Goal: Task Accomplishment & Management: Manage account settings

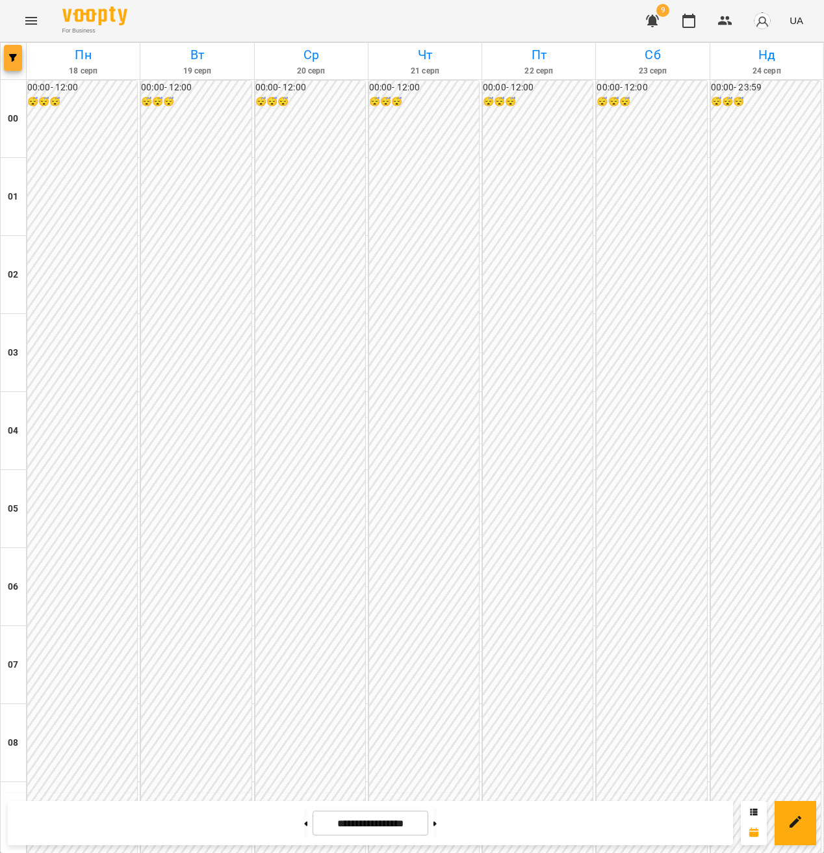
click at [16, 58] on icon "button" at bounding box center [13, 58] width 8 height 8
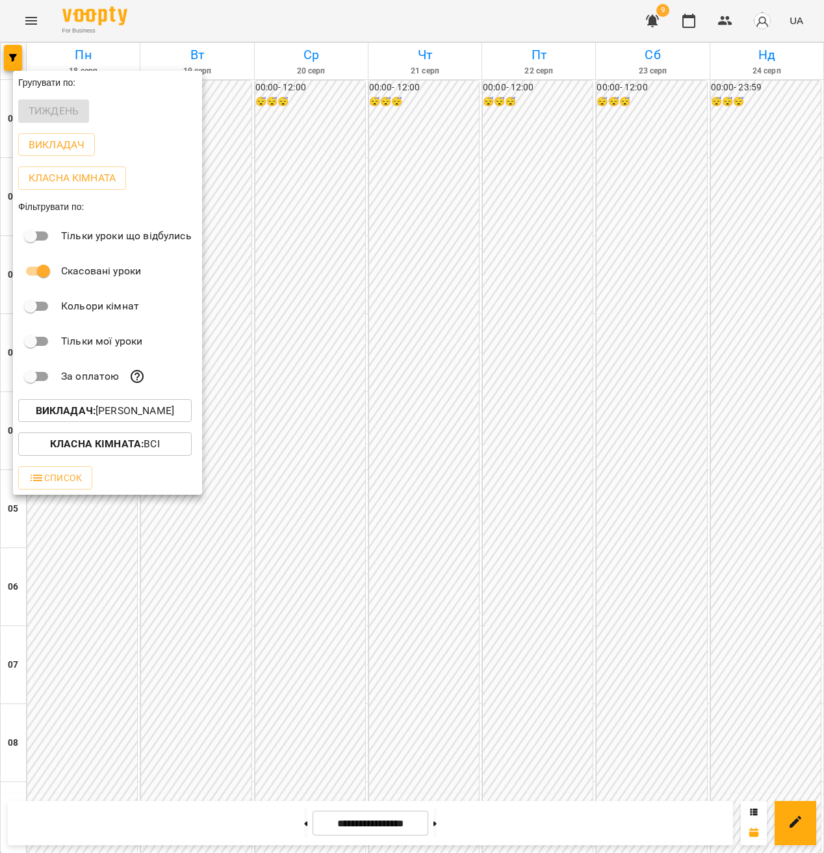
click at [172, 415] on p "Викладач : [PERSON_NAME]" at bounding box center [105, 411] width 138 height 16
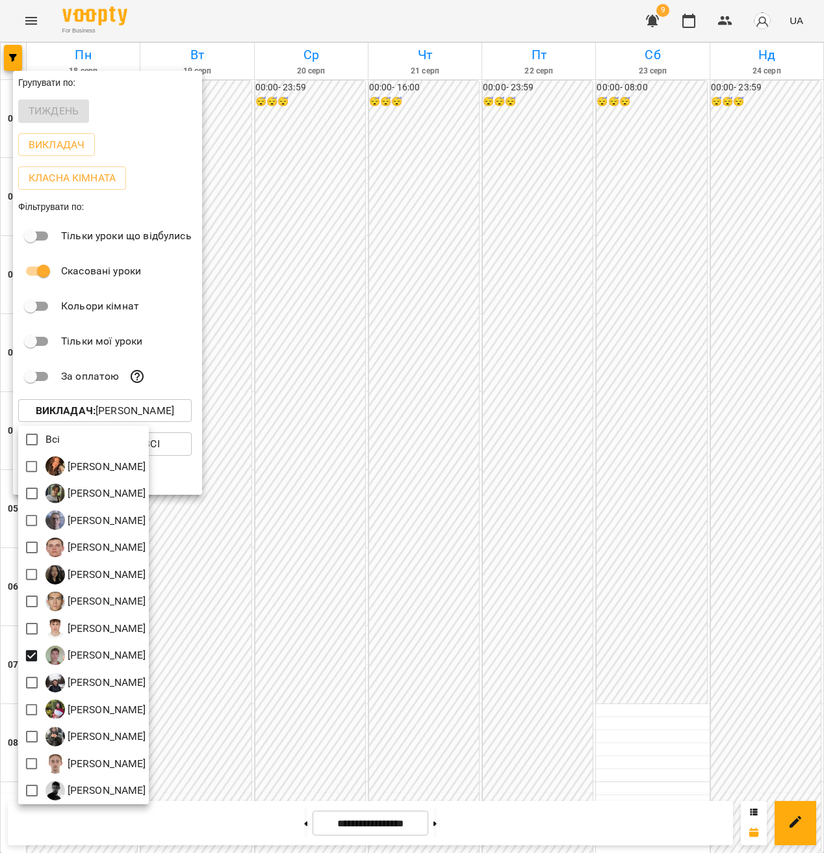
click at [437, 490] on div at bounding box center [412, 426] width 824 height 853
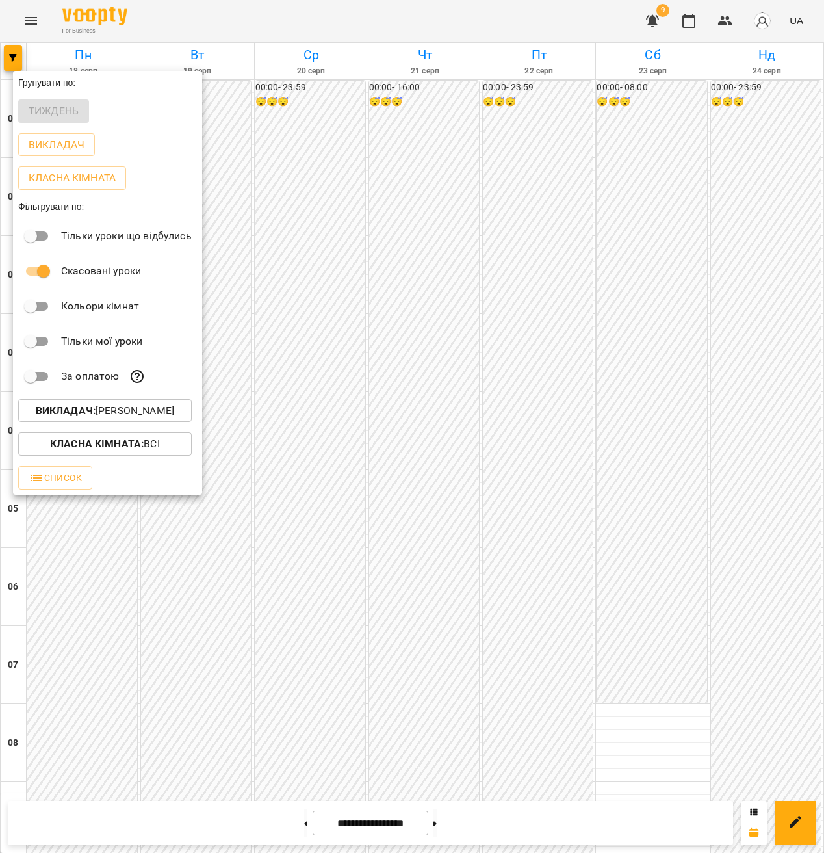
click at [448, 524] on div at bounding box center [412, 426] width 824 height 853
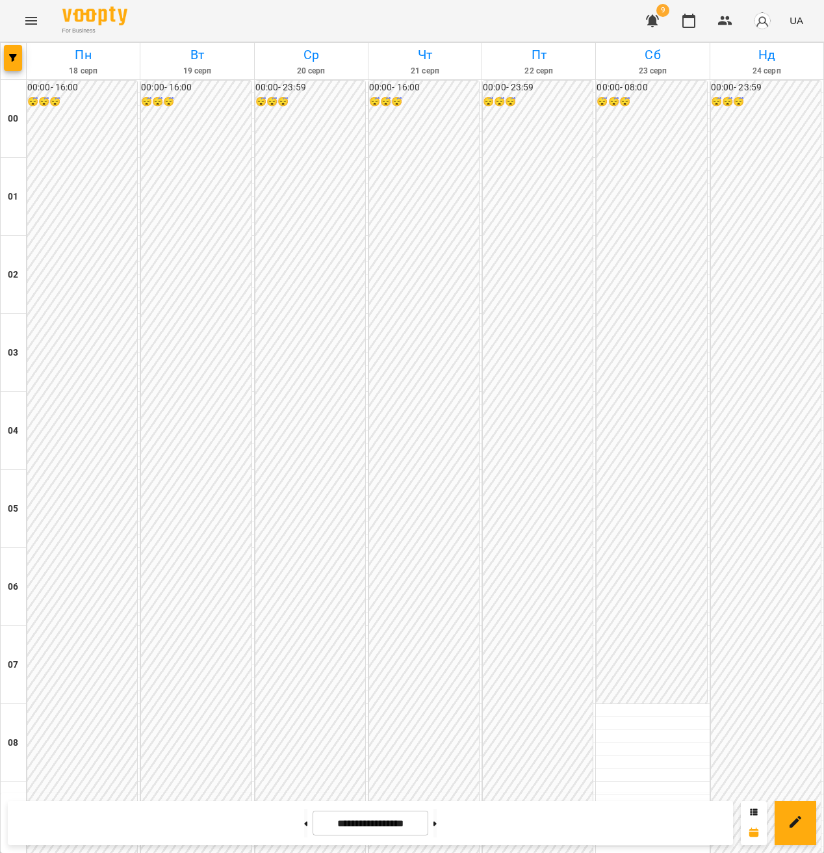
scroll to position [1157, 0]
click at [11, 57] on icon "button" at bounding box center [13, 58] width 8 height 8
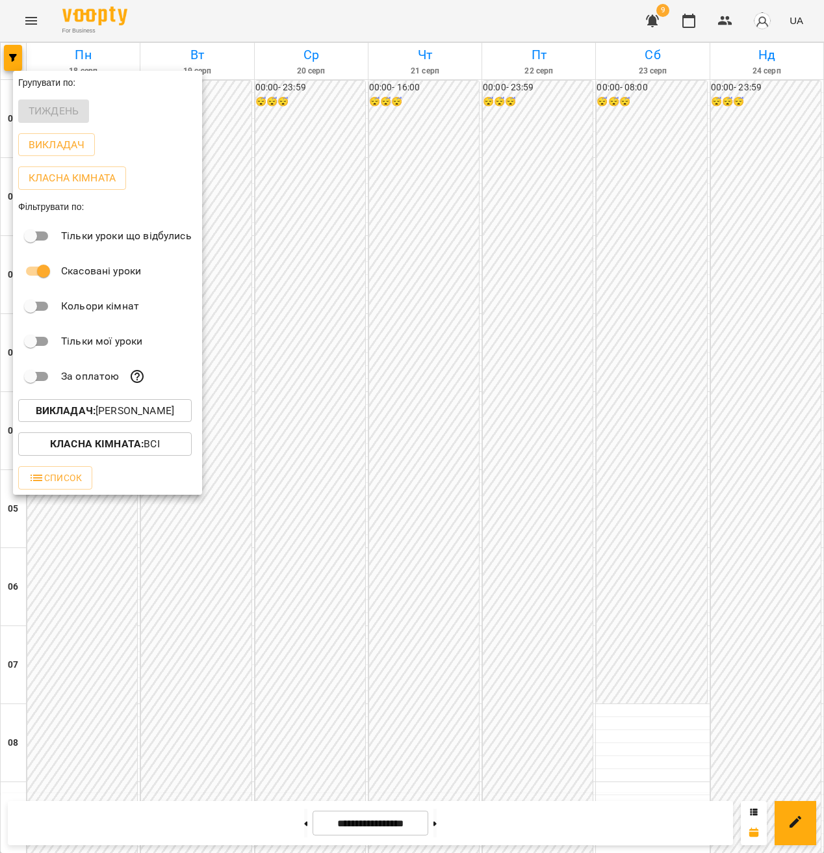
click at [125, 411] on p "Викладач : Підцерковний Дмитро Андрійович" at bounding box center [105, 411] width 138 height 16
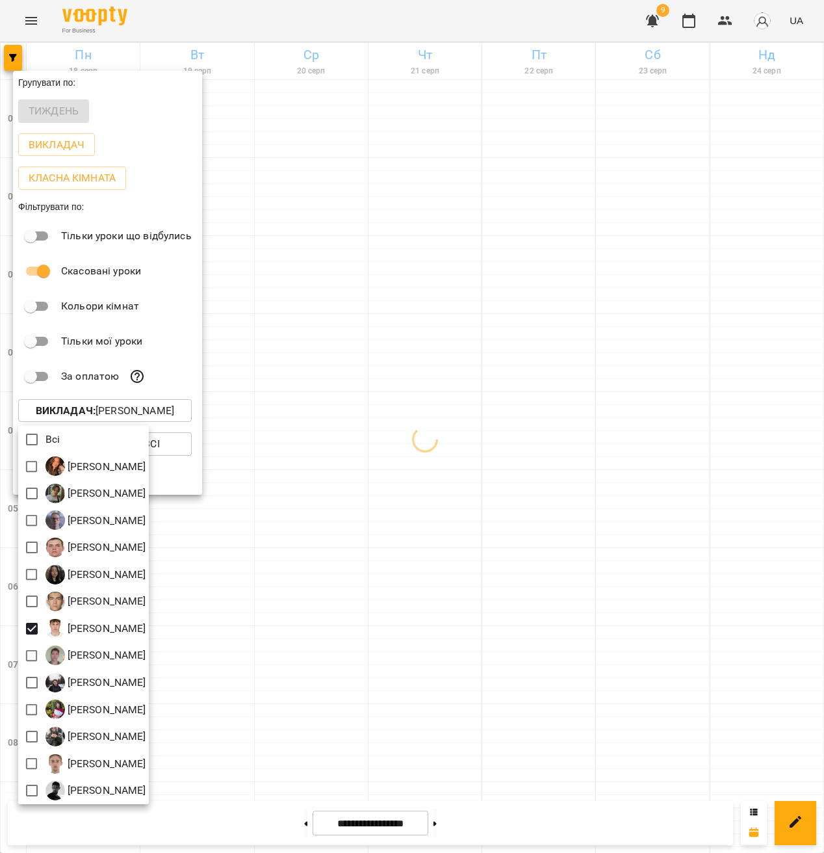
click at [515, 473] on div at bounding box center [412, 426] width 824 height 853
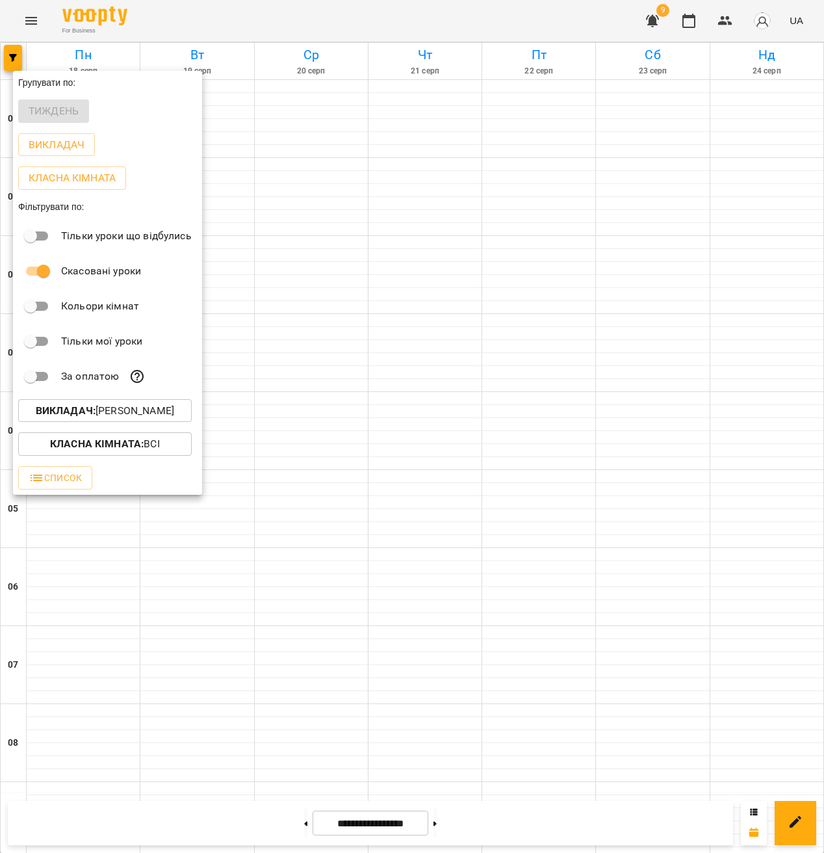
click at [539, 384] on div at bounding box center [412, 426] width 824 height 853
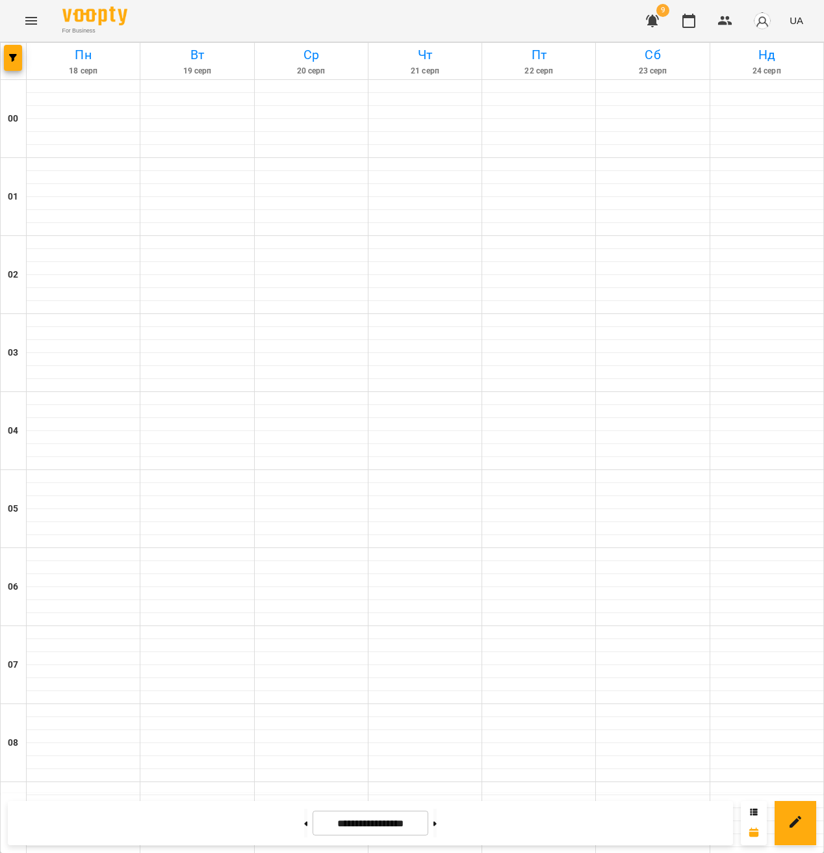
scroll to position [1092, 0]
click at [661, 29] on button "button" at bounding box center [652, 20] width 31 height 31
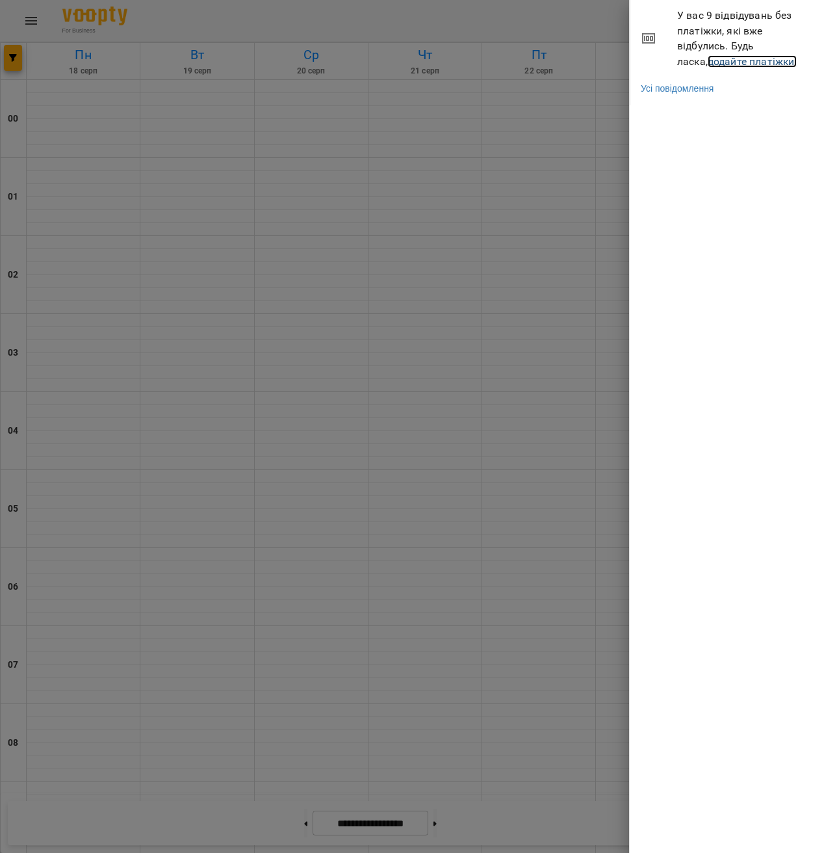
click at [708, 57] on link "додайте платіжки!" at bounding box center [753, 61] width 90 height 12
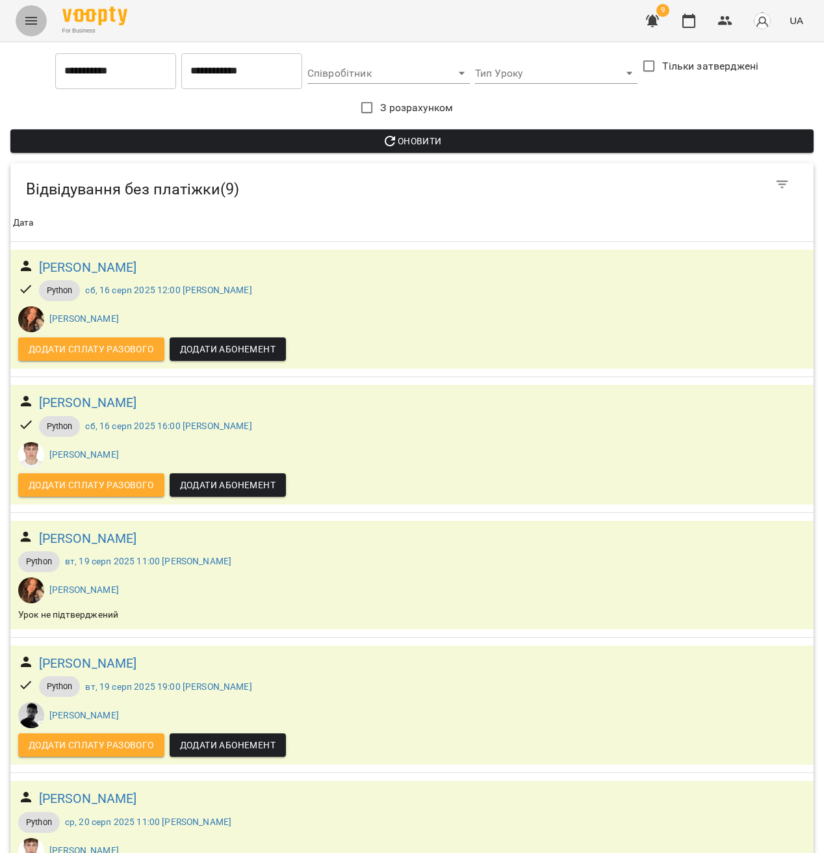
click at [35, 16] on icon "Menu" at bounding box center [31, 21] width 16 height 16
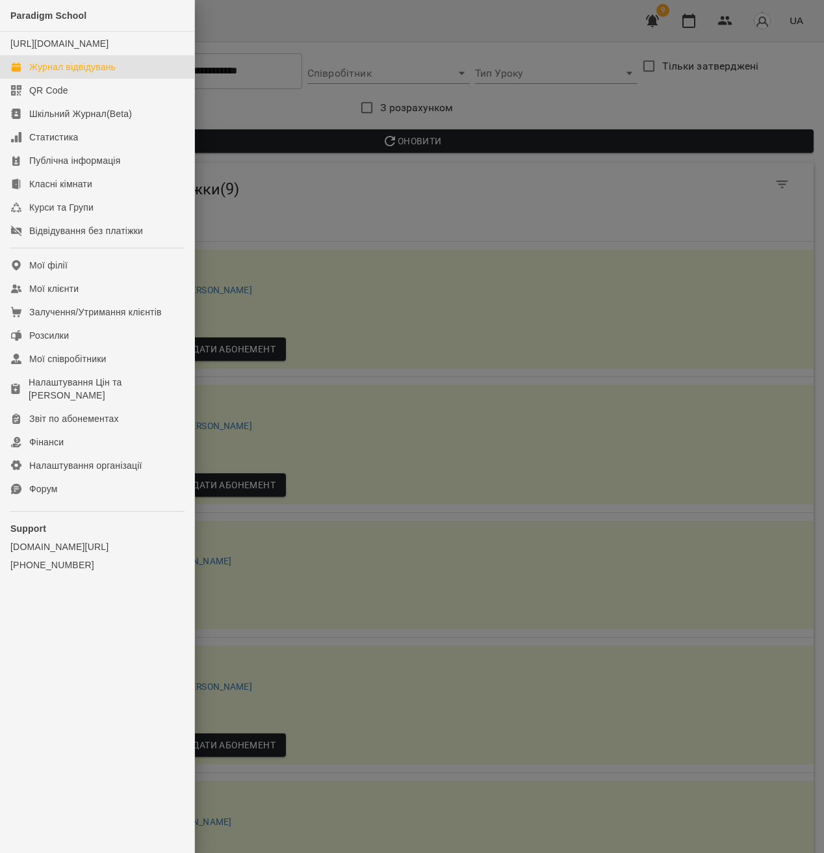
click at [81, 73] on div "Журнал відвідувань" at bounding box center [72, 66] width 86 height 13
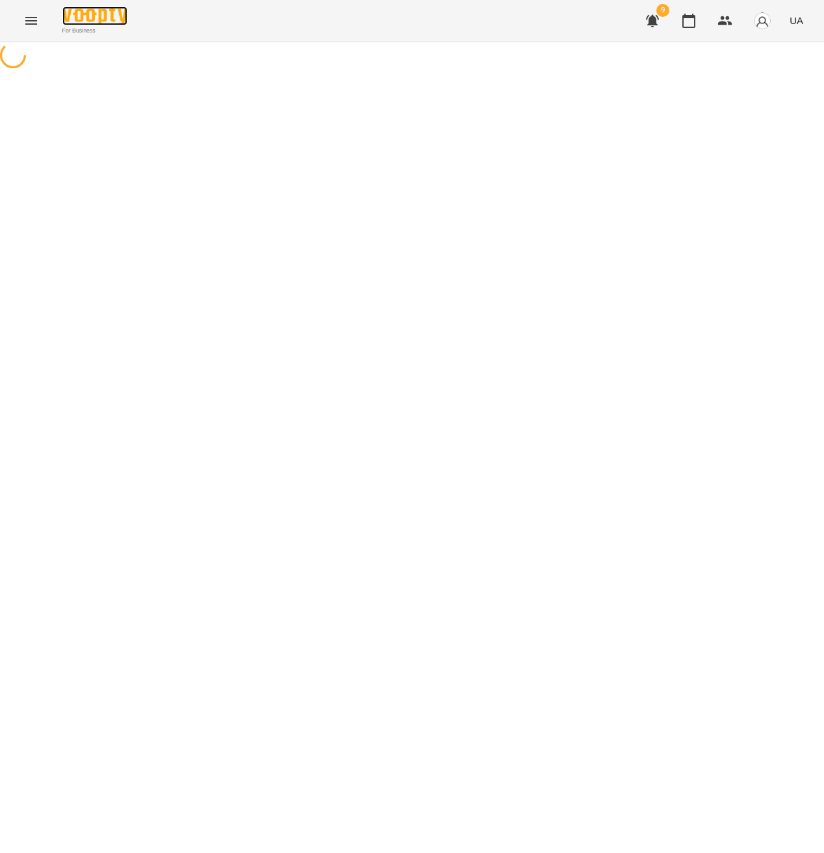
click at [97, 16] on img at bounding box center [94, 15] width 65 height 19
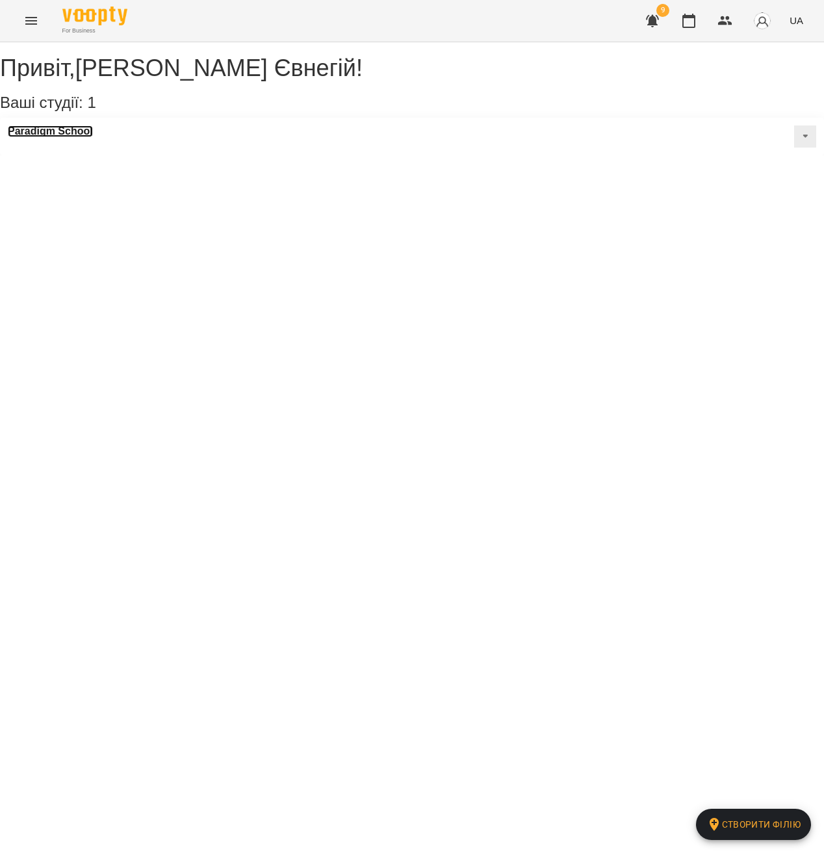
click at [72, 137] on h3 "Paradigm School" at bounding box center [50, 131] width 85 height 12
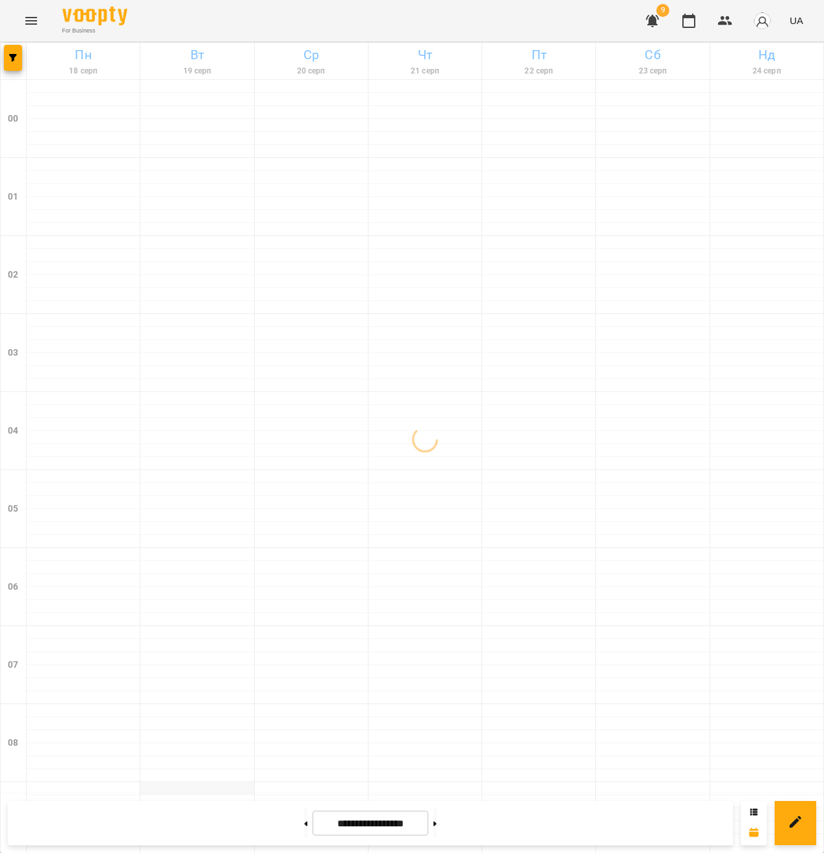
scroll to position [655, 0]
click at [21, 60] on span "button" at bounding box center [13, 58] width 18 height 8
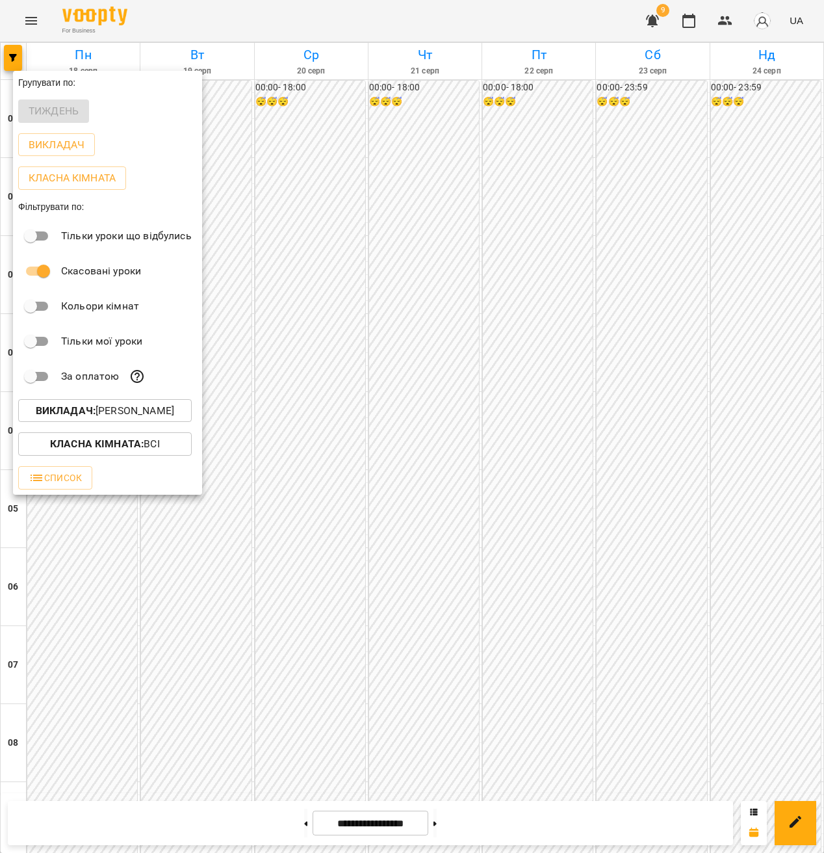
click at [139, 428] on div "Викладач : [PERSON_NAME]" at bounding box center [107, 411] width 189 height 34
click at [130, 416] on p "Викладач : [PERSON_NAME]" at bounding box center [105, 411] width 138 height 16
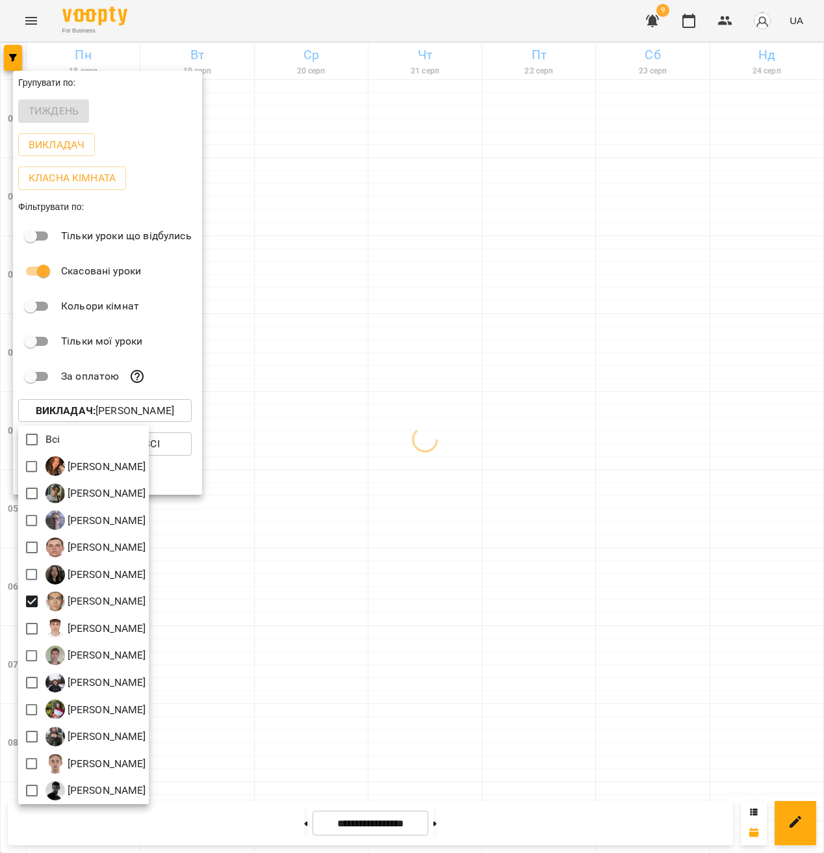
click at [470, 610] on div at bounding box center [412, 426] width 824 height 853
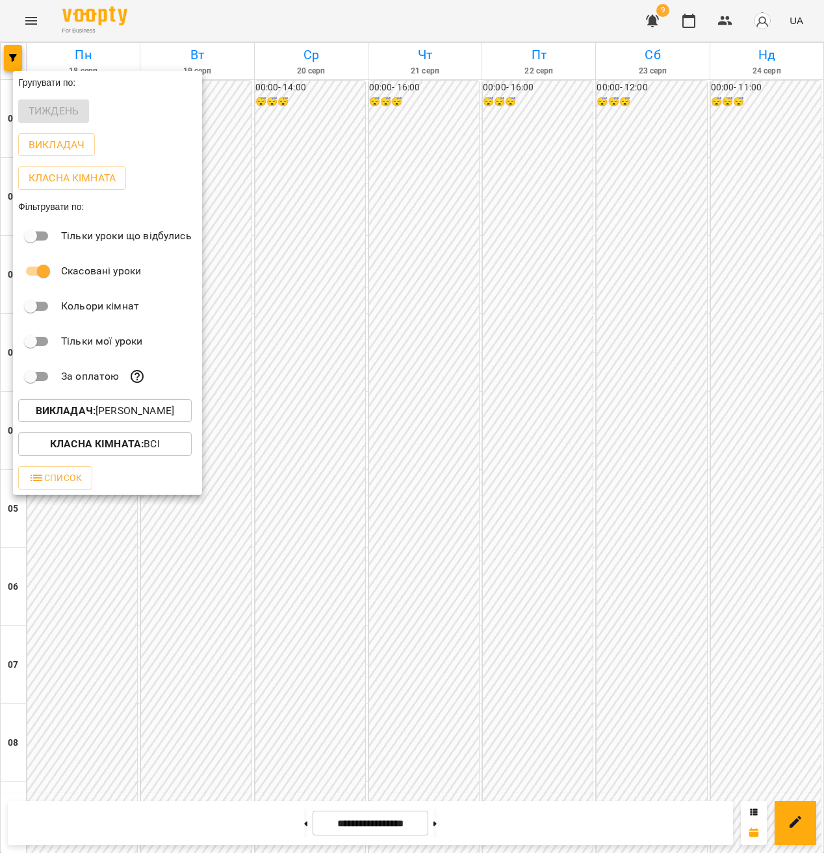
click at [403, 621] on div at bounding box center [412, 426] width 824 height 853
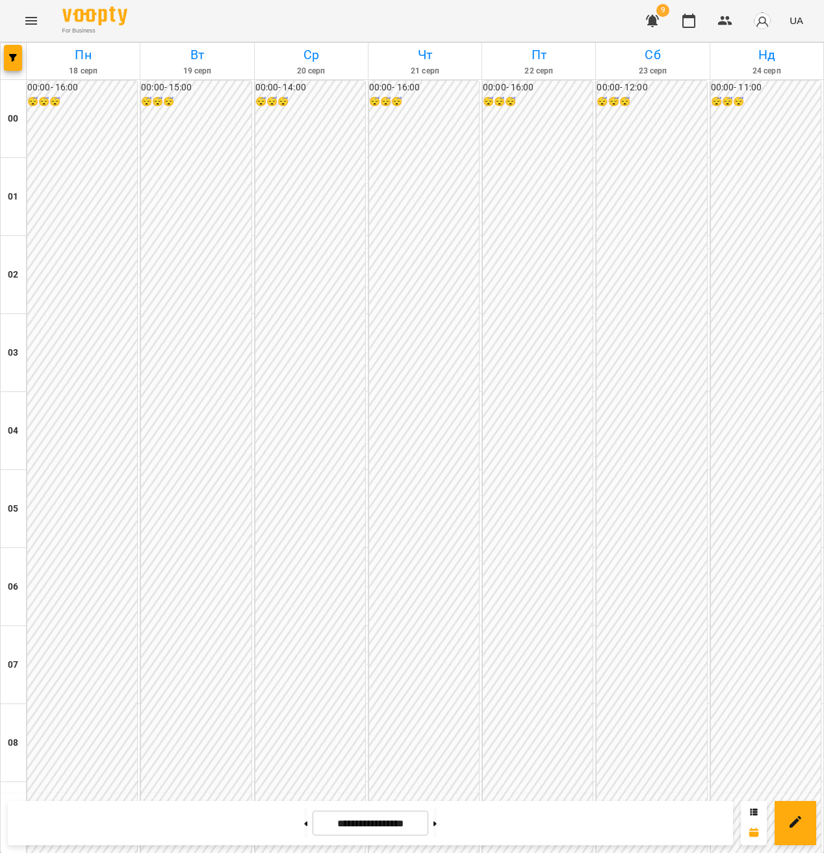
scroll to position [1022, 0]
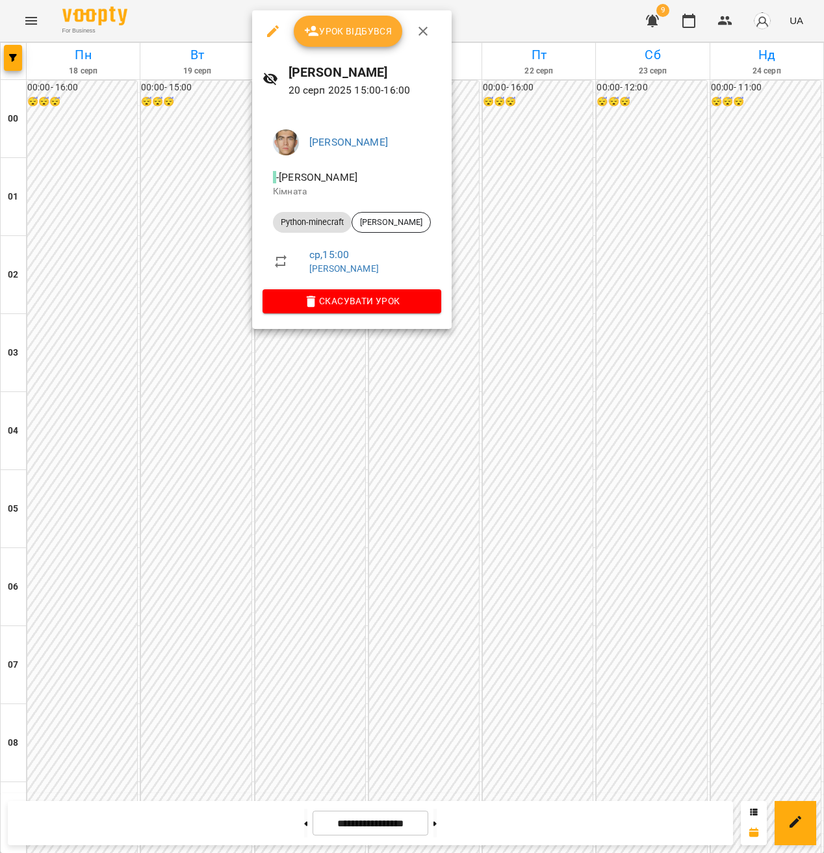
click at [261, 38] on button "button" at bounding box center [272, 31] width 31 height 31
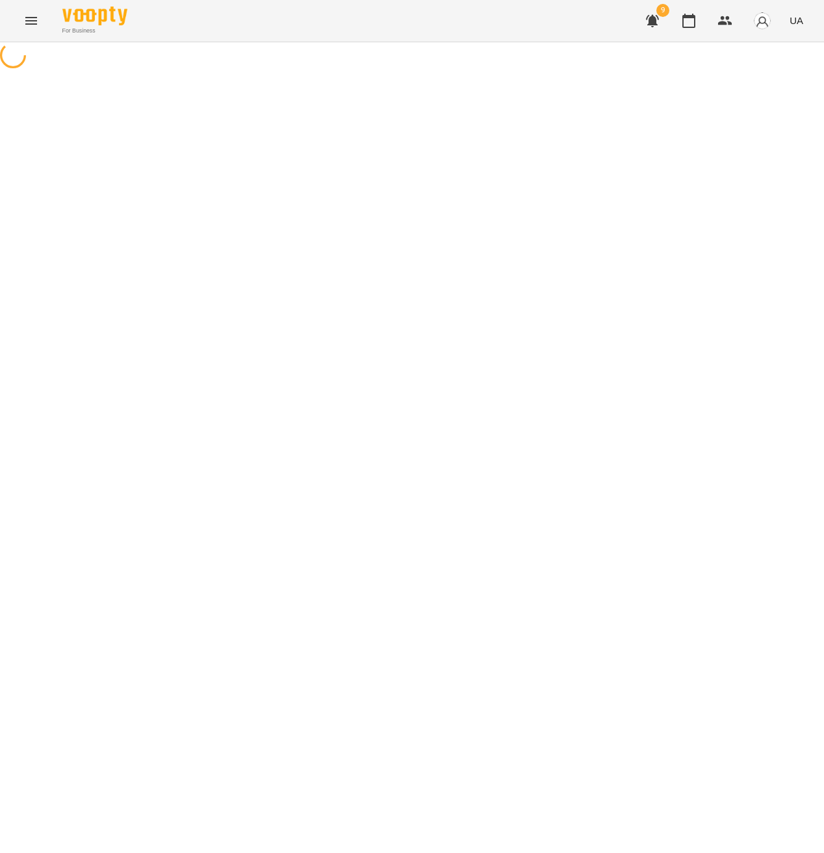
select select "**********"
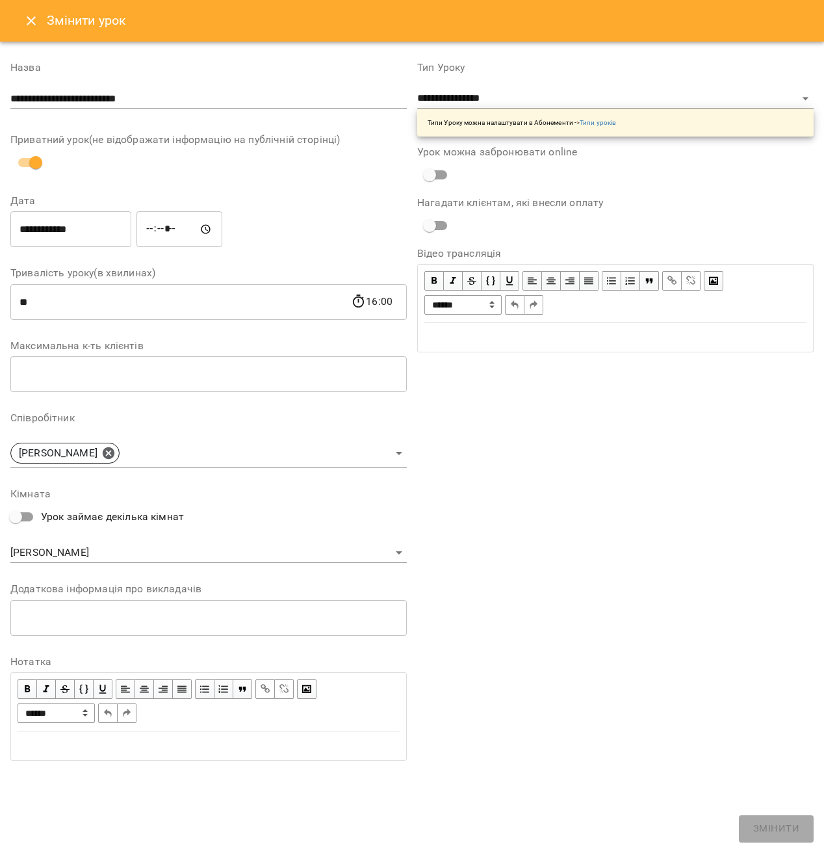
click at [92, 231] on input "**********" at bounding box center [70, 229] width 121 height 36
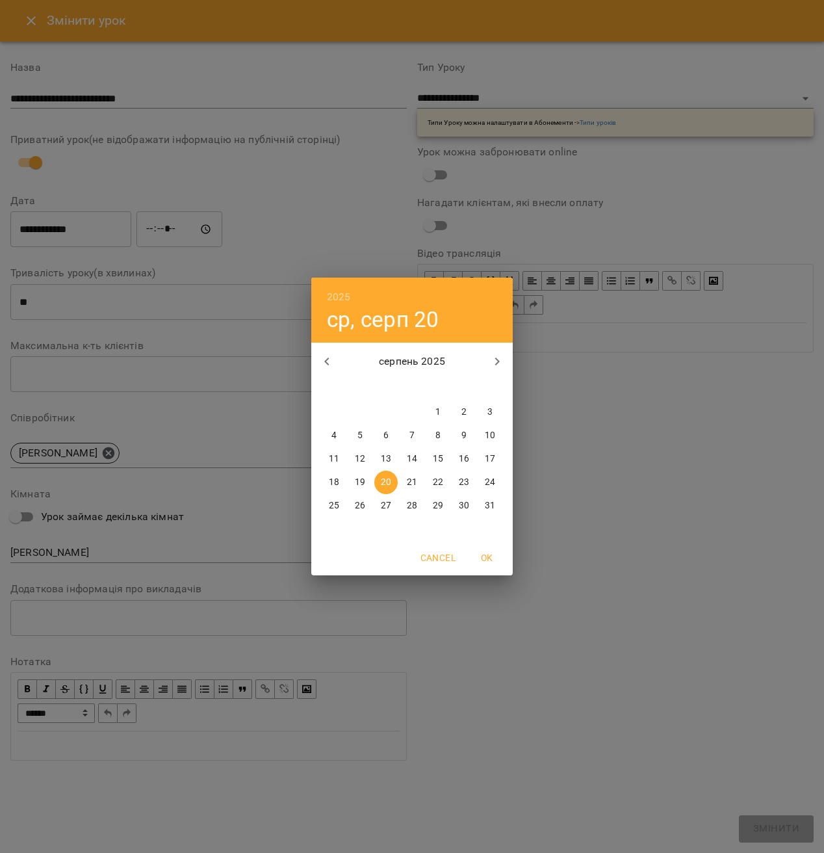
click at [131, 288] on div "2025 ср, серп 20 серпень 2025 пн вт ср чт пт сб нд 28 29 30 31 1 2 3 4 5 6 7 8 …" at bounding box center [412, 426] width 824 height 853
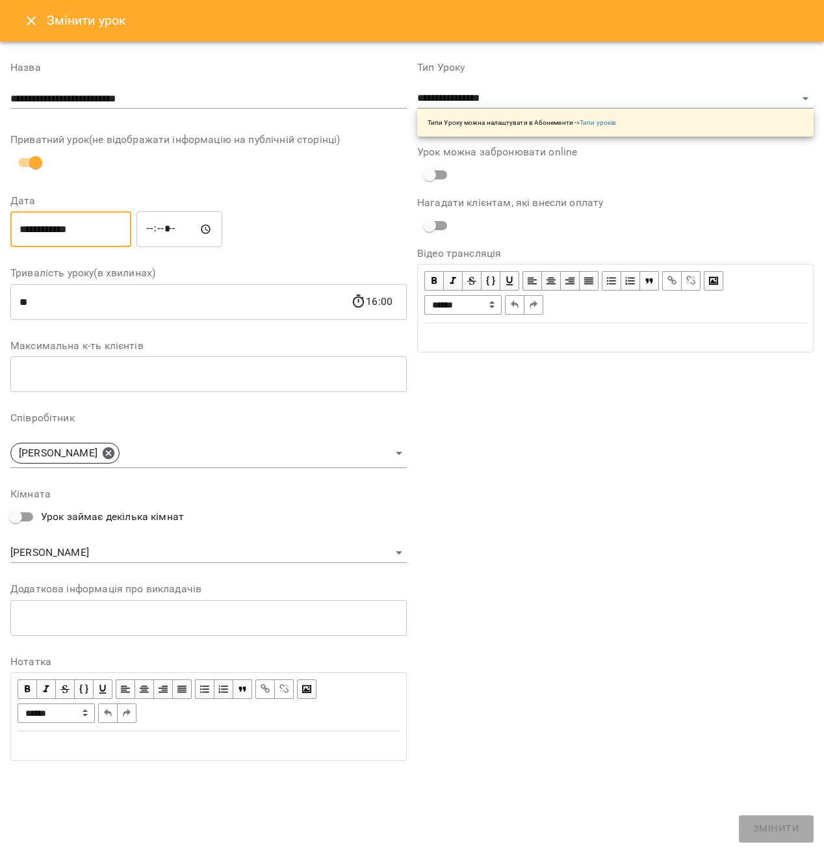
click at [82, 223] on input "**********" at bounding box center [70, 229] width 121 height 36
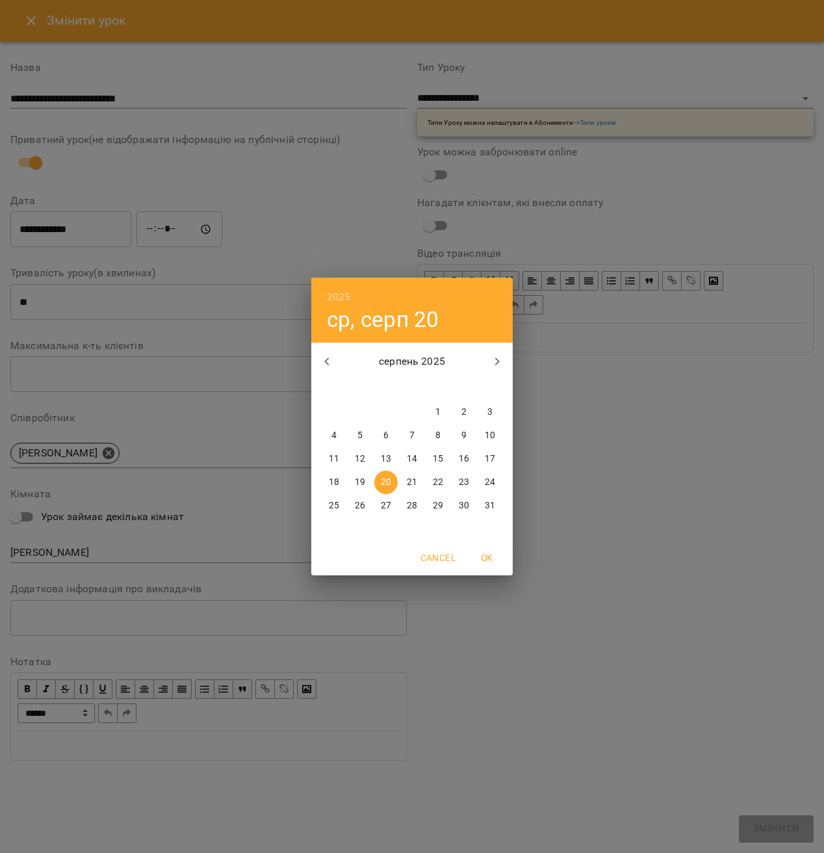
click at [409, 478] on p "21" at bounding box center [412, 482] width 10 height 13
type input "**********"
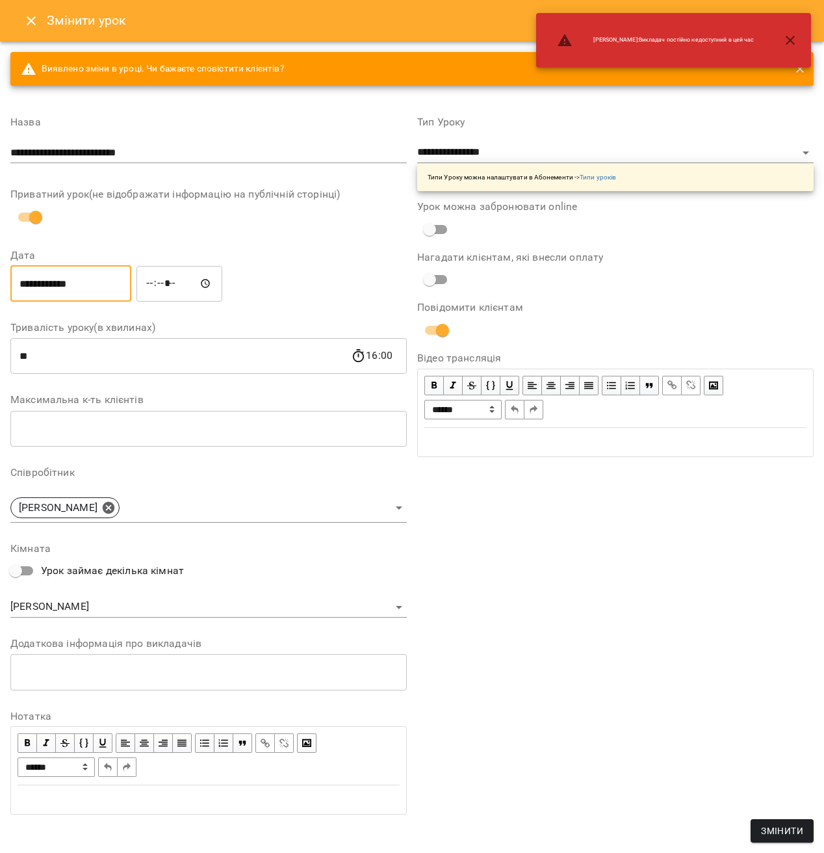
click at [154, 279] on input "*****" at bounding box center [179, 283] width 86 height 36
type input "*****"
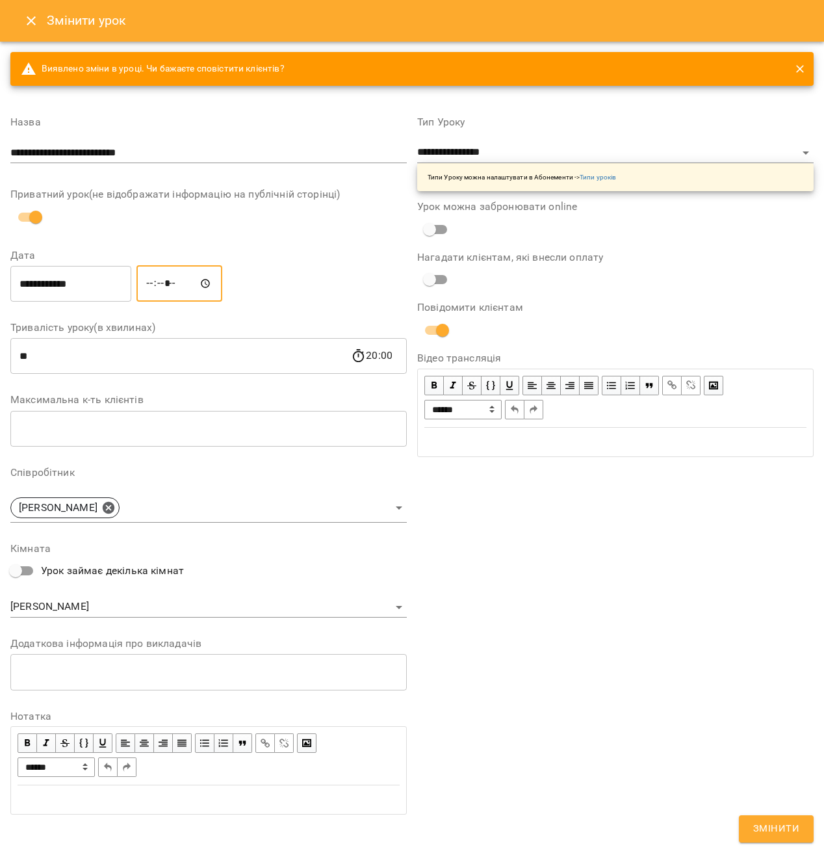
click at [807, 832] on button "Змінити" at bounding box center [776, 828] width 75 height 27
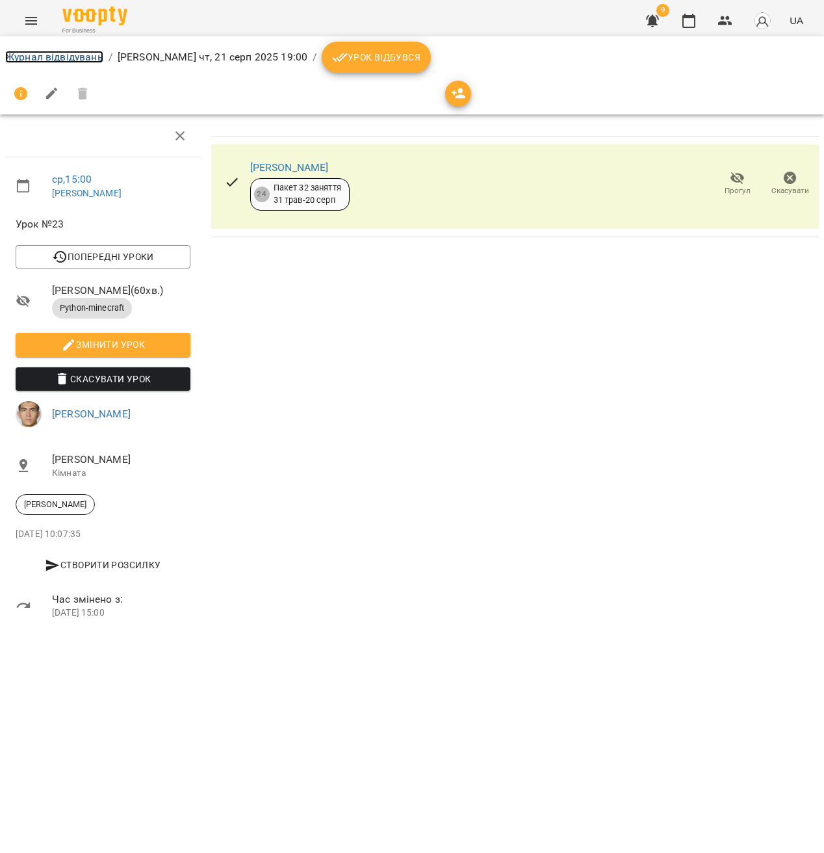
click at [49, 51] on link "Журнал відвідувань" at bounding box center [54, 57] width 98 height 12
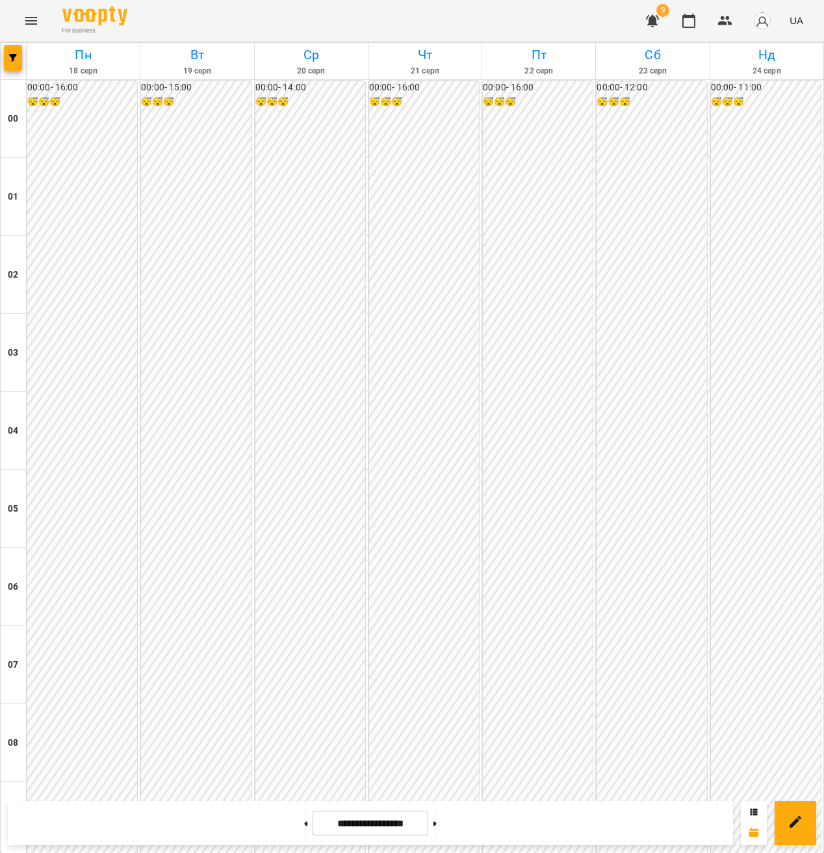
scroll to position [790, 0]
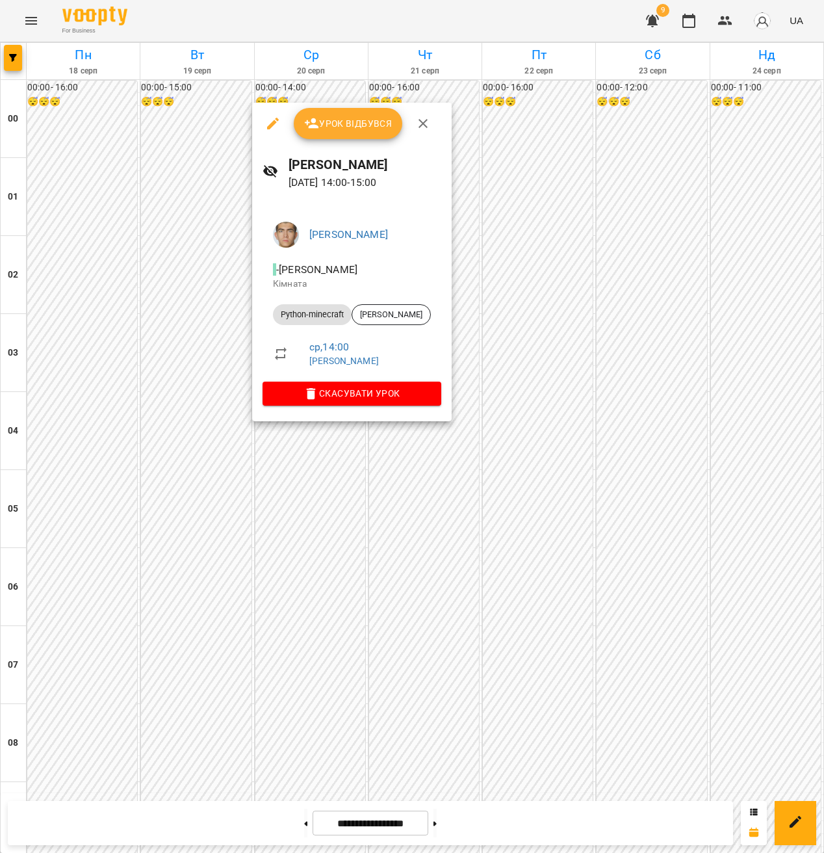
click at [278, 121] on icon "button" at bounding box center [273, 124] width 16 height 16
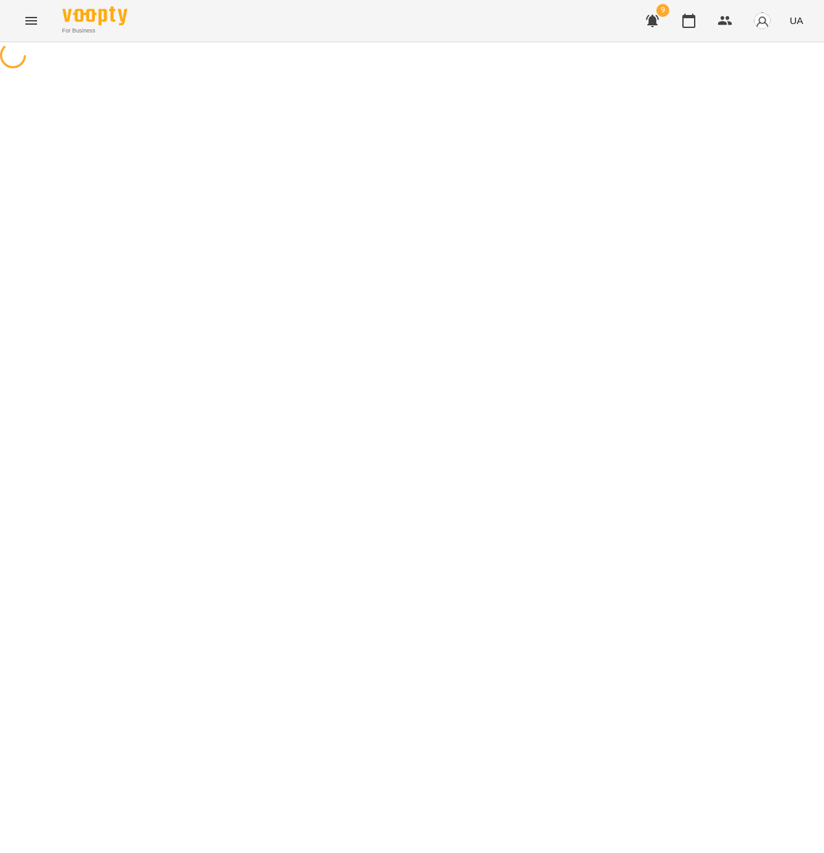
select select "**********"
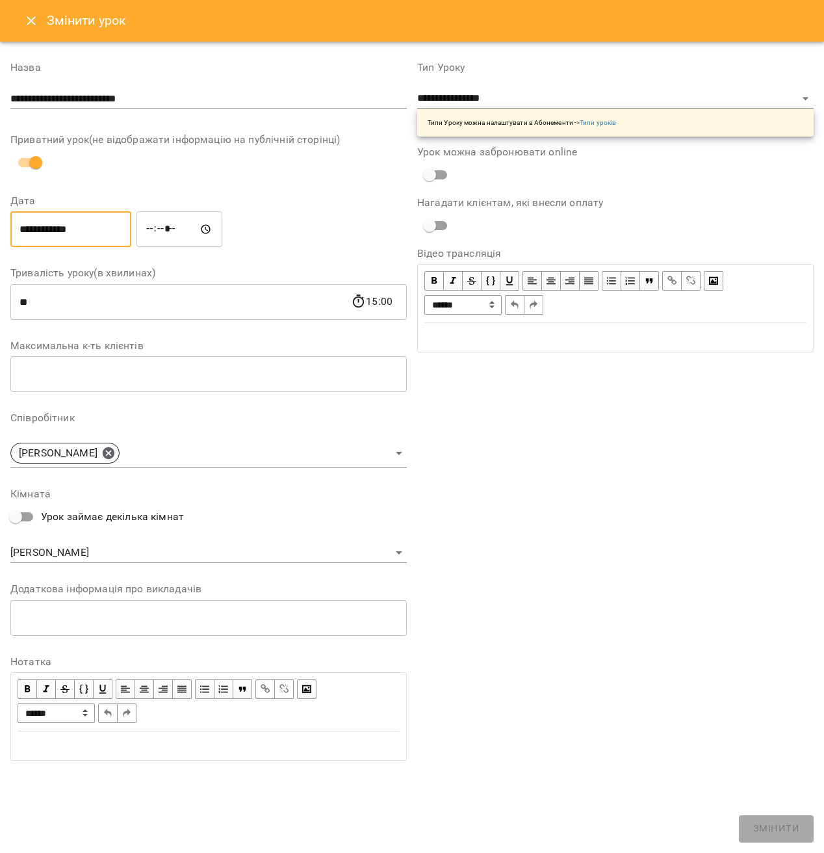
click at [63, 224] on input "**********" at bounding box center [70, 229] width 121 height 36
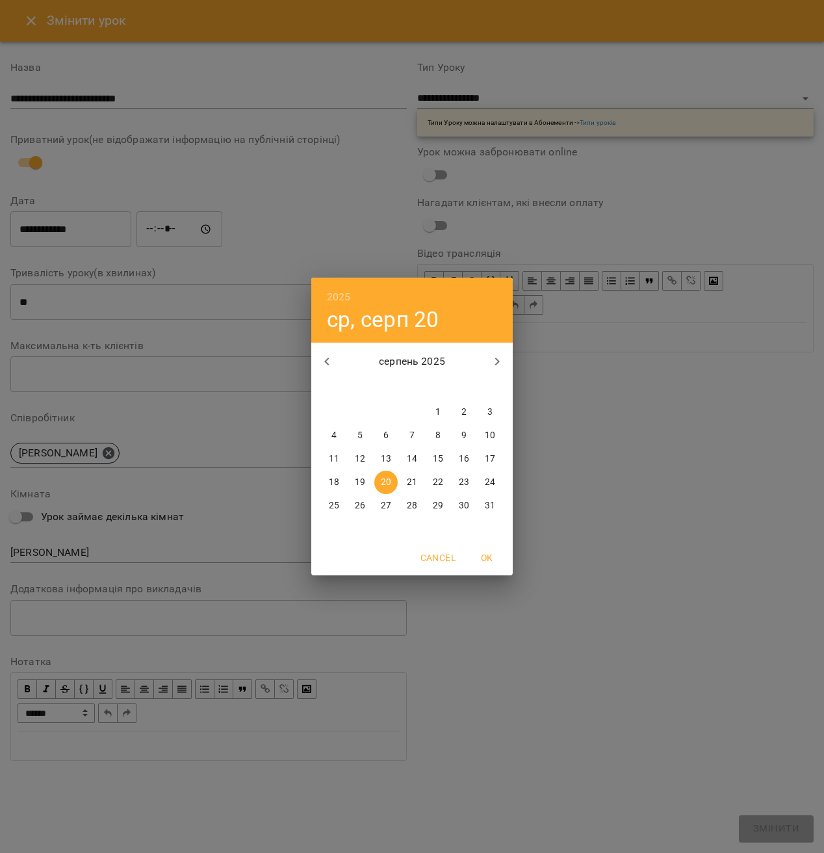
click at [417, 482] on p "21" at bounding box center [412, 482] width 10 height 13
type input "**********"
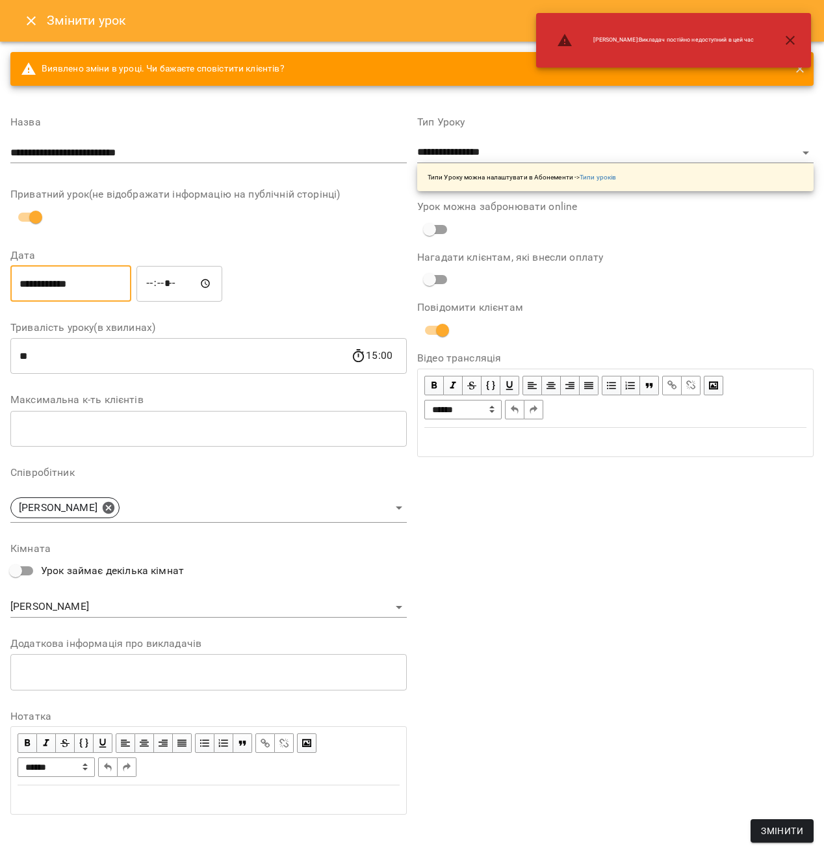
click at [158, 281] on input "*****" at bounding box center [179, 283] width 86 height 36
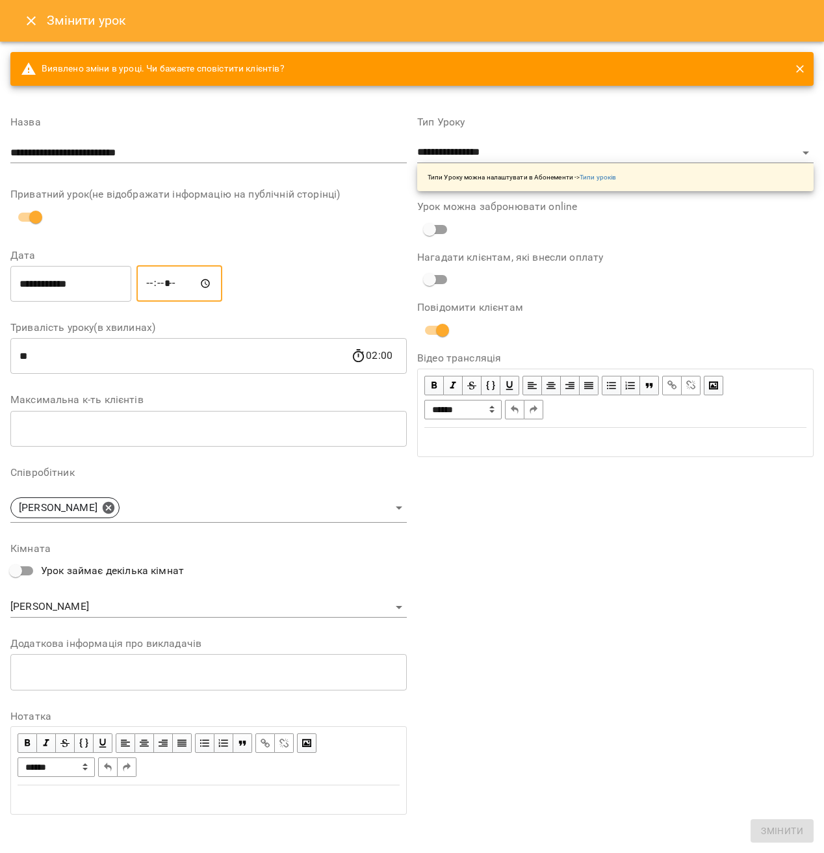
type input "*****"
click at [768, 827] on span "Змінити" at bounding box center [776, 828] width 46 height 17
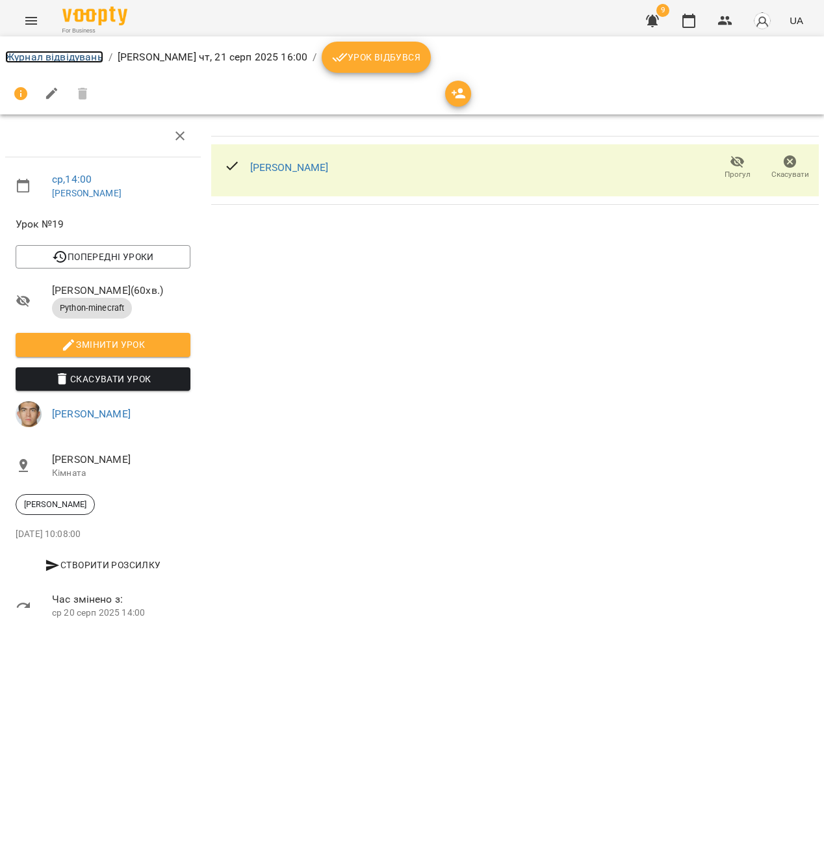
click at [59, 53] on link "Журнал відвідувань" at bounding box center [54, 57] width 98 height 12
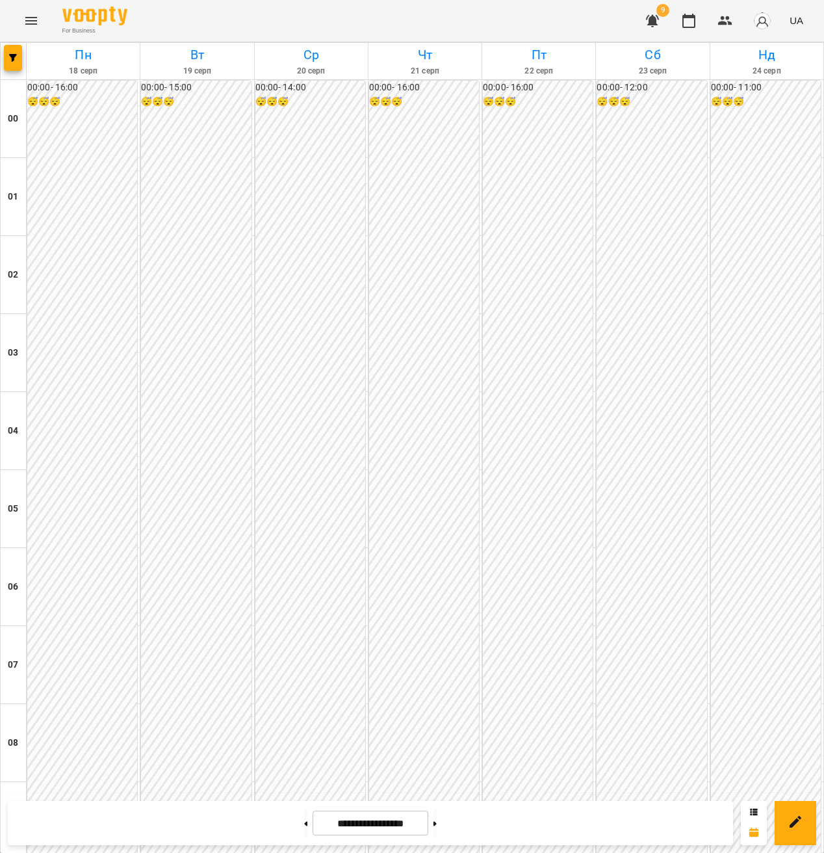
scroll to position [1157, 0]
click at [15, 68] on button "button" at bounding box center [13, 58] width 18 height 26
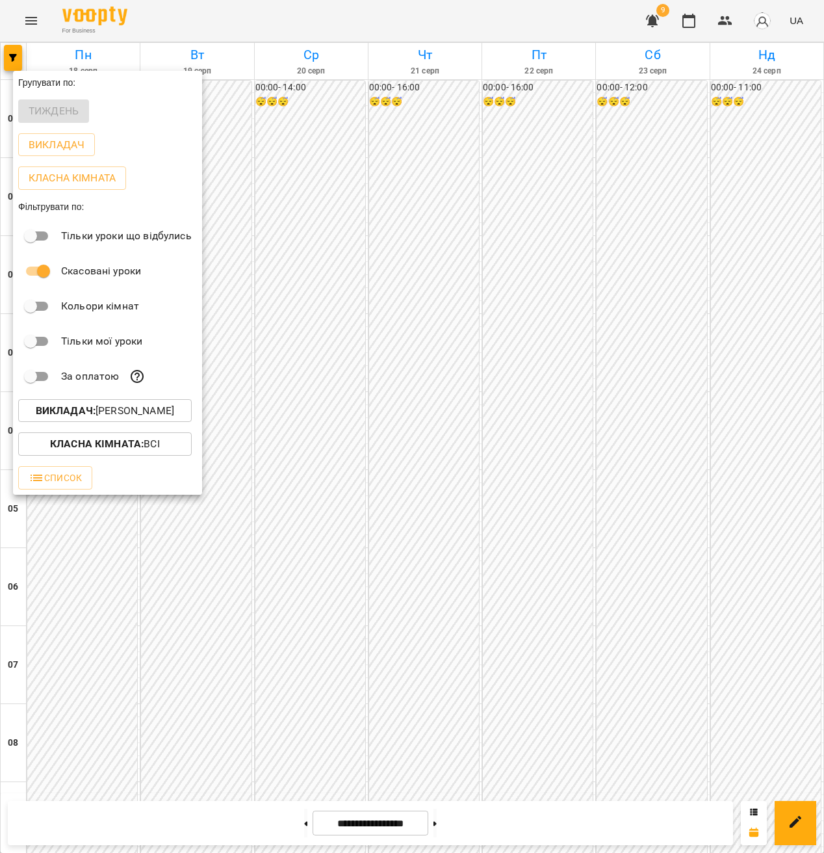
click at [86, 31] on div at bounding box center [412, 426] width 824 height 853
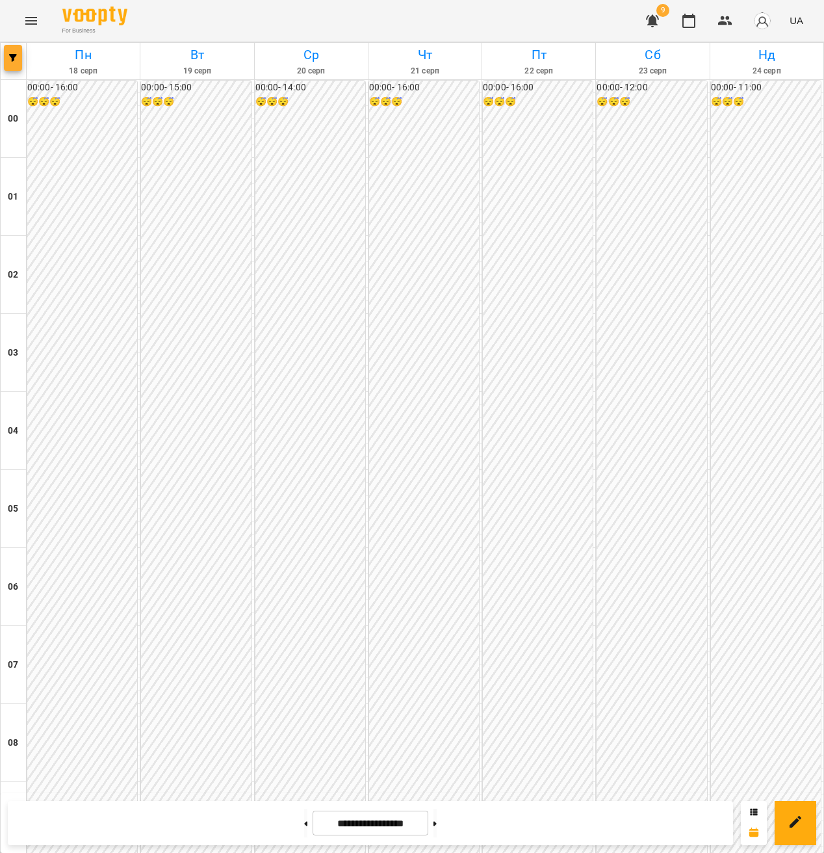
click at [6, 59] on span "button" at bounding box center [13, 58] width 18 height 8
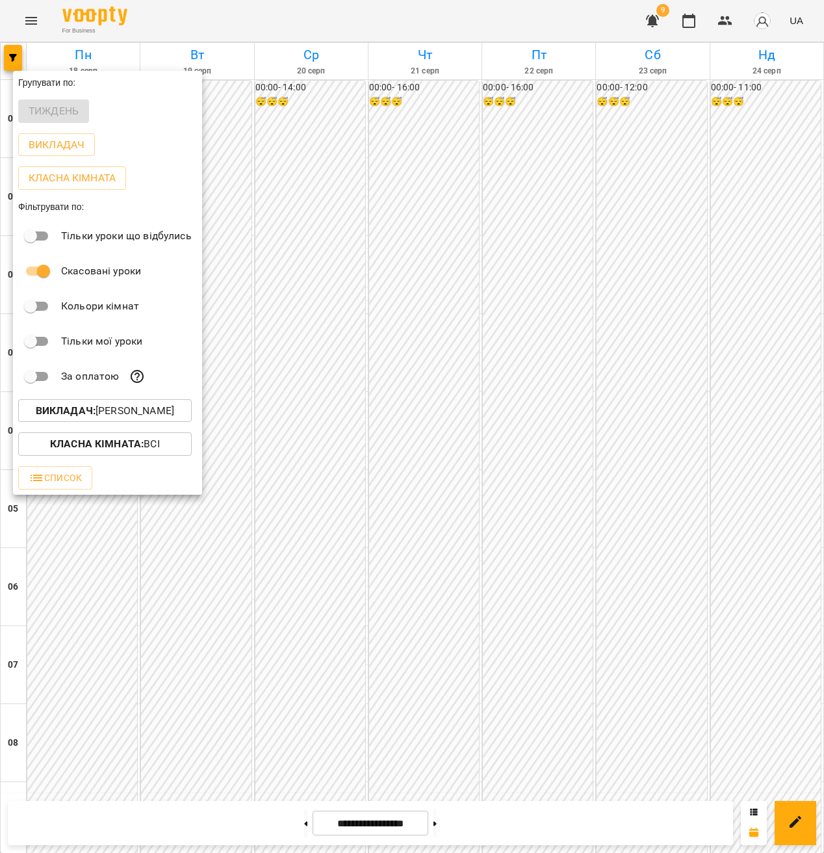
click at [99, 409] on p "Викладач : Недайборщ Андрій Сергійович" at bounding box center [105, 411] width 138 height 16
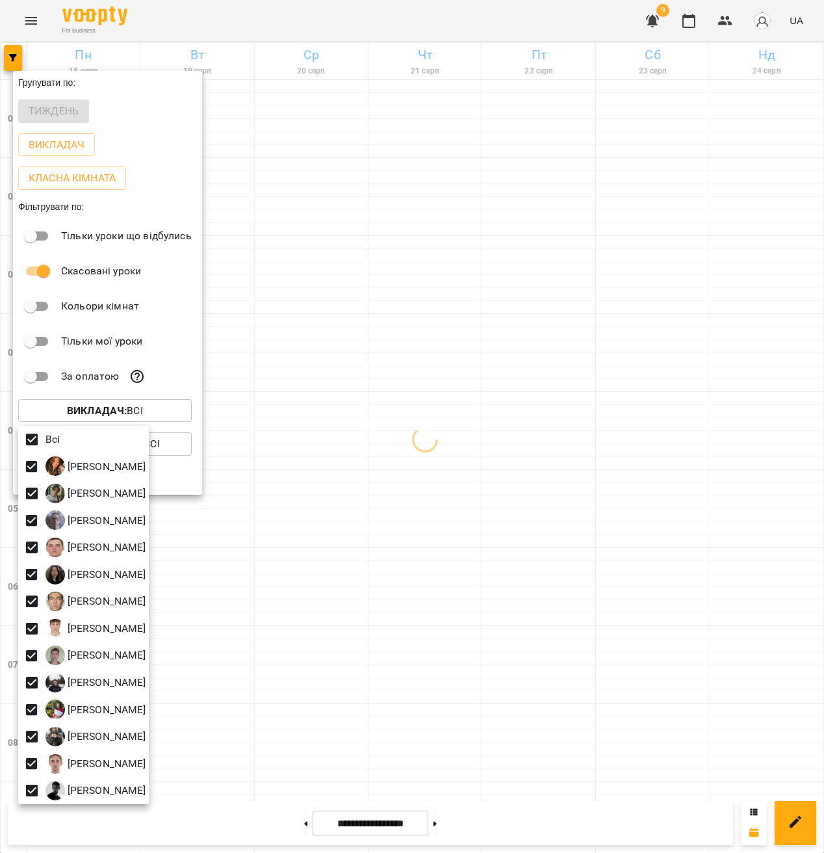
click at [432, 398] on div at bounding box center [412, 426] width 824 height 853
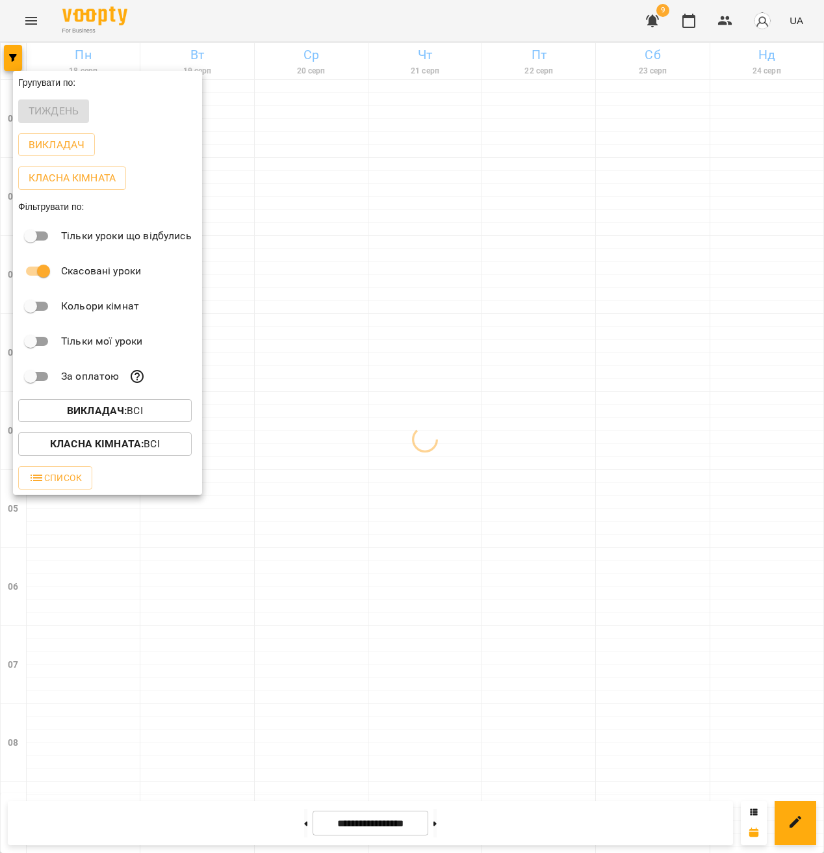
click at [423, 323] on div at bounding box center [412, 426] width 824 height 853
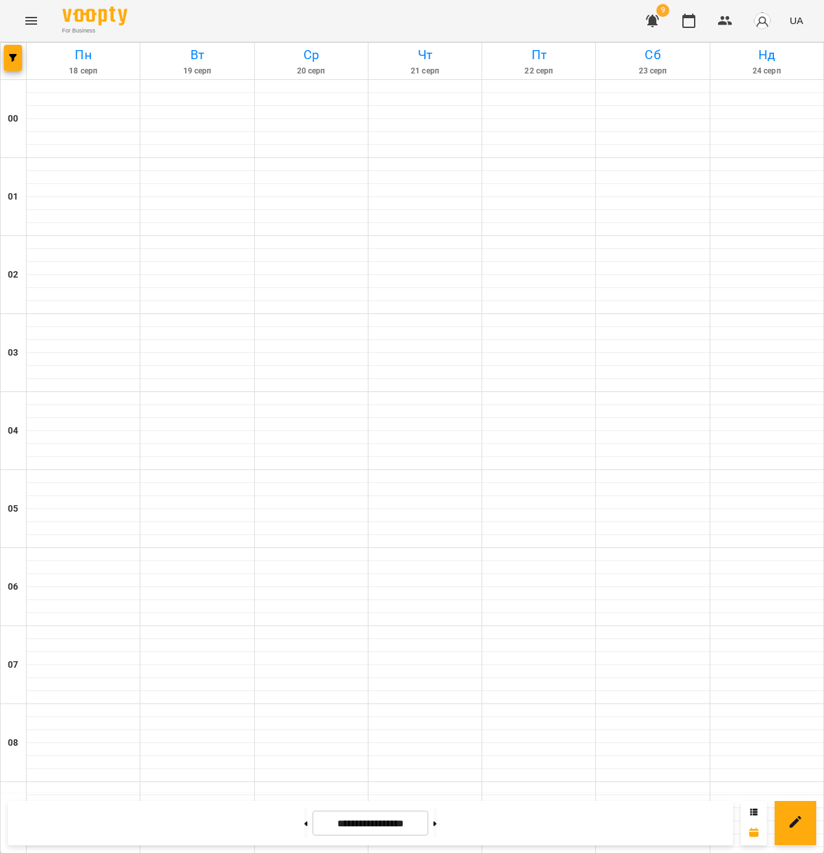
scroll to position [948, 0]
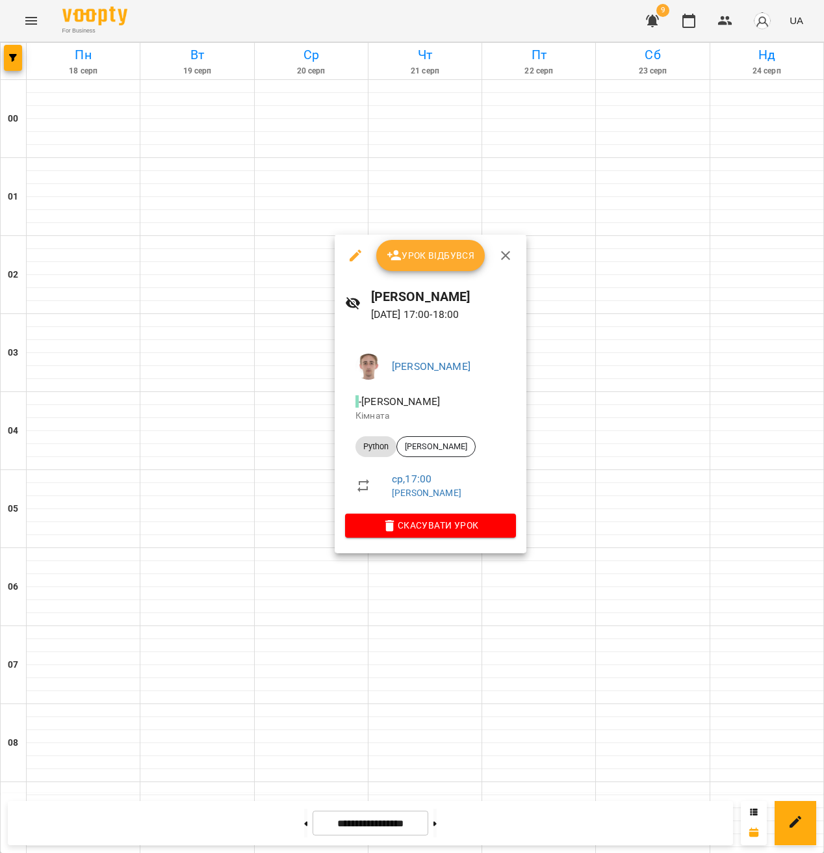
click at [318, 516] on div at bounding box center [412, 426] width 824 height 853
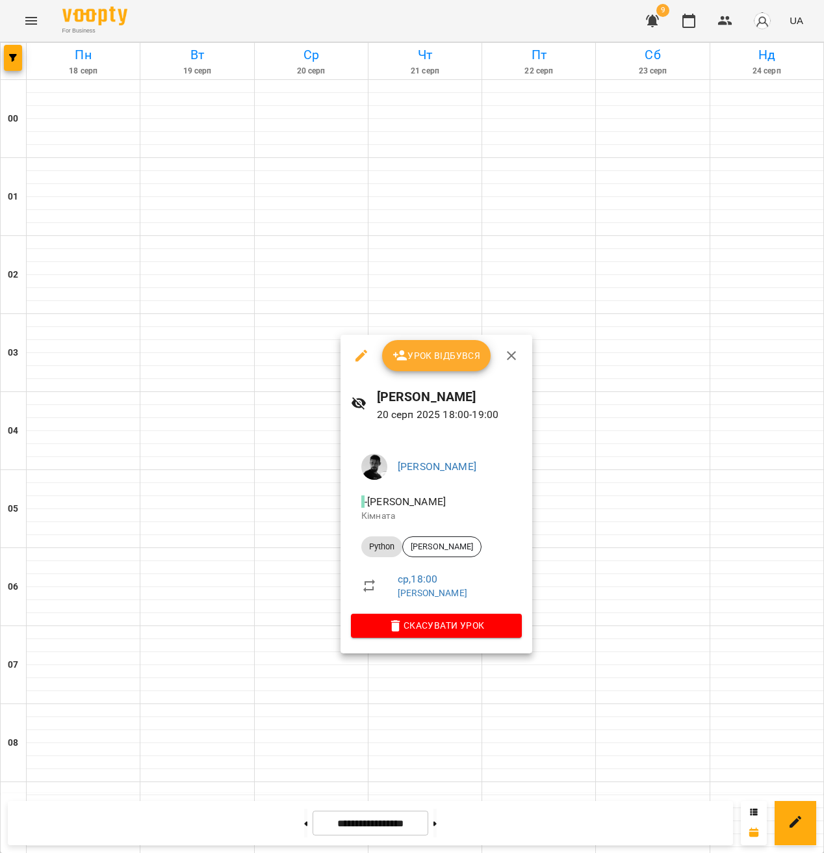
click at [303, 572] on div at bounding box center [412, 426] width 824 height 853
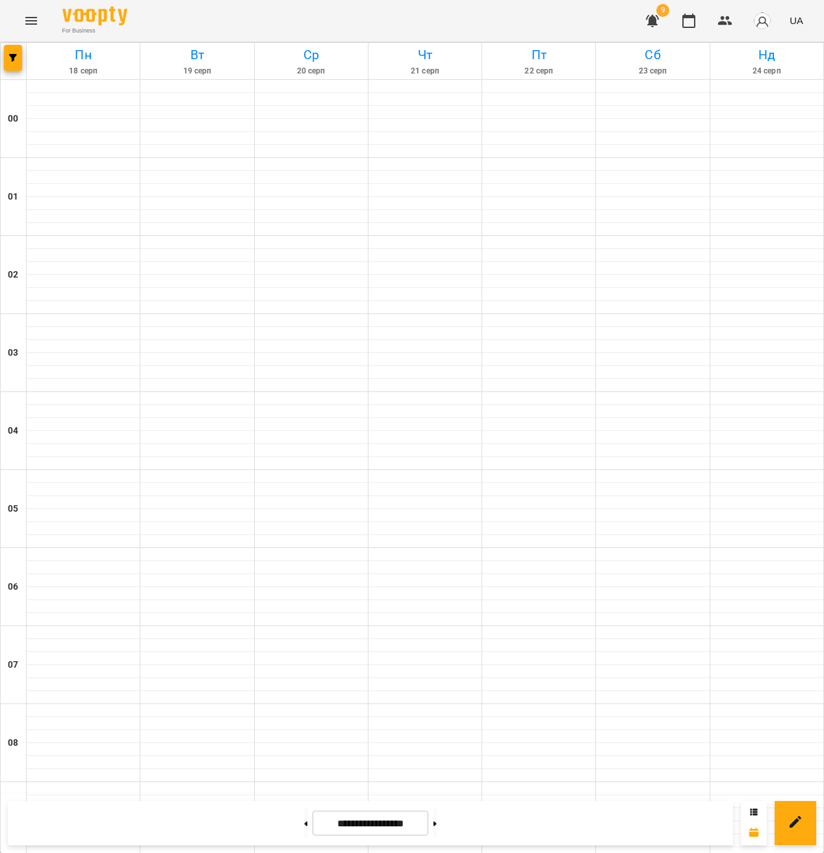
click at [31, 19] on icon "Menu" at bounding box center [31, 21] width 16 height 16
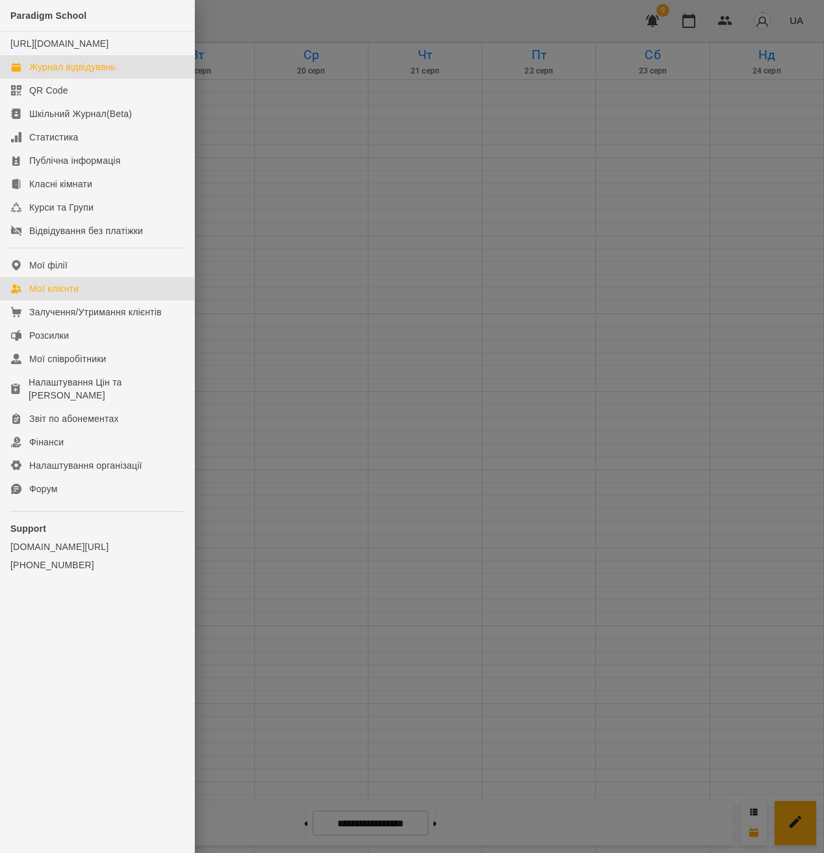
click at [66, 295] on div "Мої клієнти" at bounding box center [53, 288] width 49 height 13
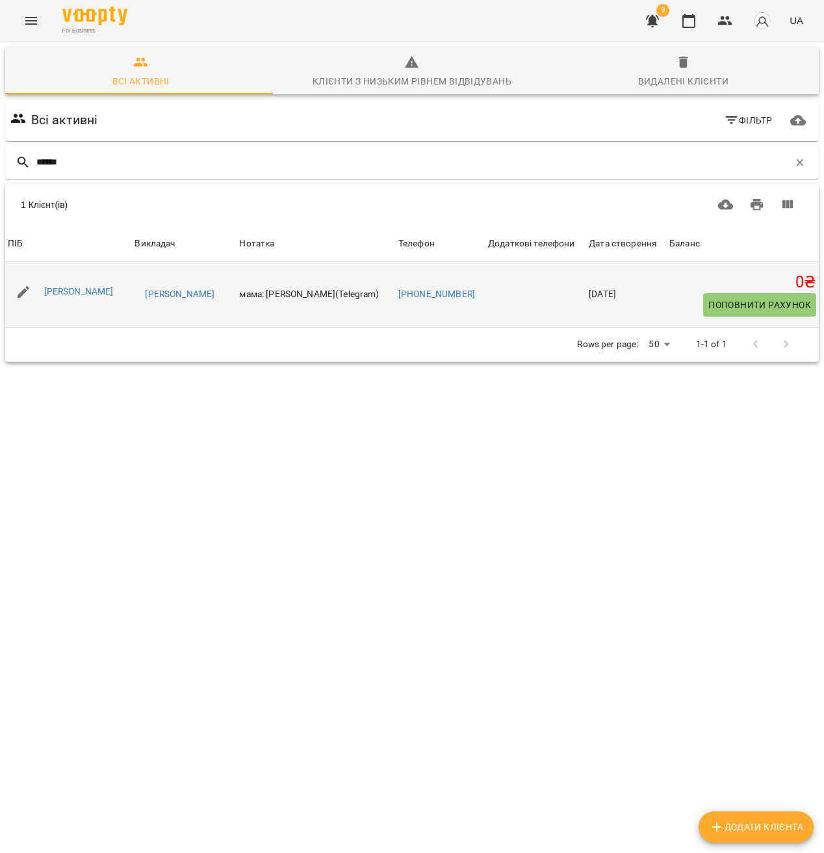
type input "******"
click at [89, 298] on div "[PERSON_NAME]" at bounding box center [79, 292] width 75 height 18
click at [86, 294] on link "[PERSON_NAME]" at bounding box center [79, 291] width 70 height 10
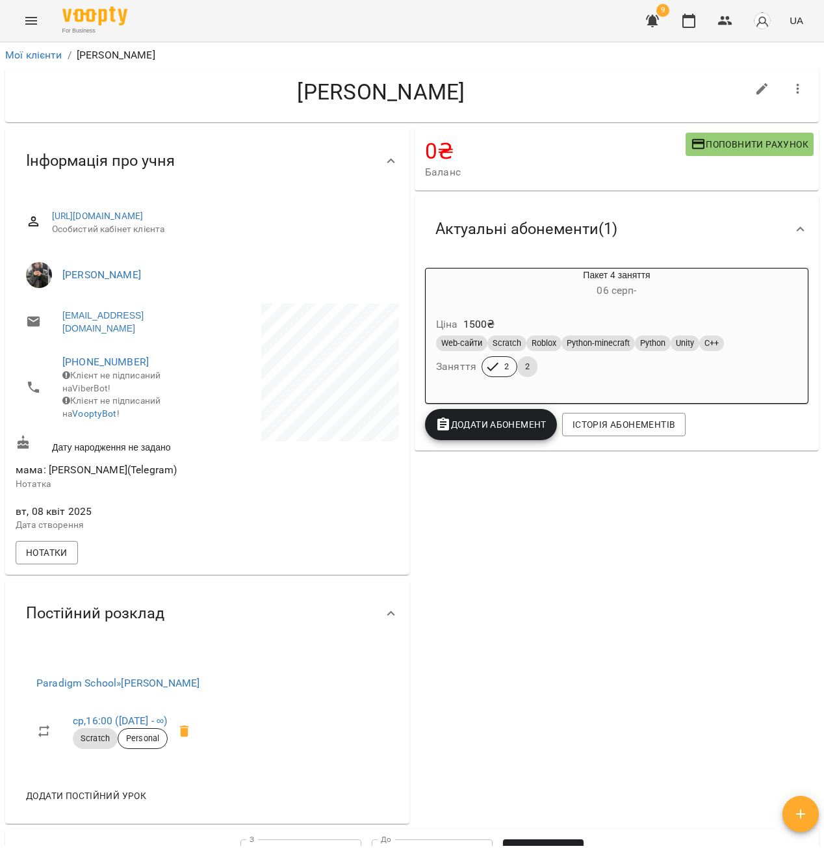
click at [35, 21] on icon "Menu" at bounding box center [31, 21] width 12 height 8
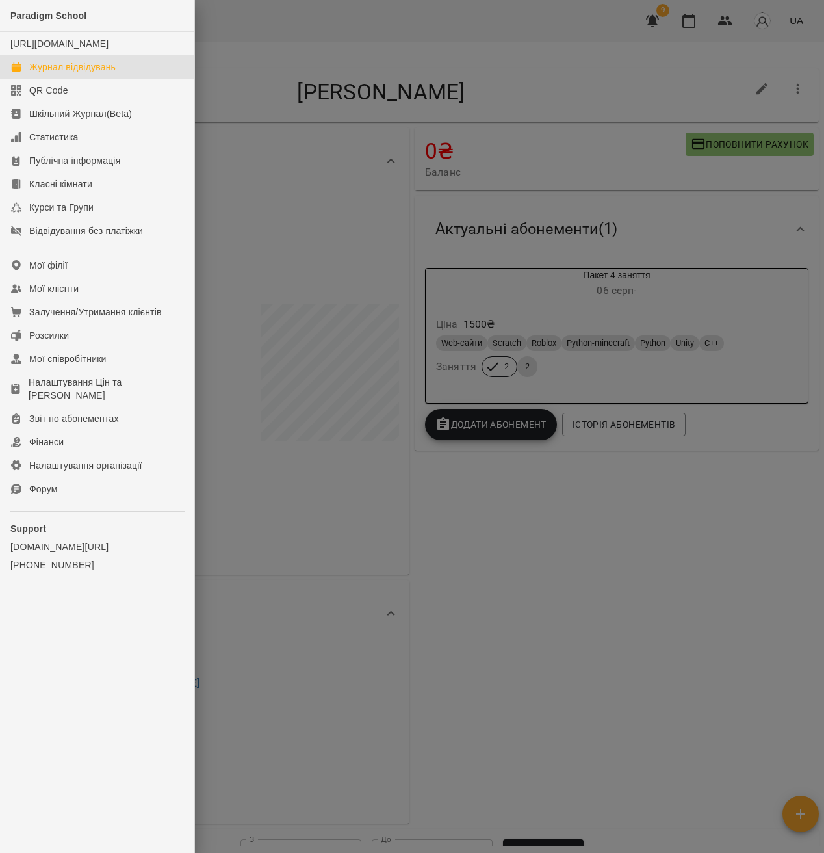
click at [83, 73] on div "Журнал відвідувань" at bounding box center [72, 66] width 86 height 13
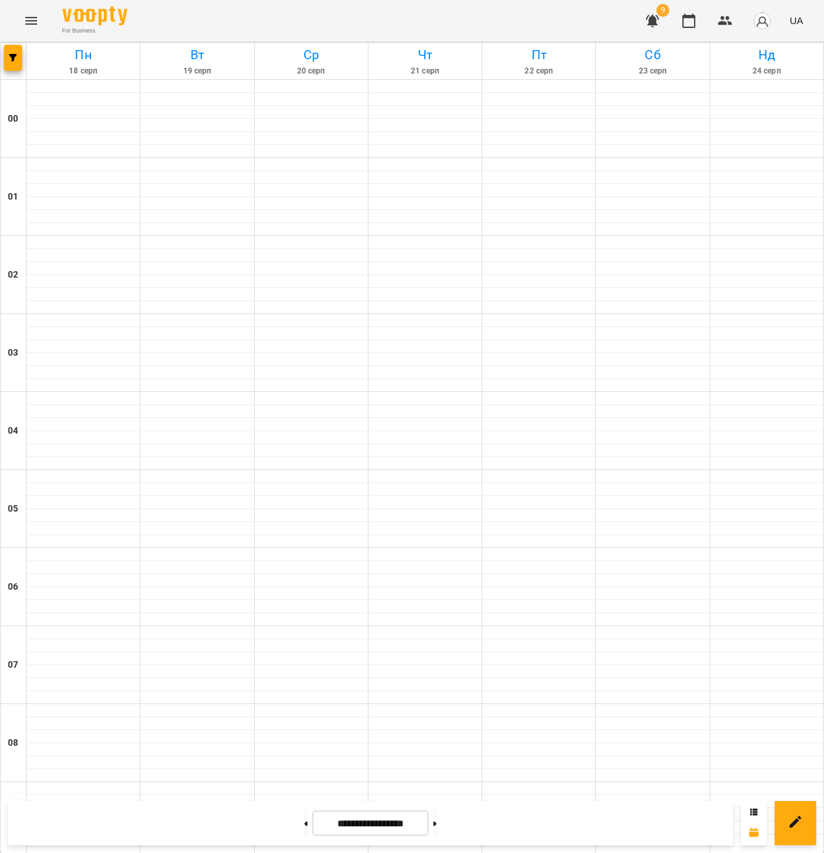
scroll to position [1157, 0]
click at [16, 63] on button "button" at bounding box center [13, 58] width 18 height 26
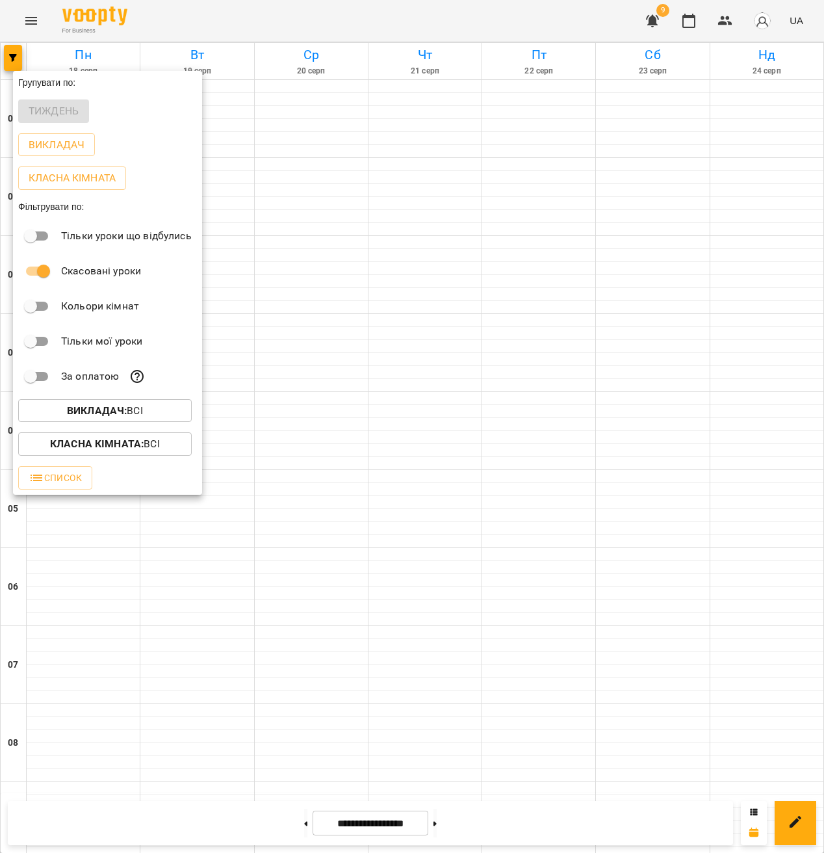
click at [133, 415] on p "Викладач : Всі" at bounding box center [105, 411] width 76 height 16
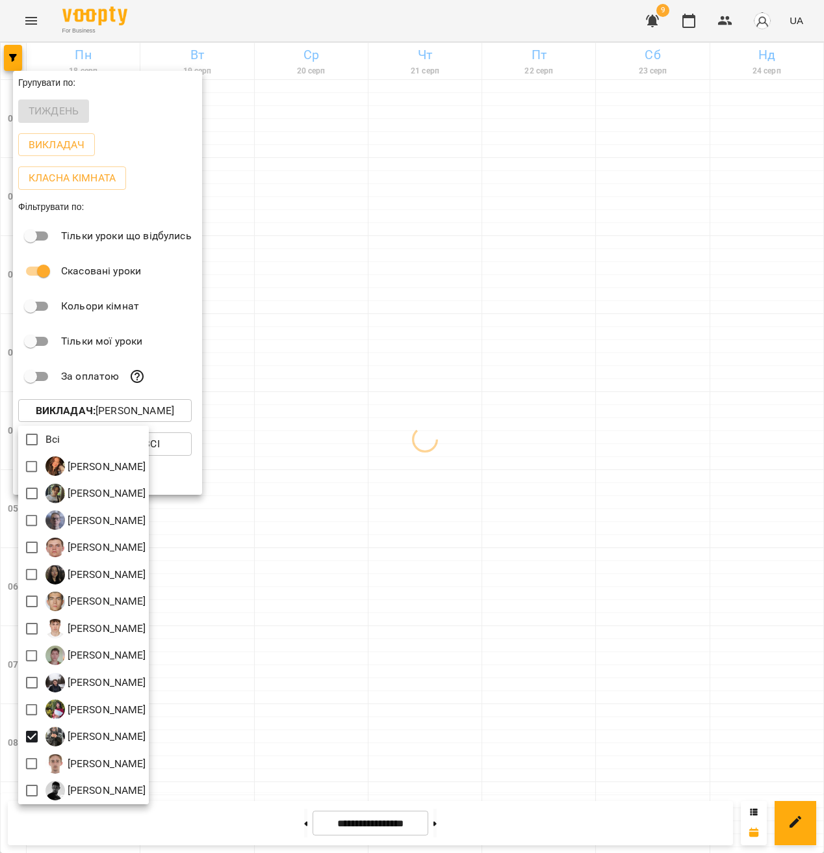
click at [477, 584] on div at bounding box center [412, 426] width 824 height 853
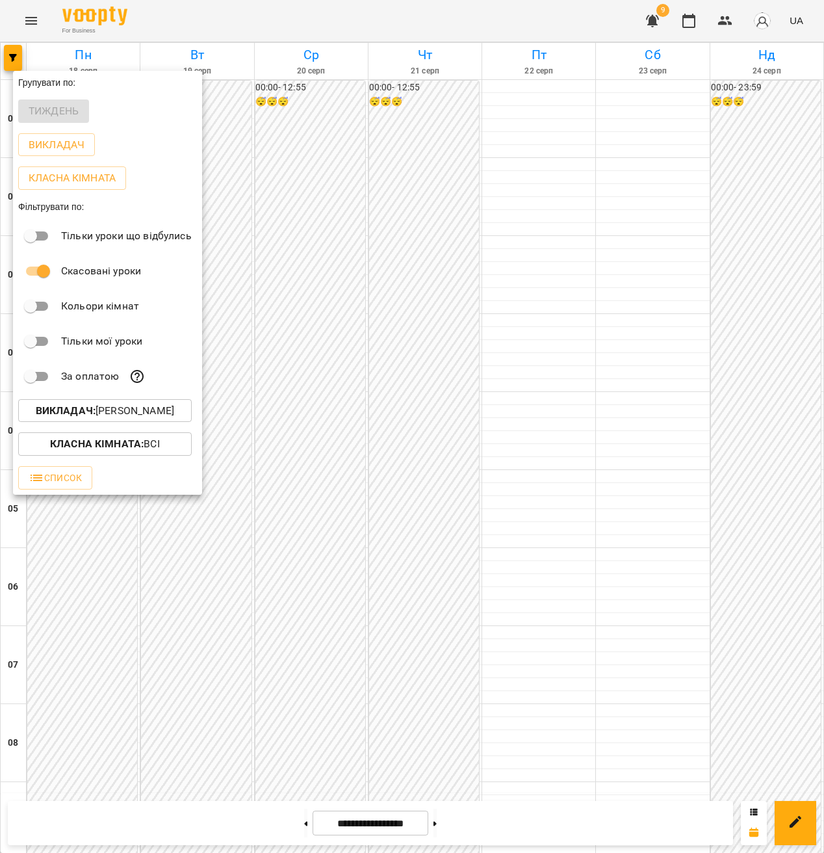
click at [428, 437] on div at bounding box center [412, 426] width 824 height 853
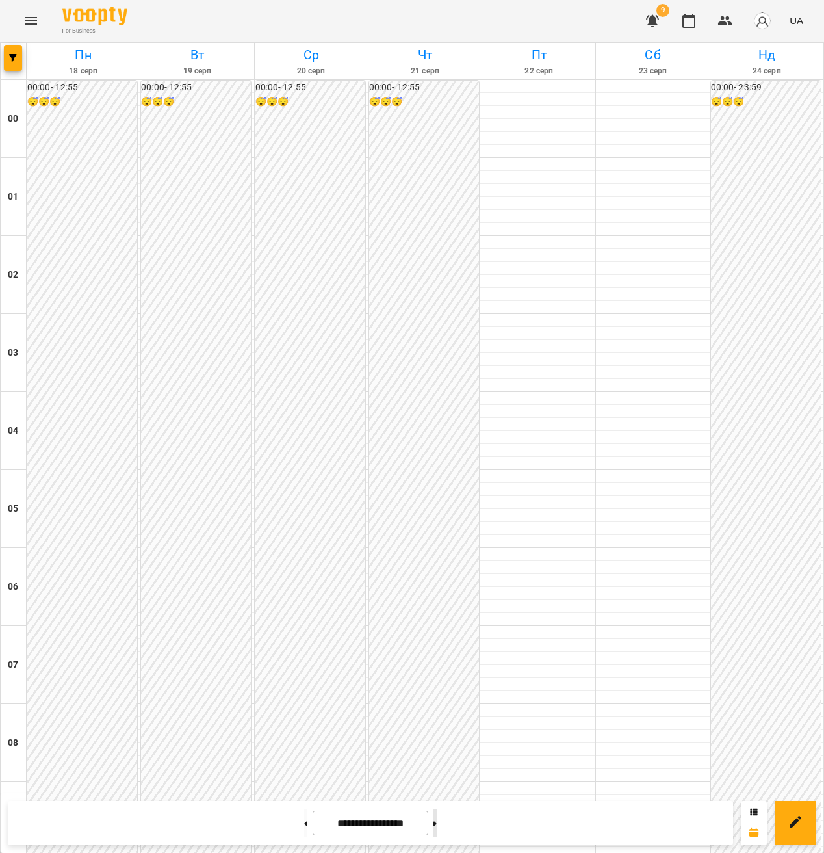
click at [437, 823] on button at bounding box center [434, 822] width 3 height 29
click at [304, 815] on button at bounding box center [305, 822] width 3 height 29
type input "**********"
click at [10, 65] on button "button" at bounding box center [13, 58] width 18 height 26
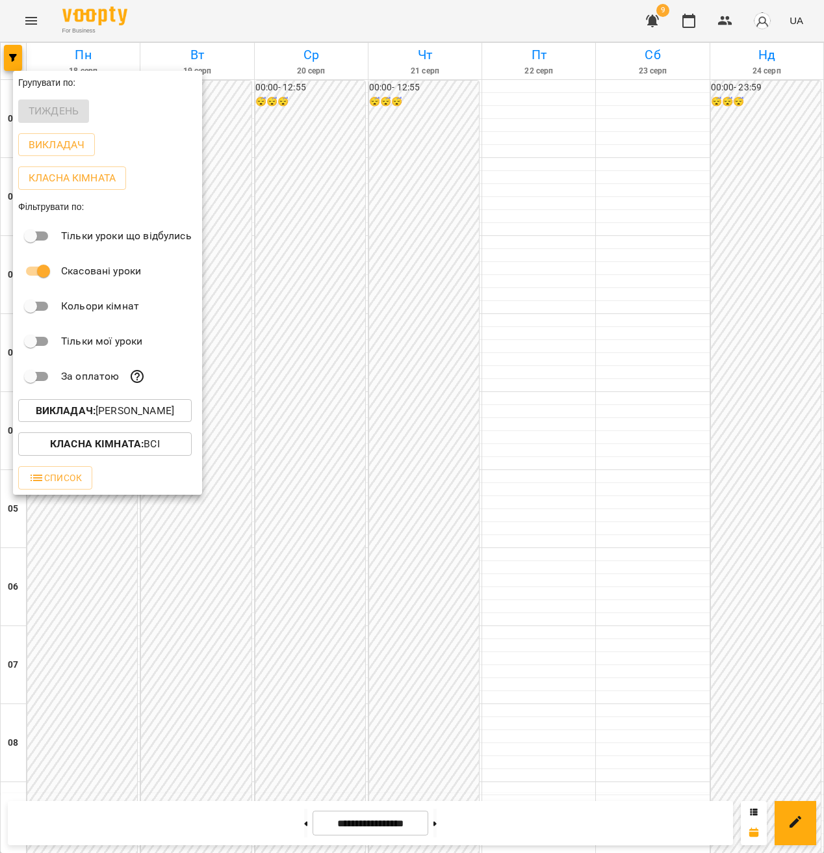
click at [130, 413] on p "Викладач : Стаховська Анастасія Русланівна" at bounding box center [105, 411] width 138 height 16
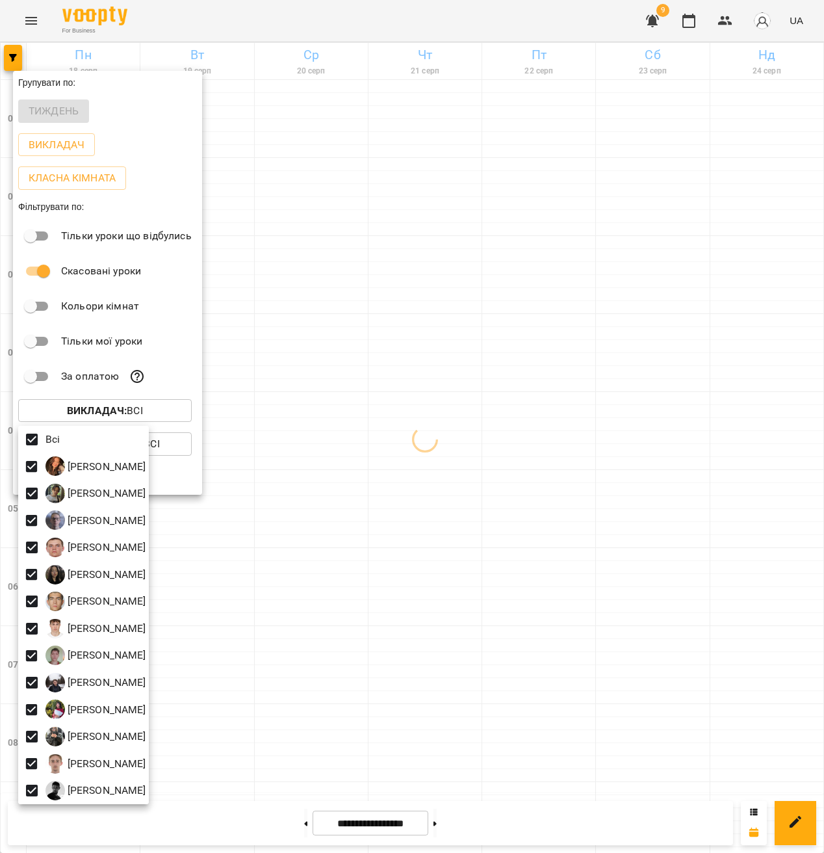
drag, startPoint x: 410, startPoint y: 383, endPoint x: 532, endPoint y: 452, distance: 139.9
click at [410, 383] on div at bounding box center [412, 426] width 824 height 853
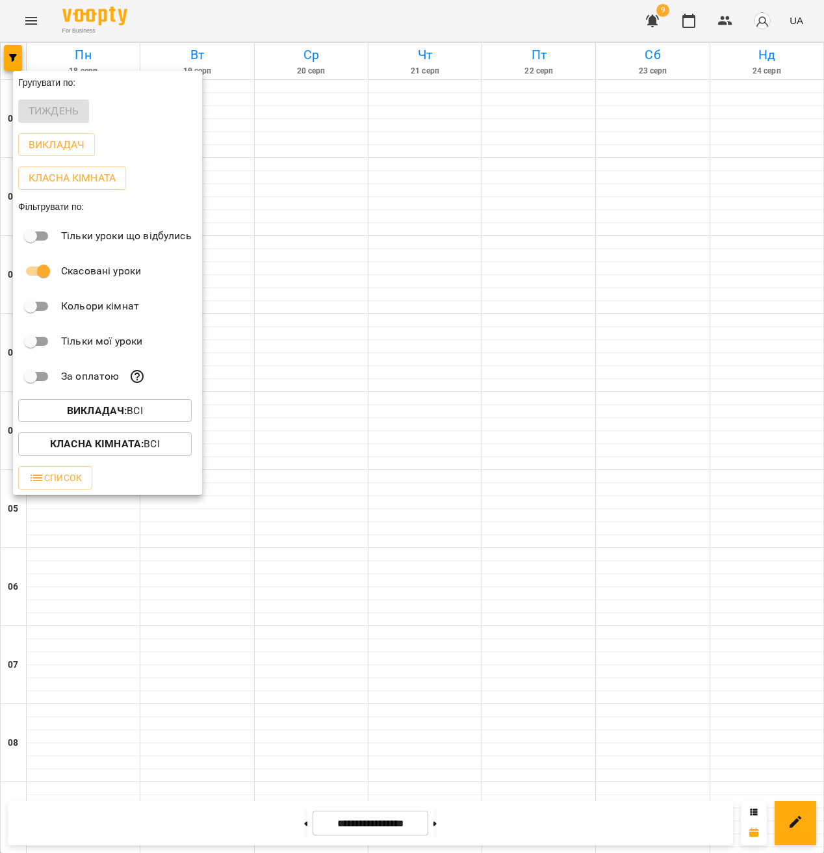
click at [456, 454] on div at bounding box center [412, 426] width 824 height 853
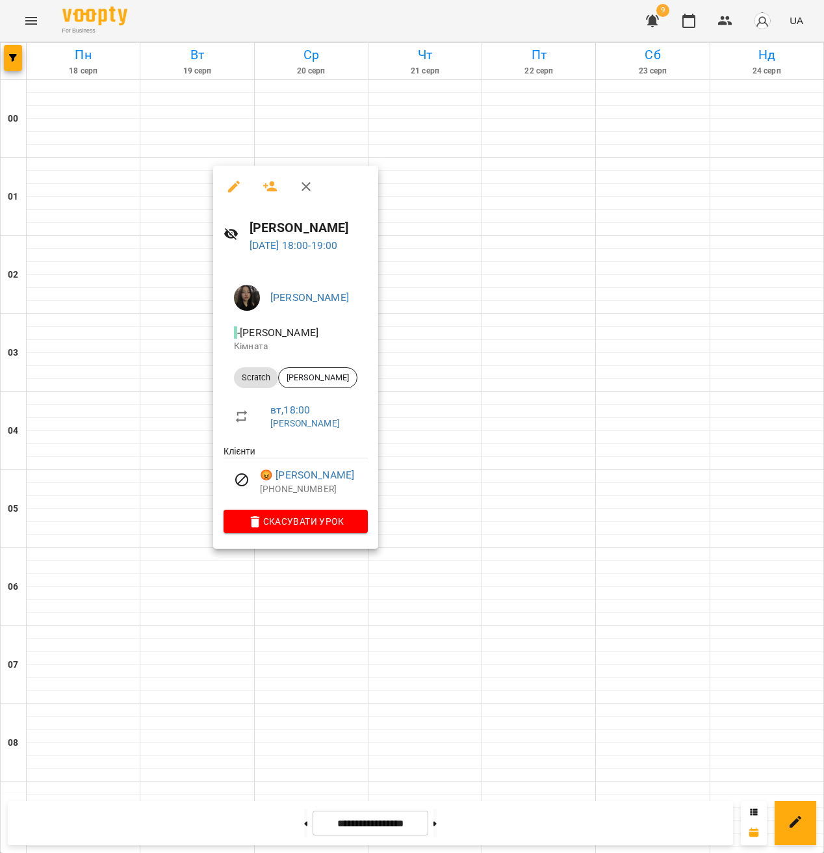
click at [186, 399] on div at bounding box center [412, 426] width 824 height 853
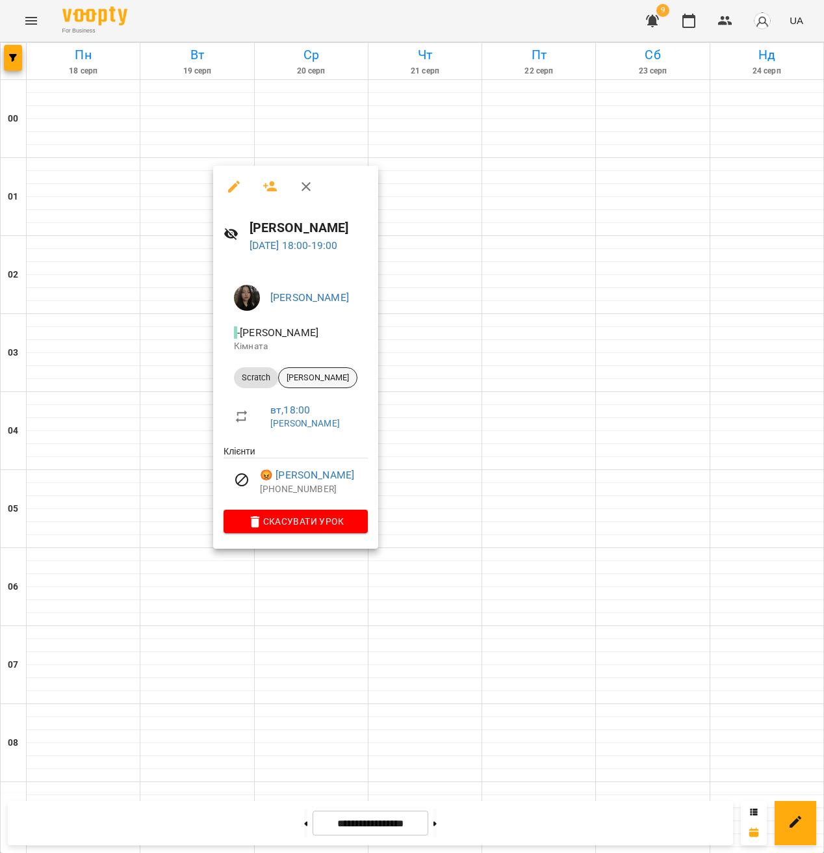
click at [306, 374] on span "[PERSON_NAME]" at bounding box center [318, 378] width 78 height 12
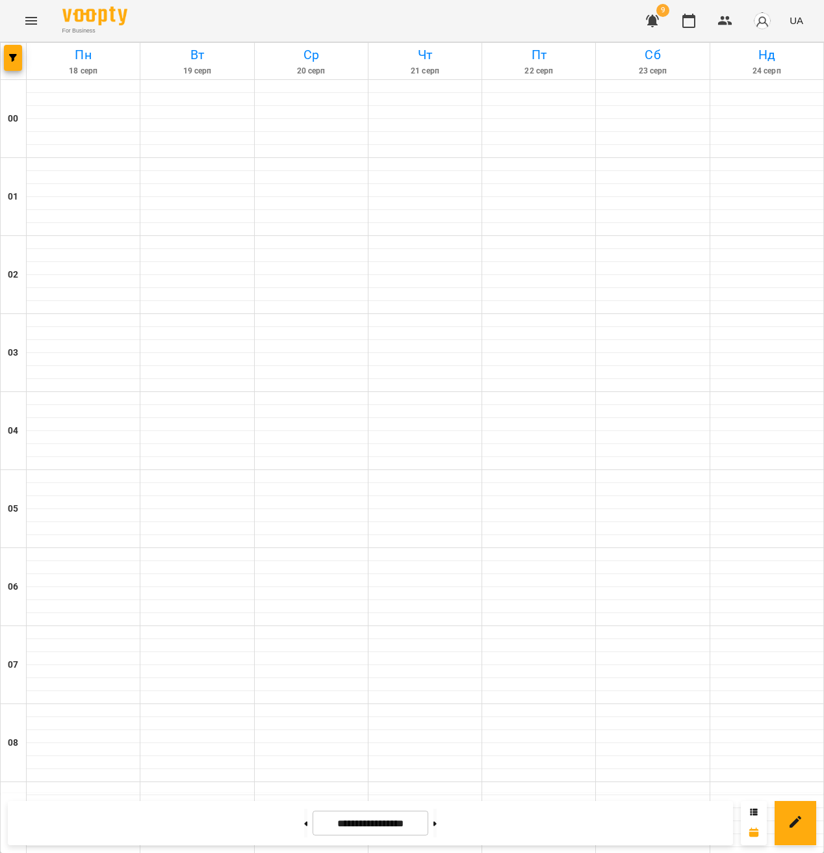
scroll to position [1109, 0]
click at [37, 18] on icon "Menu" at bounding box center [31, 21] width 16 height 16
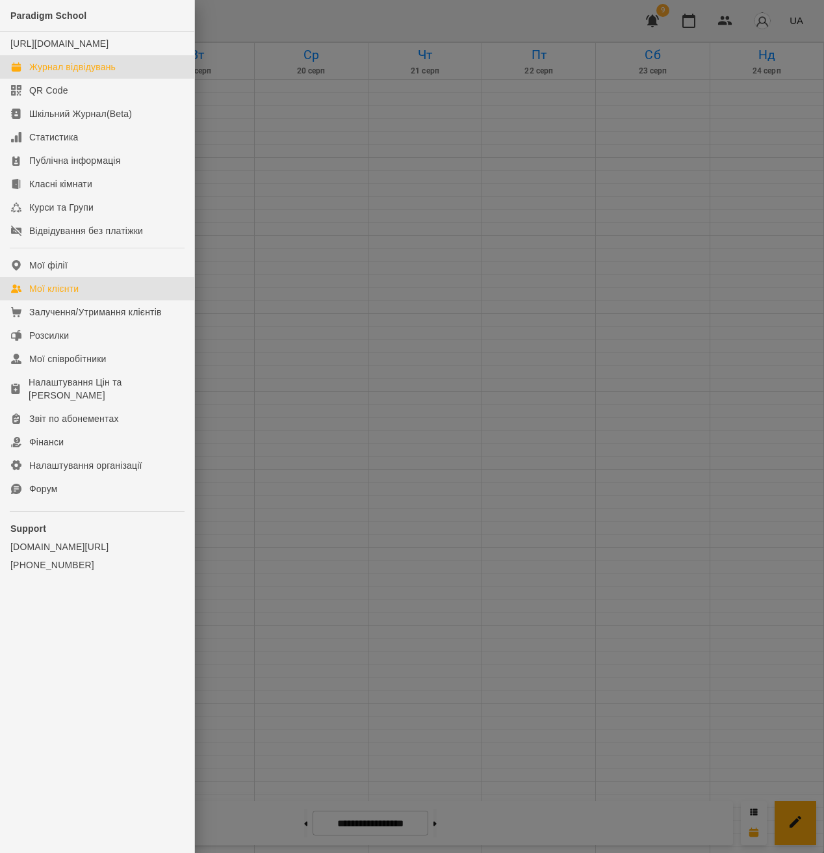
click at [89, 298] on link "Мої клієнти" at bounding box center [97, 288] width 194 height 23
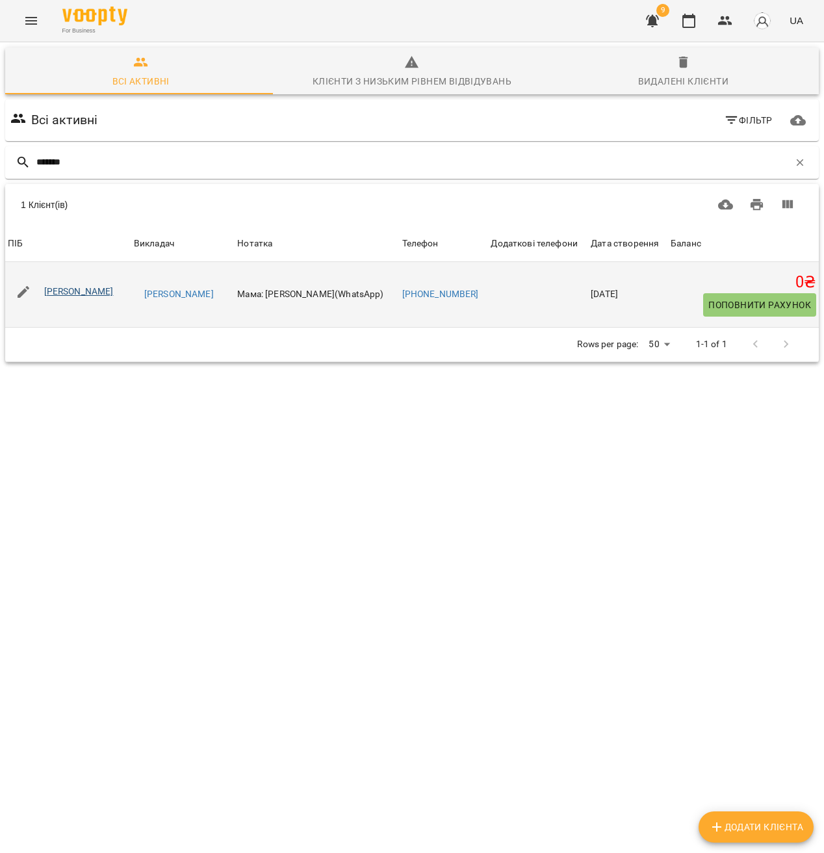
type input "*******"
click at [77, 294] on link "[PERSON_NAME]" at bounding box center [79, 291] width 70 height 10
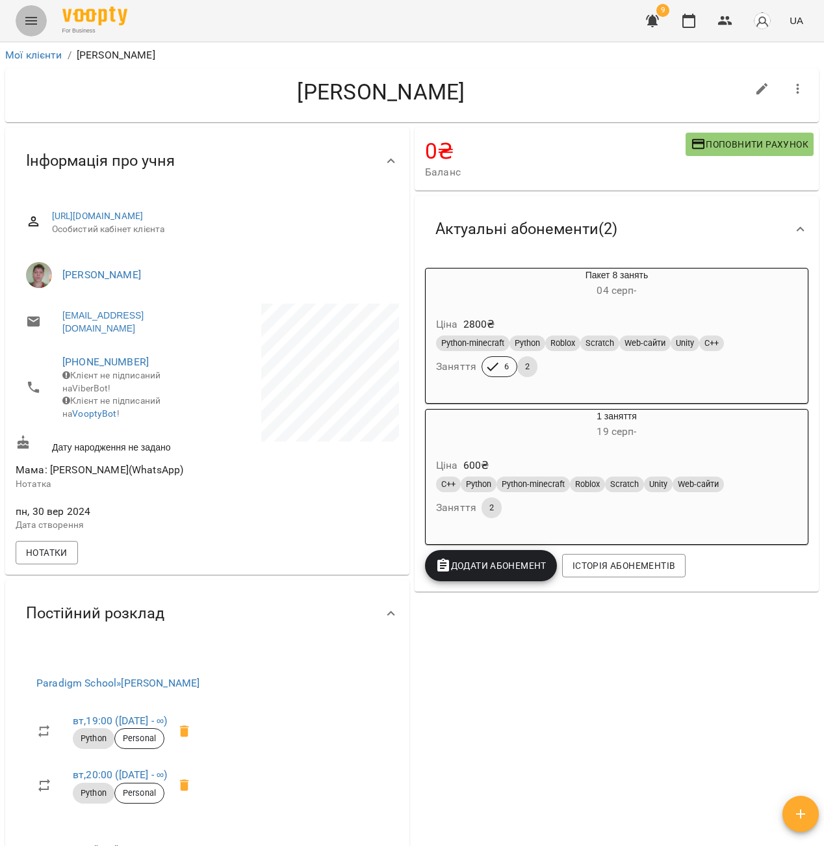
click at [23, 18] on icon "Menu" at bounding box center [31, 21] width 16 height 16
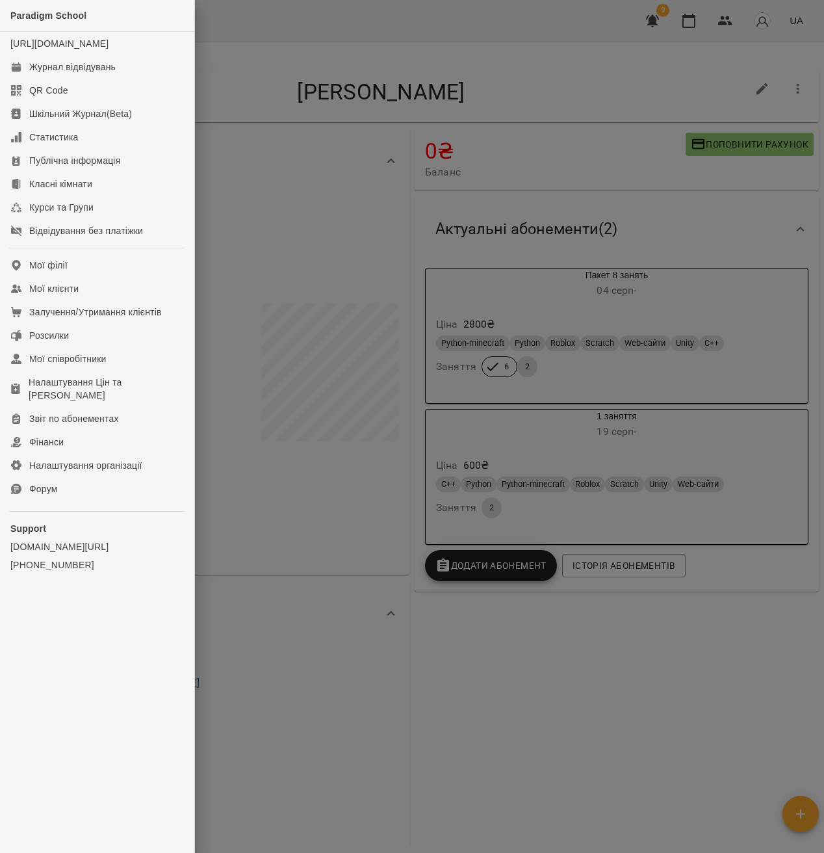
click at [409, 270] on div at bounding box center [412, 426] width 824 height 853
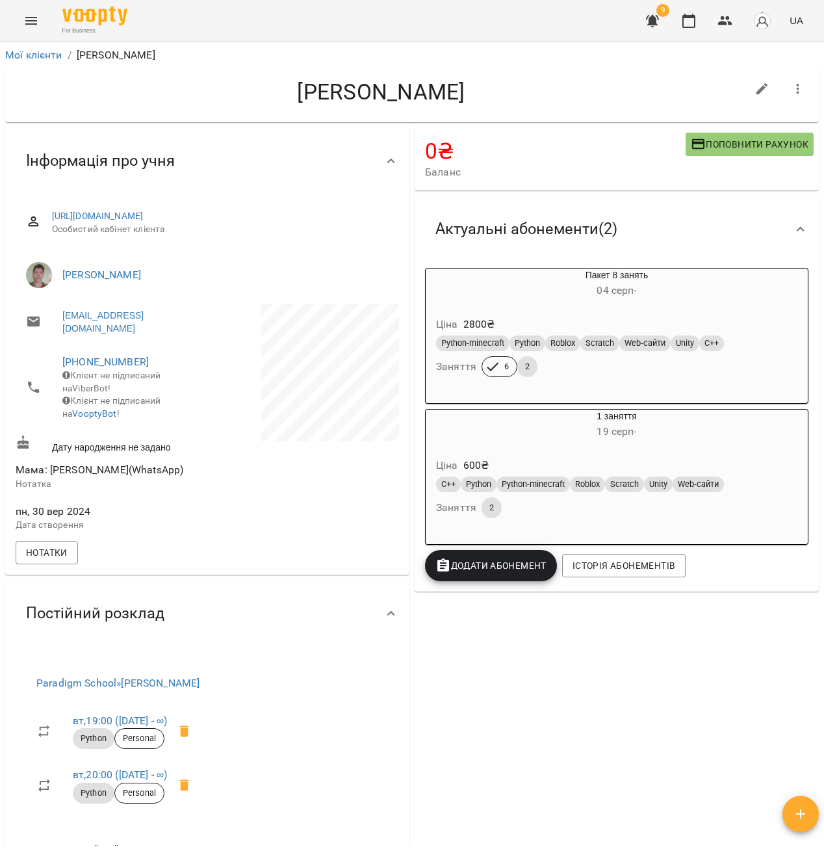
click at [505, 439] on h6 "19 серп -" at bounding box center [617, 431] width 382 height 18
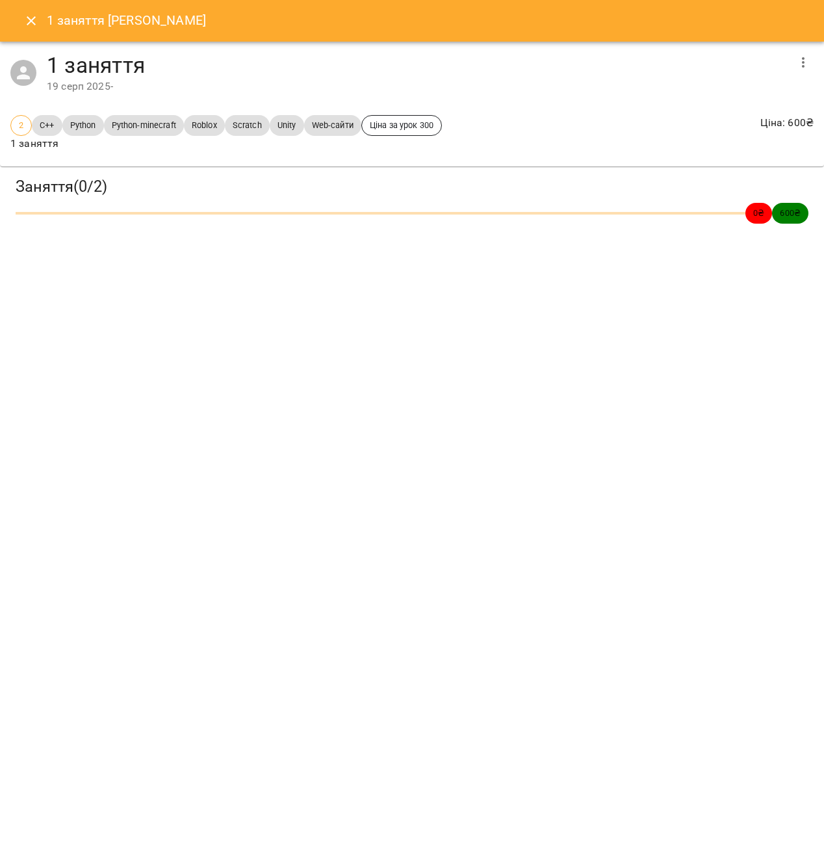
click at [802, 61] on icon "button" at bounding box center [803, 63] width 16 height 16
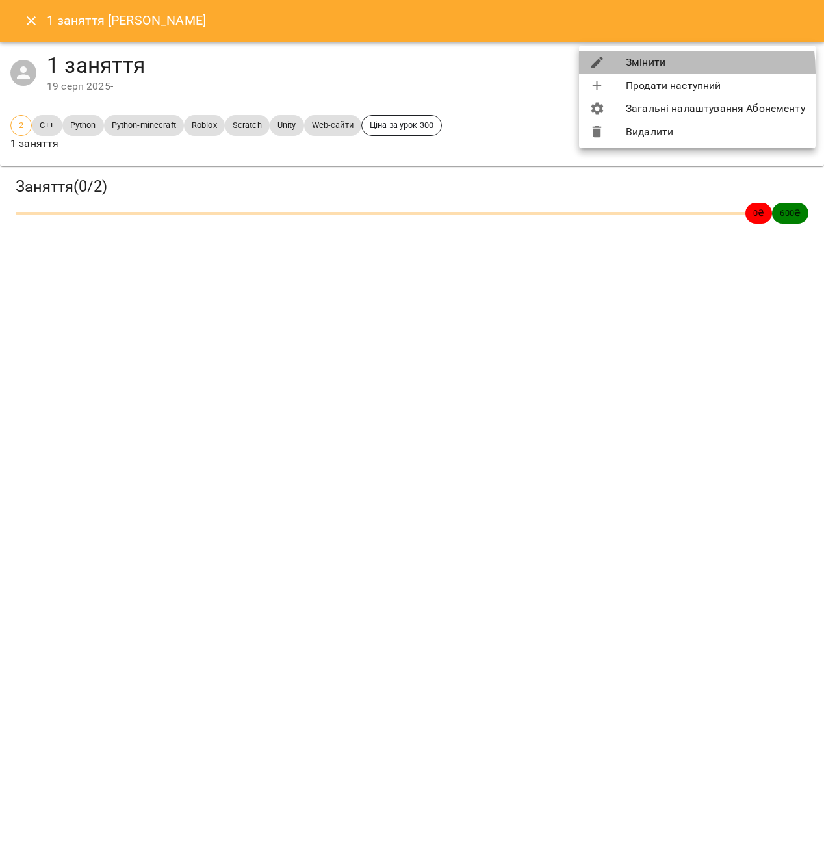
click at [650, 71] on li "Змінити" at bounding box center [697, 62] width 237 height 23
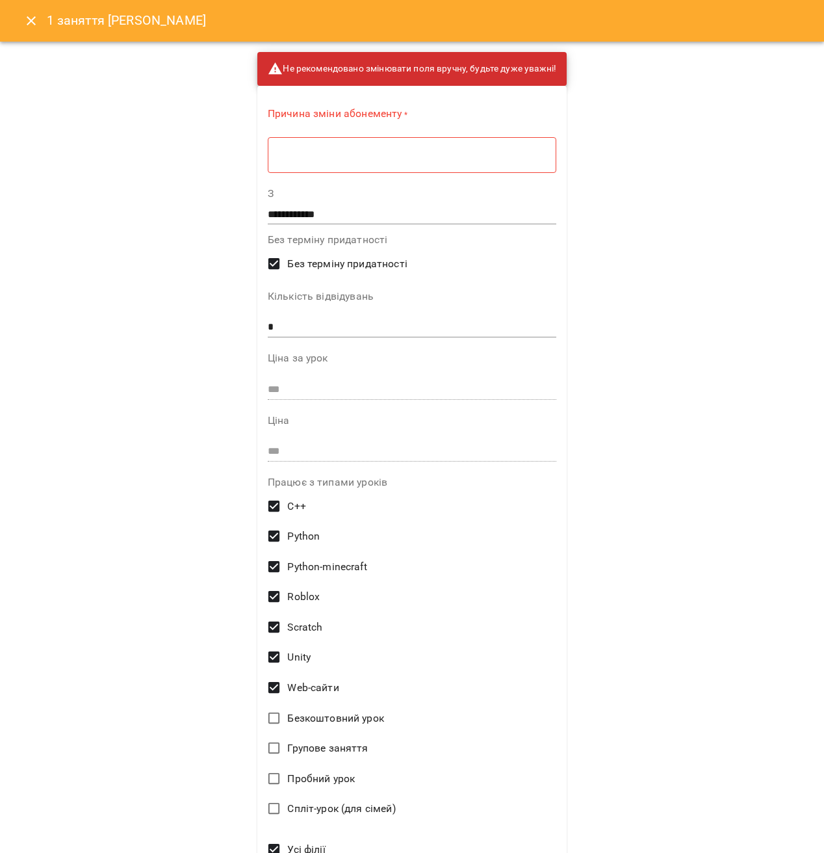
click at [18, 11] on button "Close" at bounding box center [31, 20] width 31 height 31
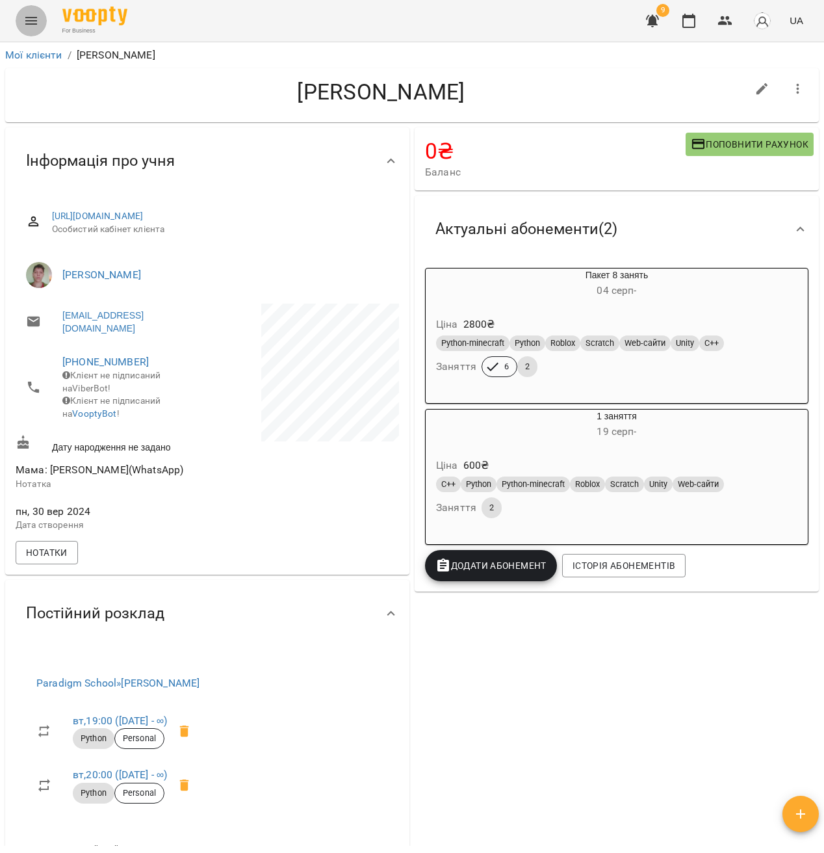
click at [43, 29] on button "Menu" at bounding box center [31, 20] width 31 height 31
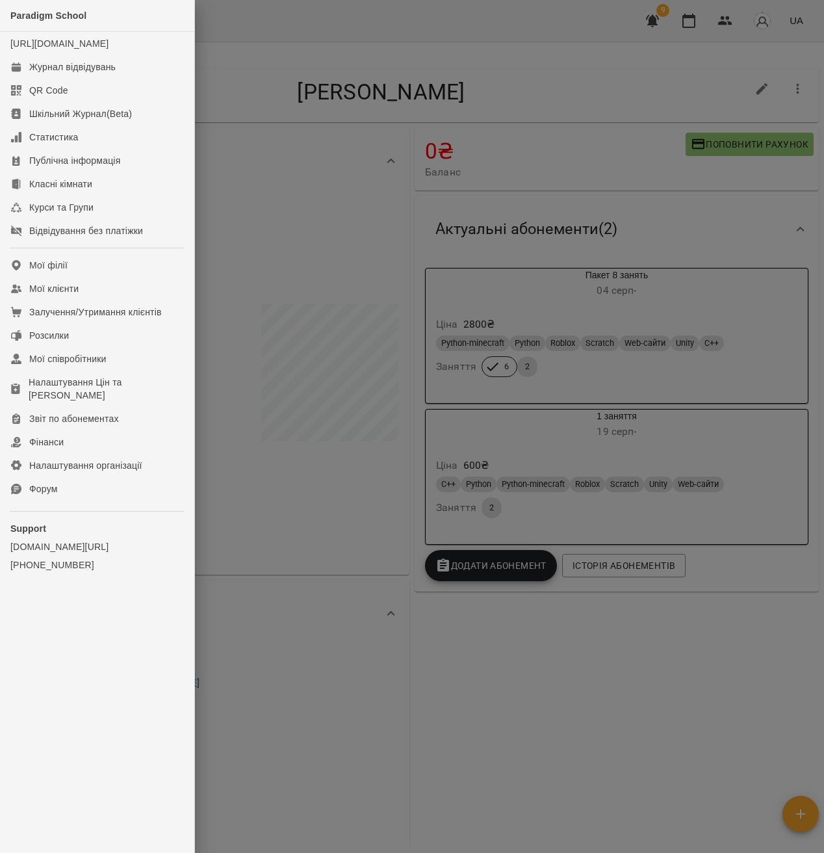
click at [601, 501] on div at bounding box center [412, 426] width 824 height 853
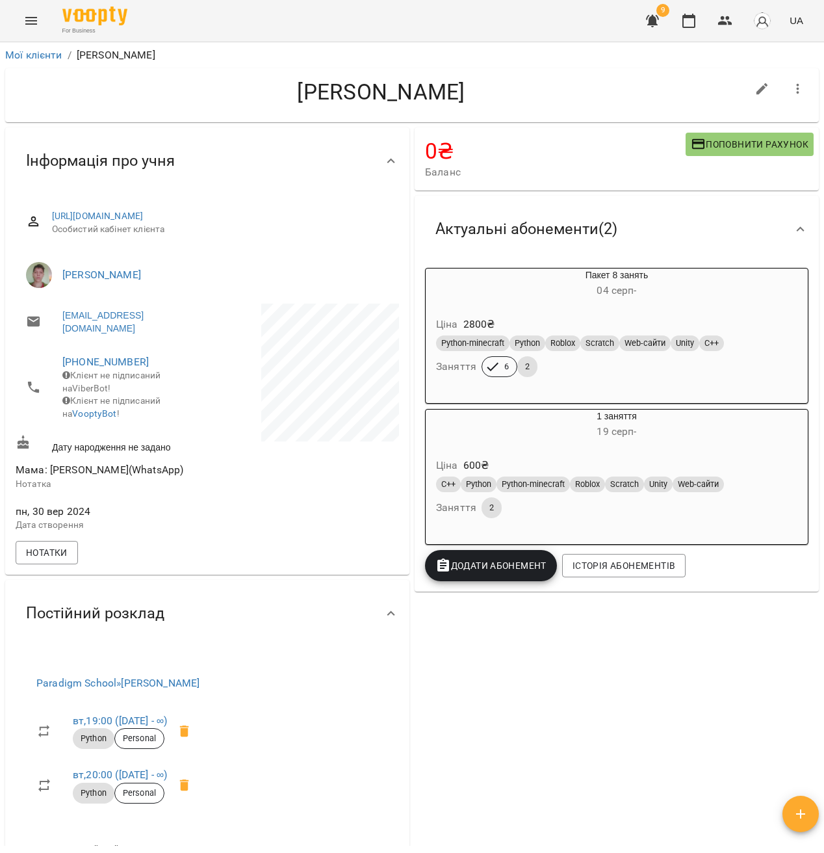
click at [21, 19] on button "Menu" at bounding box center [31, 20] width 31 height 31
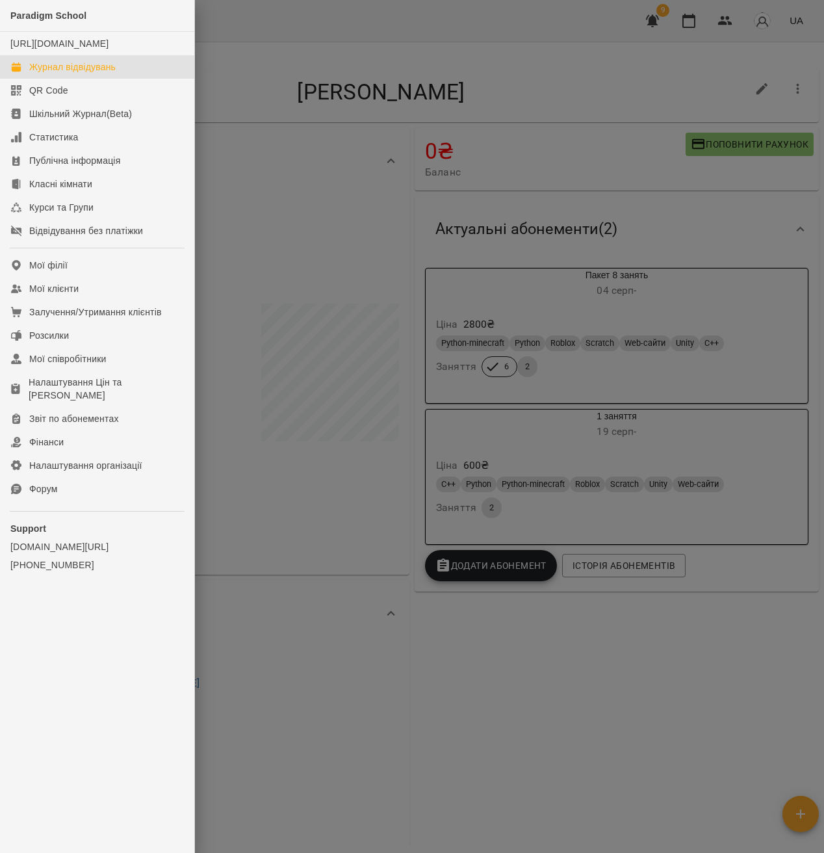
click at [64, 73] on div "Журнал відвідувань" at bounding box center [72, 66] width 86 height 13
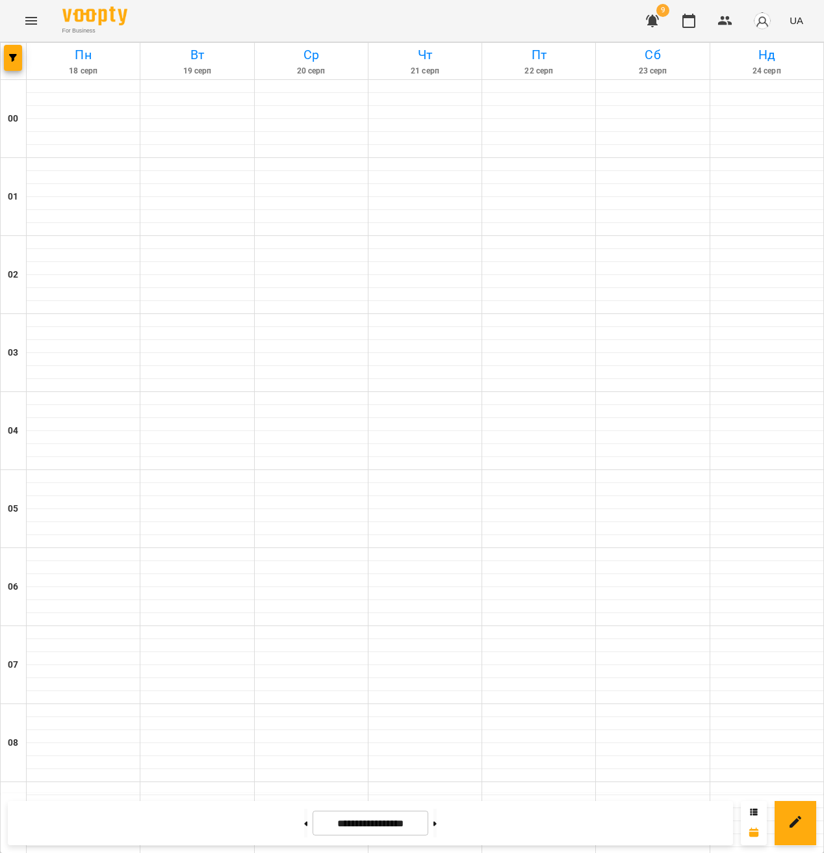
scroll to position [1157, 0]
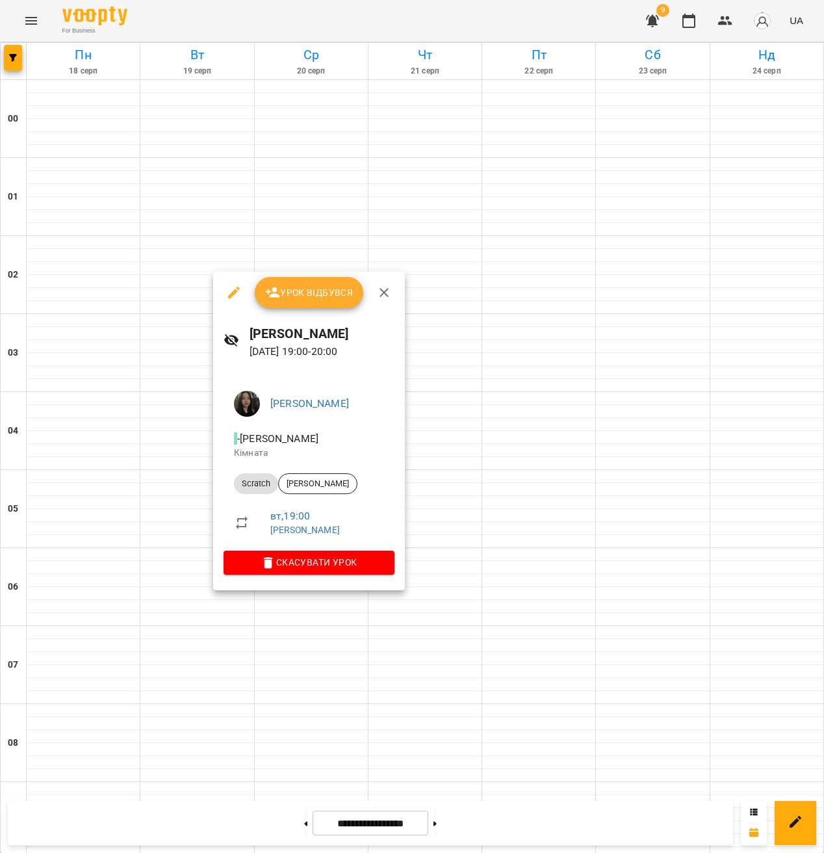
click at [200, 460] on div at bounding box center [412, 426] width 824 height 853
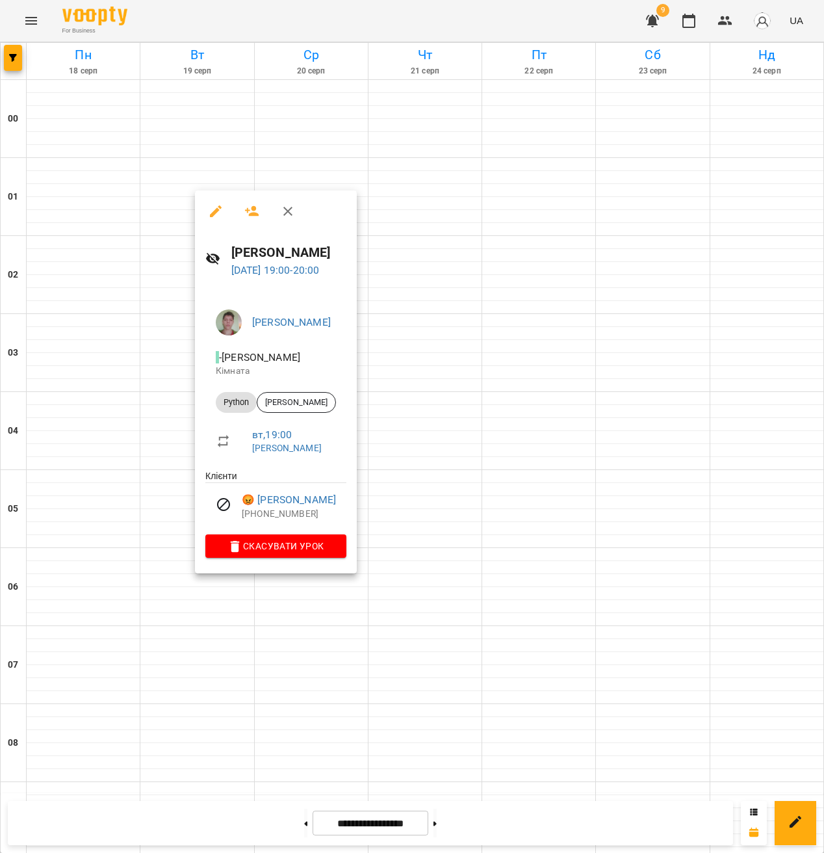
click at [185, 465] on div at bounding box center [412, 426] width 824 height 853
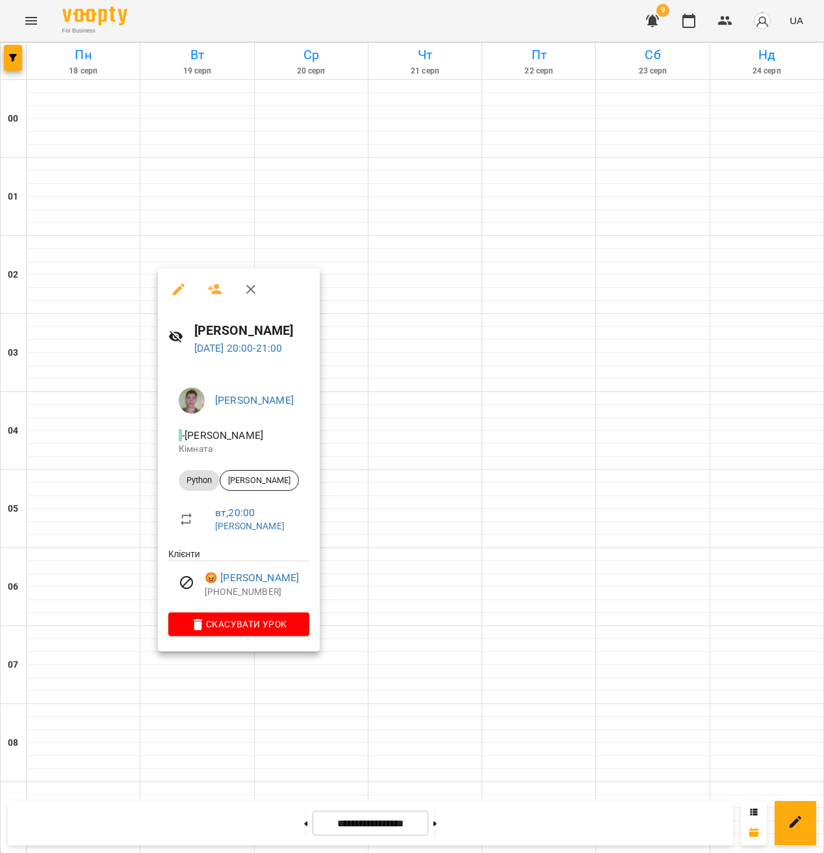
click at [133, 540] on div at bounding box center [412, 426] width 824 height 853
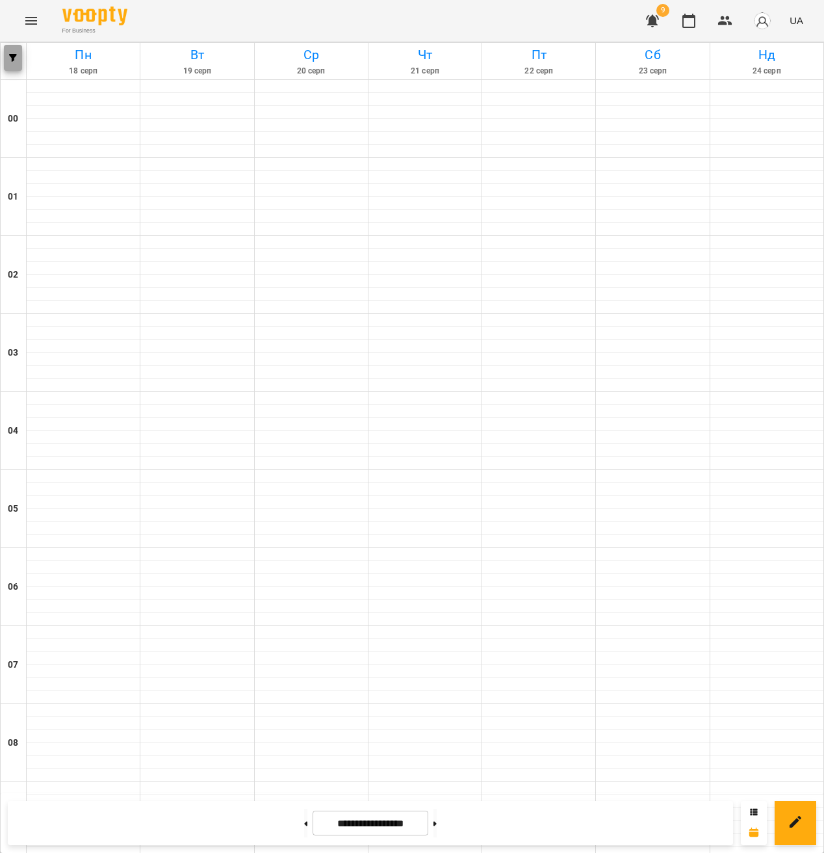
click at [18, 56] on span "button" at bounding box center [13, 58] width 18 height 8
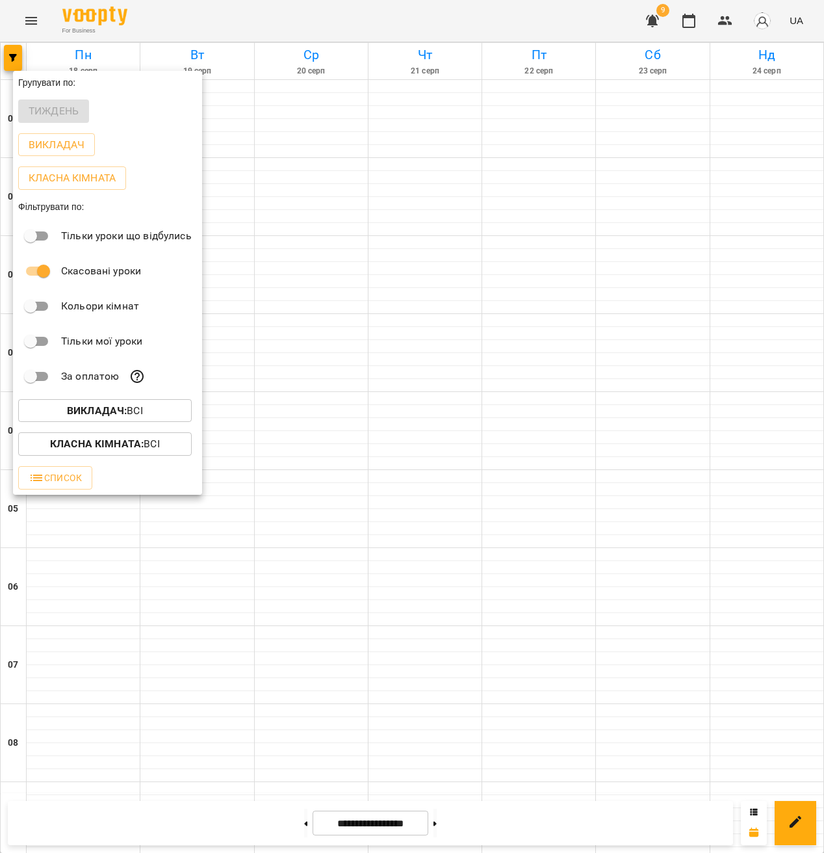
click at [120, 417] on b "Викладач :" at bounding box center [97, 410] width 60 height 12
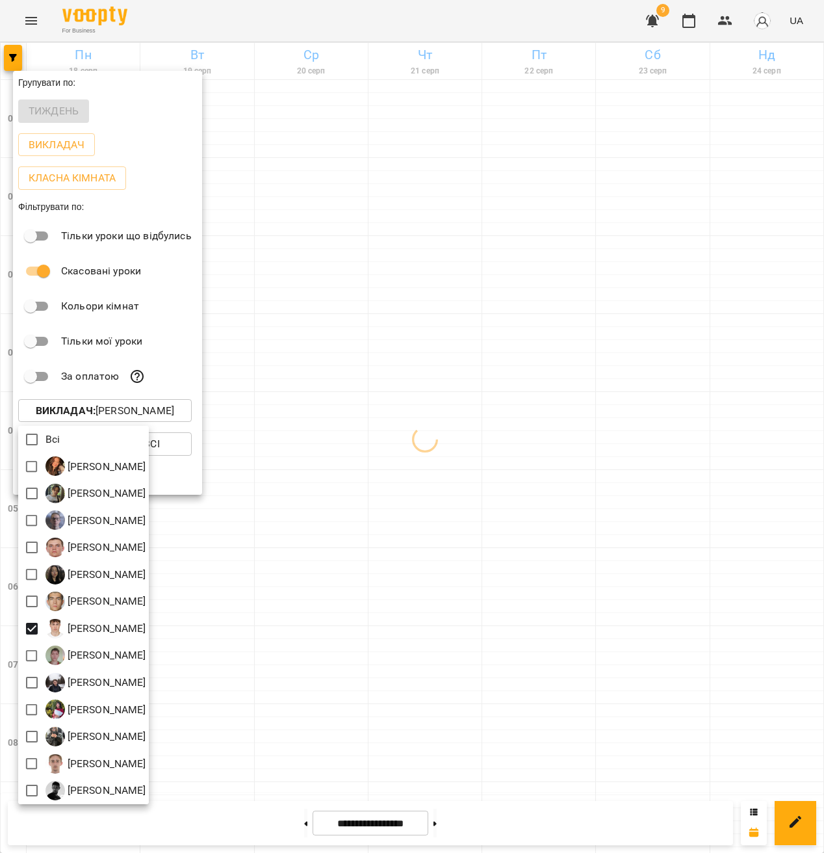
click at [426, 495] on div at bounding box center [412, 426] width 824 height 853
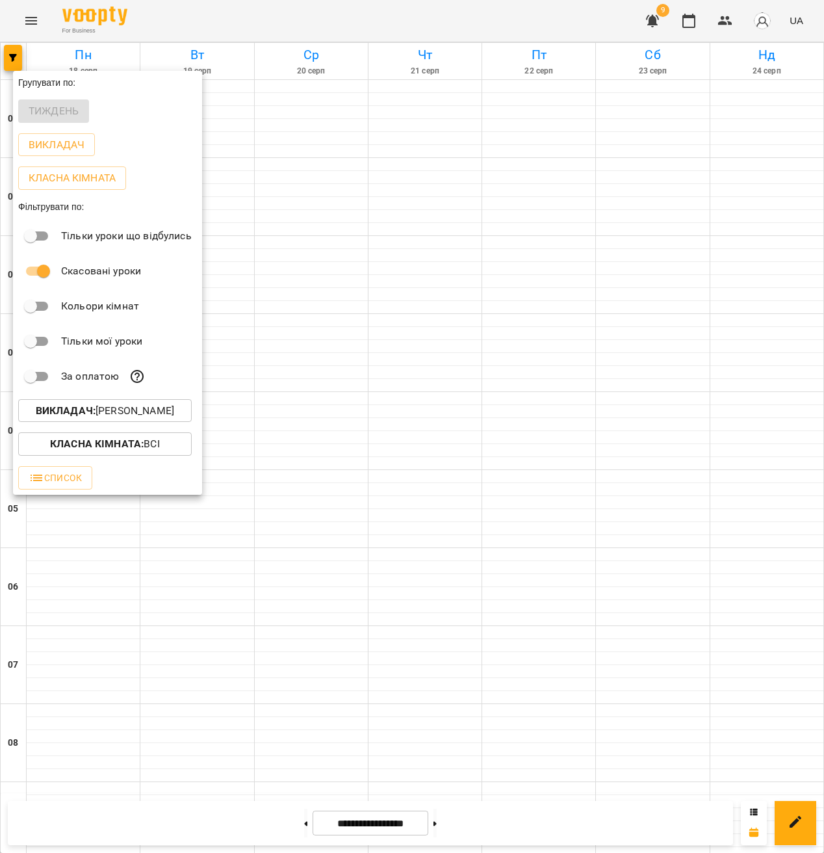
click at [357, 422] on div at bounding box center [412, 426] width 824 height 853
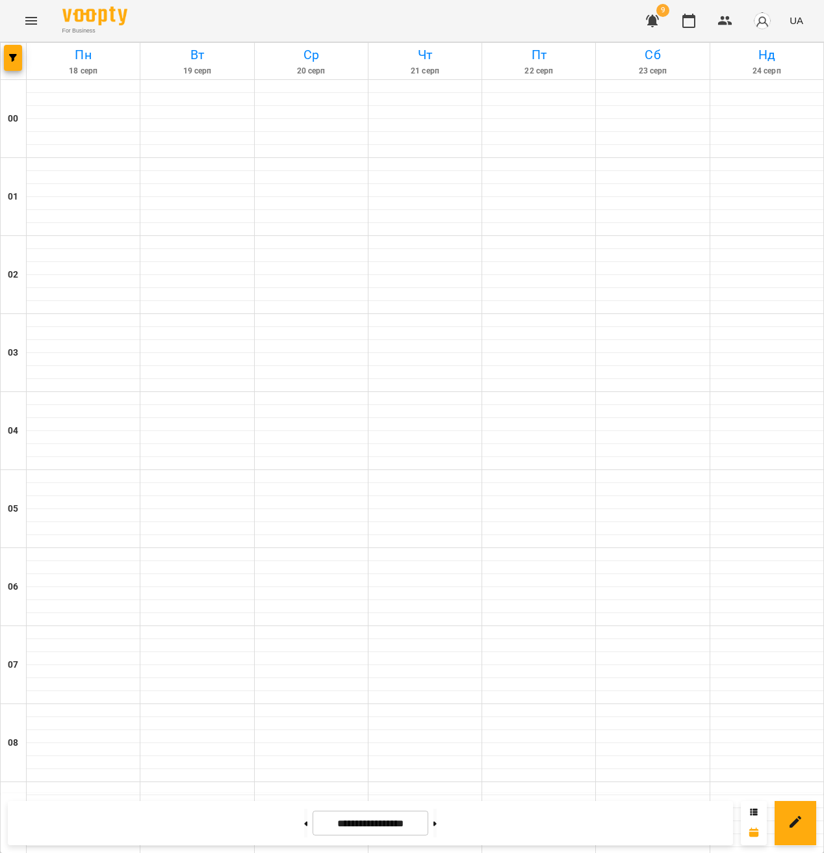
scroll to position [1097, 0]
click at [8, 54] on span "button" at bounding box center [13, 58] width 18 height 8
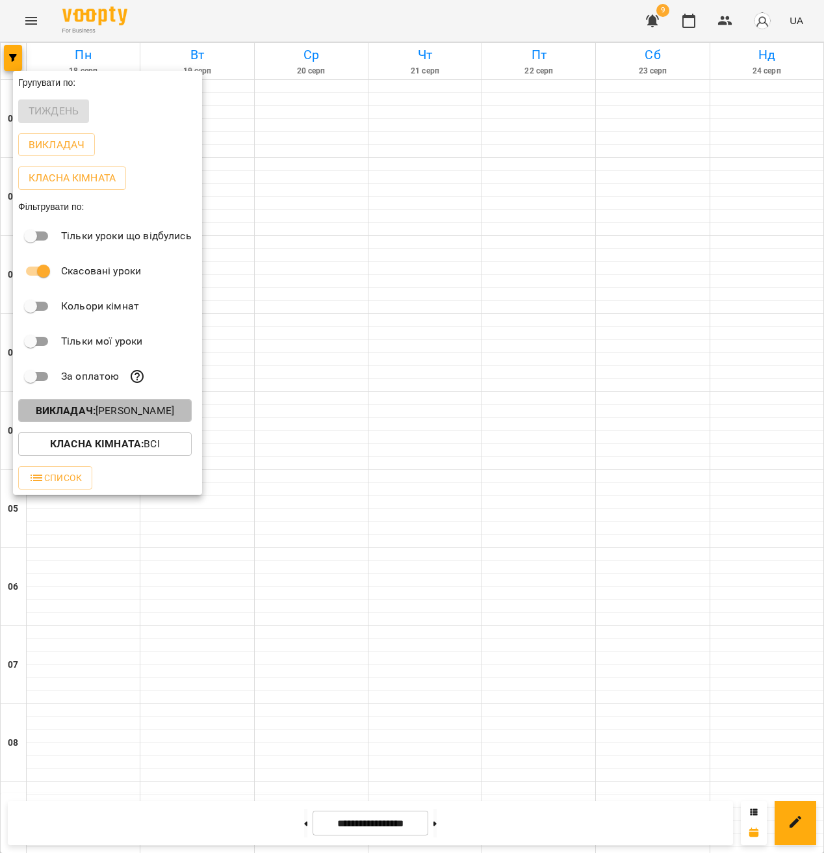
click at [130, 412] on p "Викладач : [PERSON_NAME]" at bounding box center [105, 411] width 138 height 16
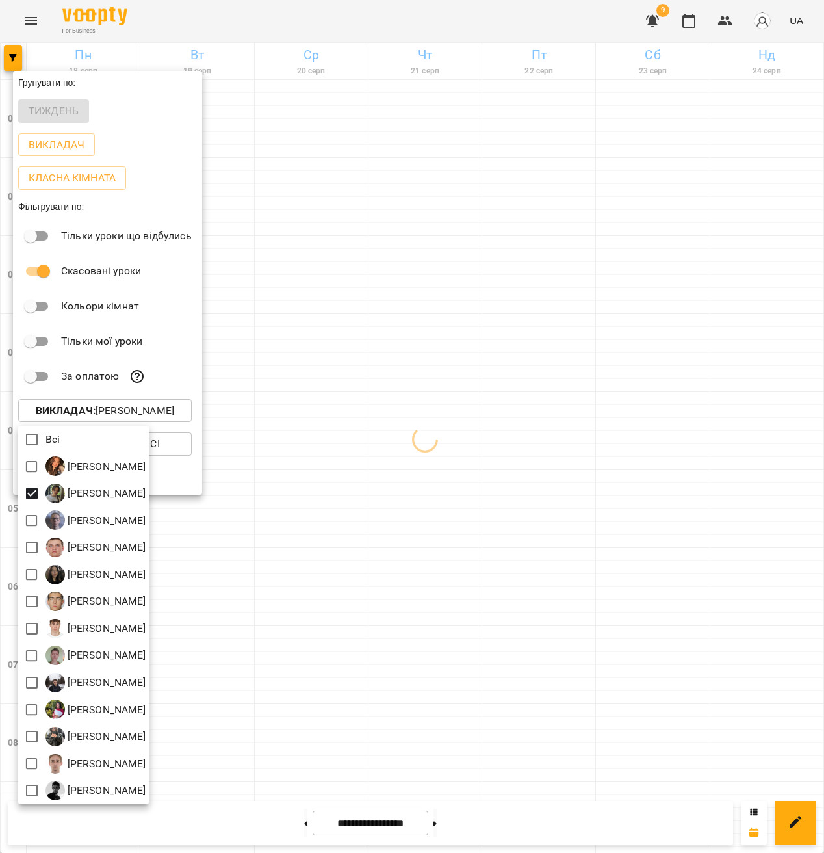
click at [341, 427] on div at bounding box center [412, 426] width 824 height 853
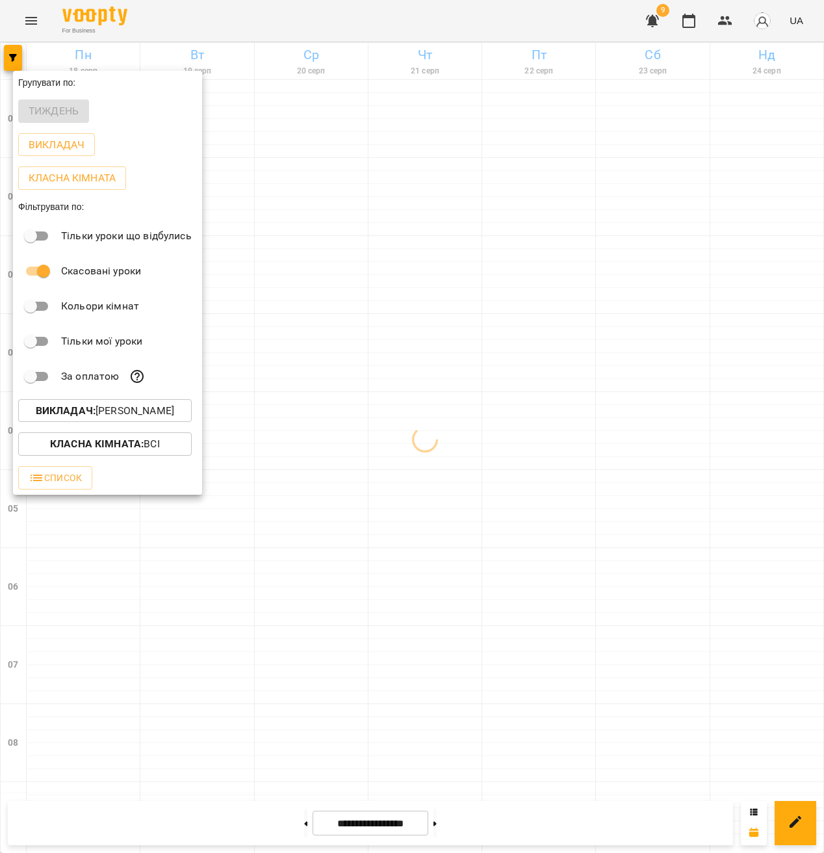
click at [438, 400] on div at bounding box center [412, 426] width 824 height 853
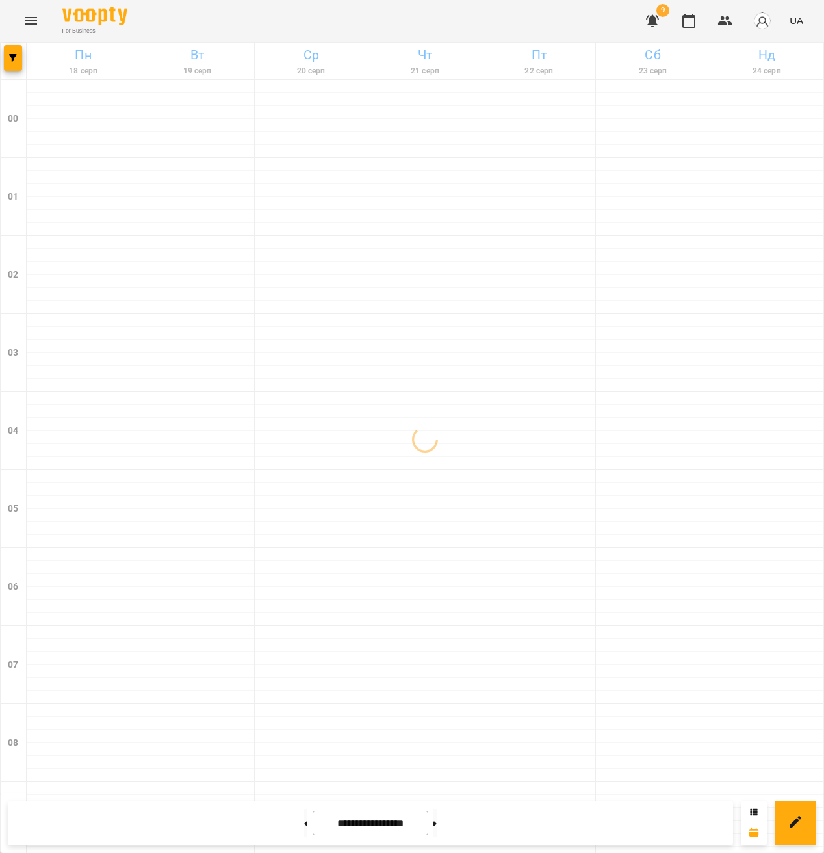
scroll to position [827, 0]
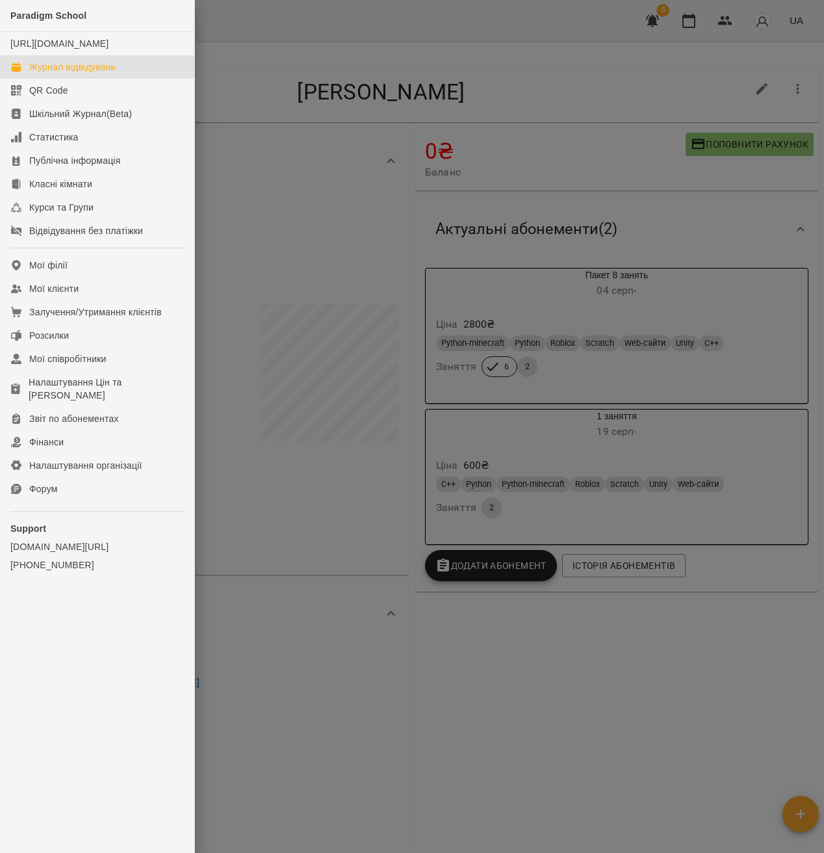
drag, startPoint x: 0, startPoint y: 0, endPoint x: 55, endPoint y: 78, distance: 95.2
click at [55, 73] on div "Журнал відвідувань" at bounding box center [72, 66] width 86 height 13
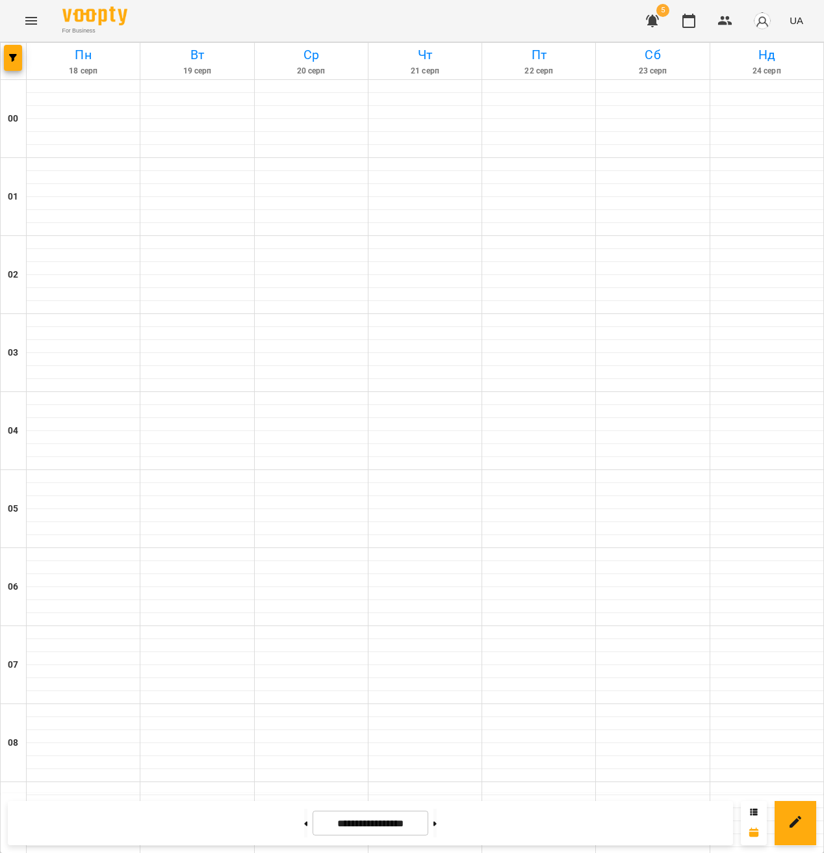
scroll to position [1157, 0]
click at [4, 54] on span "button" at bounding box center [13, 58] width 18 height 8
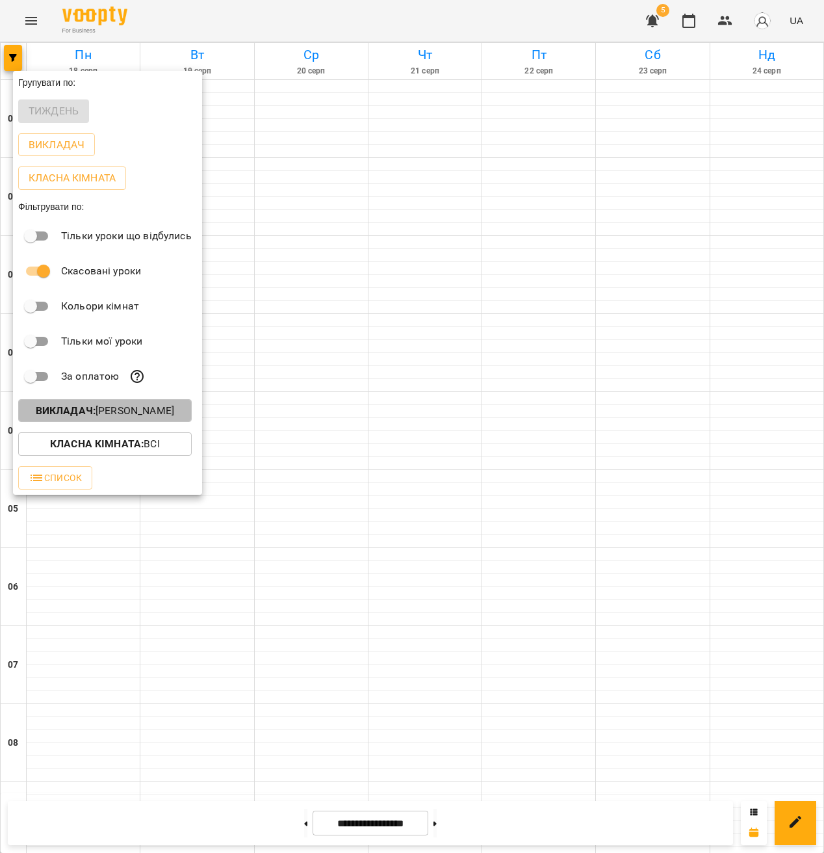
click at [136, 406] on p "Викладач : [PERSON_NAME]" at bounding box center [105, 411] width 138 height 16
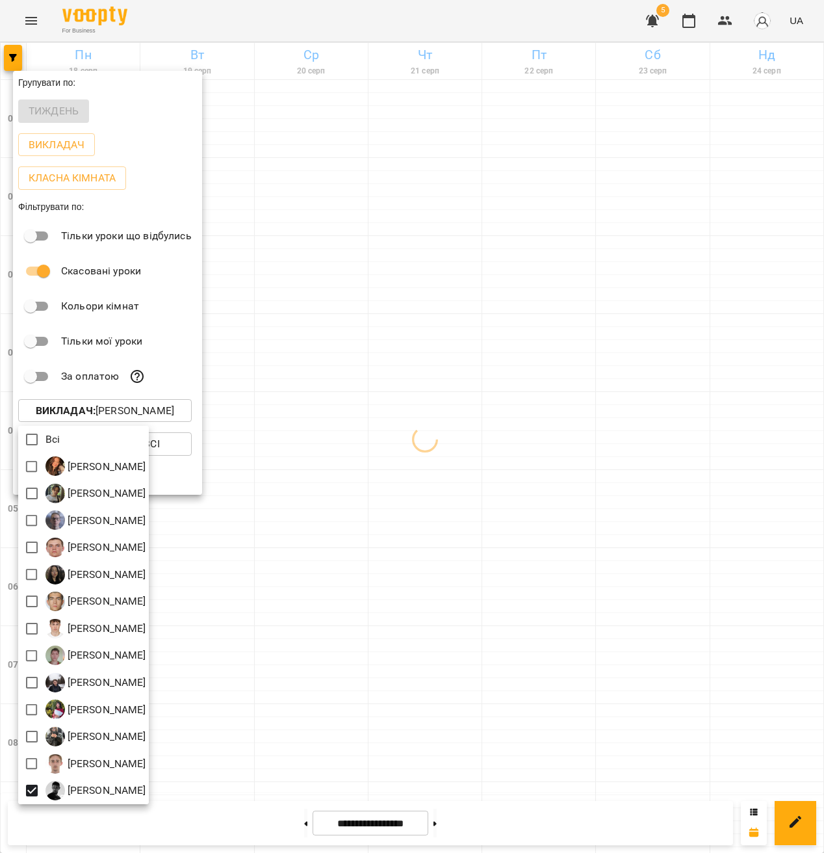
click at [570, 547] on div at bounding box center [412, 426] width 824 height 853
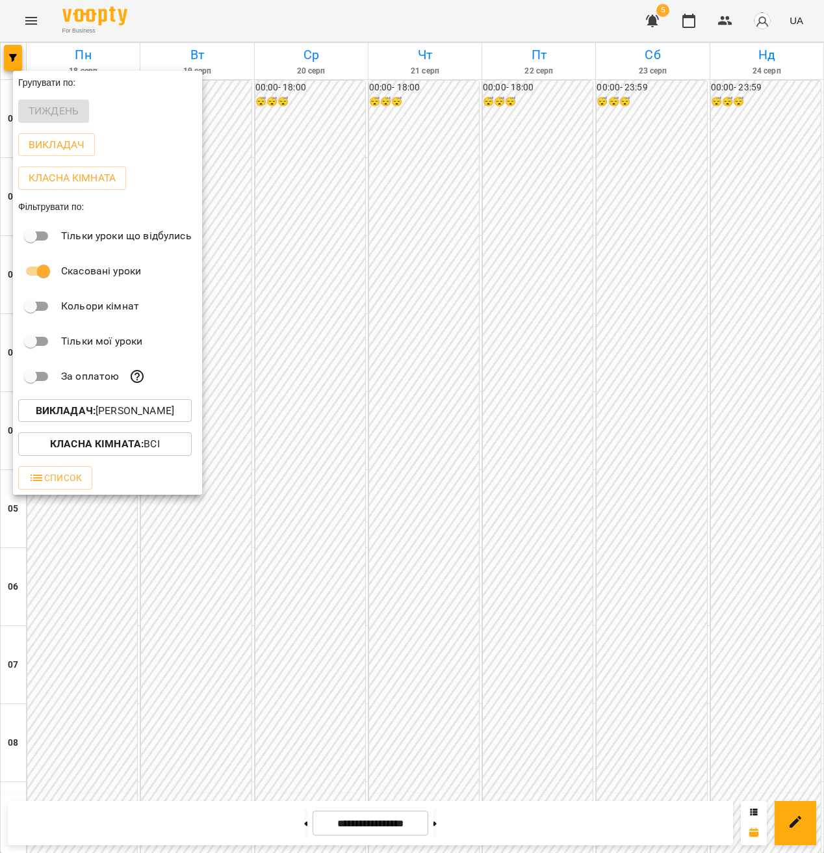
click at [487, 497] on div at bounding box center [412, 426] width 824 height 853
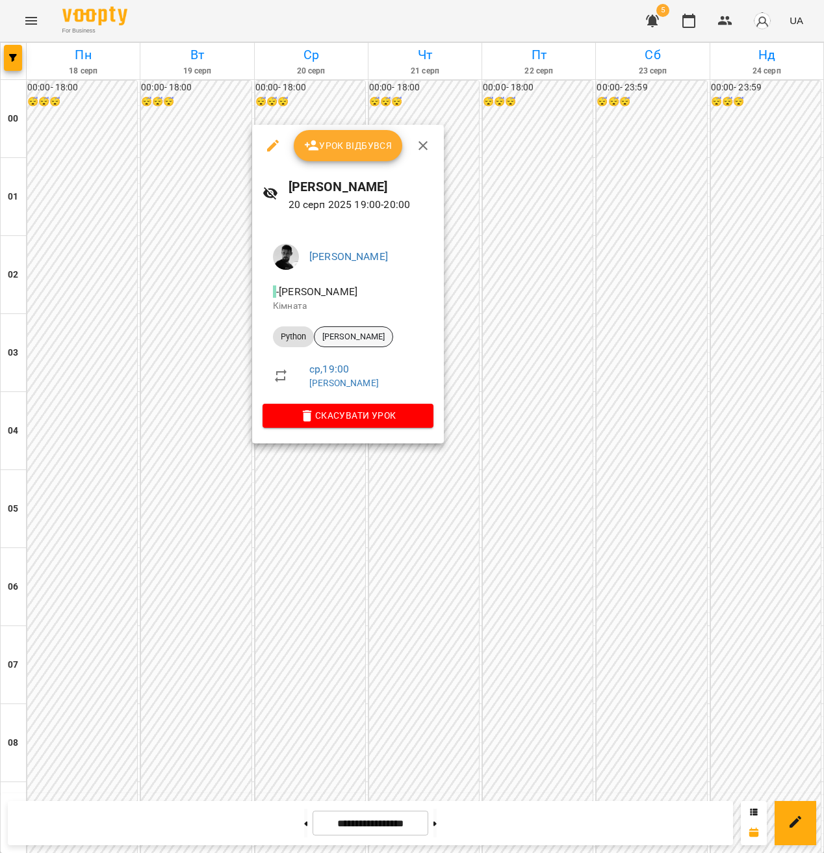
click at [346, 341] on span "[PERSON_NAME]" at bounding box center [354, 337] width 78 height 12
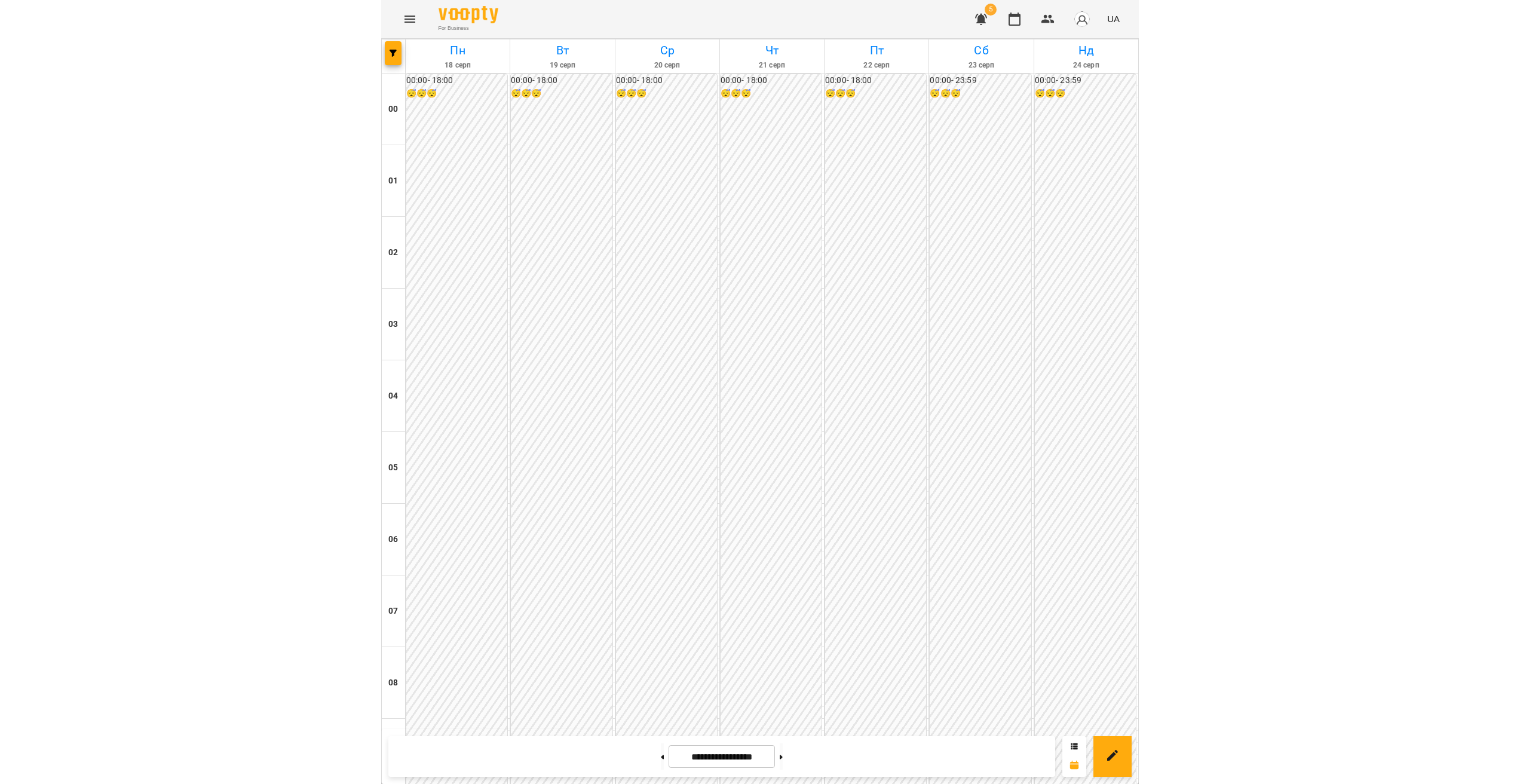
scroll to position [1063, 0]
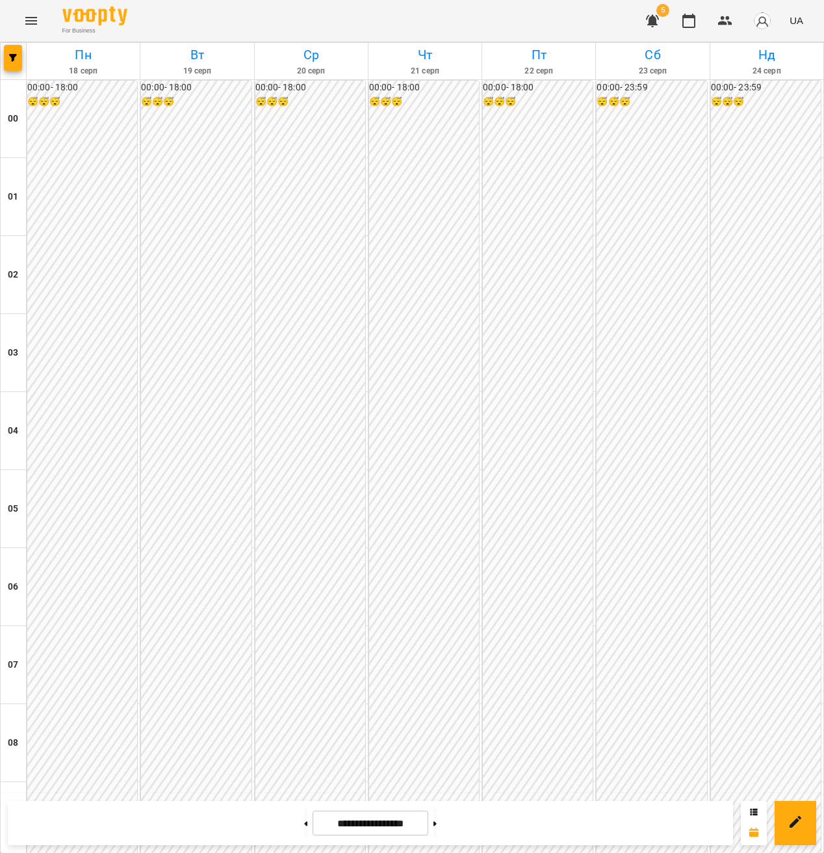
click at [647, 25] on icon "button" at bounding box center [653, 21] width 16 height 16
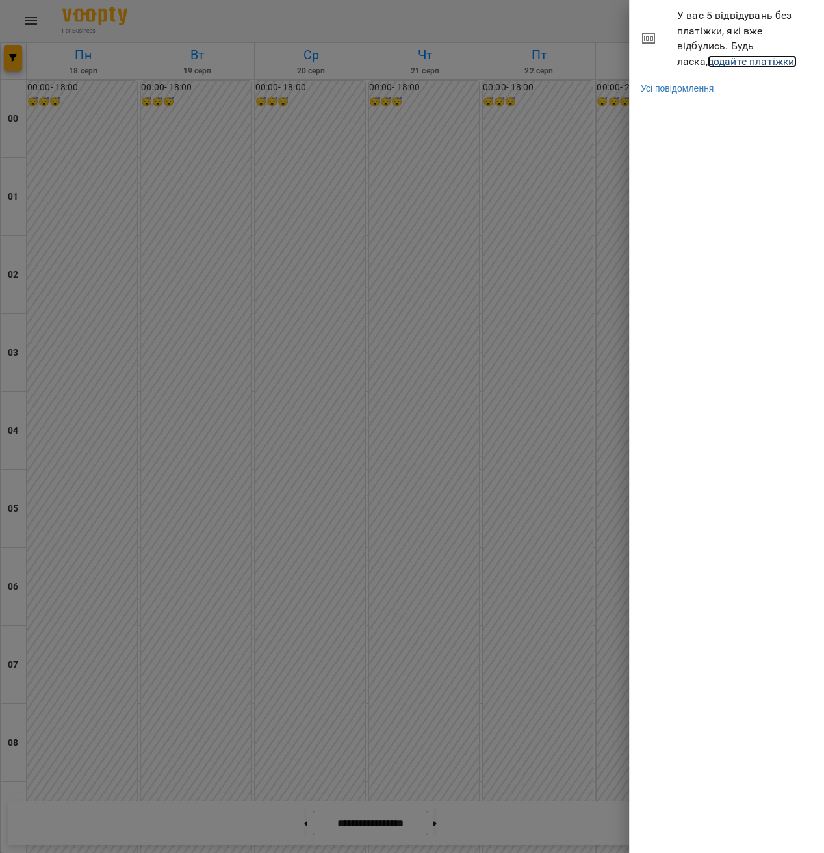
click at [731, 61] on link "додайте платіжки!" at bounding box center [753, 61] width 90 height 12
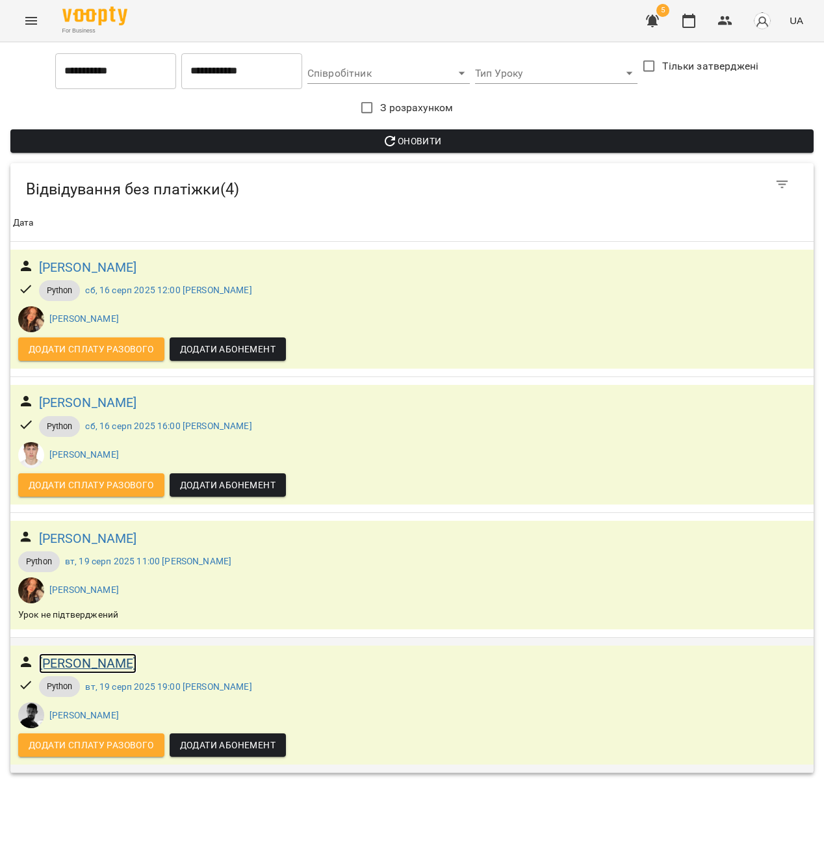
click at [128, 666] on h6 "[PERSON_NAME]" at bounding box center [88, 663] width 98 height 20
drag, startPoint x: 174, startPoint y: 264, endPoint x: 33, endPoint y: 266, distance: 141.1
click at [32, 266] on div "[PERSON_NAME]" at bounding box center [412, 267] width 793 height 25
click at [333, 278] on div "Python [DATE] 12:00 [PERSON_NAME]" at bounding box center [412, 291] width 793 height 26
drag, startPoint x: 185, startPoint y: 278, endPoint x: 31, endPoint y: 264, distance: 154.0
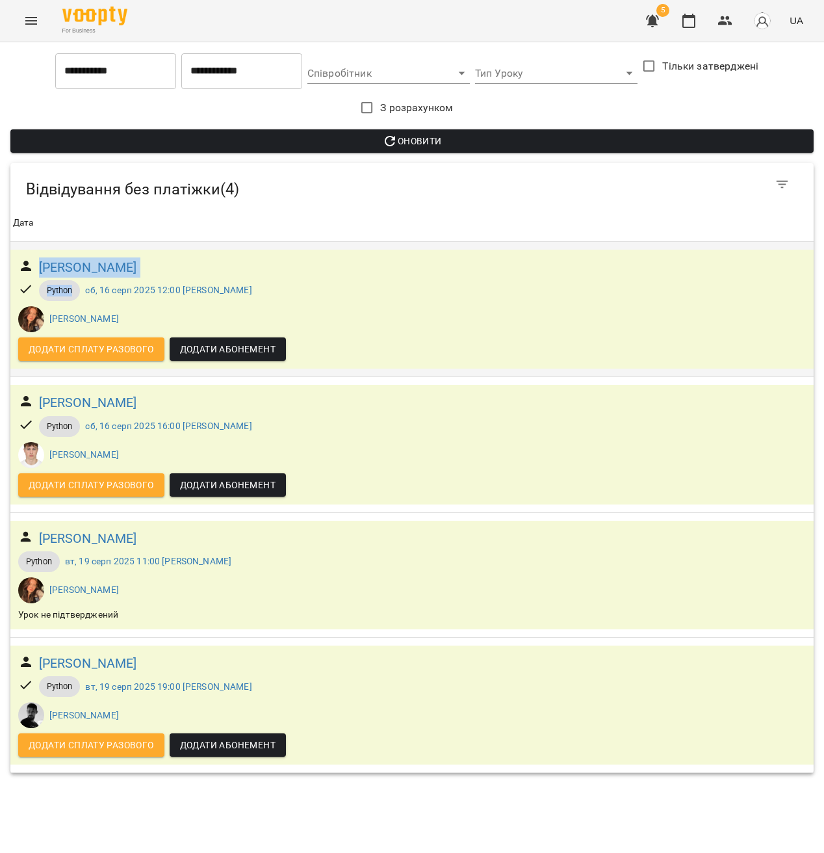
click at [31, 264] on div "[PERSON_NAME] Python [DATE] 12:00 [PERSON_NAME] [PERSON_NAME]" at bounding box center [412, 295] width 793 height 80
click at [275, 280] on div "Python [DATE] 12:00 [PERSON_NAME]" at bounding box center [412, 291] width 793 height 26
drag, startPoint x: 185, startPoint y: 261, endPoint x: 29, endPoint y: 270, distance: 155.6
click at [29, 270] on div "[PERSON_NAME]" at bounding box center [412, 267] width 793 height 25
click at [406, 289] on div "Python [DATE] 12:00 [PERSON_NAME]" at bounding box center [412, 291] width 793 height 26
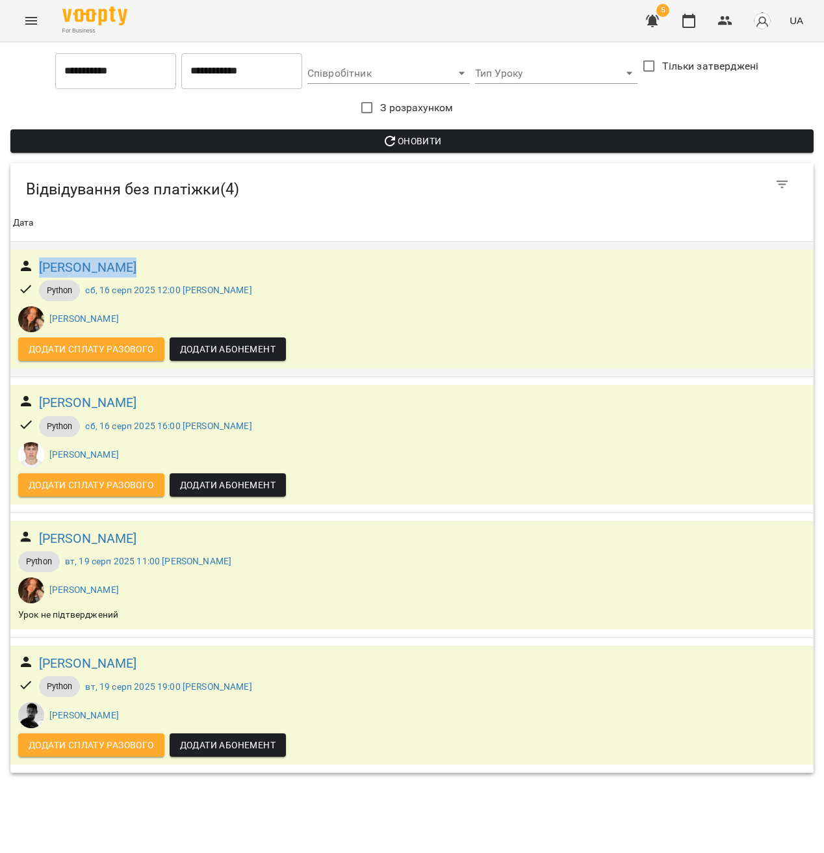
drag, startPoint x: 121, startPoint y: 264, endPoint x: 25, endPoint y: 268, distance: 95.6
click at [25, 268] on div "[PERSON_NAME]" at bounding box center [412, 267] width 793 height 25
click at [491, 287] on div "Python [DATE] 12:00 [PERSON_NAME]" at bounding box center [412, 291] width 793 height 26
drag, startPoint x: 144, startPoint y: 267, endPoint x: 74, endPoint y: 274, distance: 70.6
click at [36, 270] on div "[PERSON_NAME]" at bounding box center [412, 267] width 793 height 25
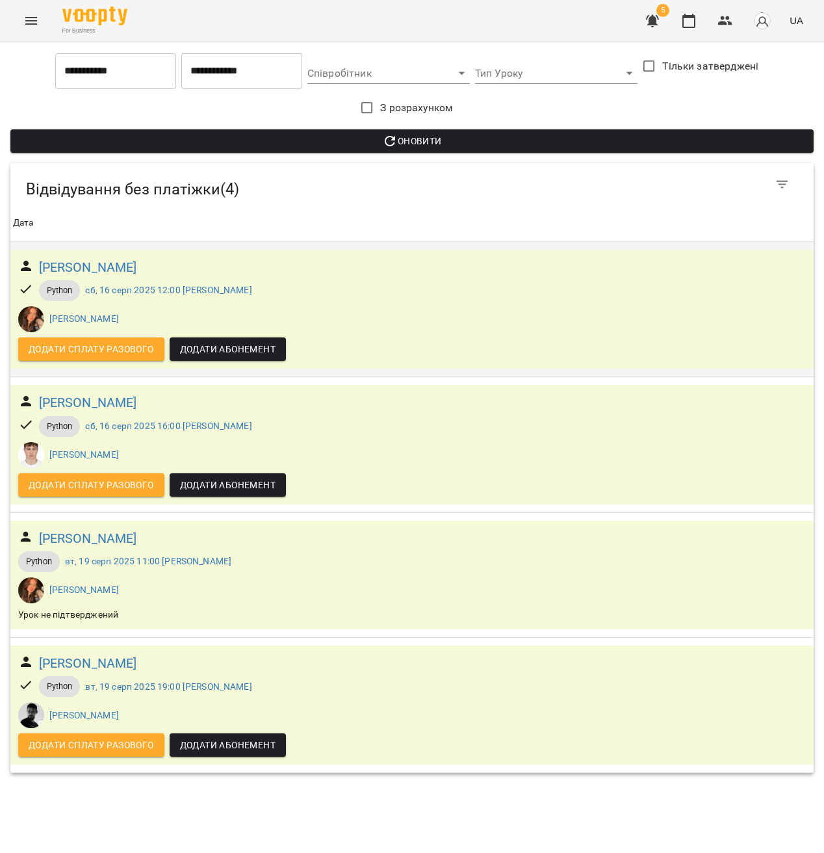
click at [557, 322] on div "Python [DATE] 12:00 [PERSON_NAME] [PERSON_NAME]" at bounding box center [412, 306] width 793 height 57
drag, startPoint x: 216, startPoint y: 318, endPoint x: 179, endPoint y: 323, distance: 37.4
click at [179, 323] on div "Python [DATE] 12:00 [PERSON_NAME] [PERSON_NAME]" at bounding box center [412, 306] width 793 height 57
click at [424, 326] on div "Python [DATE] 12:00 [PERSON_NAME] [PERSON_NAME]" at bounding box center [412, 306] width 793 height 57
click at [37, 34] on button "Menu" at bounding box center [31, 20] width 31 height 31
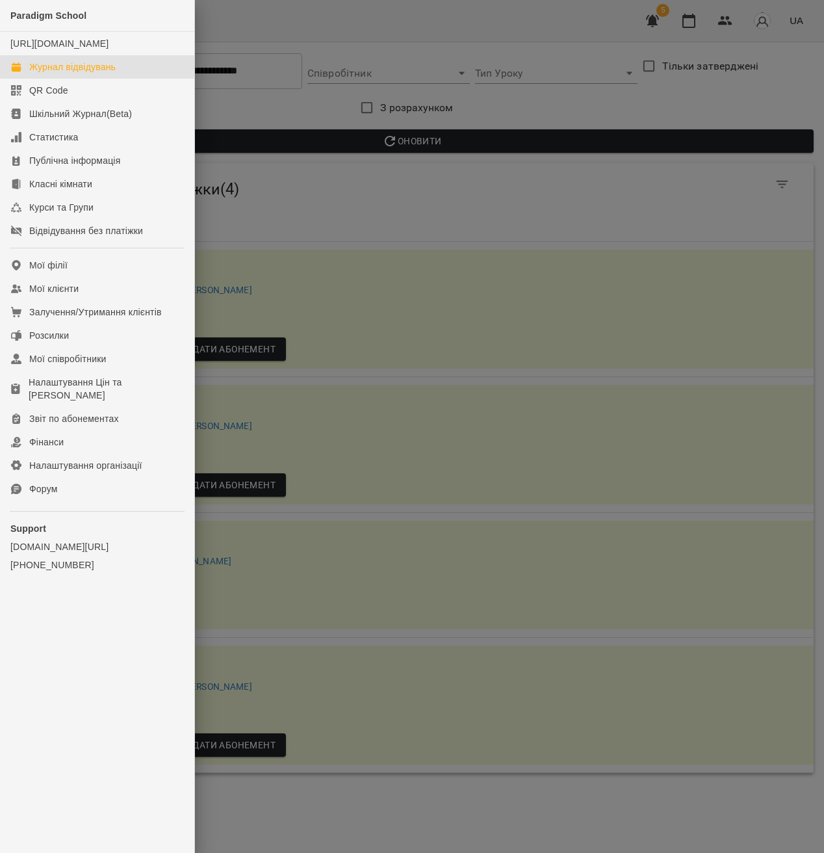
click at [92, 73] on div "Журнал відвідувань" at bounding box center [72, 66] width 86 height 13
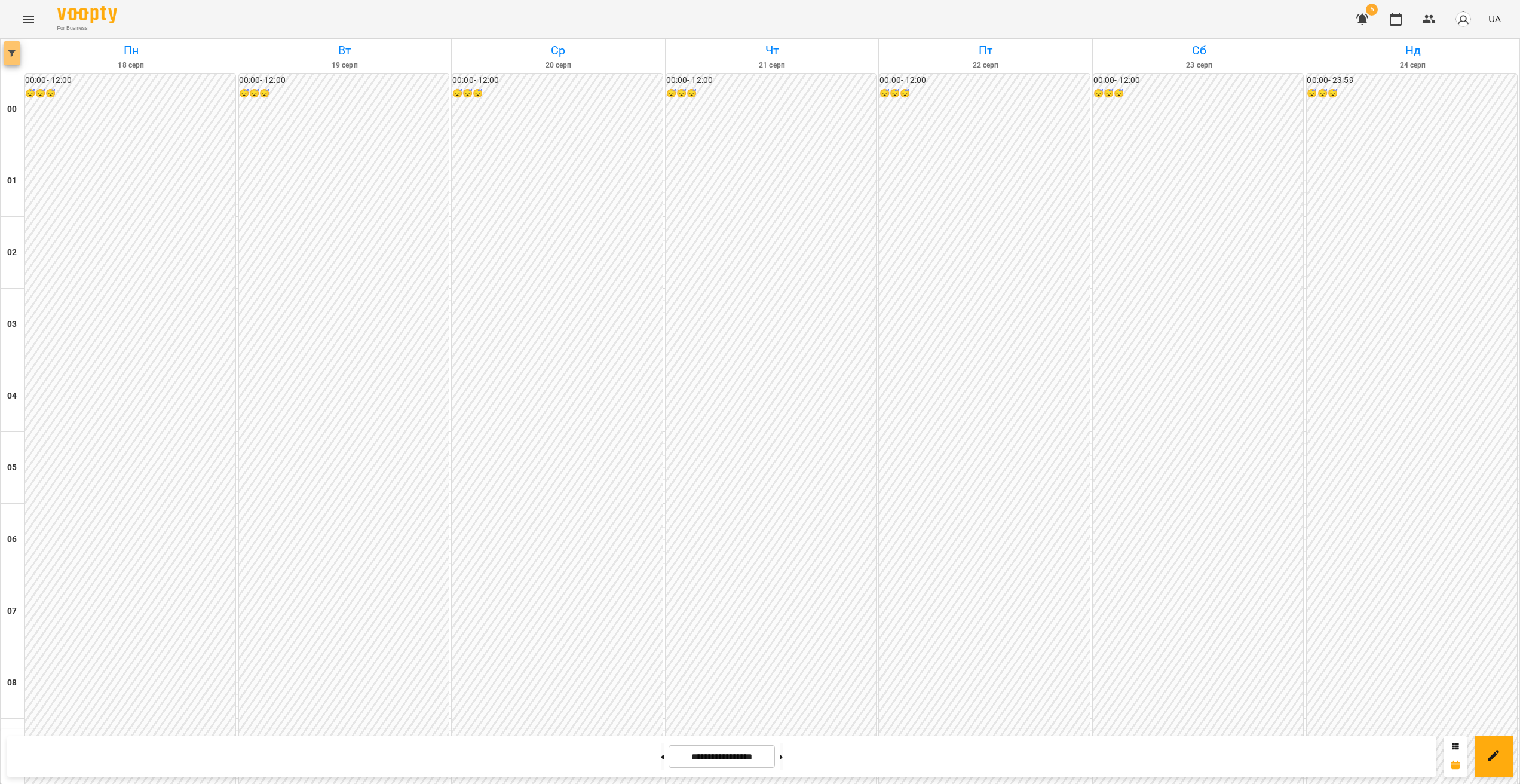
click at [11, 55] on icon "button" at bounding box center [12, 53] width 7 height 7
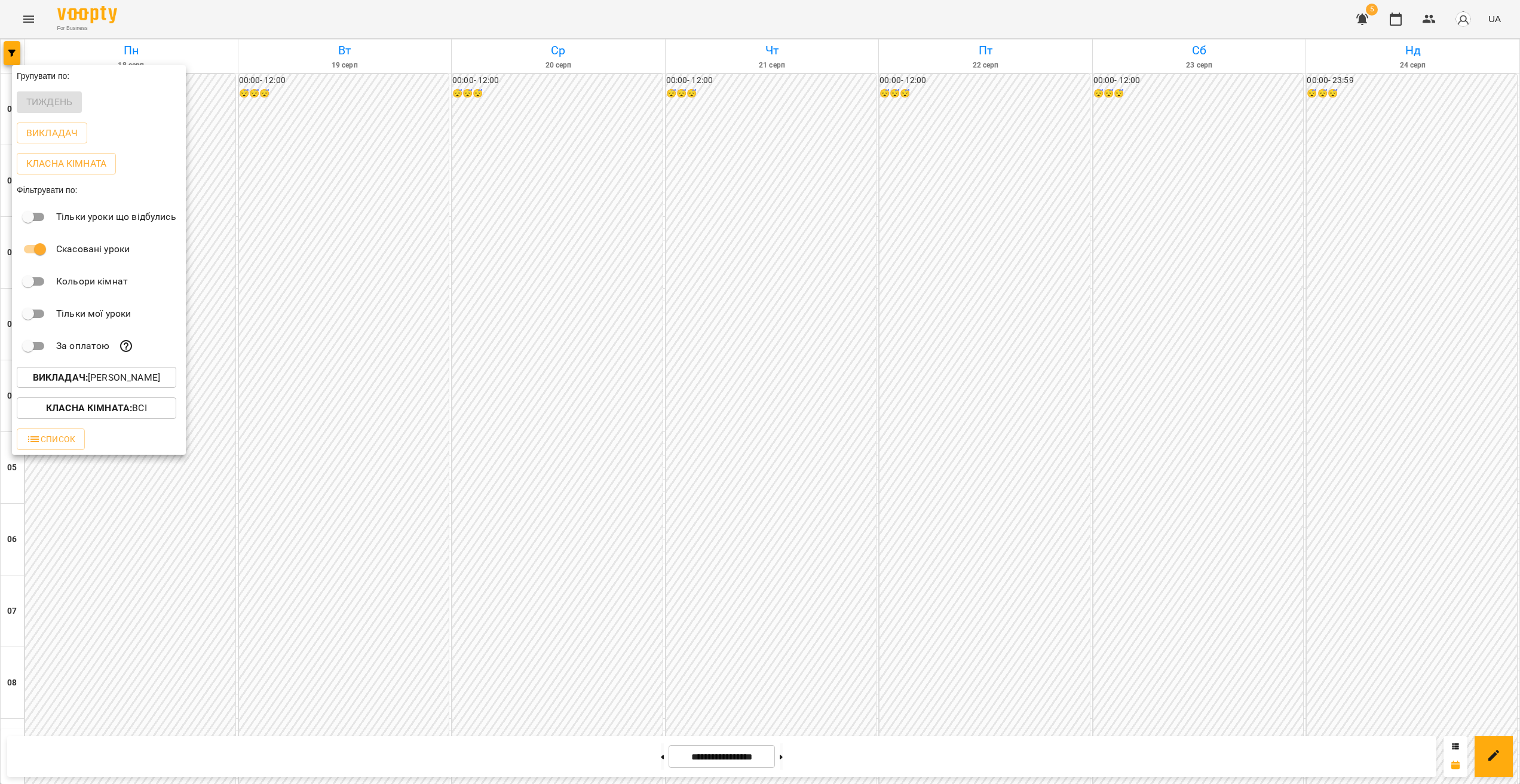
click at [142, 374] on p "Викладач : [PERSON_NAME]" at bounding box center [97, 378] width 127 height 15
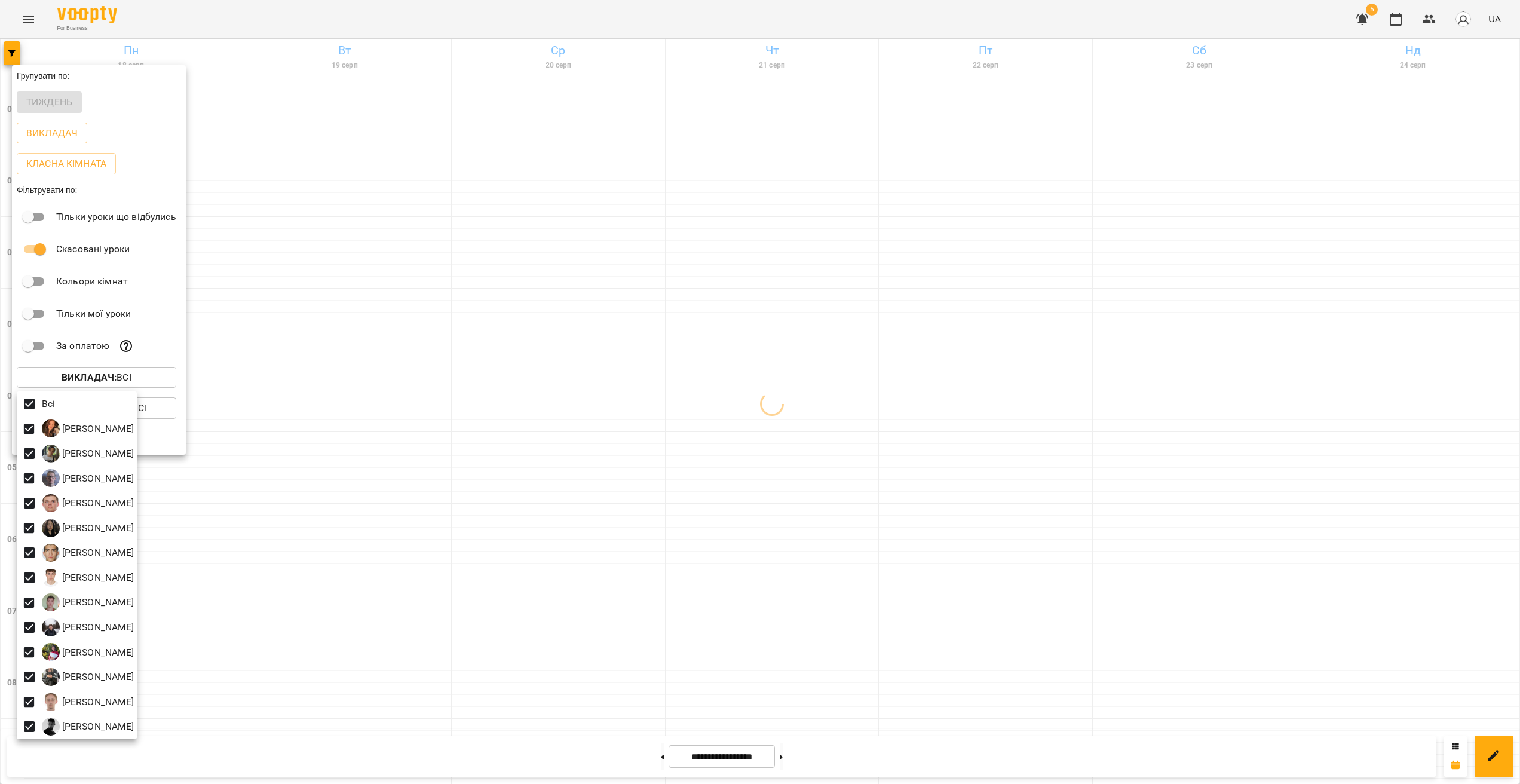
click at [757, 396] on div at bounding box center [760, 392] width 1520 height 784
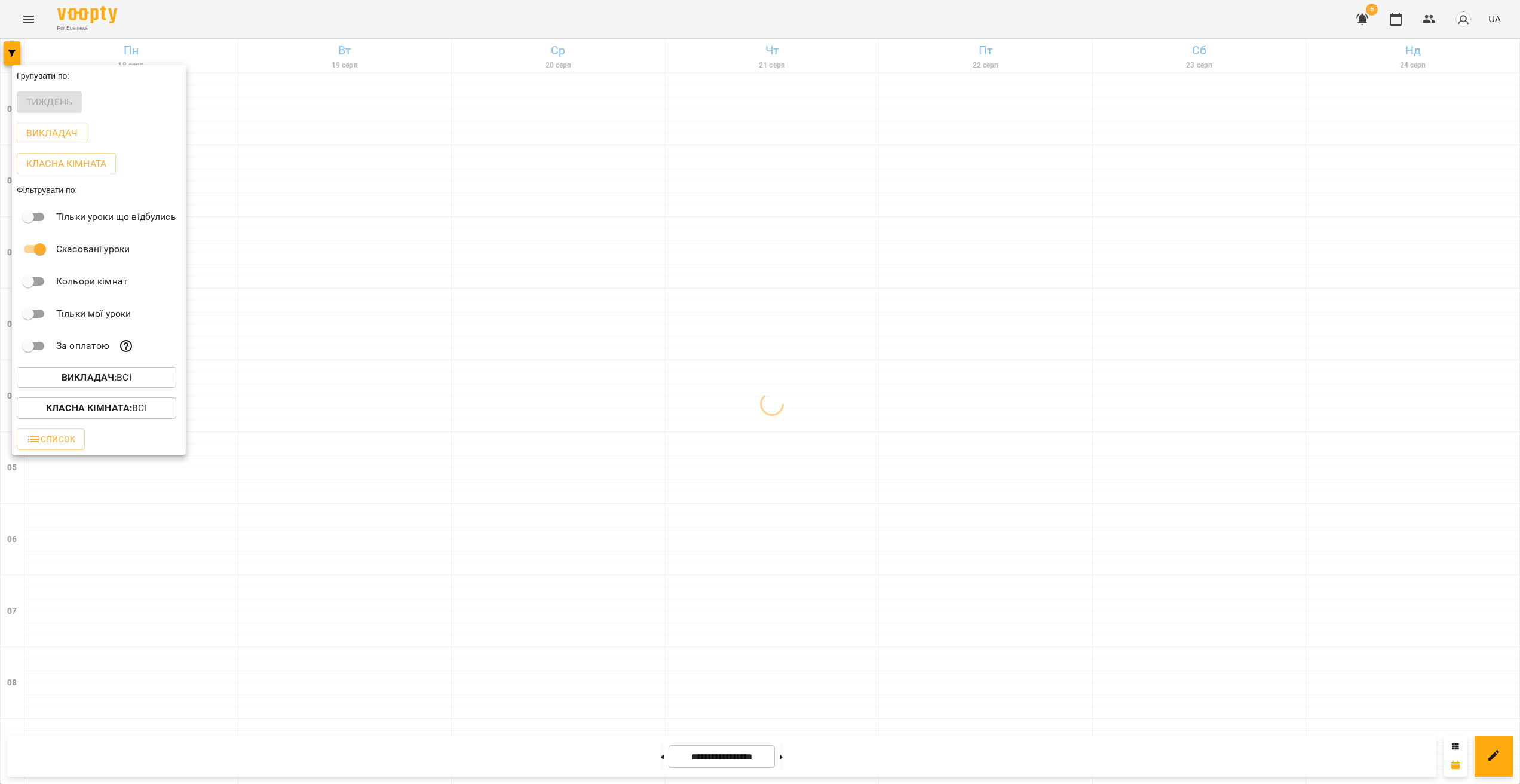
click at [669, 426] on div at bounding box center [760, 392] width 1520 height 784
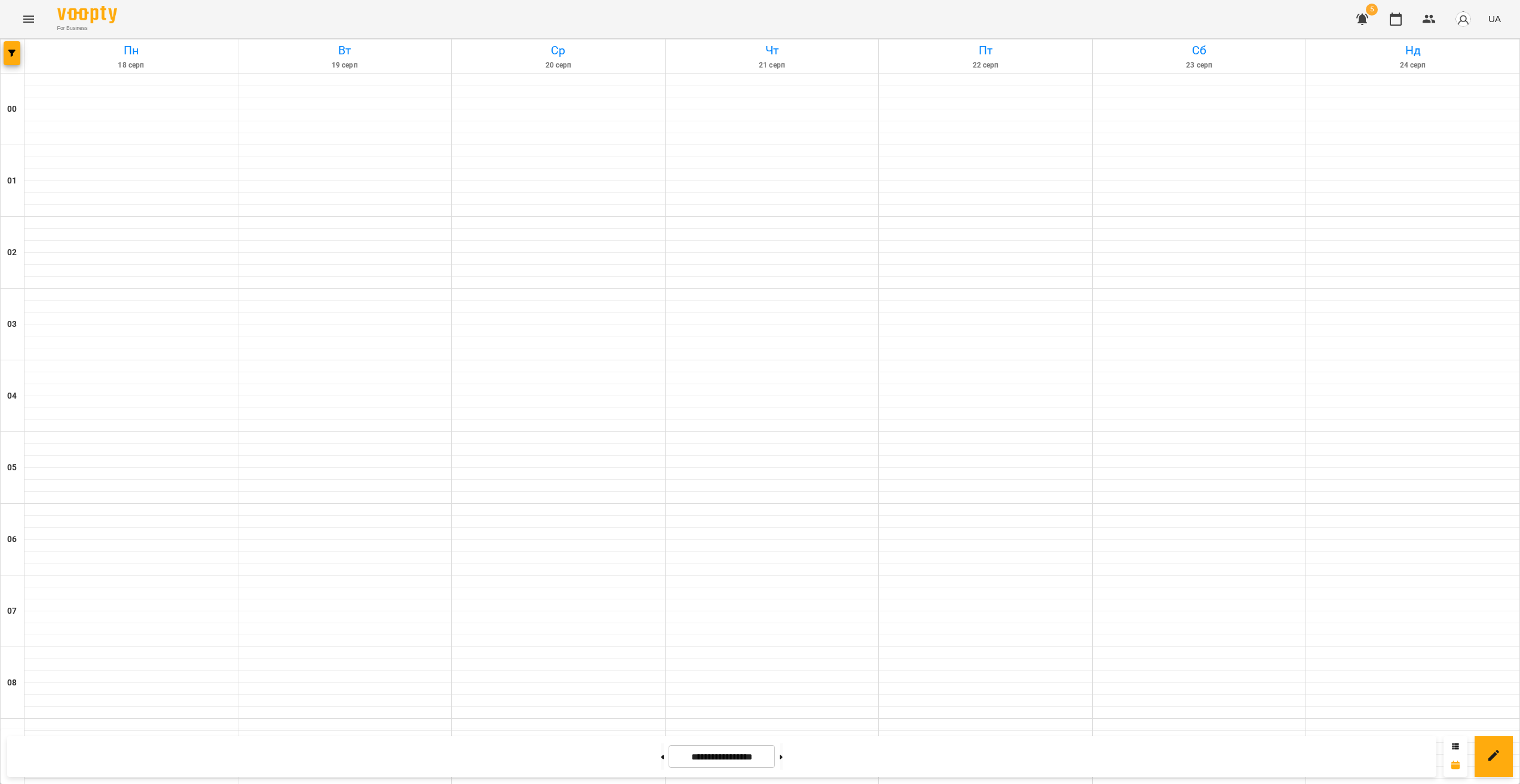
scroll to position [564, 0]
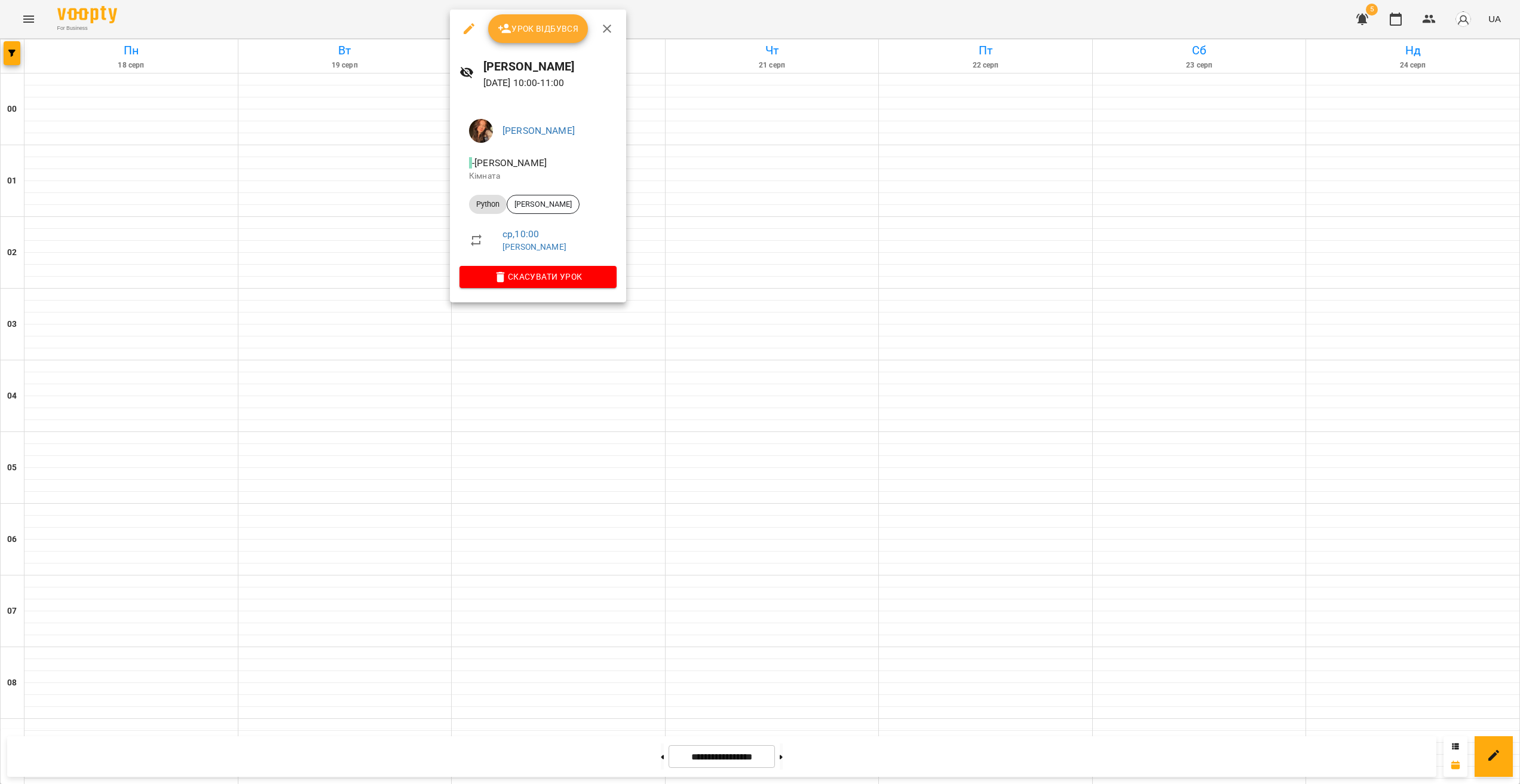
click at [547, 349] on div at bounding box center [760, 392] width 1520 height 784
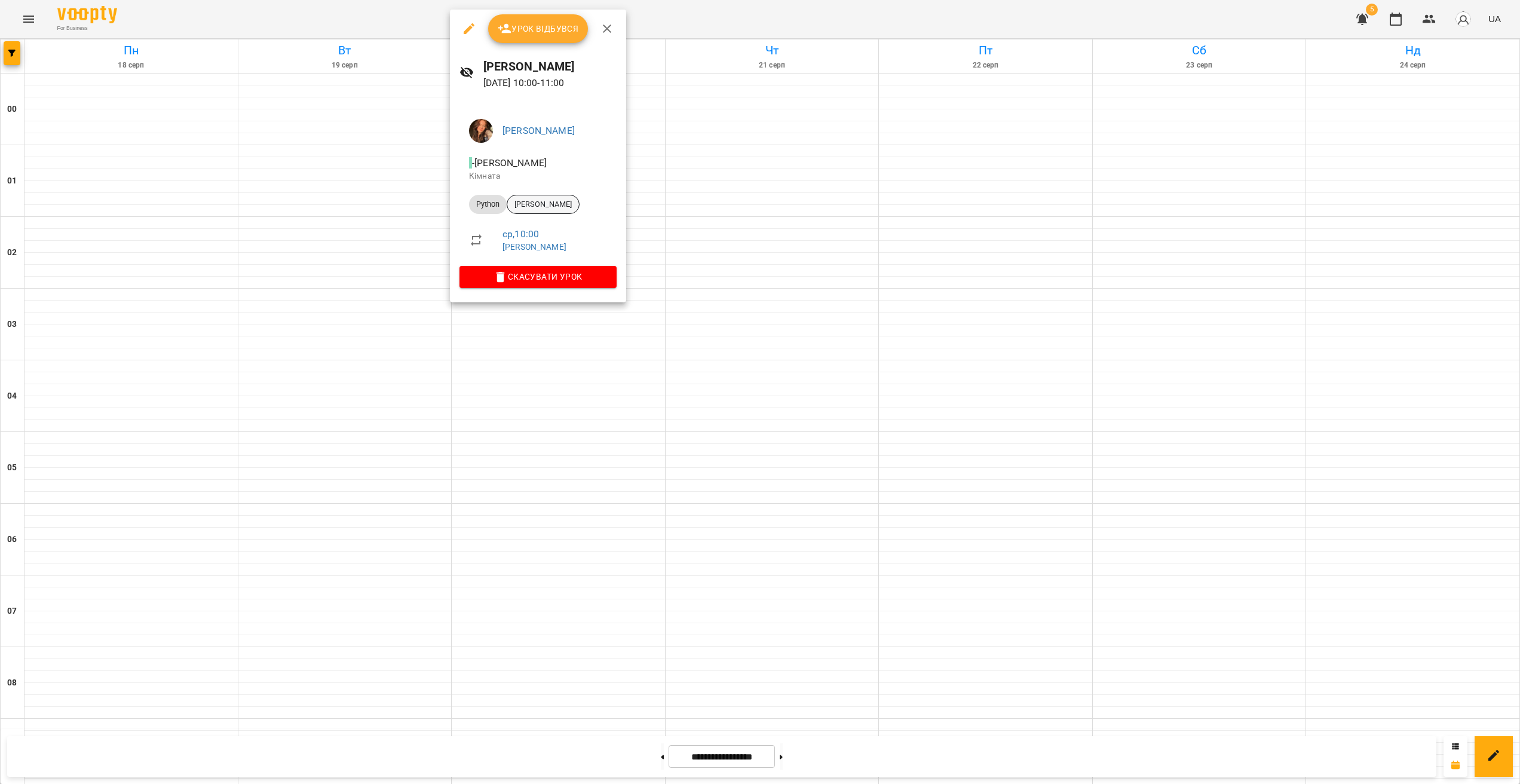
click at [566, 196] on div "[PERSON_NAME]" at bounding box center [543, 204] width 73 height 19
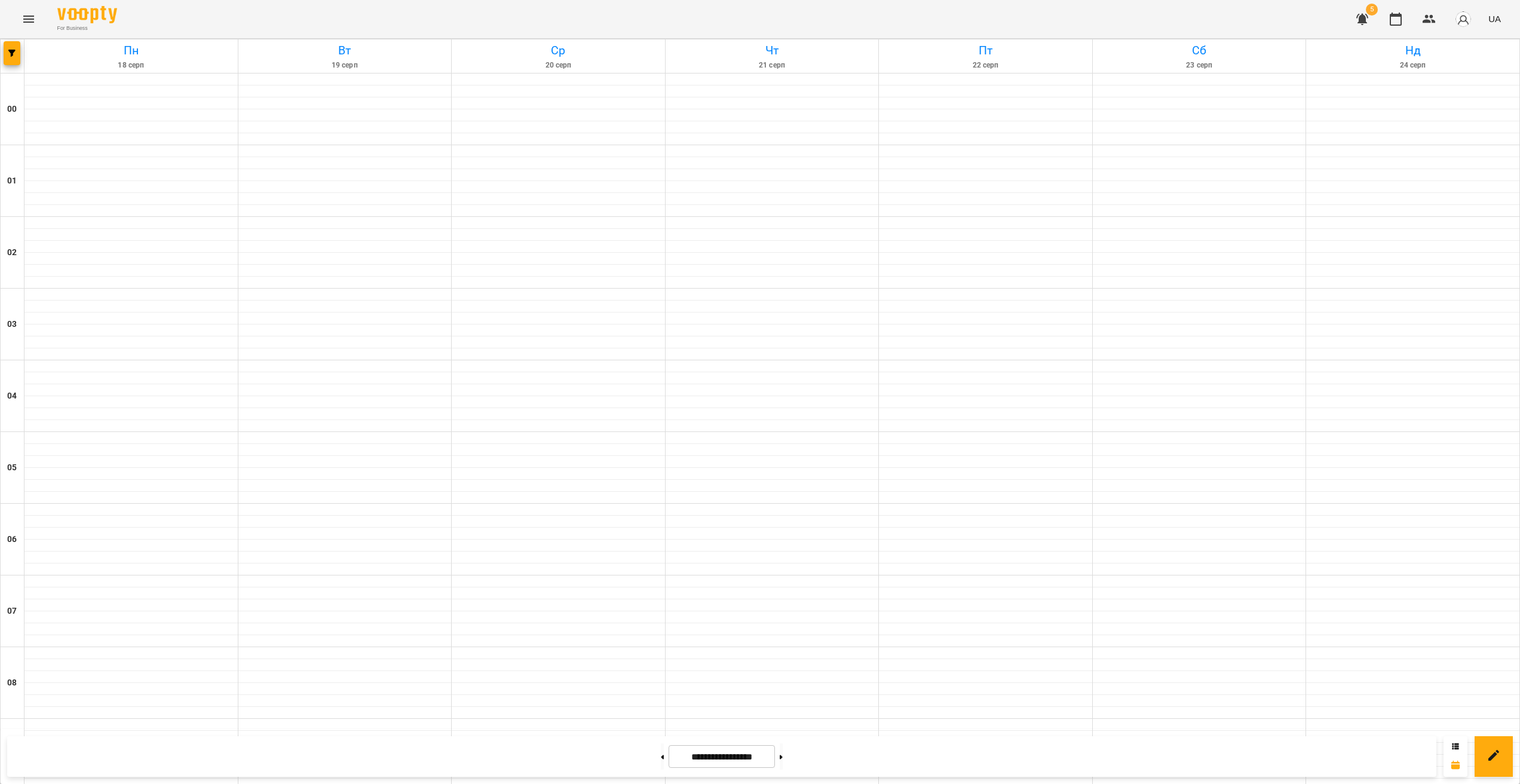
scroll to position [608, 0]
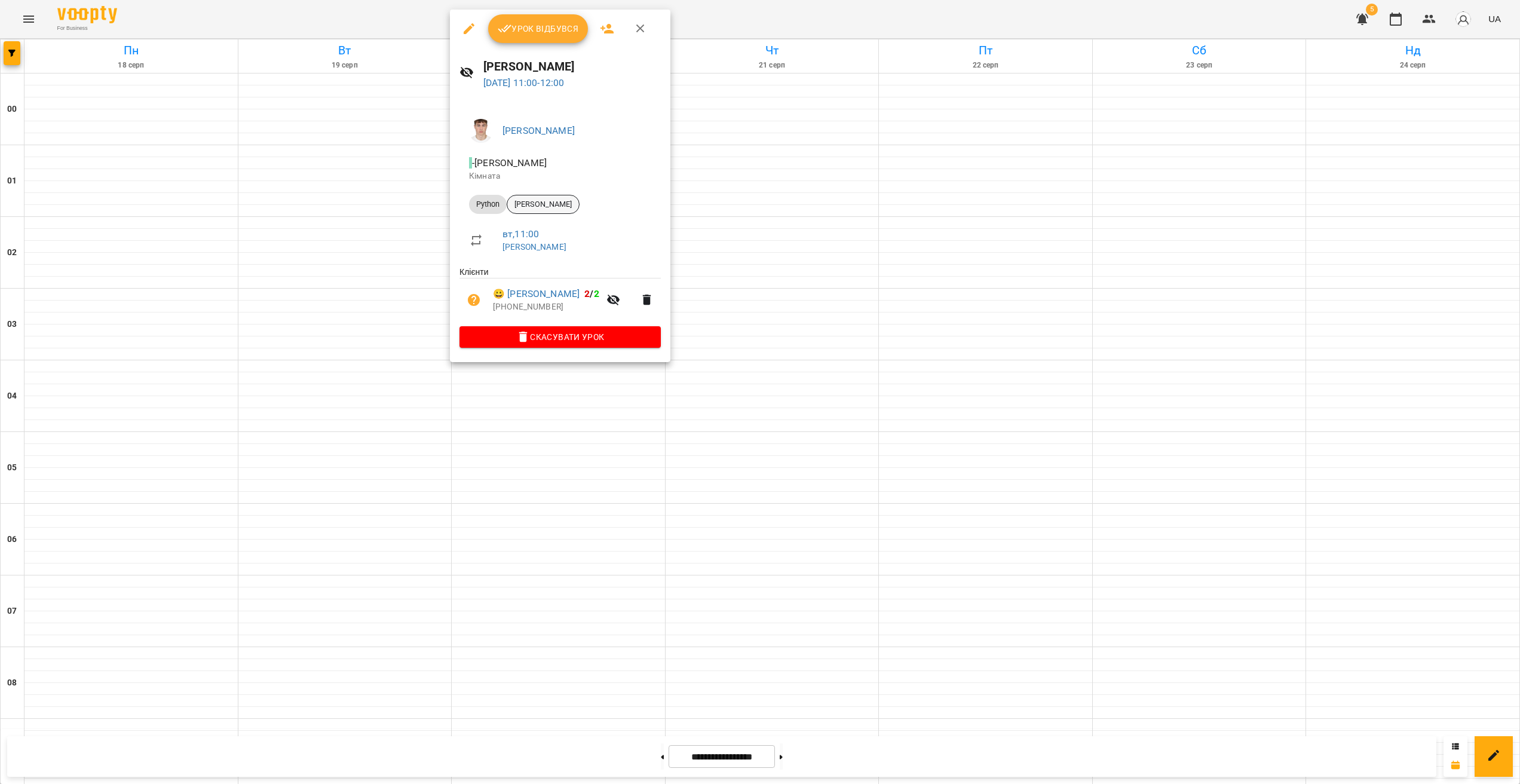
click at [551, 200] on span "[PERSON_NAME]" at bounding box center [543, 204] width 72 height 11
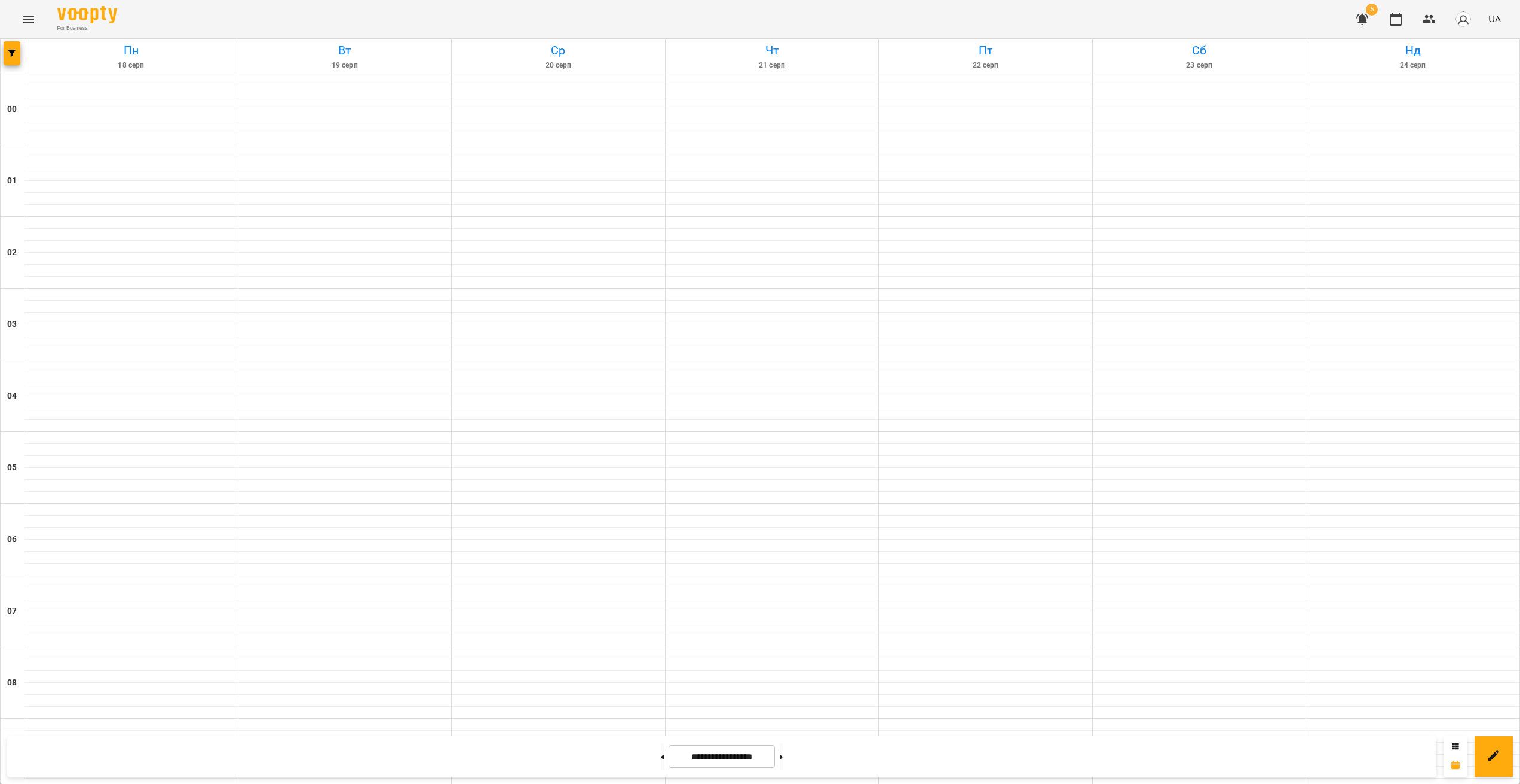
scroll to position [501, 0]
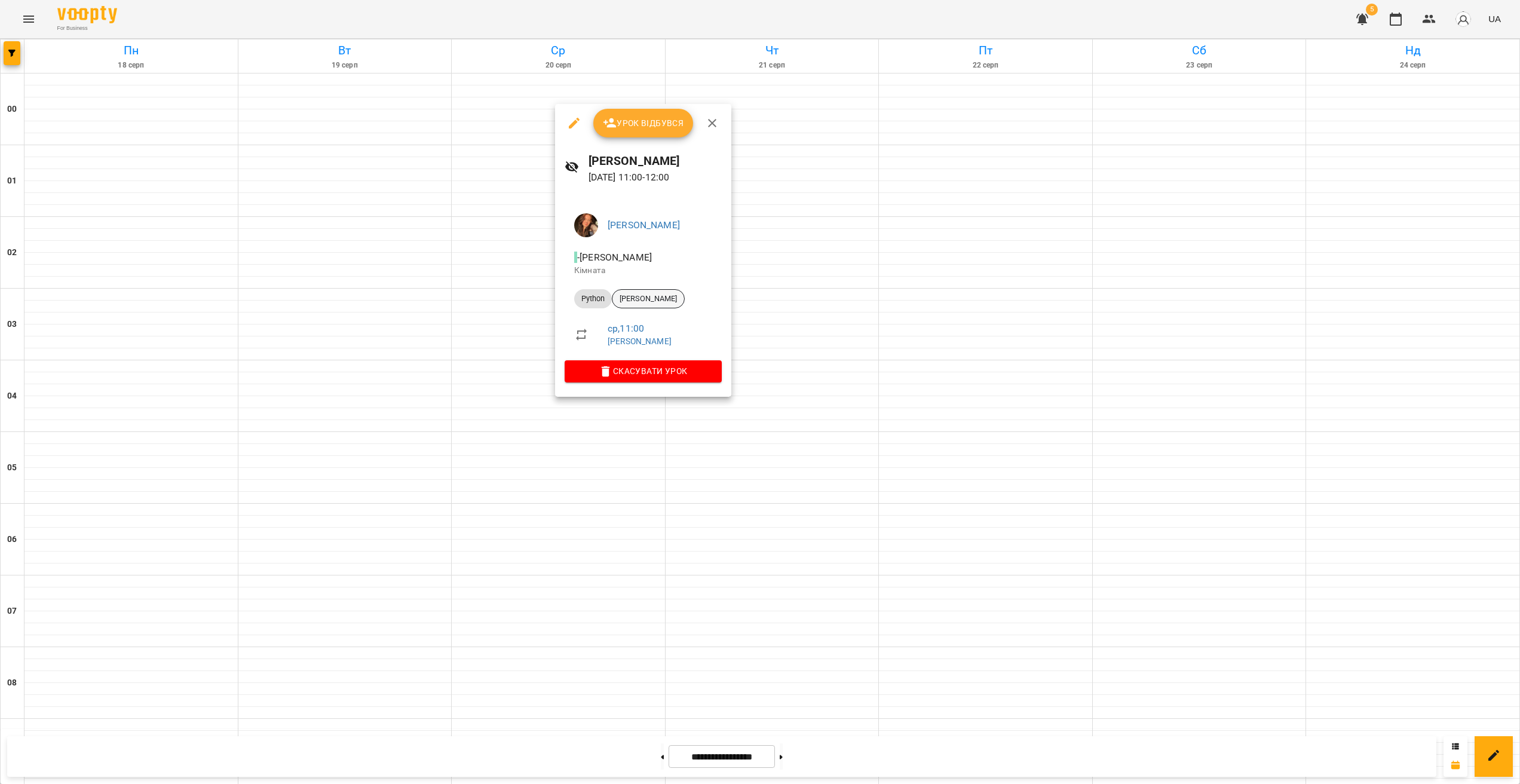
click at [666, 294] on span "[PERSON_NAME]" at bounding box center [648, 299] width 72 height 11
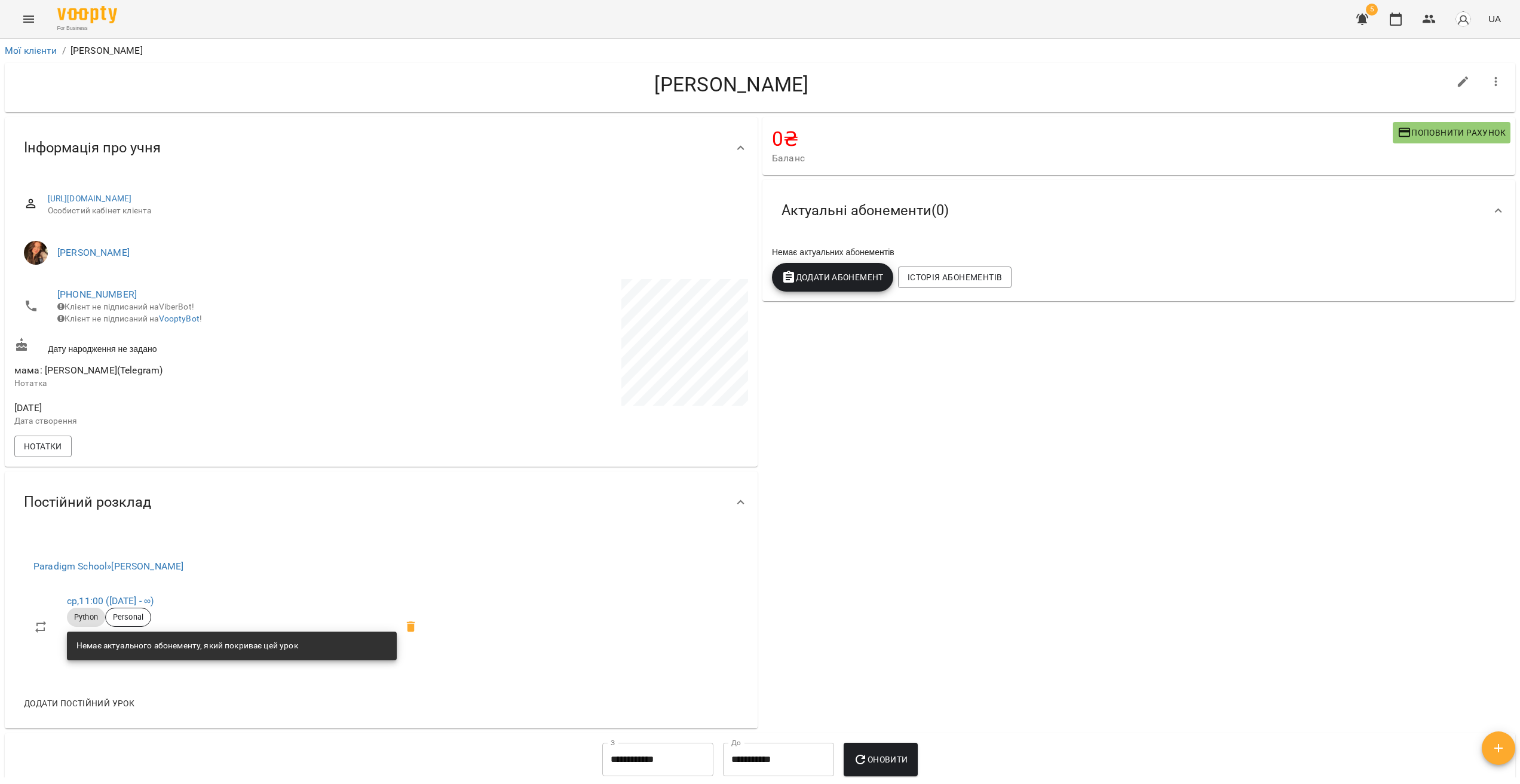
drag, startPoint x: 517, startPoint y: 324, endPoint x: 519, endPoint y: 331, distance: 7.3
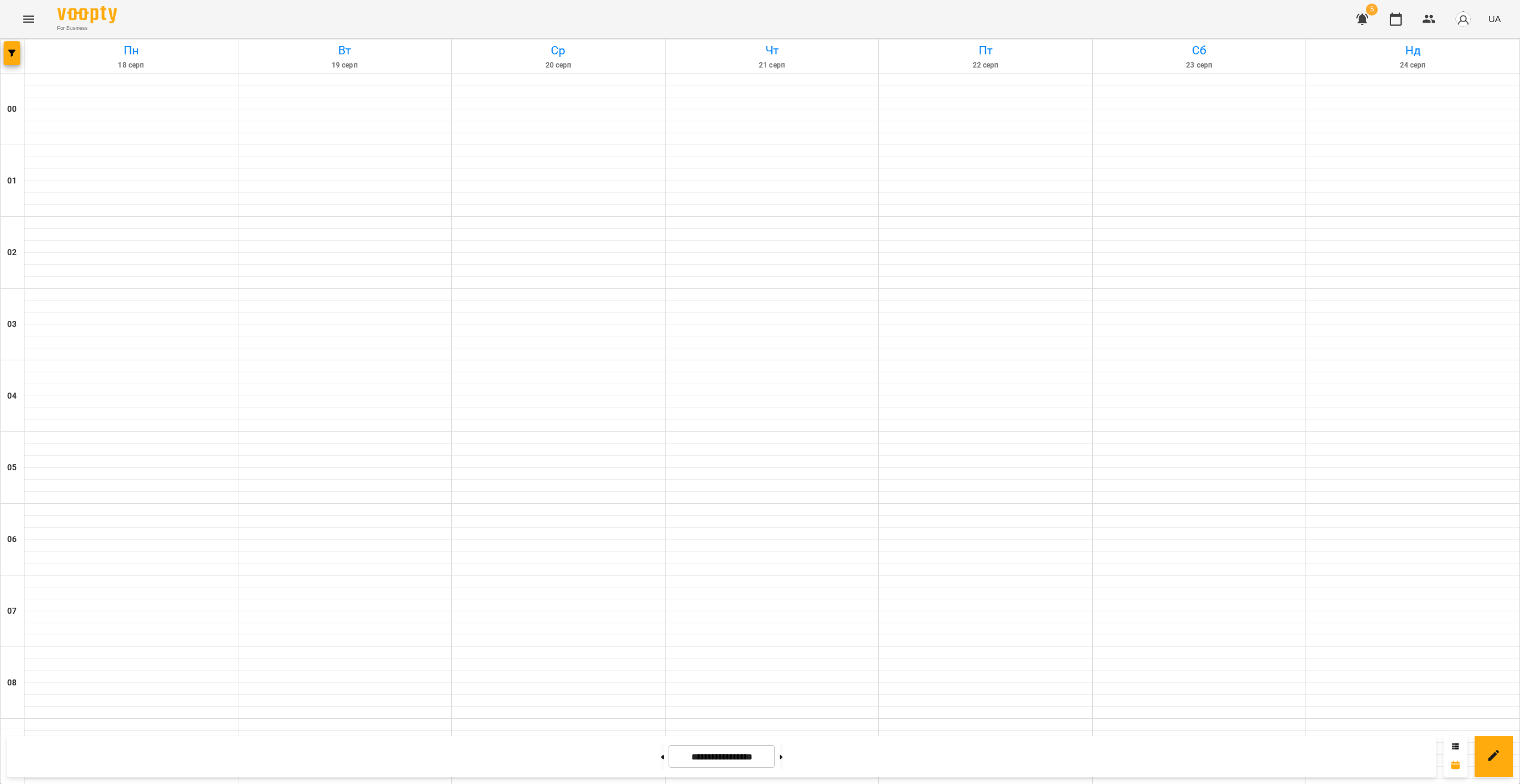
scroll to position [856, 0]
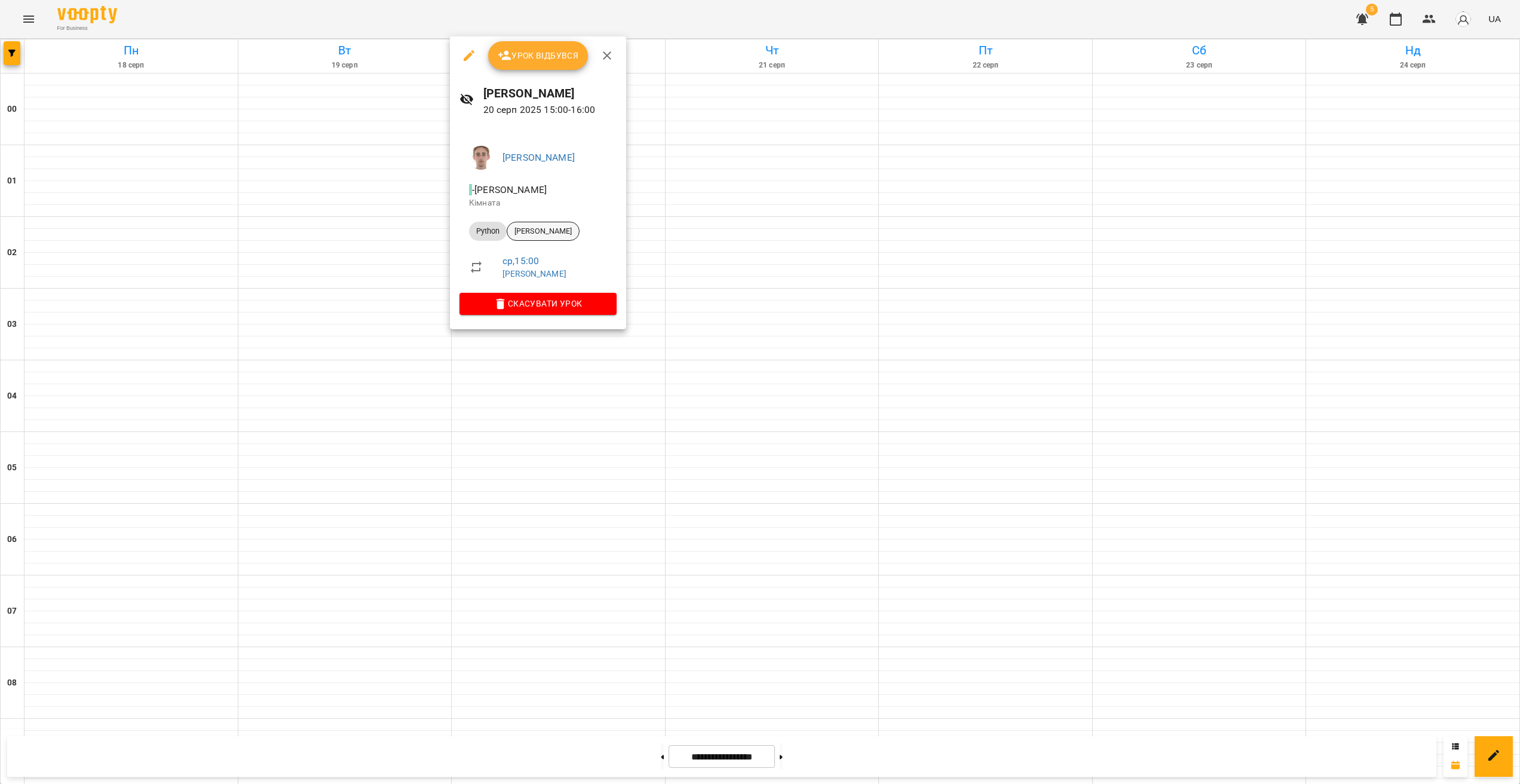
click at [555, 222] on div "[PERSON_NAME]" at bounding box center [543, 231] width 73 height 19
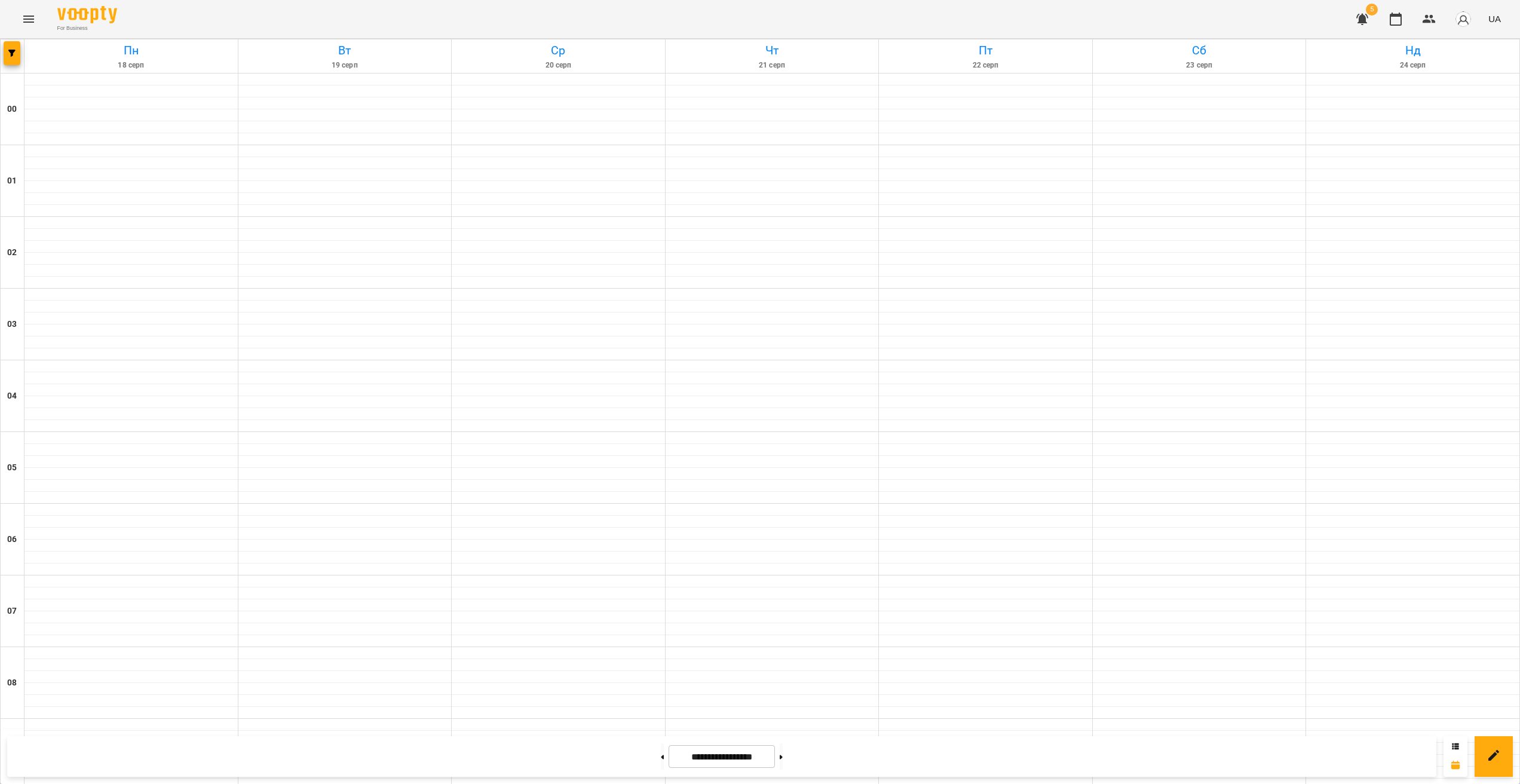
scroll to position [999, 0]
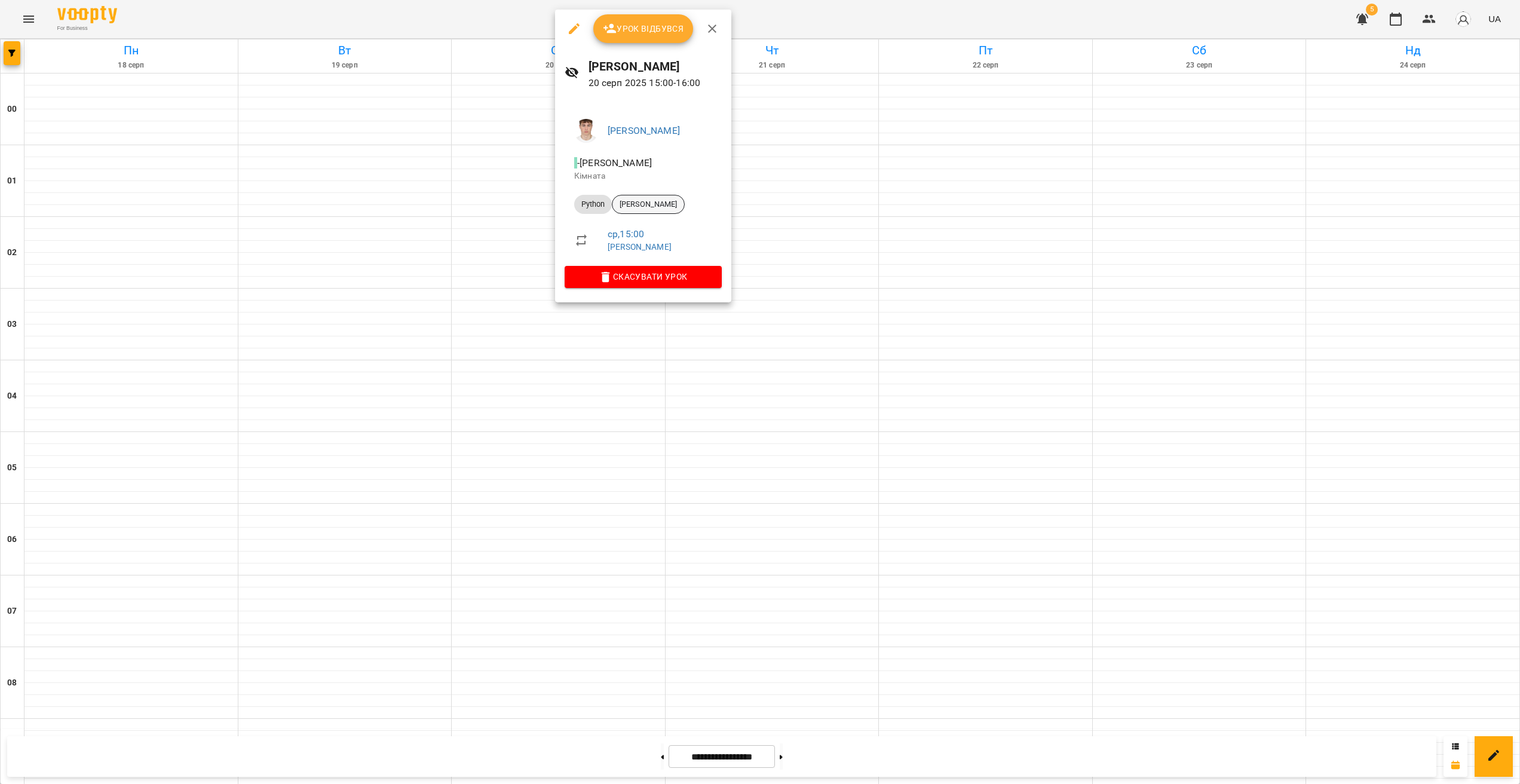
click at [640, 198] on div "[PERSON_NAME]" at bounding box center [648, 204] width 73 height 19
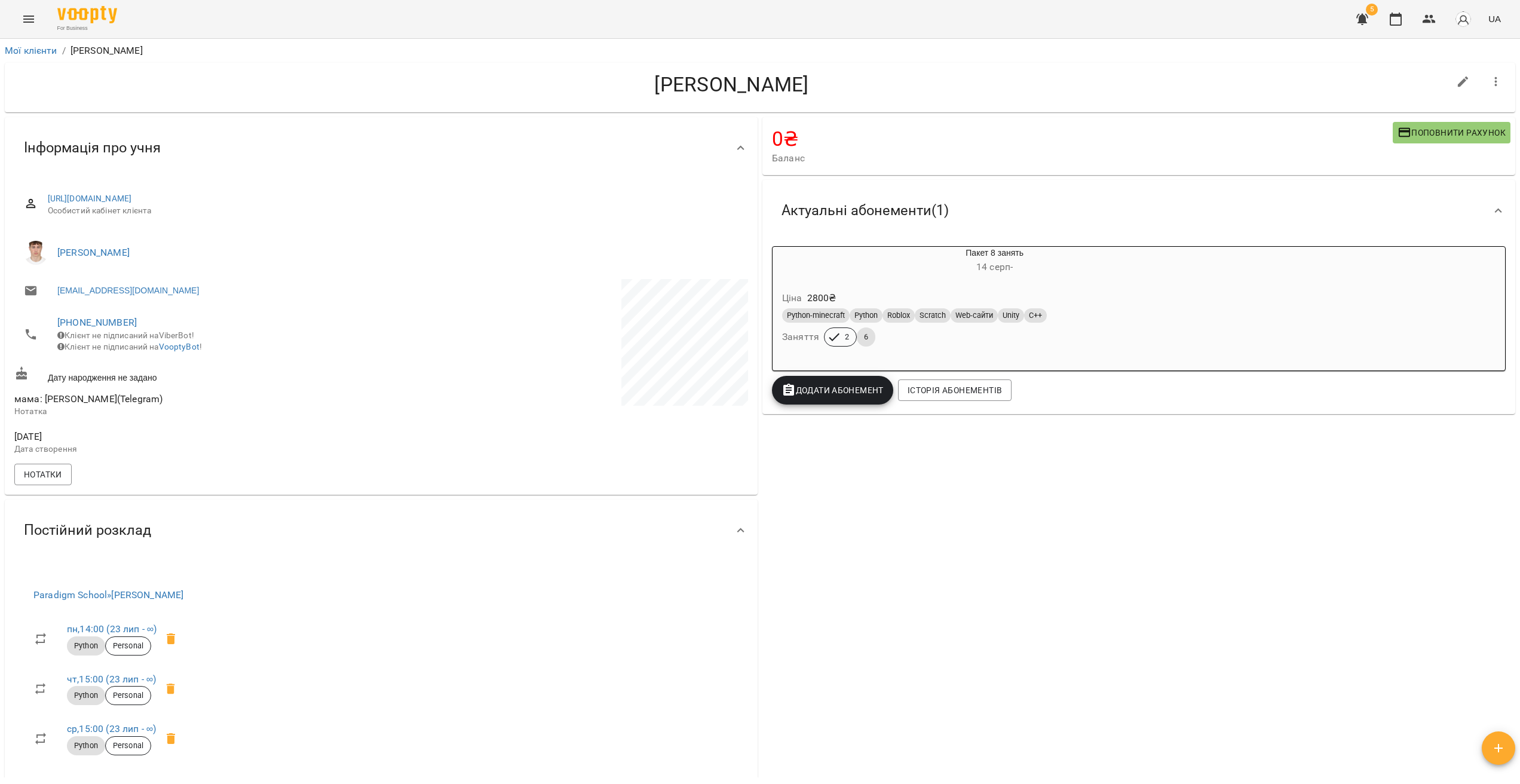
drag, startPoint x: 536, startPoint y: 376, endPoint x: 518, endPoint y: 380, distance: 18.4
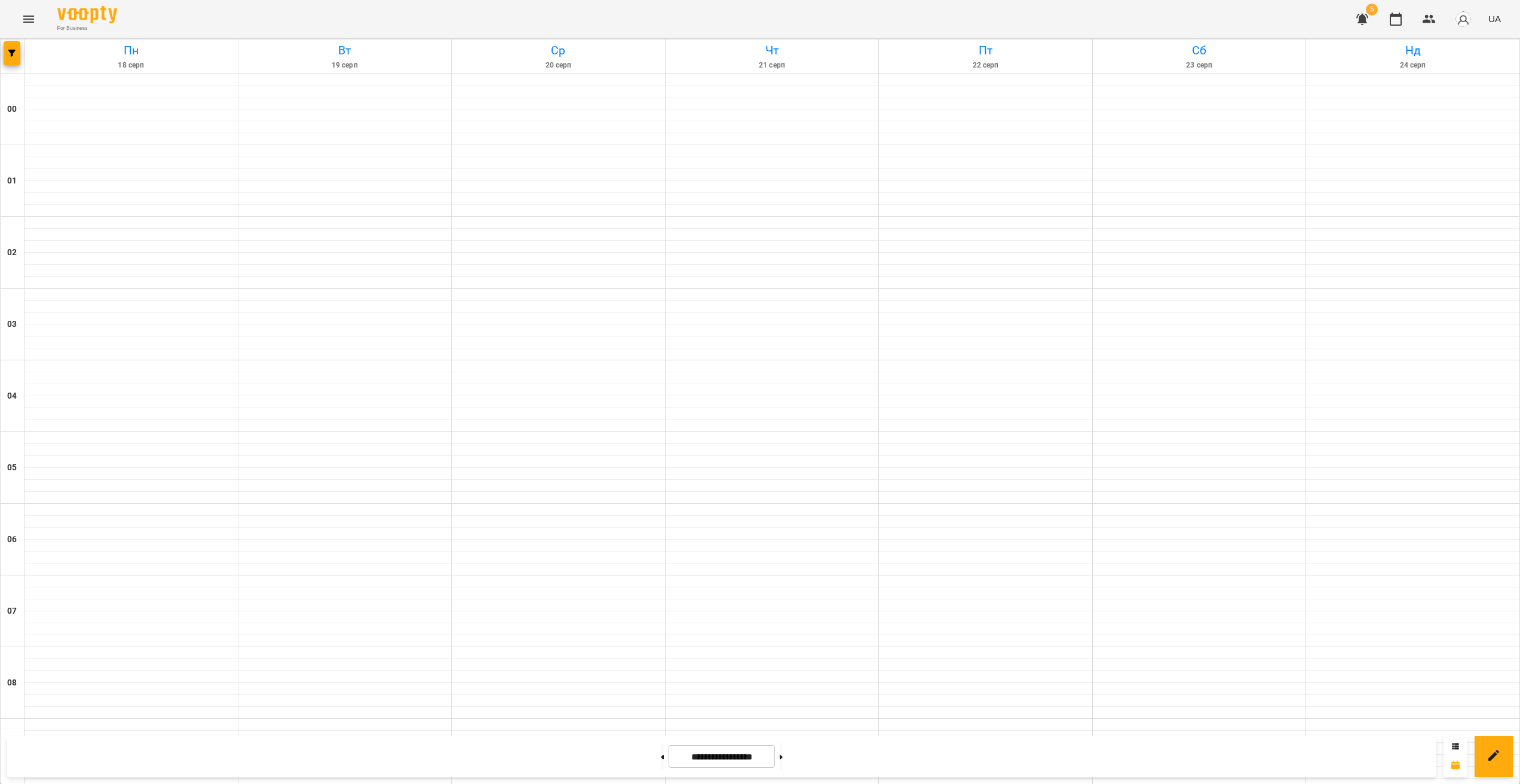
scroll to position [1063, 0]
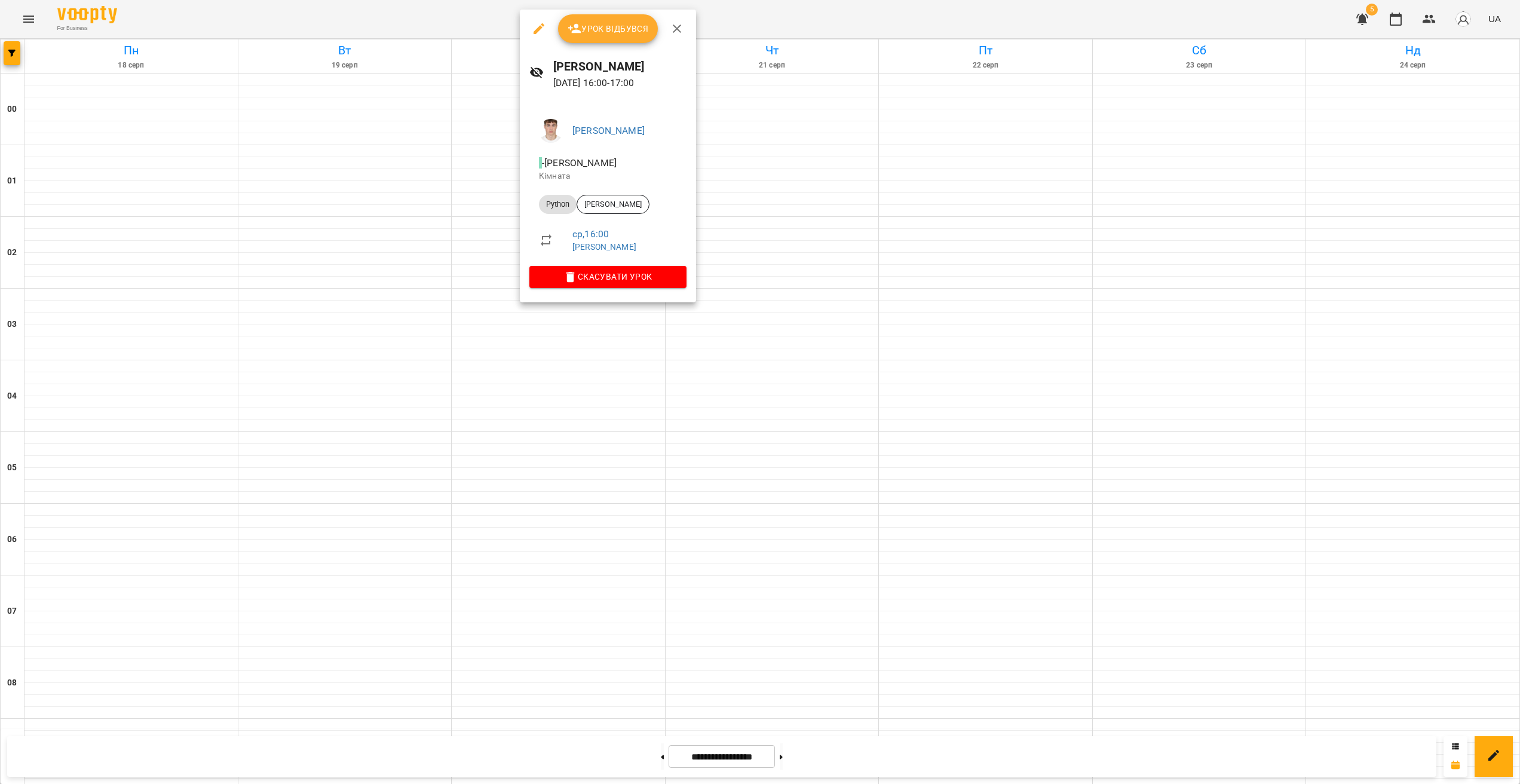
click at [477, 215] on div at bounding box center [760, 392] width 1520 height 784
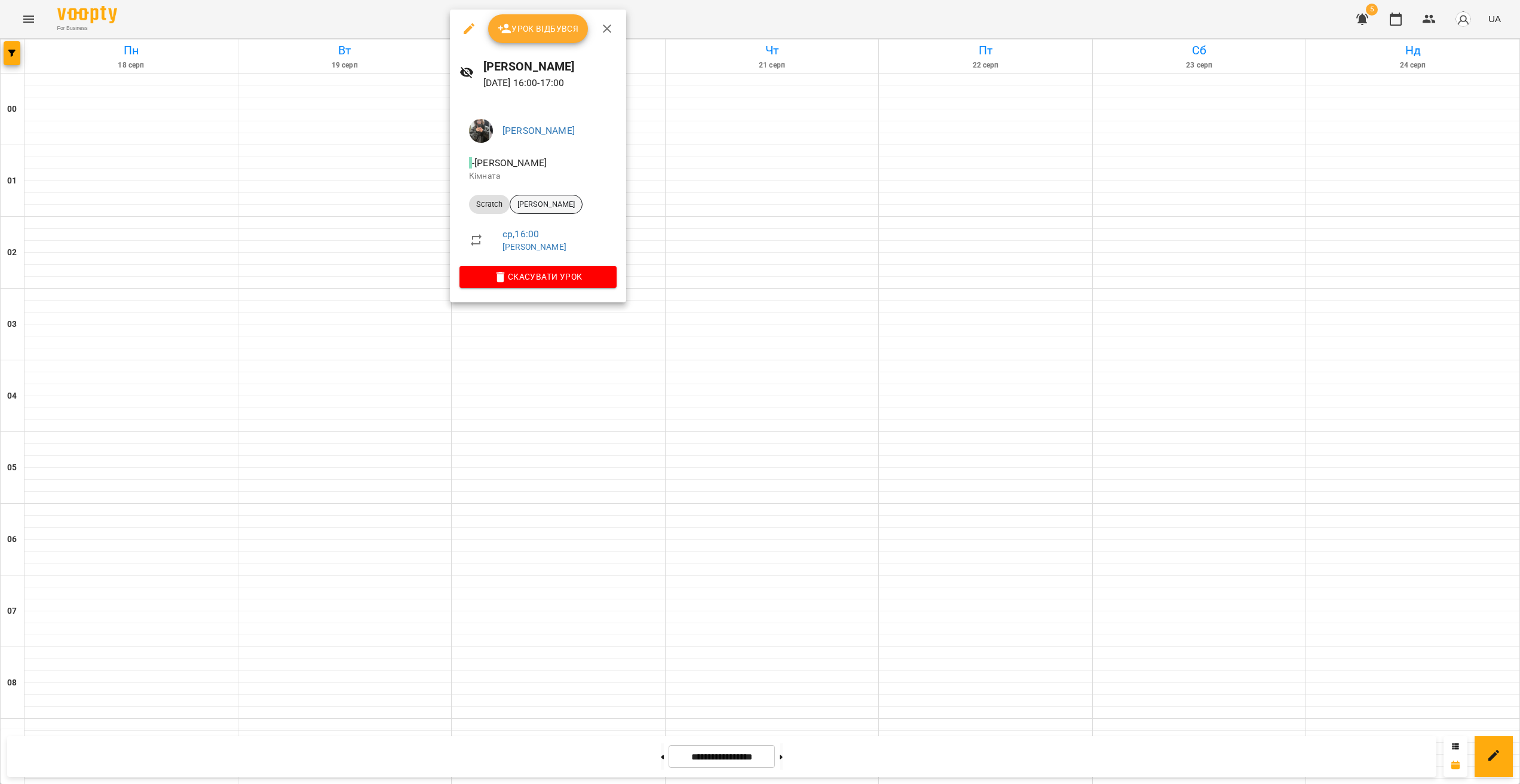
click at [554, 208] on span "[PERSON_NAME]" at bounding box center [546, 204] width 72 height 11
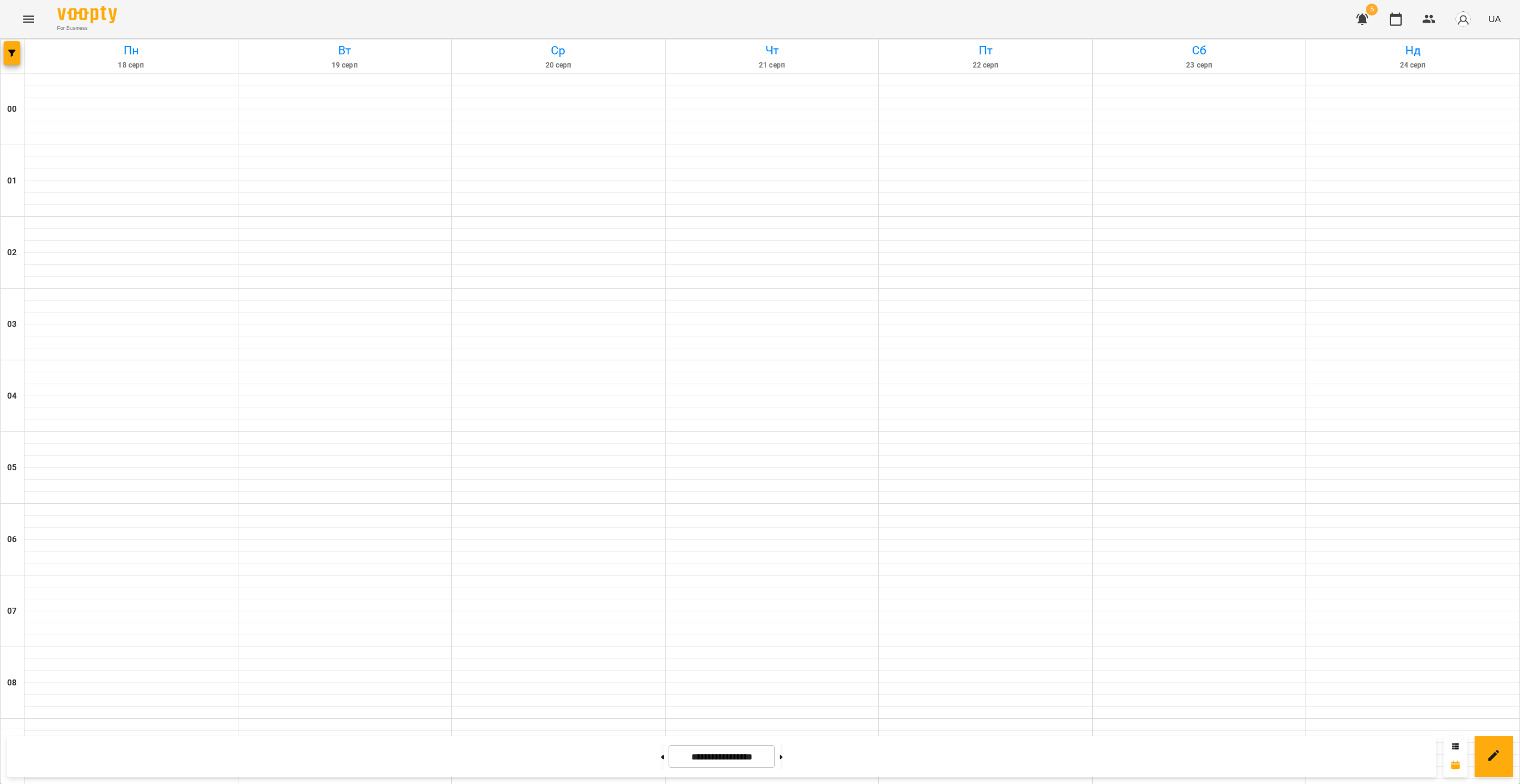
scroll to position [1063, 0]
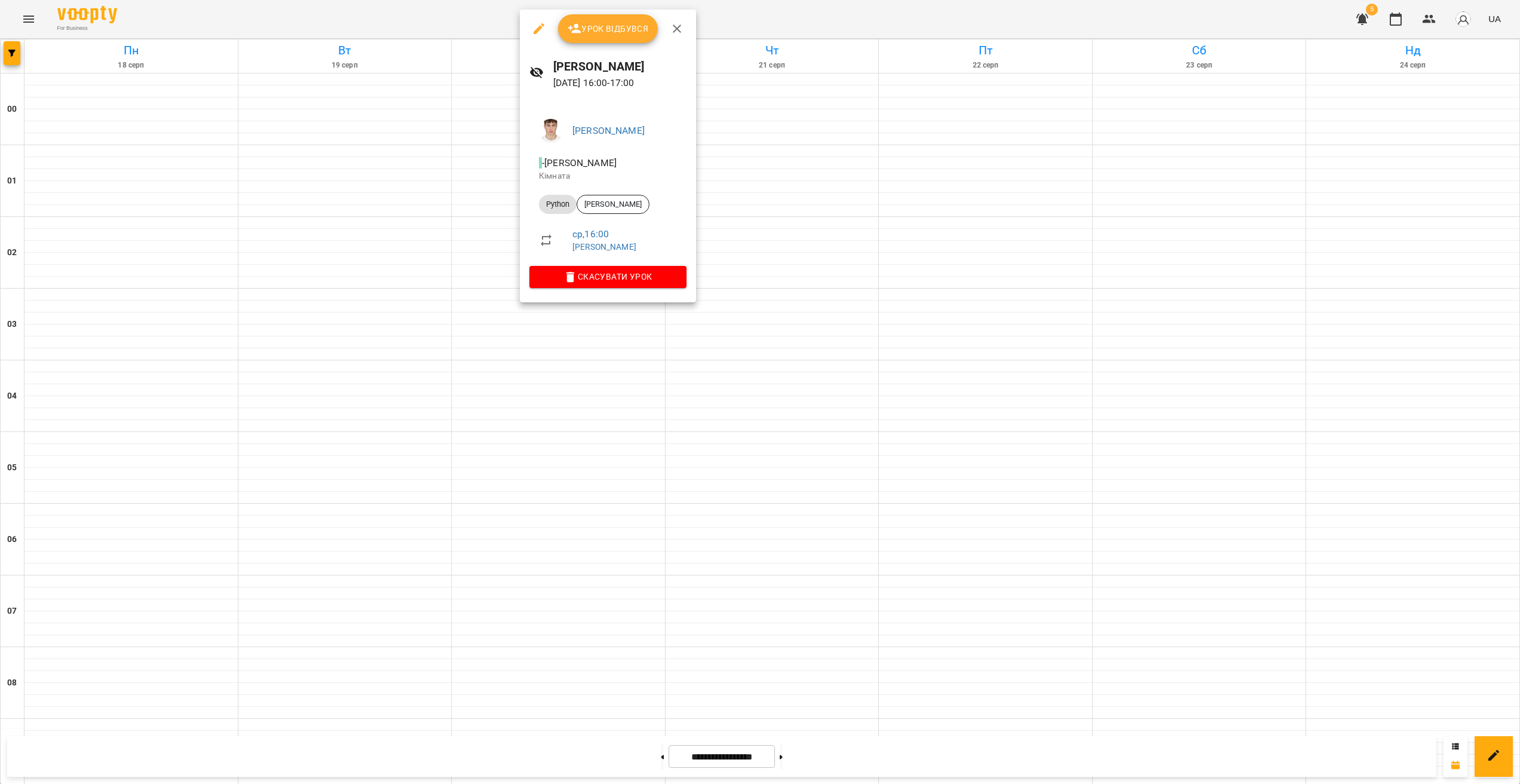
click at [615, 192] on li "Python [PERSON_NAME]" at bounding box center [608, 204] width 157 height 28
click at [627, 205] on span "[PERSON_NAME]" at bounding box center [613, 204] width 72 height 11
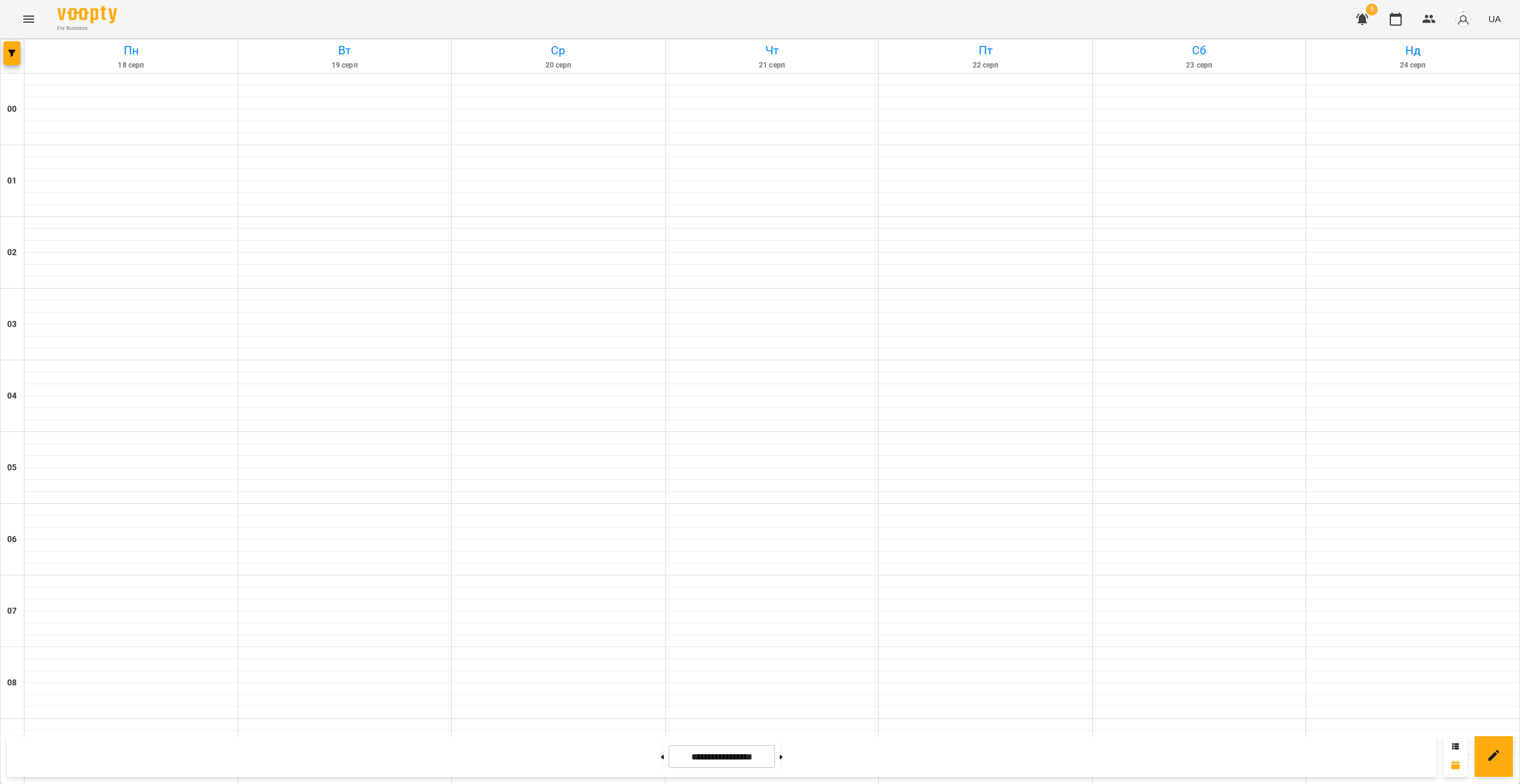
scroll to position [949, 0]
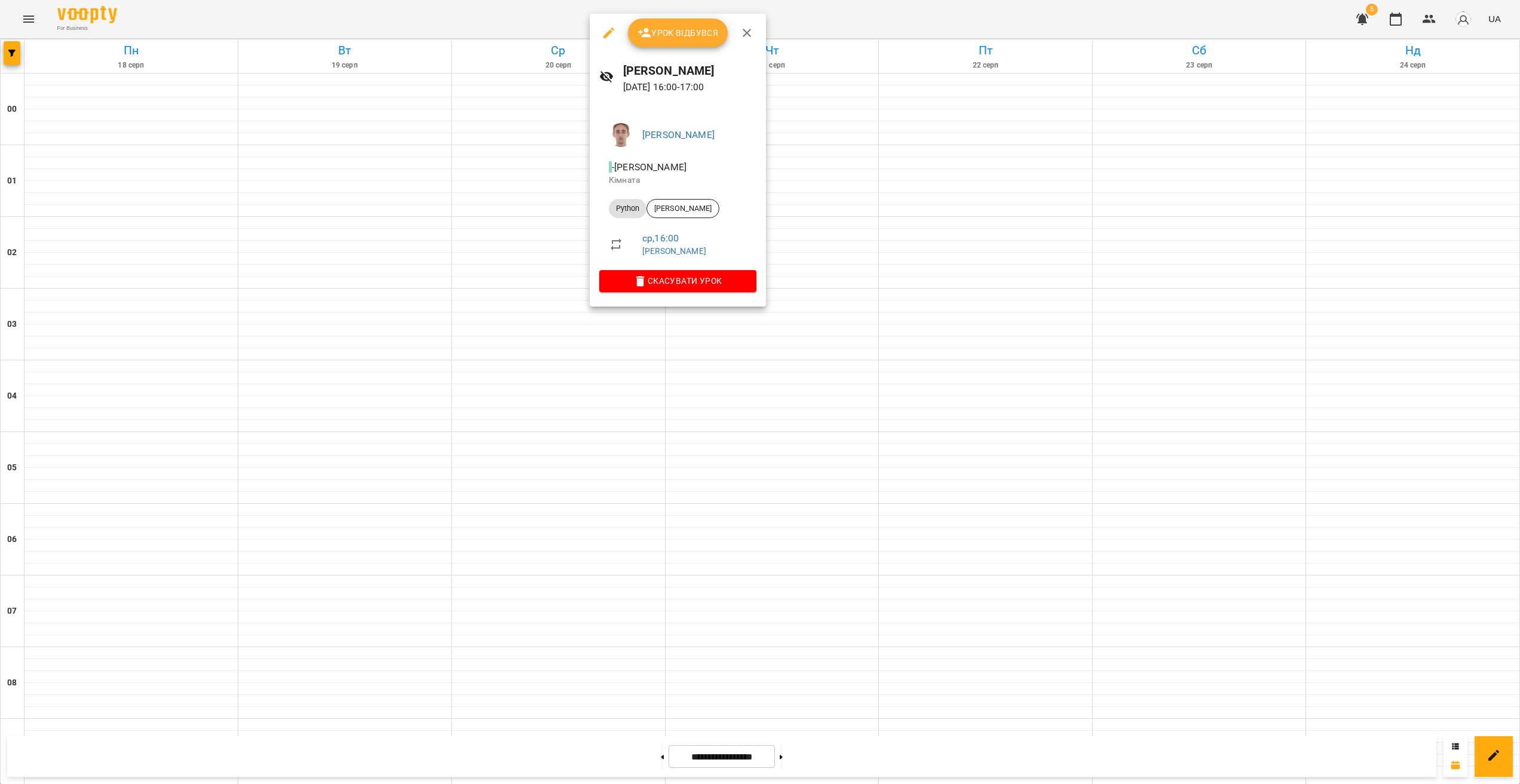
click at [679, 220] on li "Python [PERSON_NAME]" at bounding box center [678, 208] width 157 height 28
click at [684, 214] on div "[PERSON_NAME]" at bounding box center [682, 208] width 73 height 19
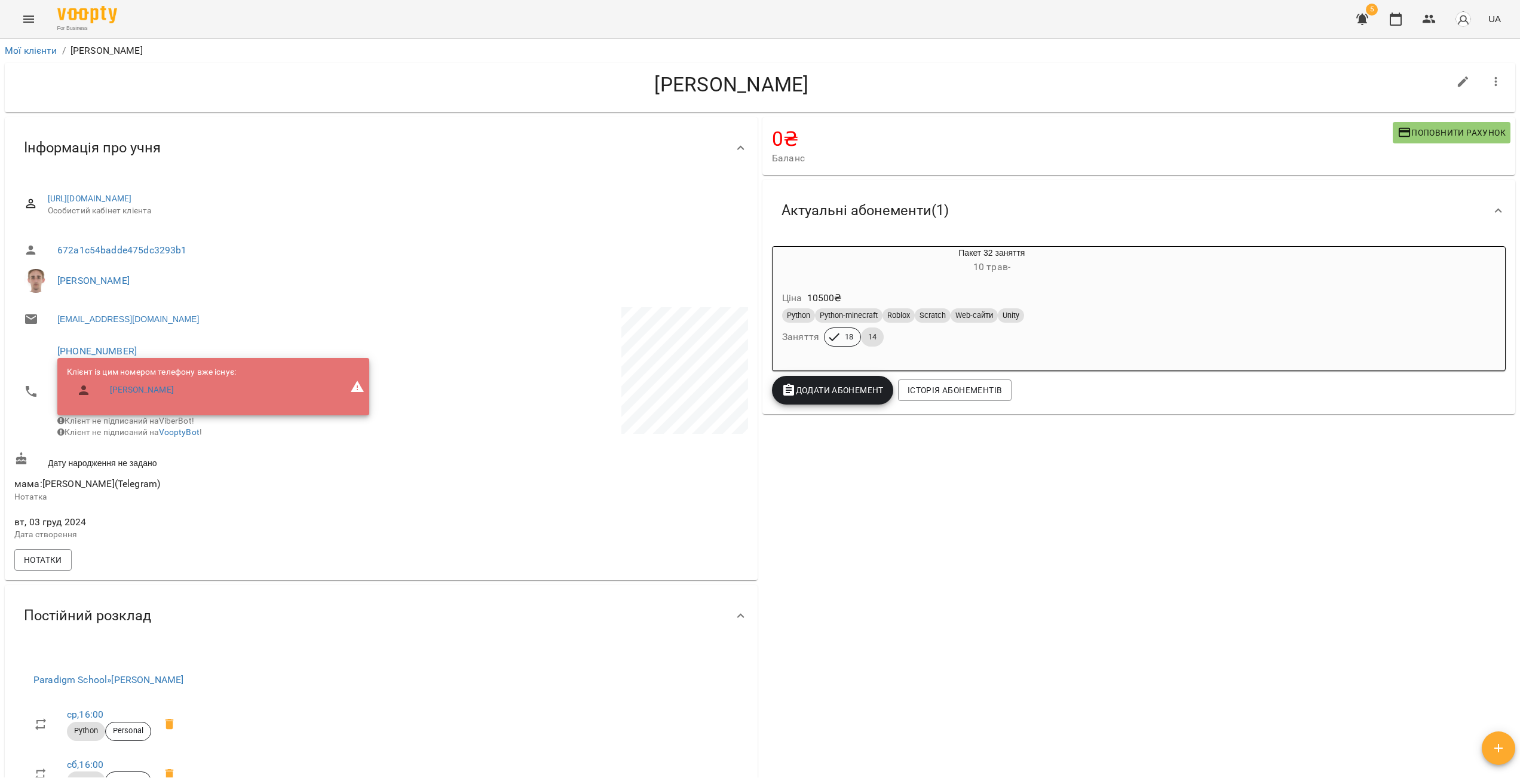
drag, startPoint x: 555, startPoint y: 325, endPoint x: 563, endPoint y: 328, distance: 8.5
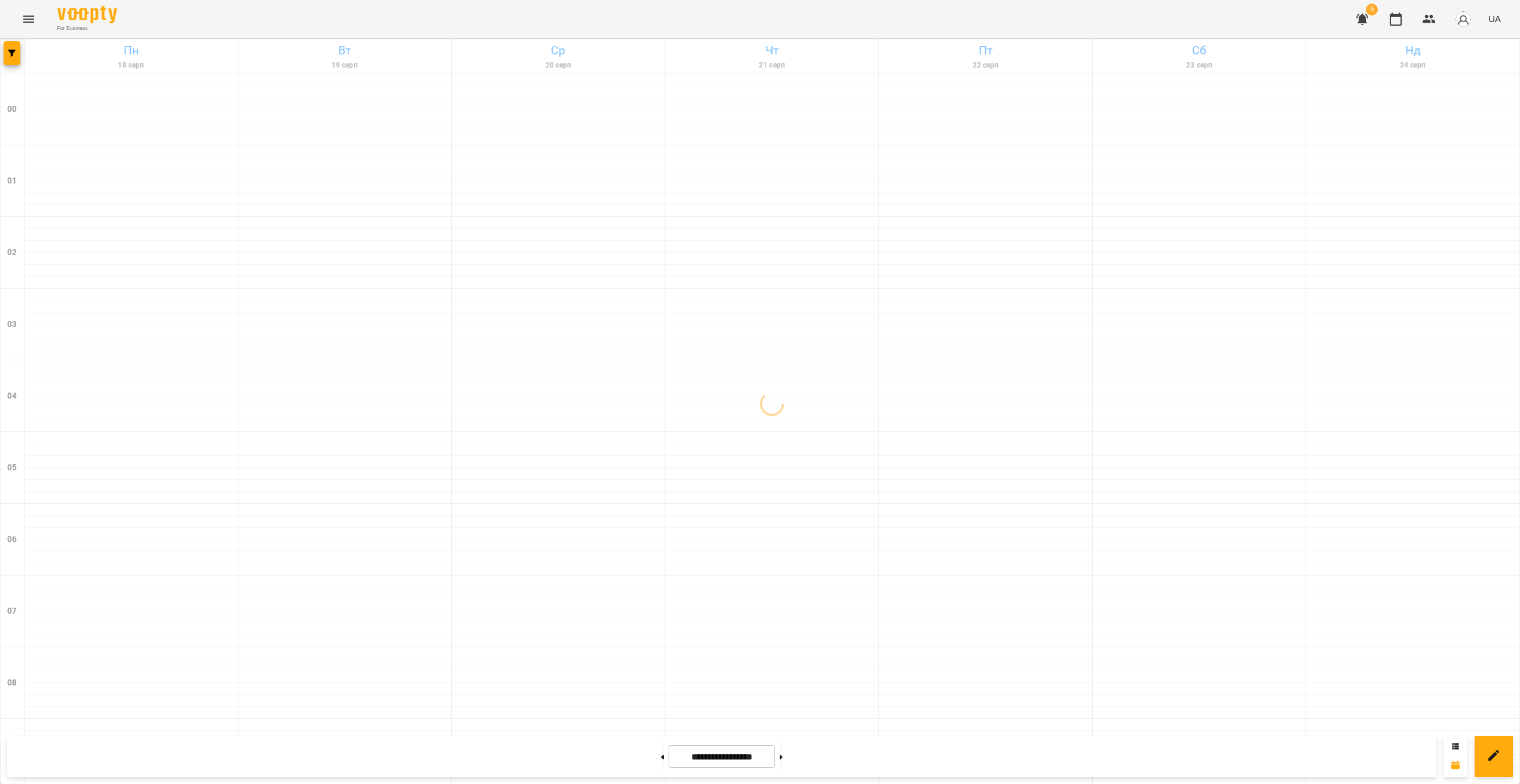
scroll to position [1063, 0]
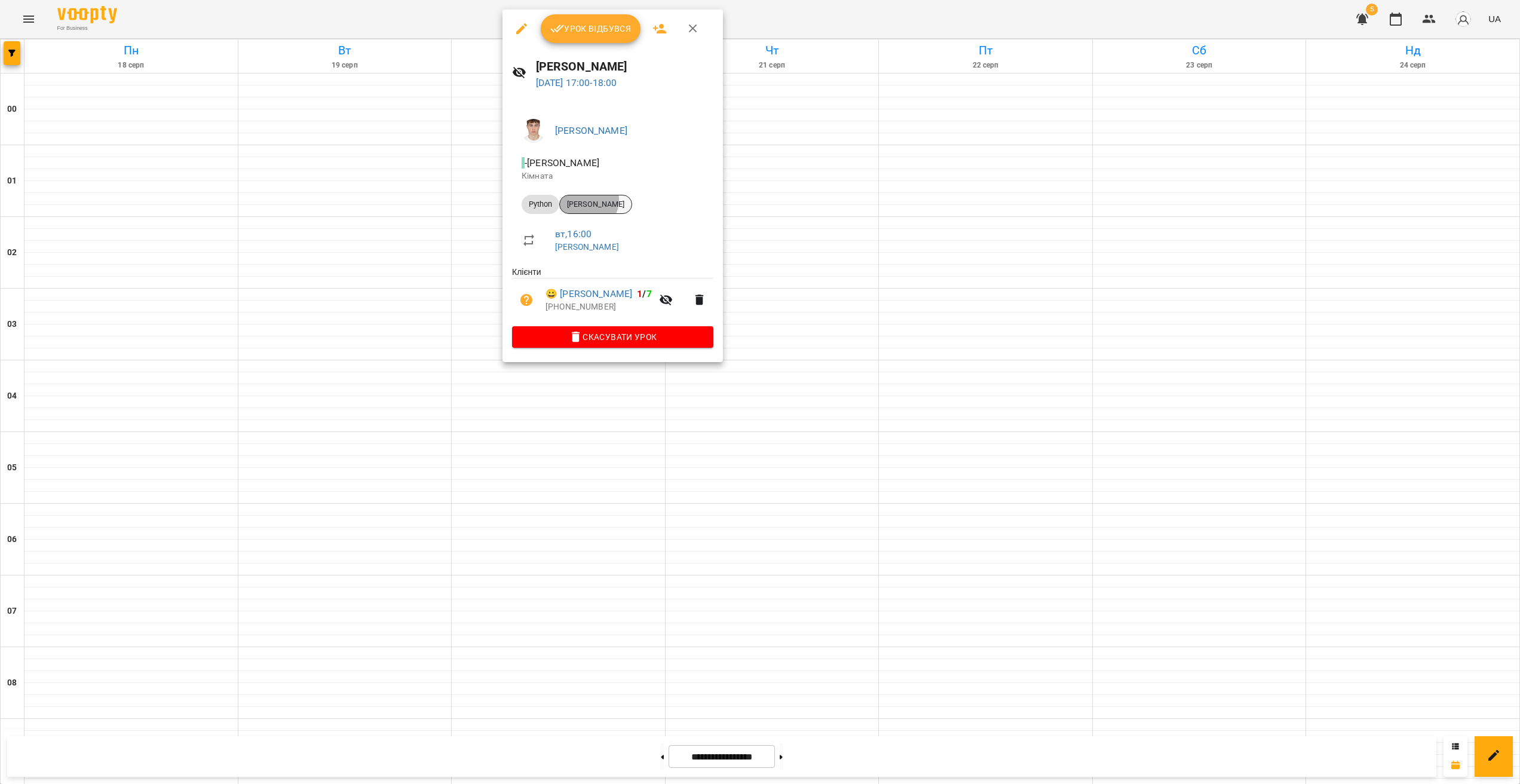
click at [583, 199] on span "[PERSON_NAME]" at bounding box center [596, 204] width 72 height 11
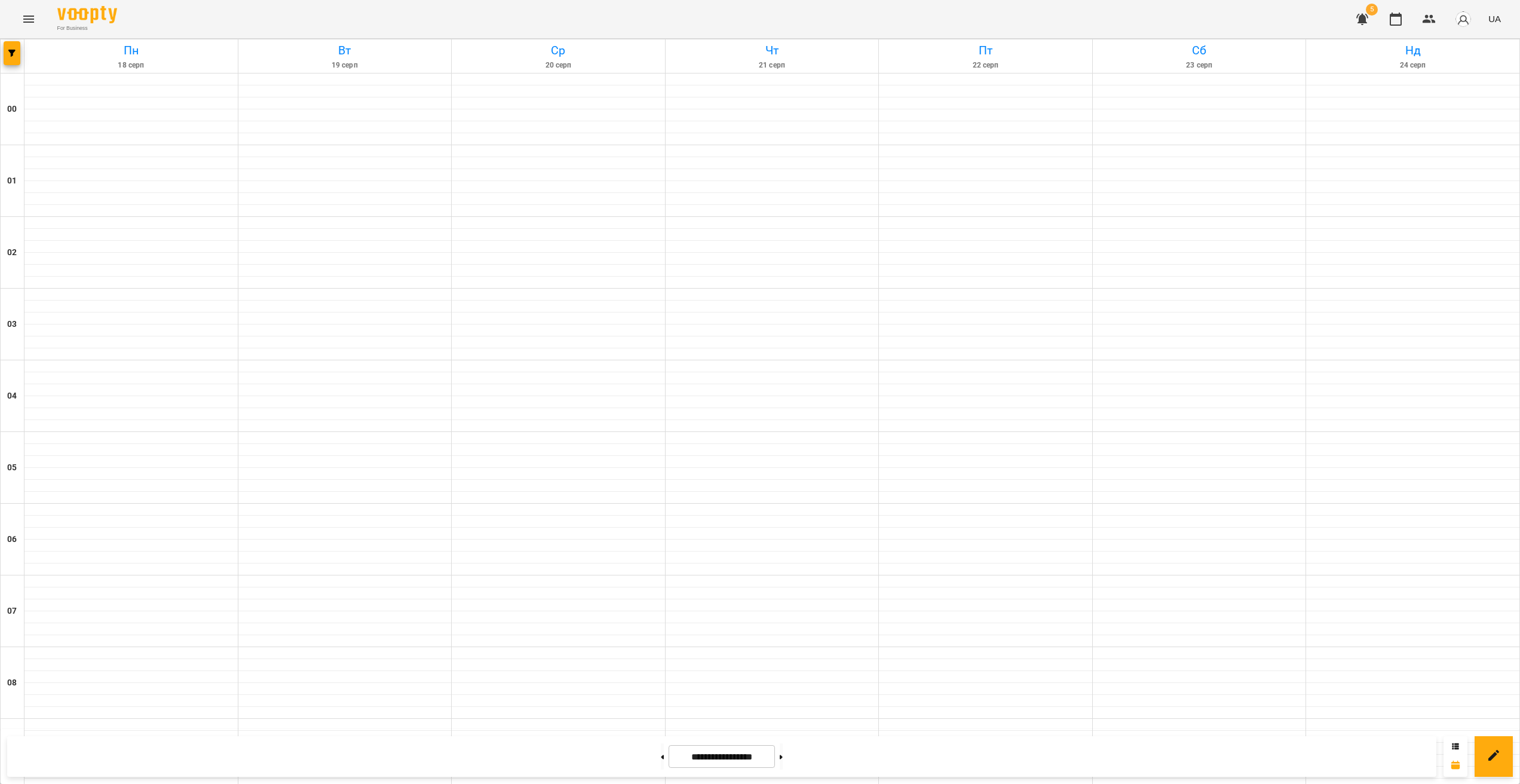
scroll to position [846, 0]
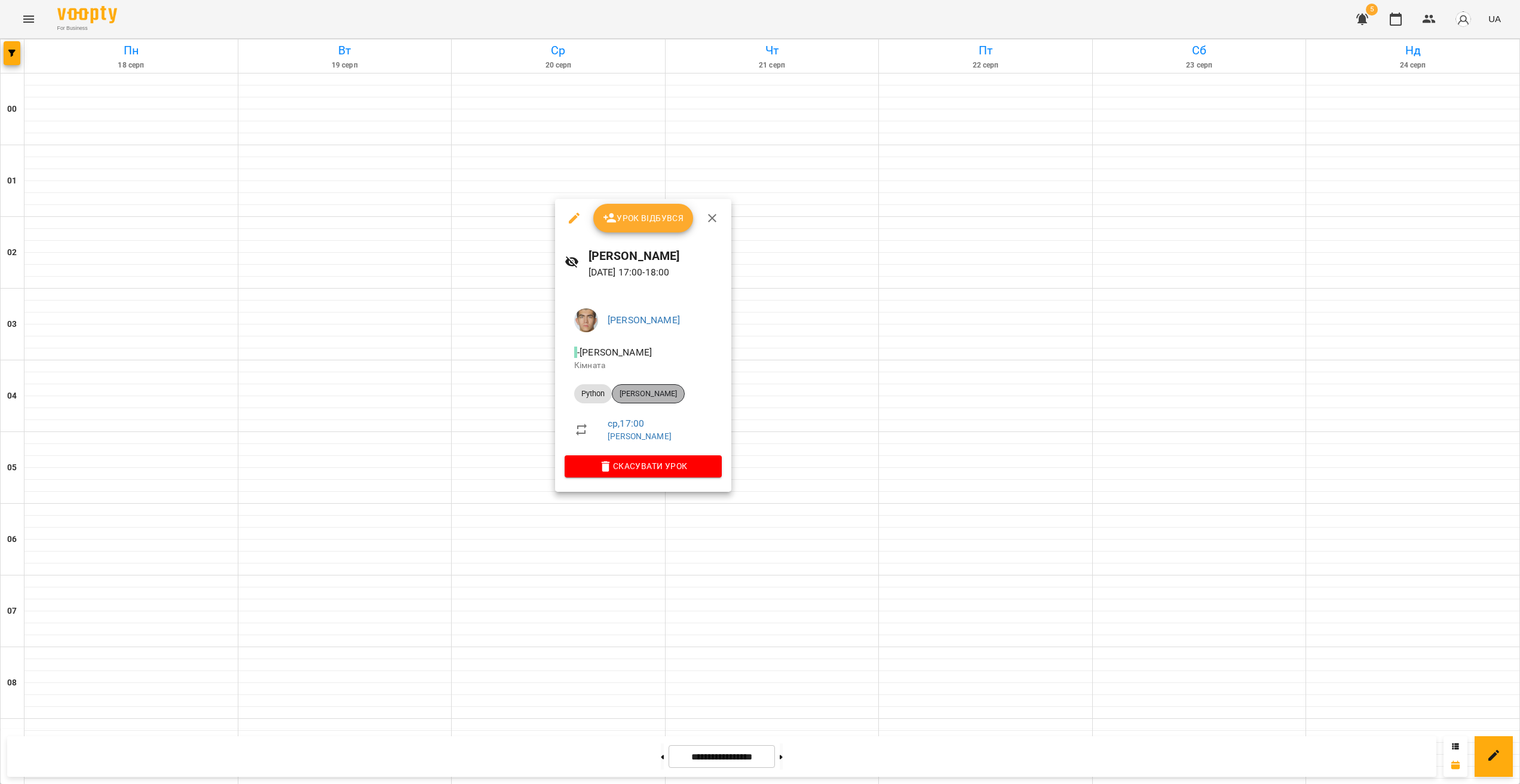
click at [639, 398] on span "[PERSON_NAME]" at bounding box center [648, 393] width 72 height 11
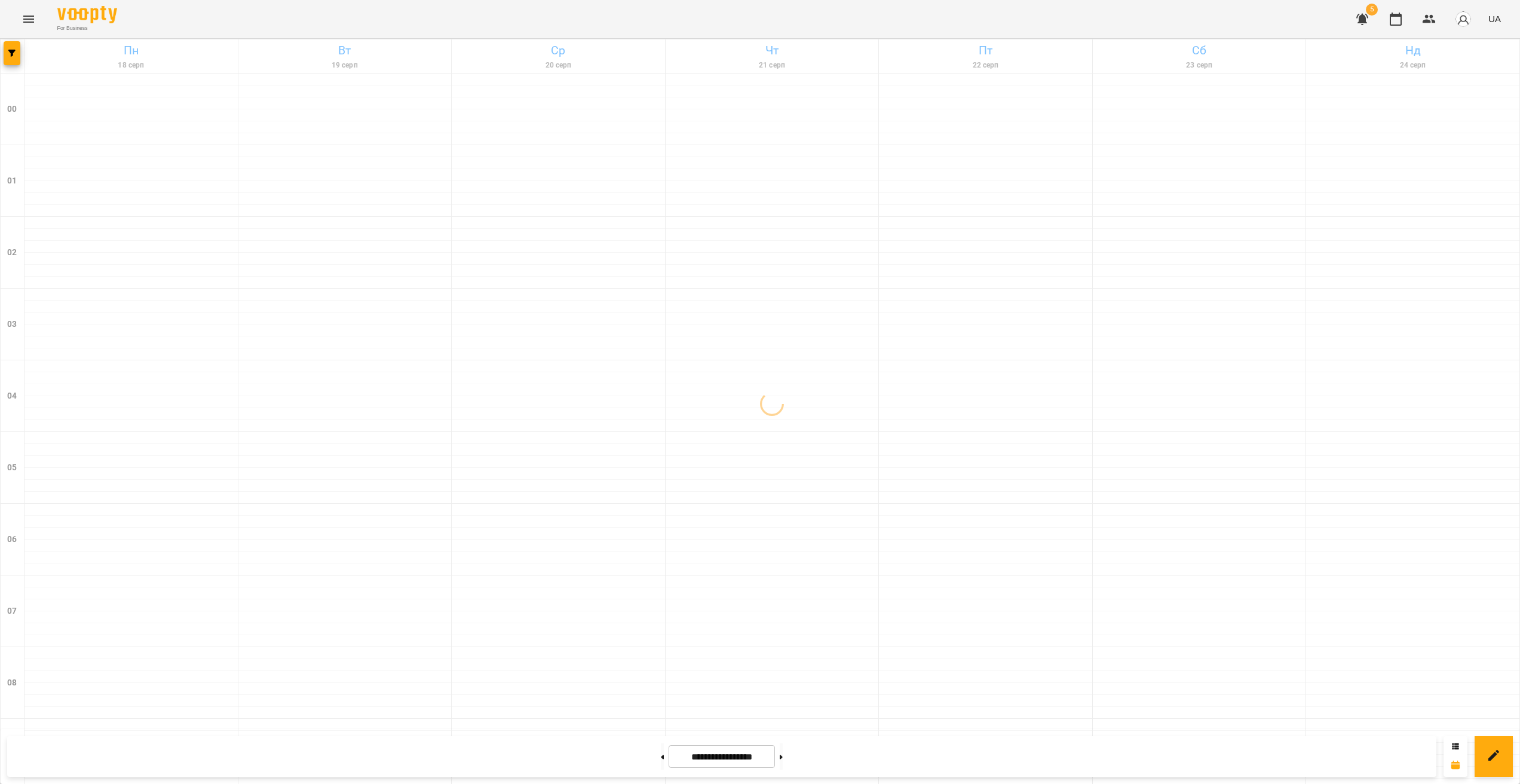
scroll to position [1063, 0]
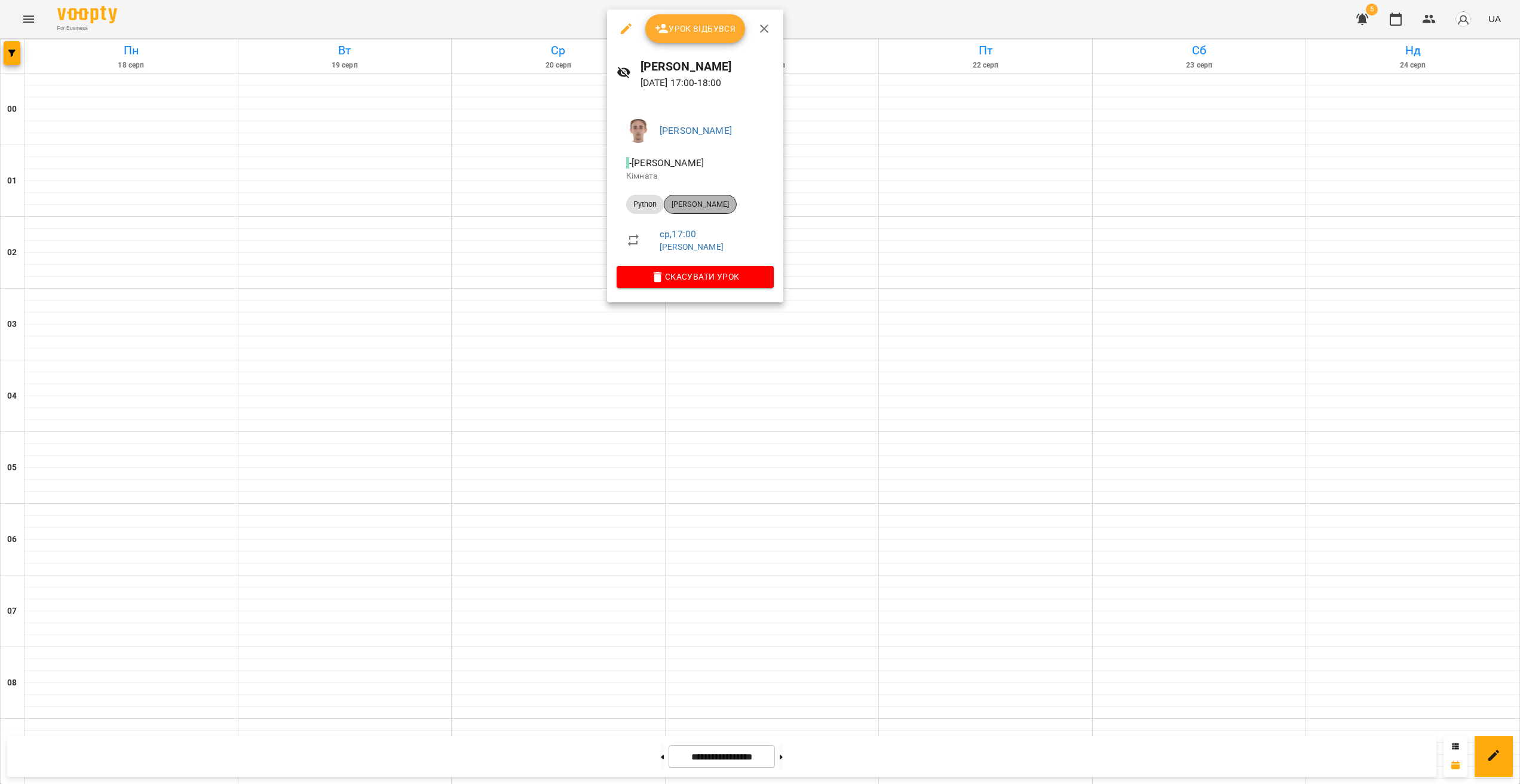
click at [711, 208] on span "[PERSON_NAME]" at bounding box center [701, 204] width 72 height 11
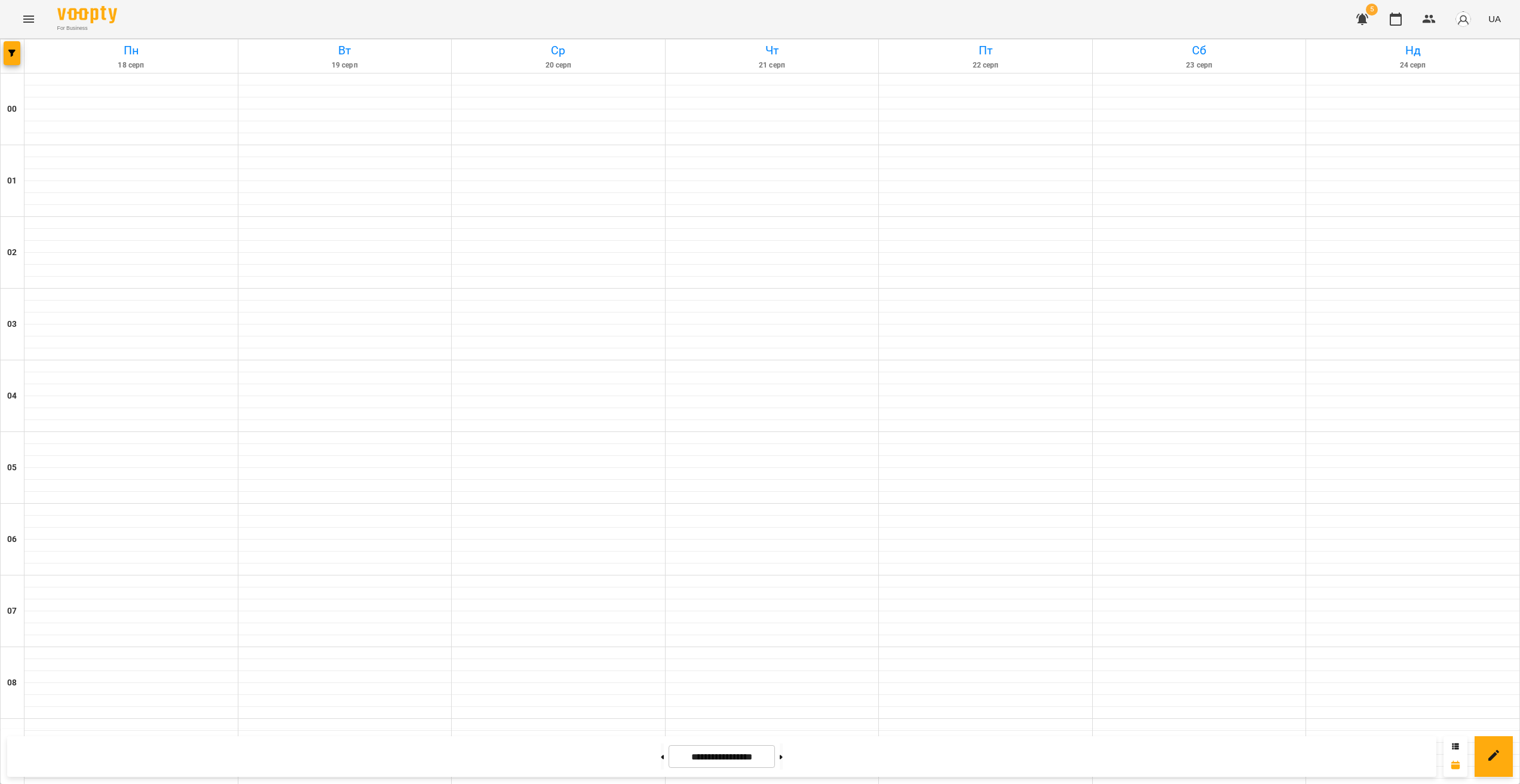
scroll to position [1063, 0]
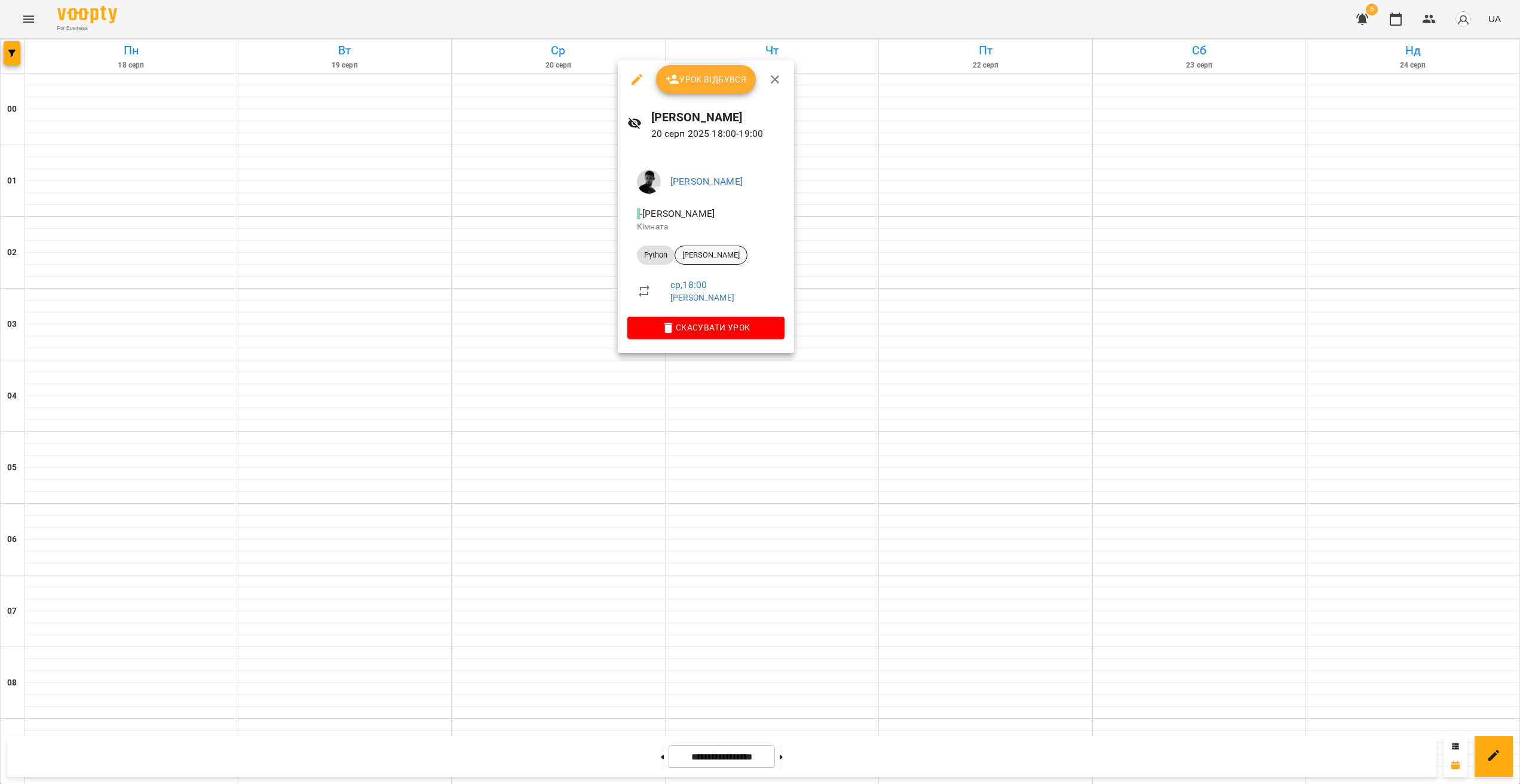
click at [714, 257] on span "[PERSON_NAME]" at bounding box center [711, 256] width 72 height 11
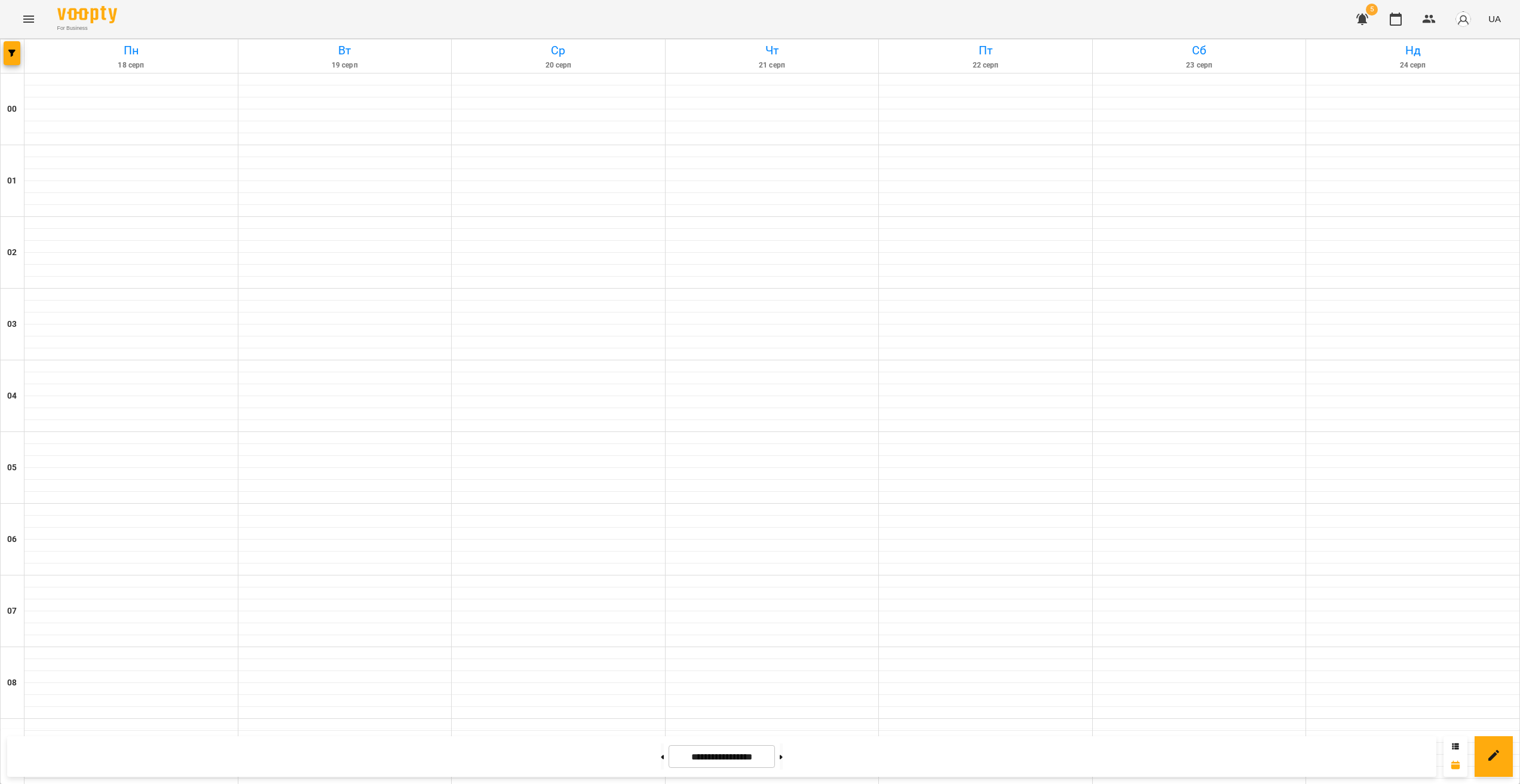
scroll to position [1063, 0]
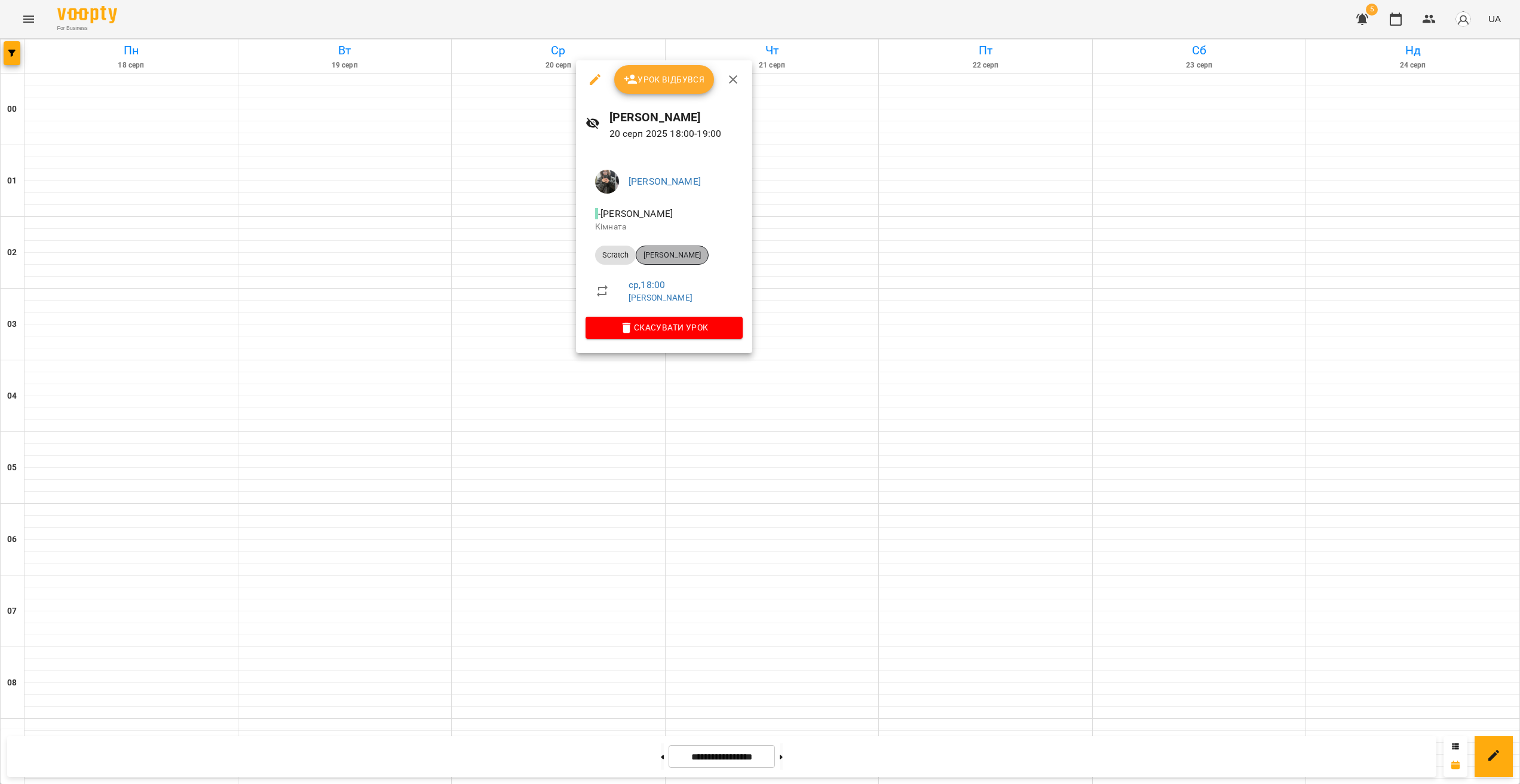
click at [680, 256] on span "[PERSON_NAME]" at bounding box center [672, 256] width 72 height 11
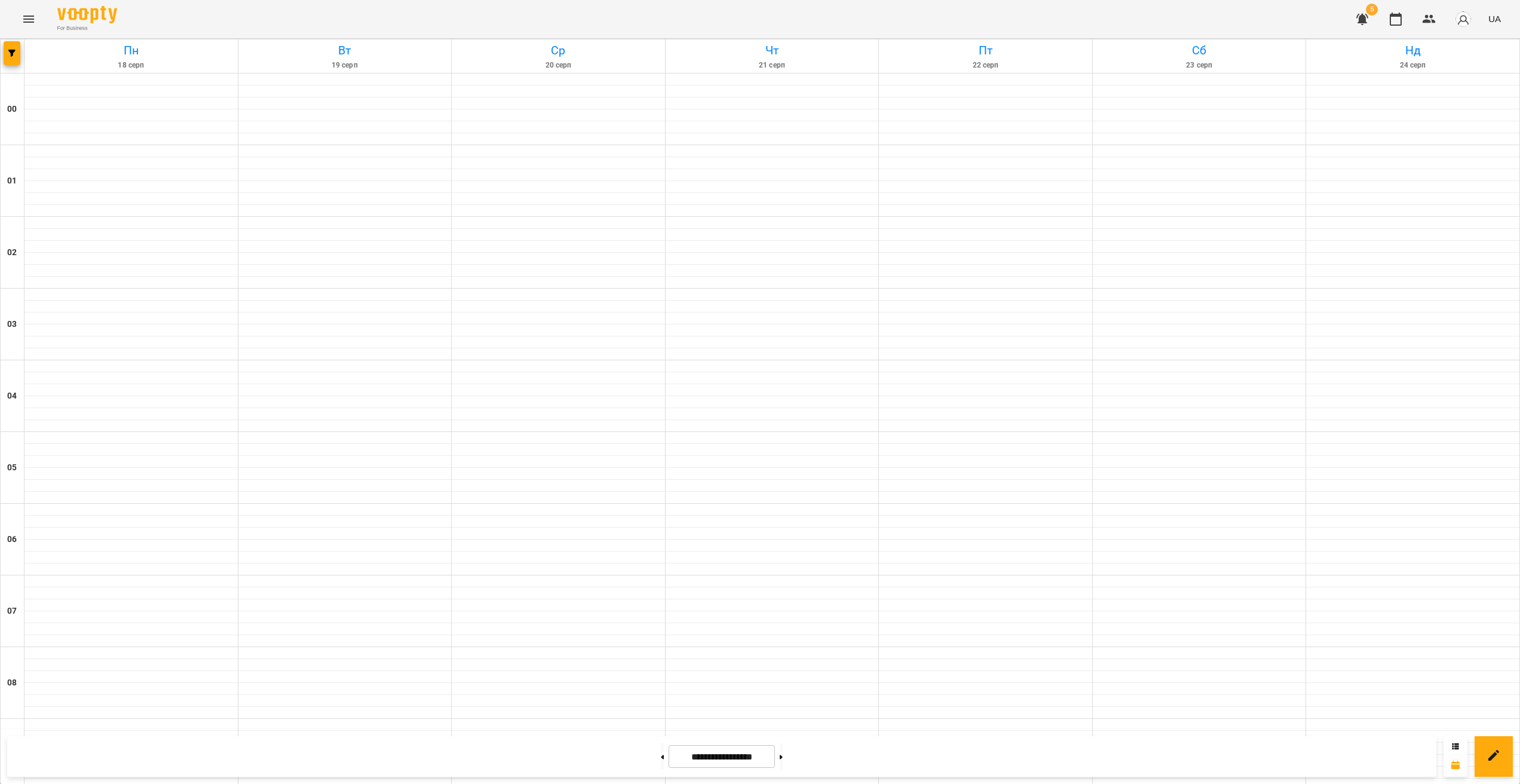
scroll to position [1063, 0]
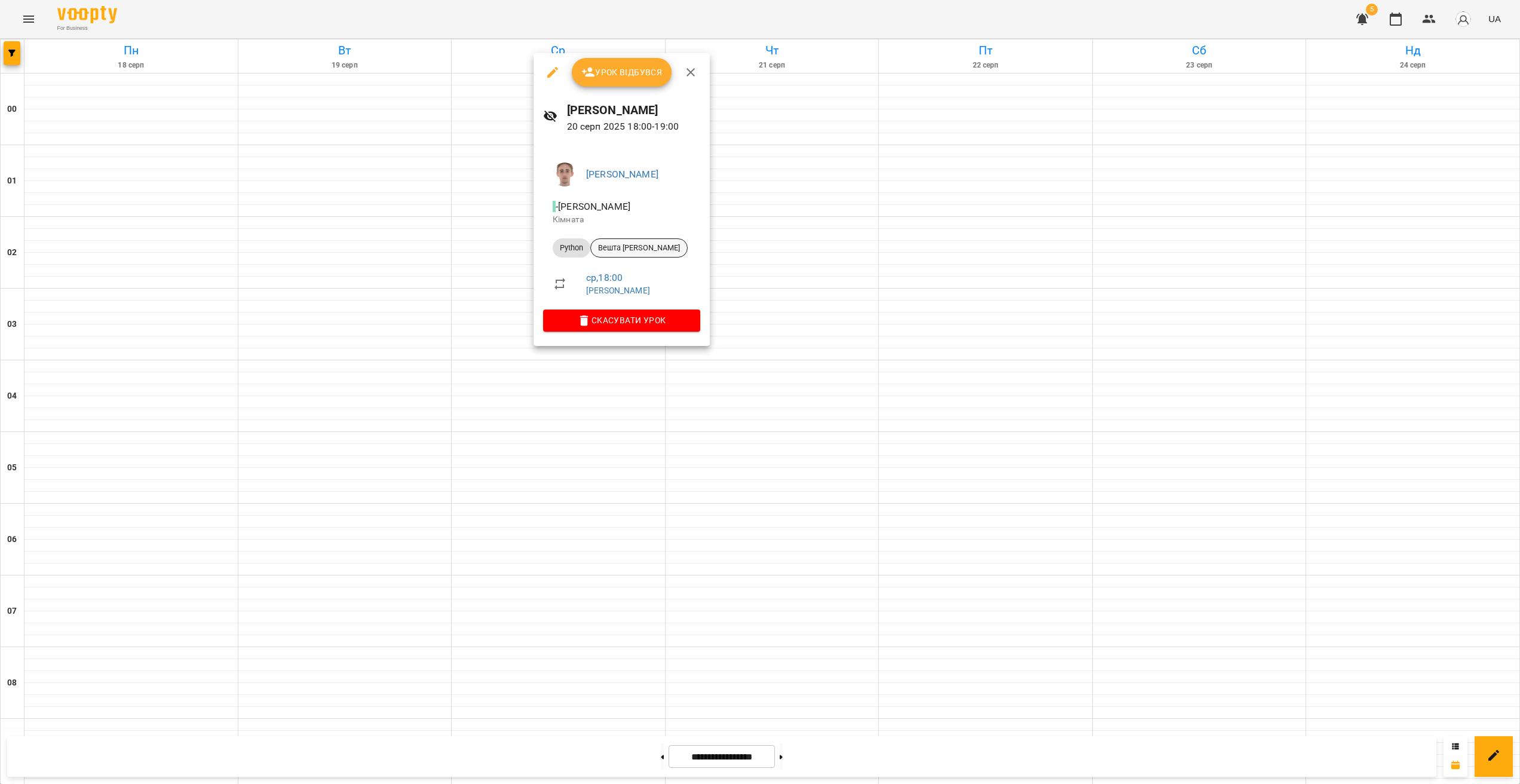
click at [631, 254] on div "Вешта [PERSON_NAME]" at bounding box center [639, 247] width 97 height 19
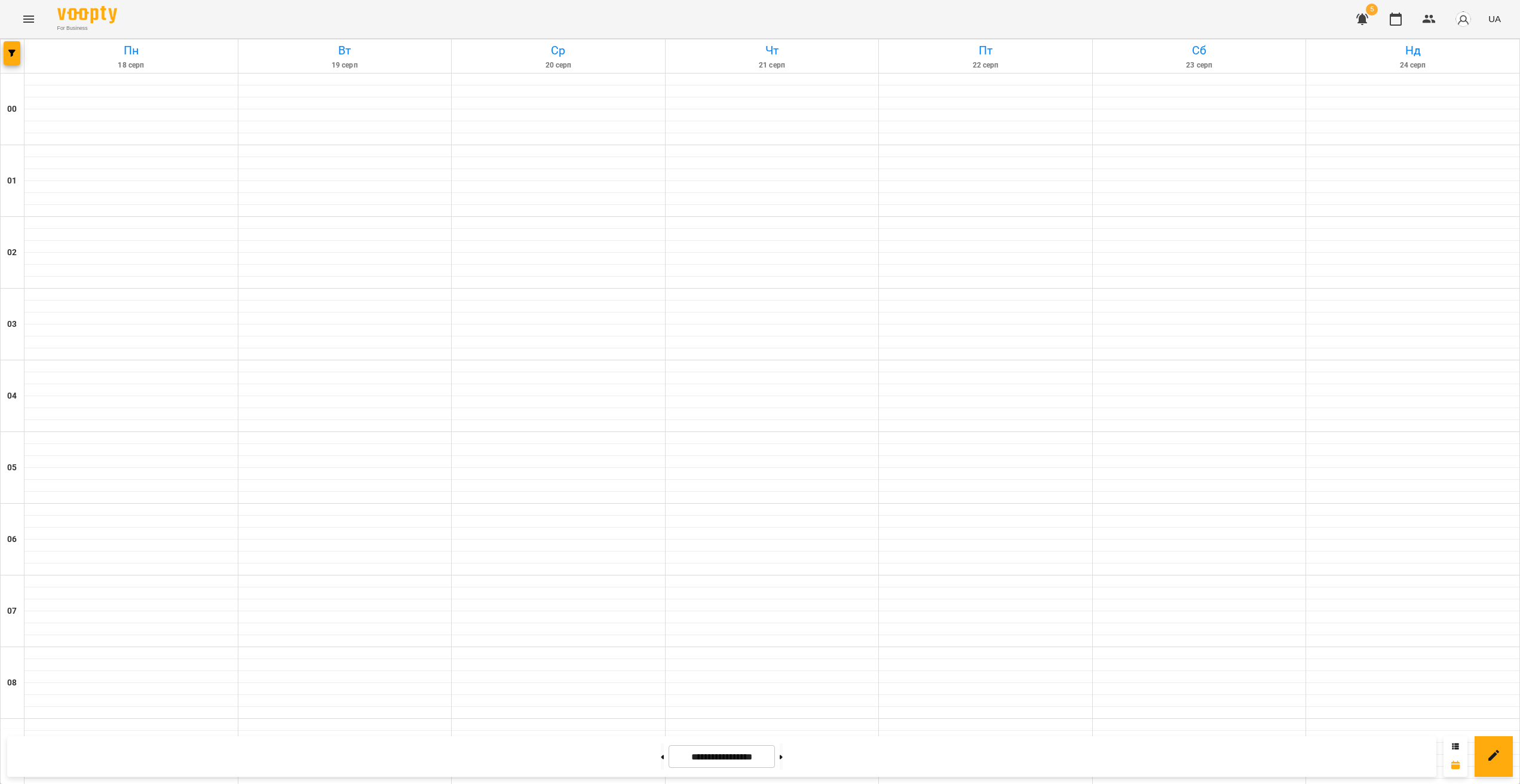
scroll to position [1063, 0]
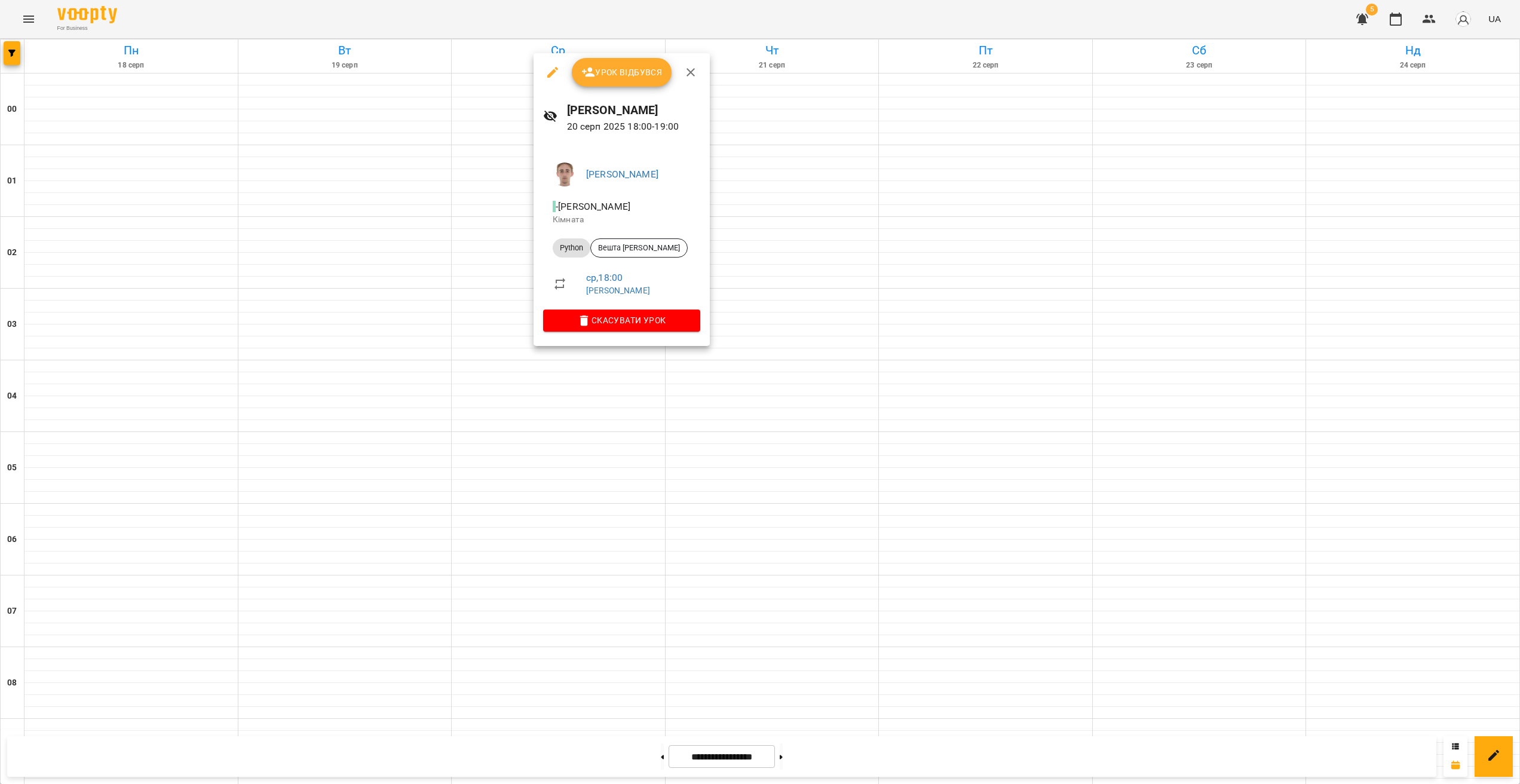
click at [507, 382] on div at bounding box center [760, 392] width 1520 height 784
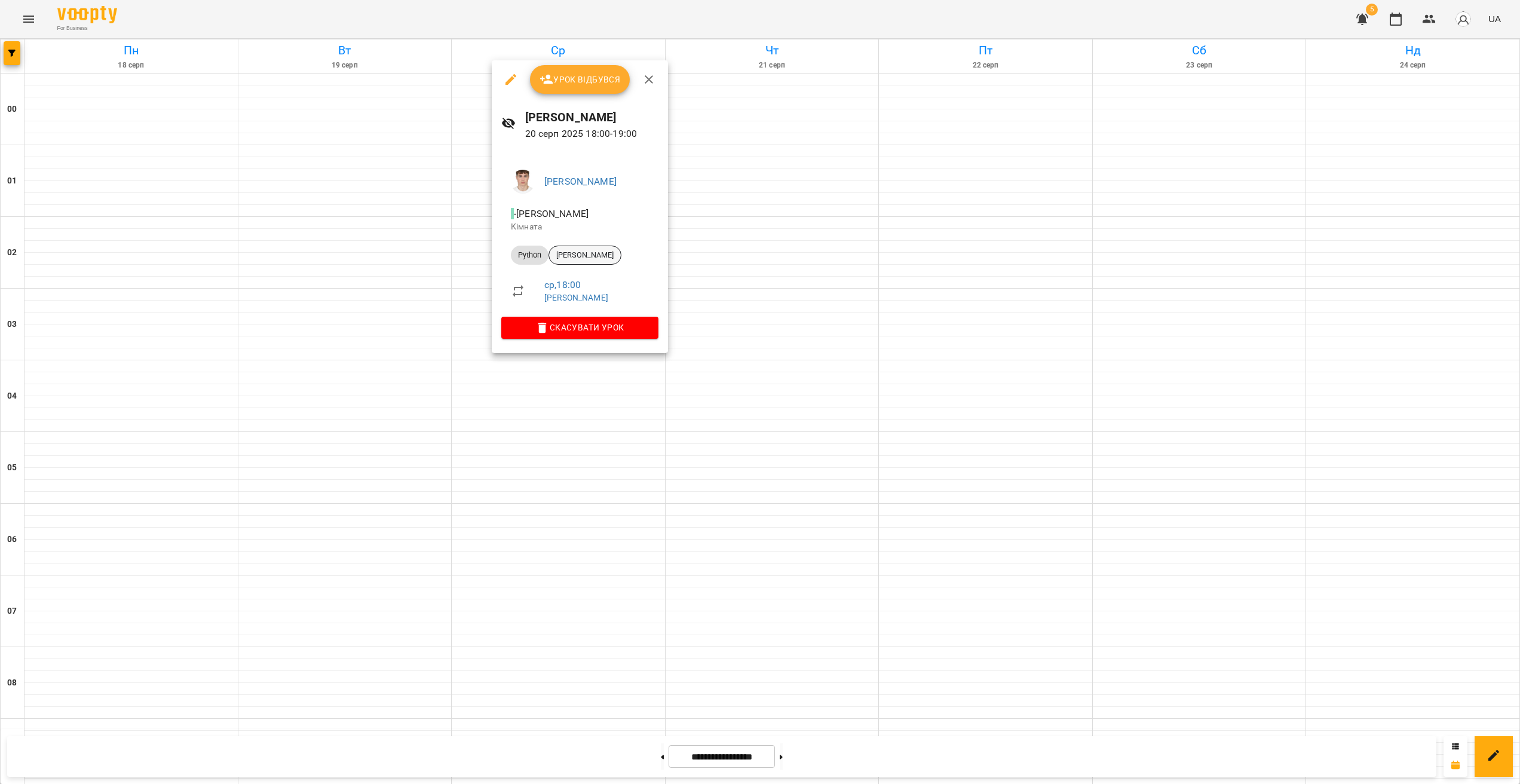
click at [588, 256] on span "[PERSON_NAME]" at bounding box center [585, 256] width 72 height 11
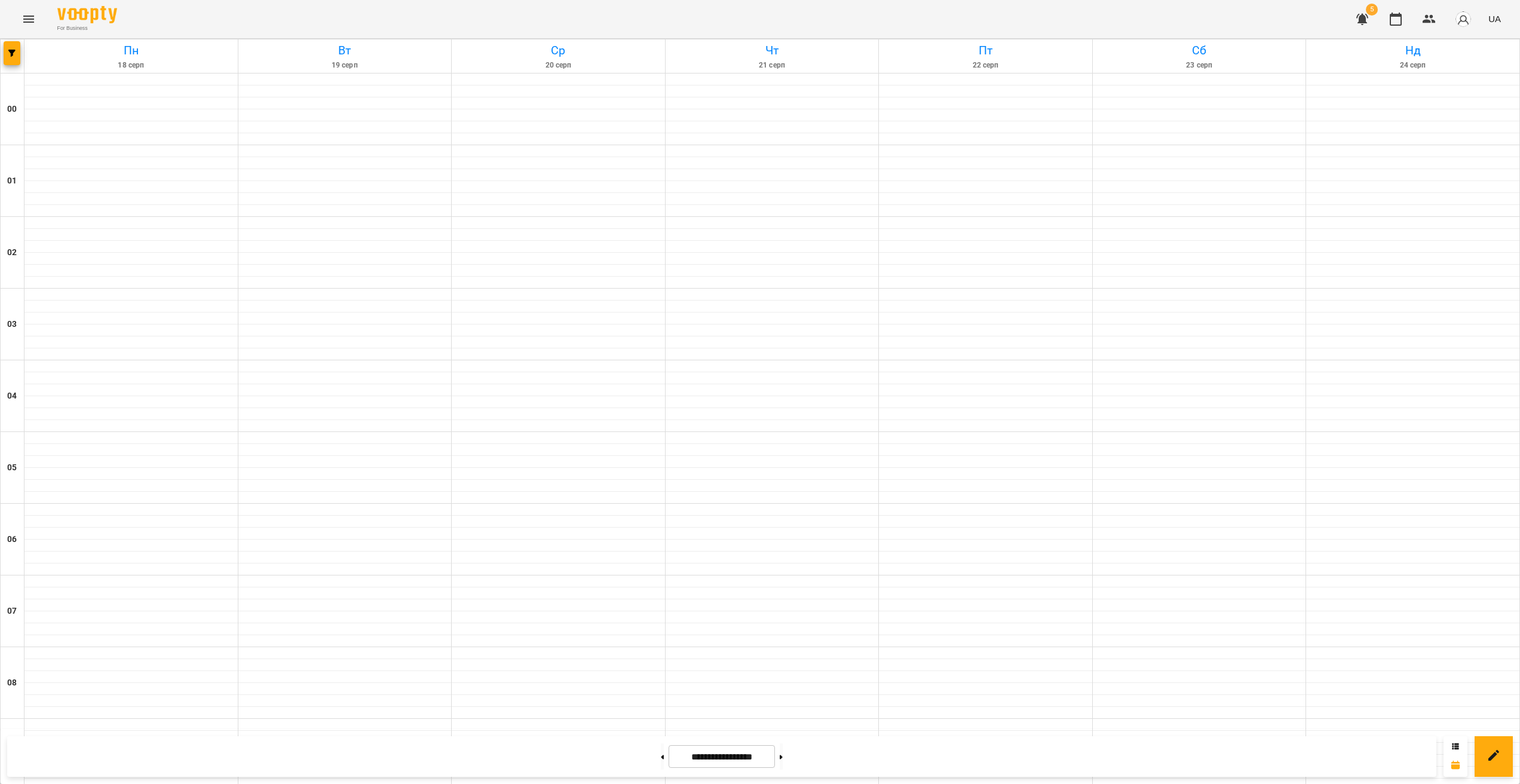
scroll to position [1063, 0]
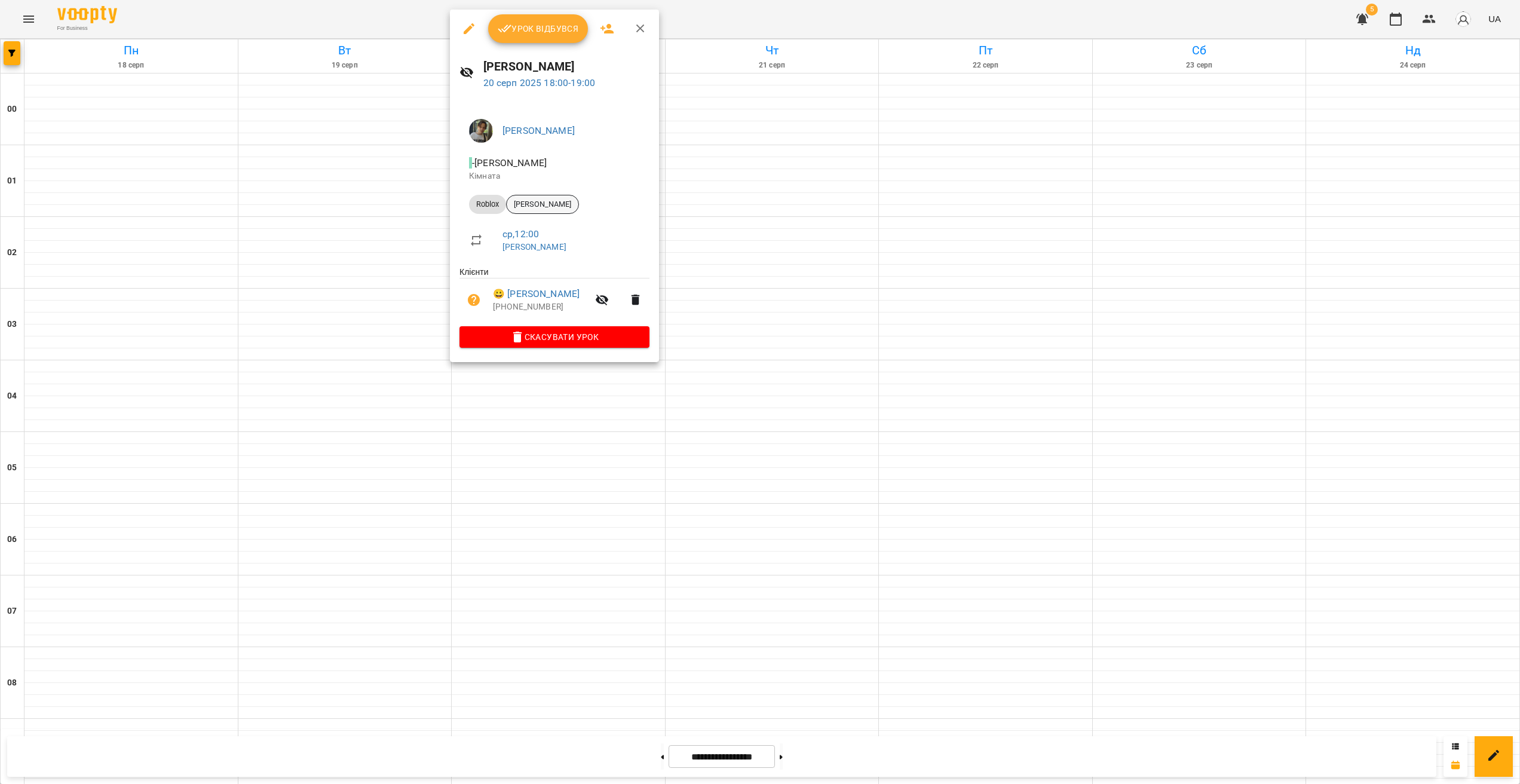
click at [546, 204] on span "[PERSON_NAME]" at bounding box center [543, 204] width 72 height 11
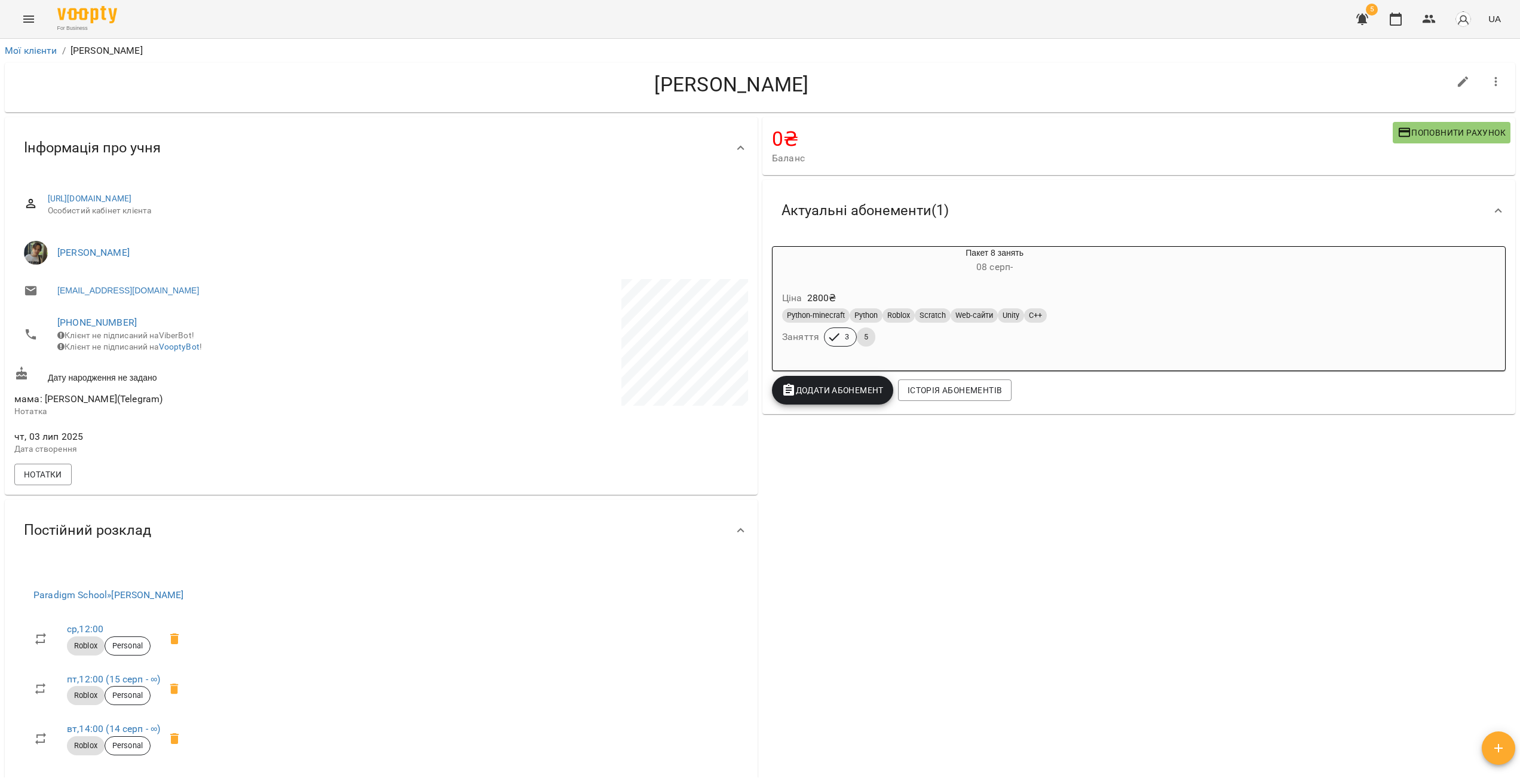
drag, startPoint x: 481, startPoint y: 313, endPoint x: 477, endPoint y: 307, distance: 7.2
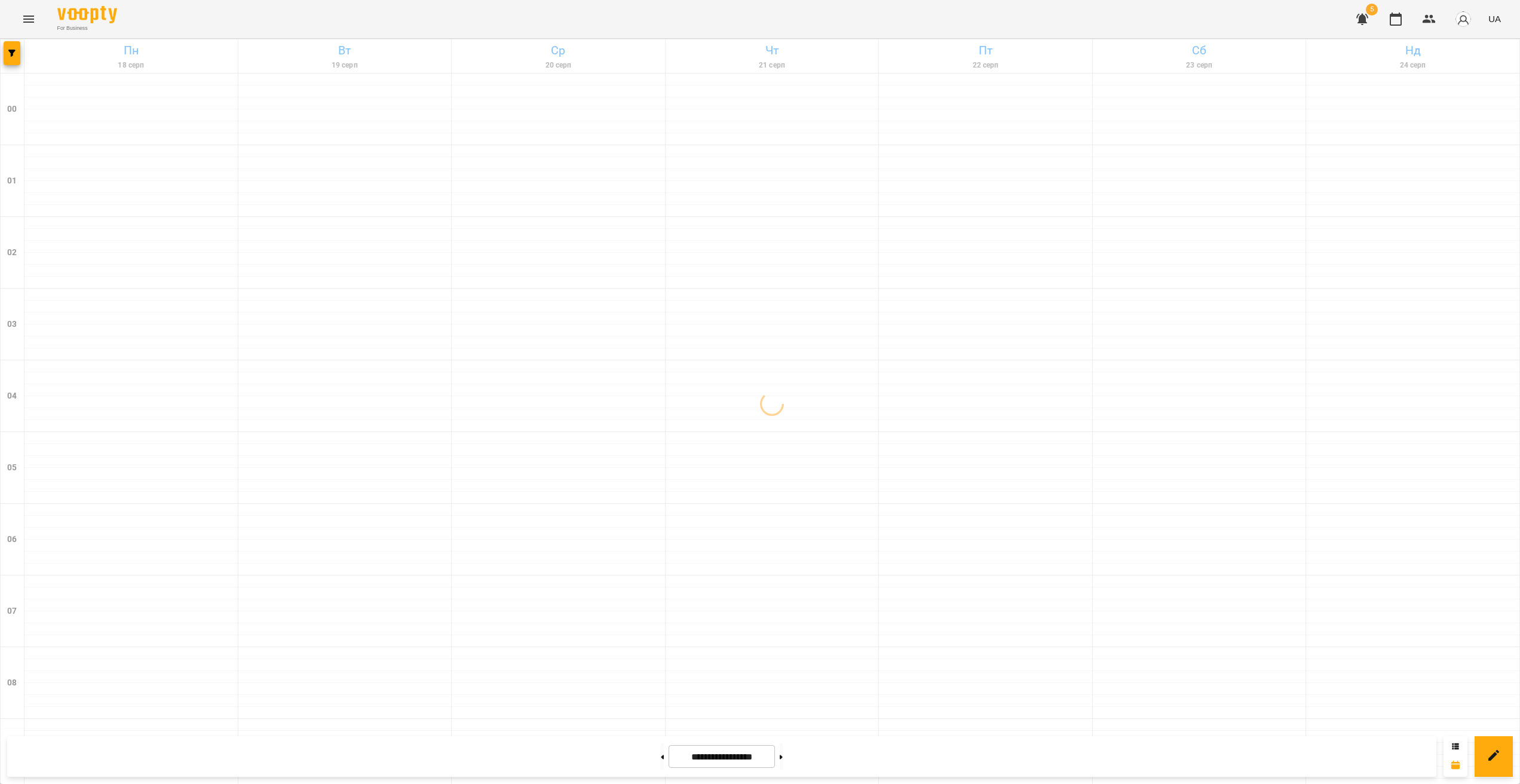
scroll to position [1063, 0]
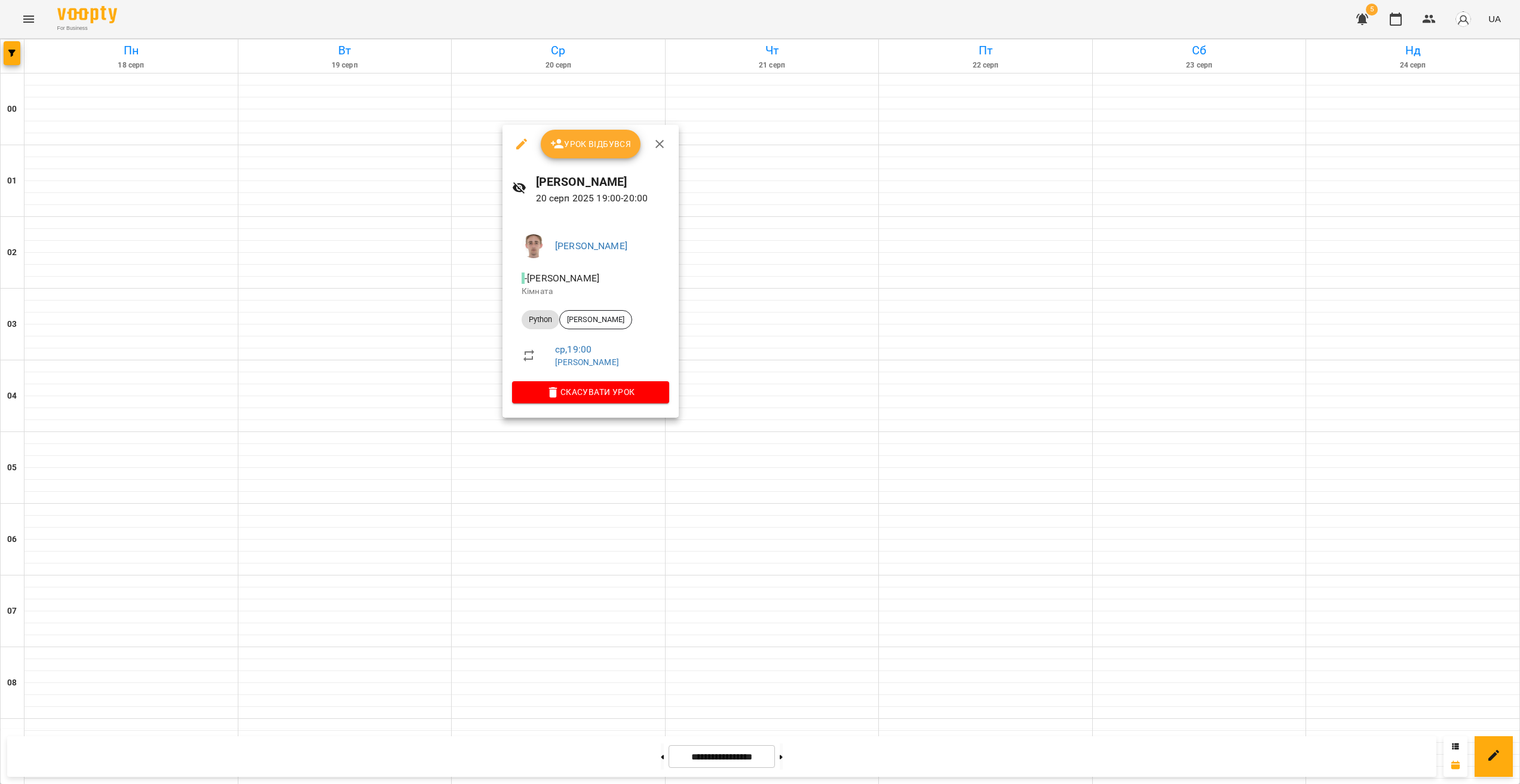
click at [480, 426] on div at bounding box center [760, 392] width 1520 height 784
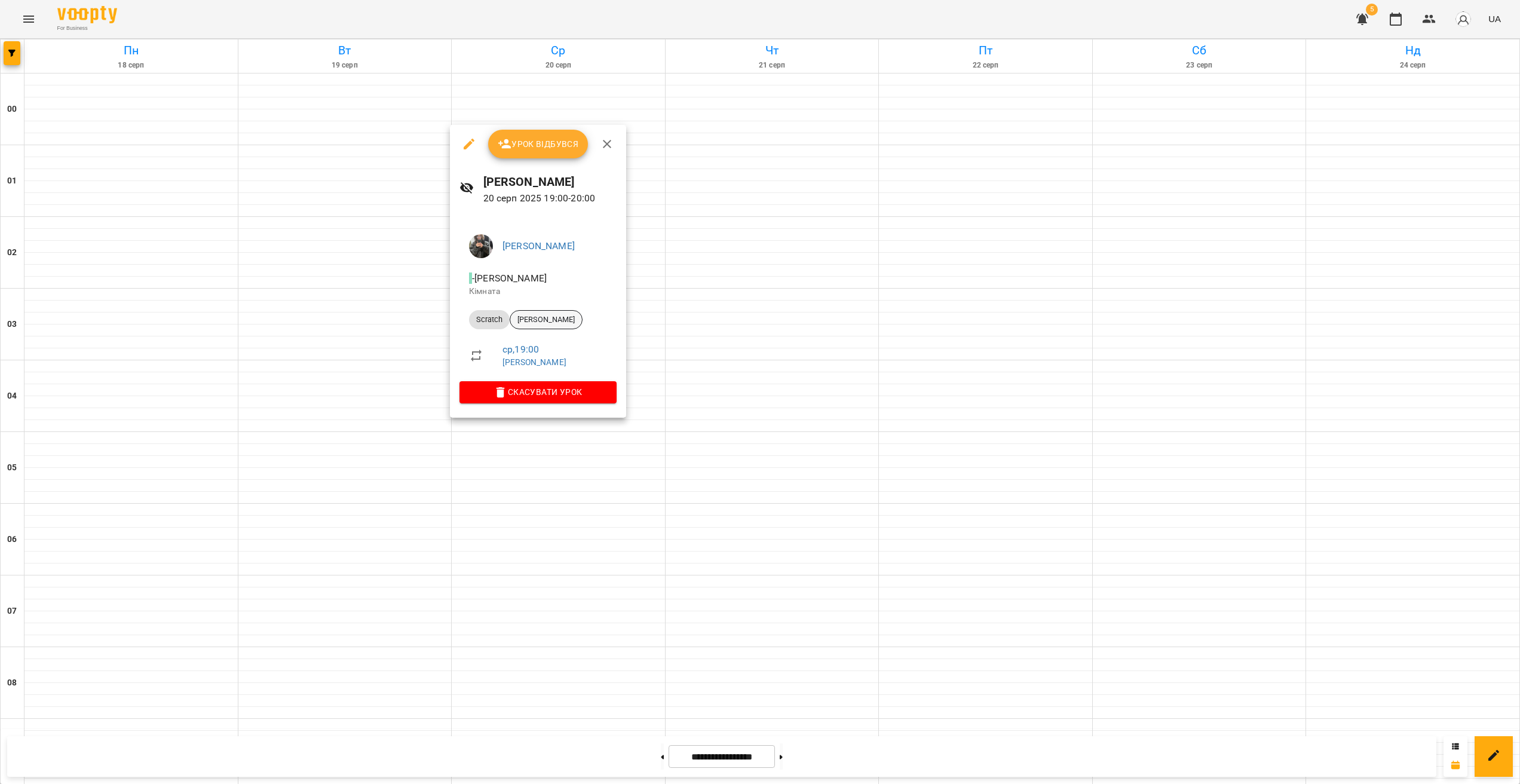
click at [555, 325] on div "[PERSON_NAME]" at bounding box center [545, 319] width 73 height 19
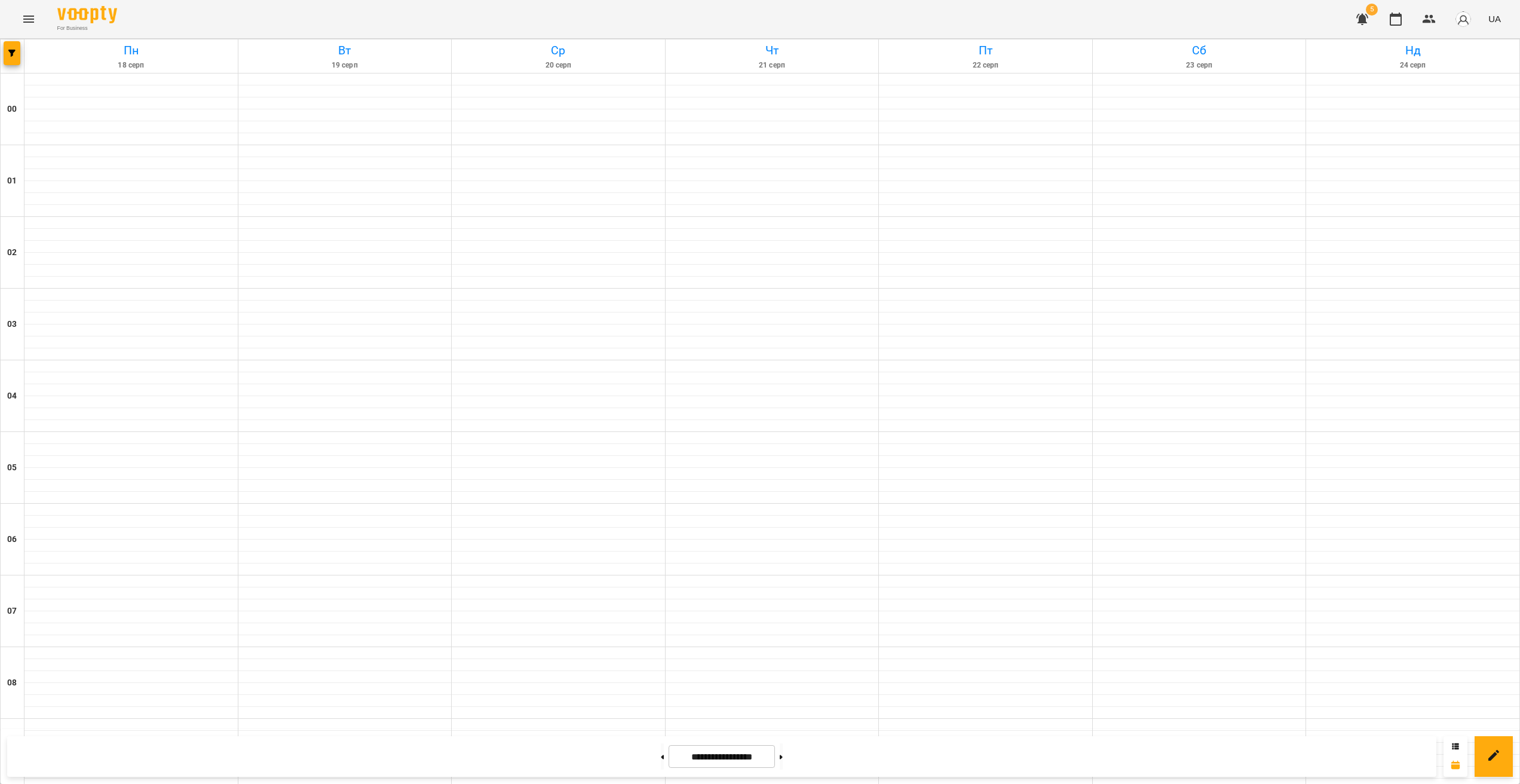
scroll to position [1063, 0]
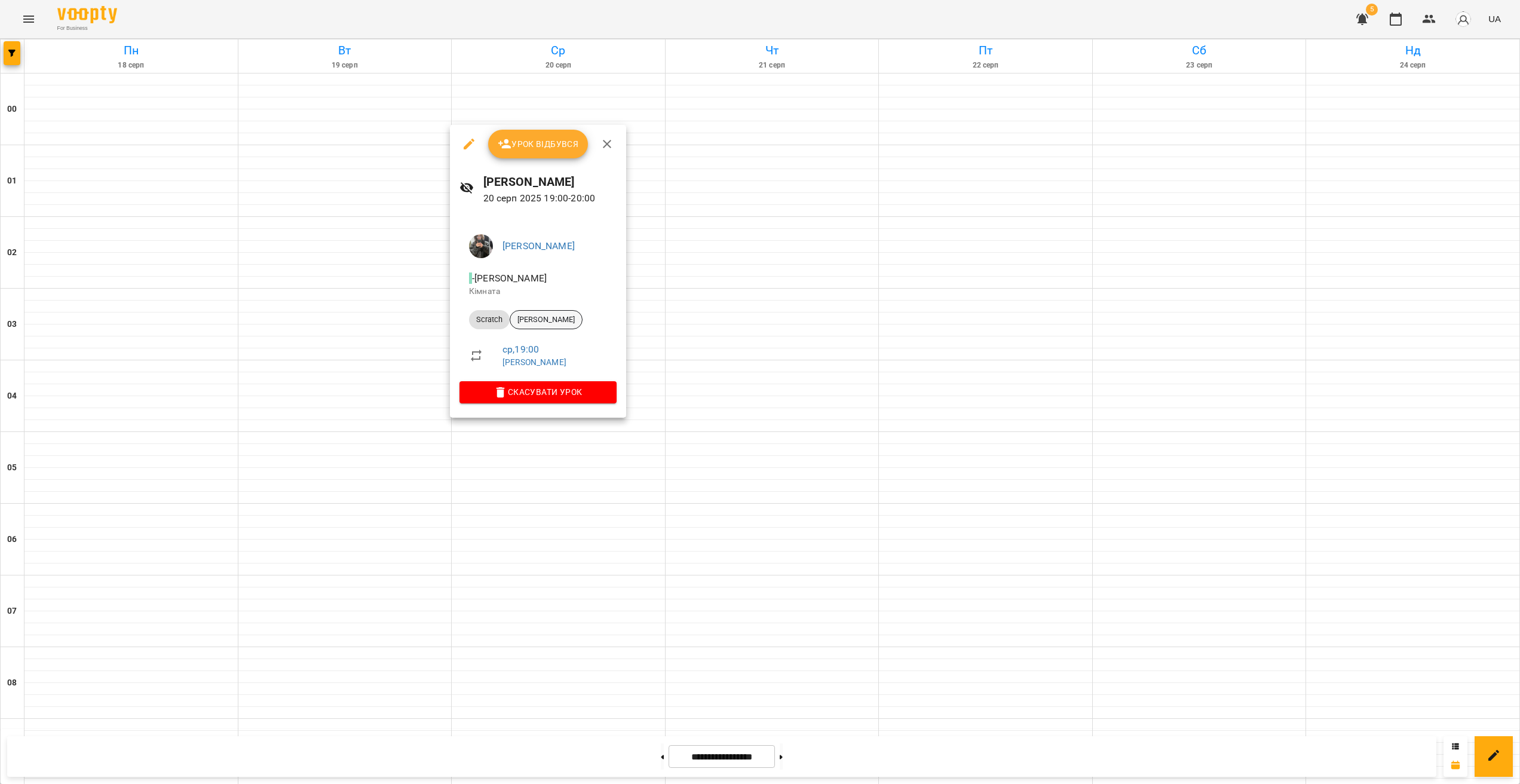
click at [552, 314] on span "[PERSON_NAME]" at bounding box center [546, 320] width 72 height 11
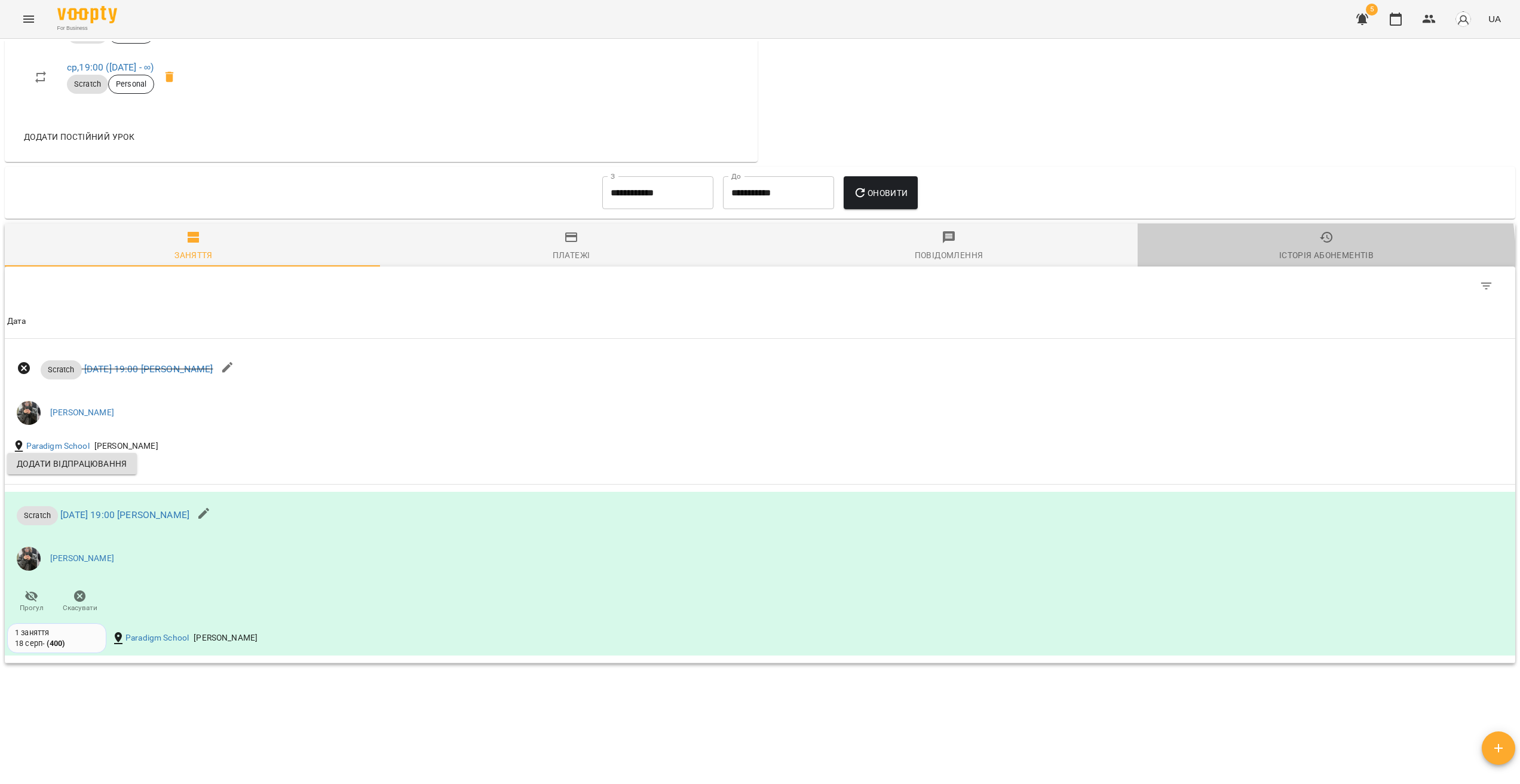
click at [757, 262] on div "Історія абонементів" at bounding box center [1326, 256] width 95 height 15
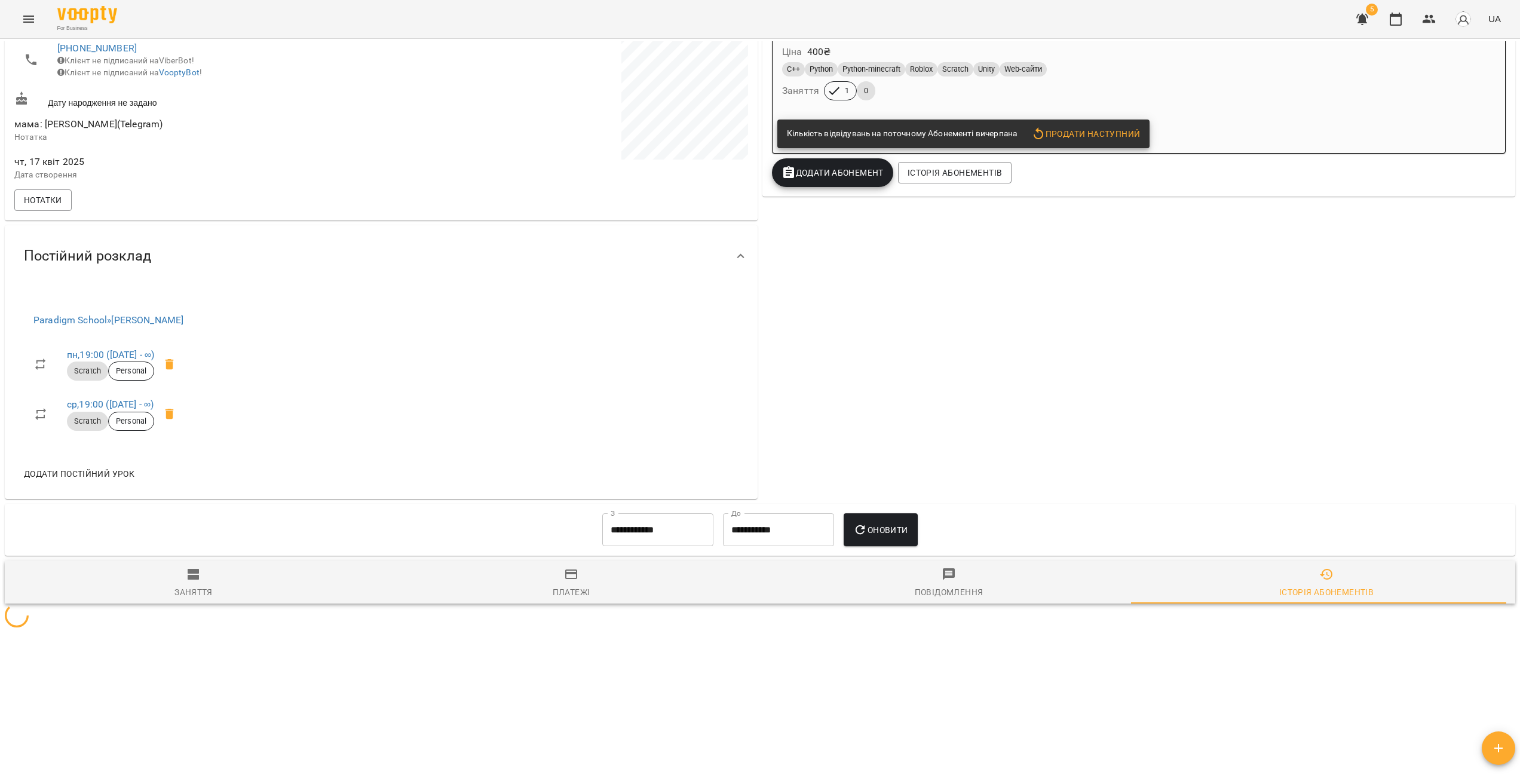
scroll to position [340, 0]
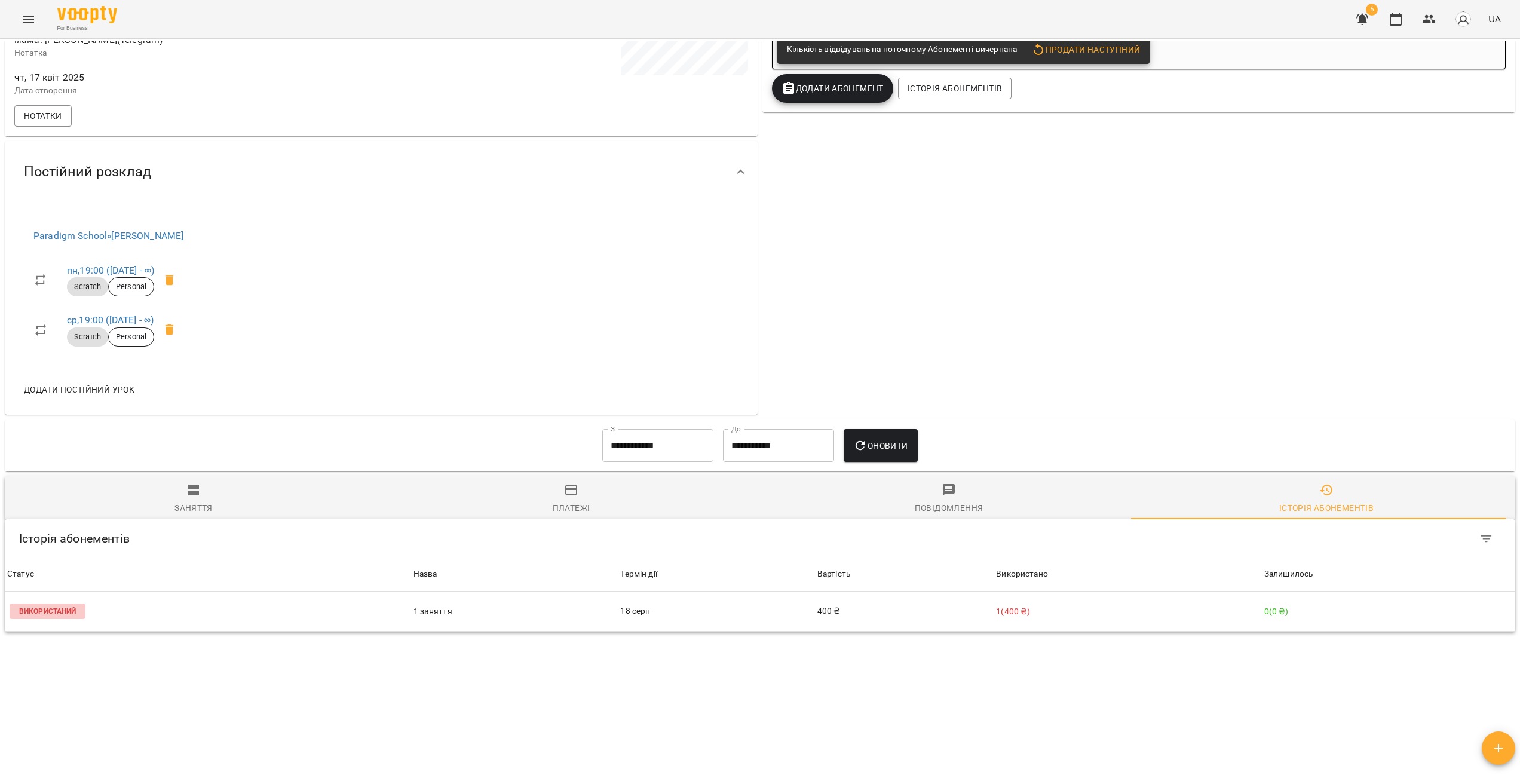
click at [196, 498] on span "Заняття" at bounding box center [193, 498] width 363 height 32
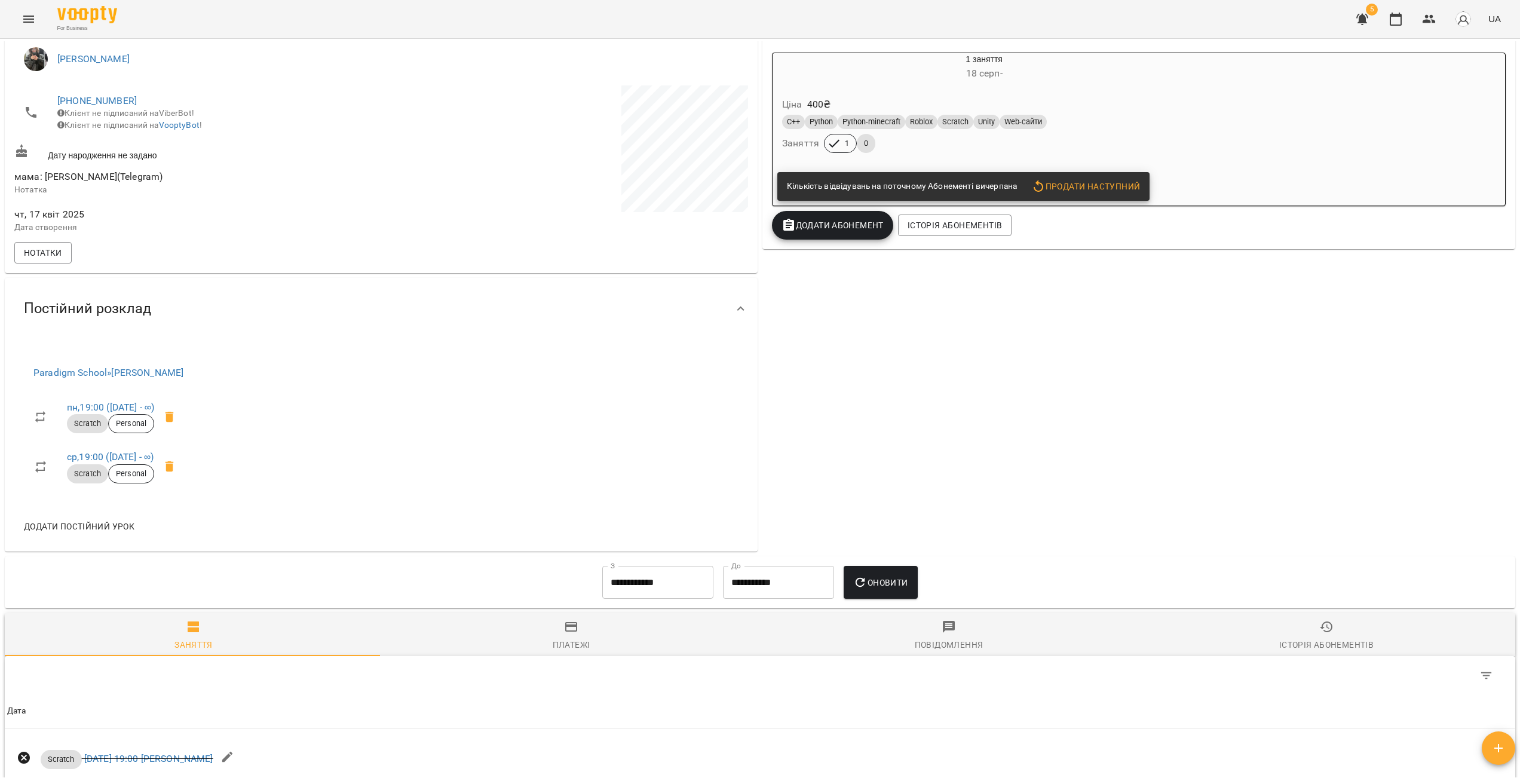
scroll to position [0, 0]
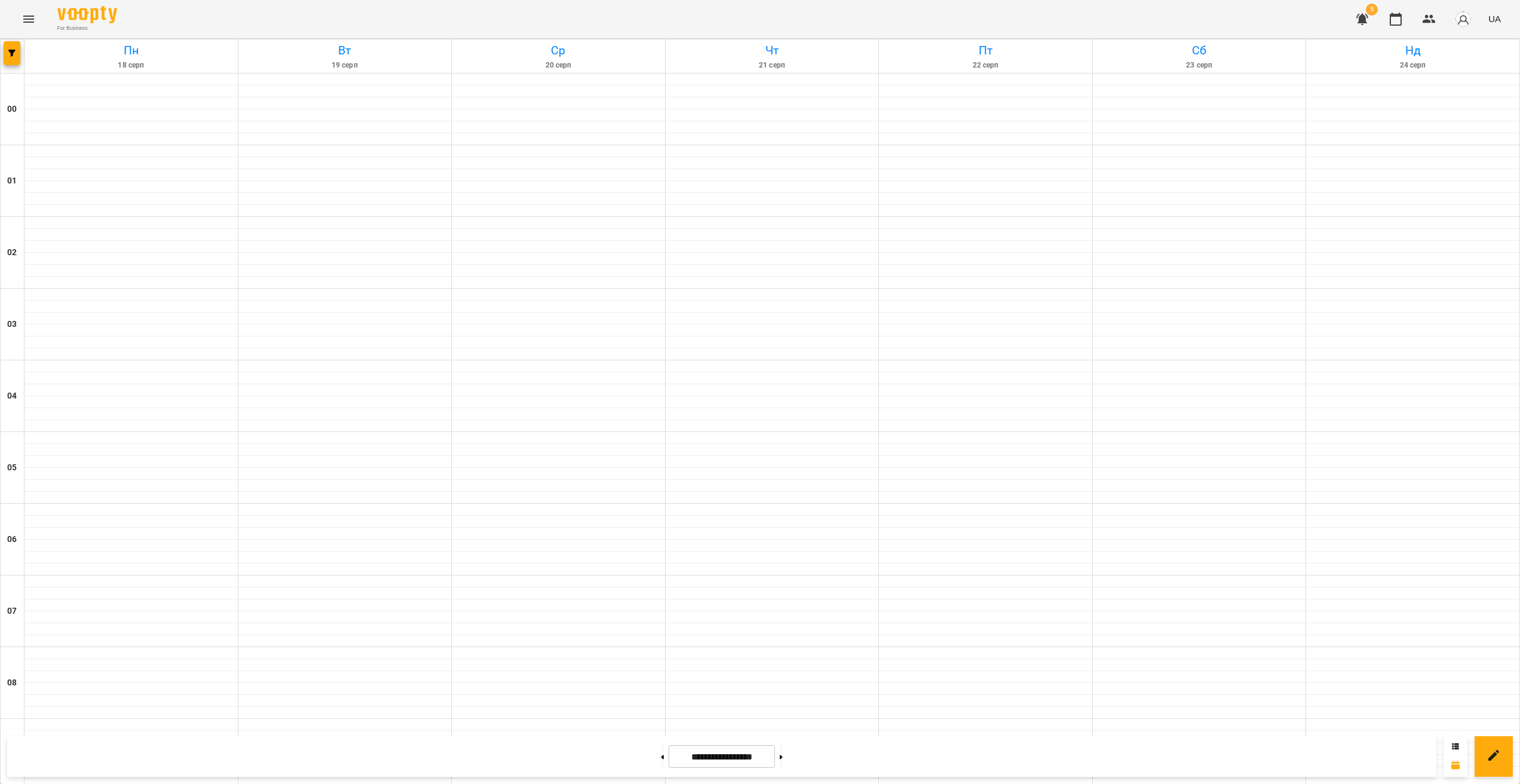
scroll to position [1063, 0]
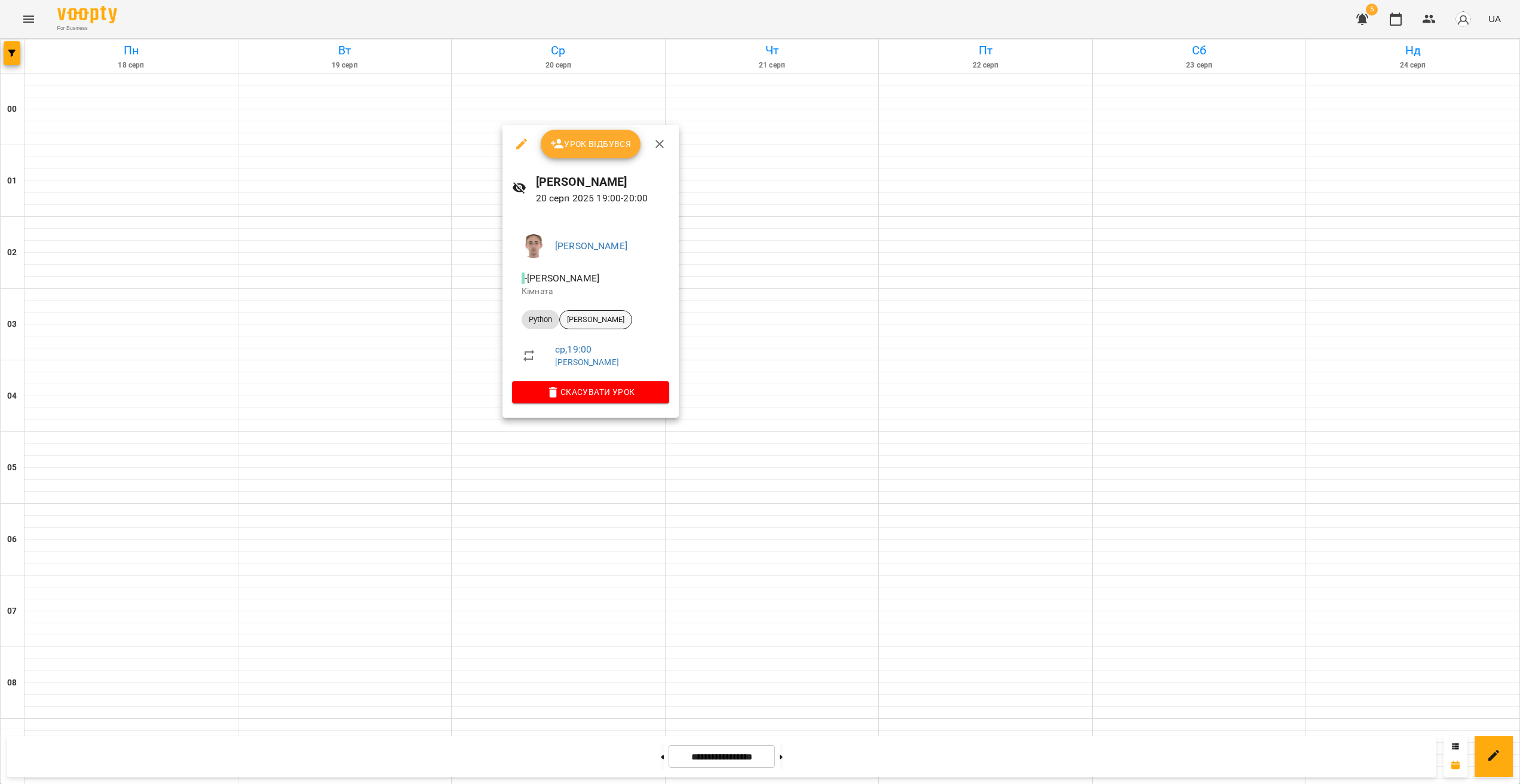
click at [600, 328] on div "[PERSON_NAME]" at bounding box center [595, 319] width 73 height 19
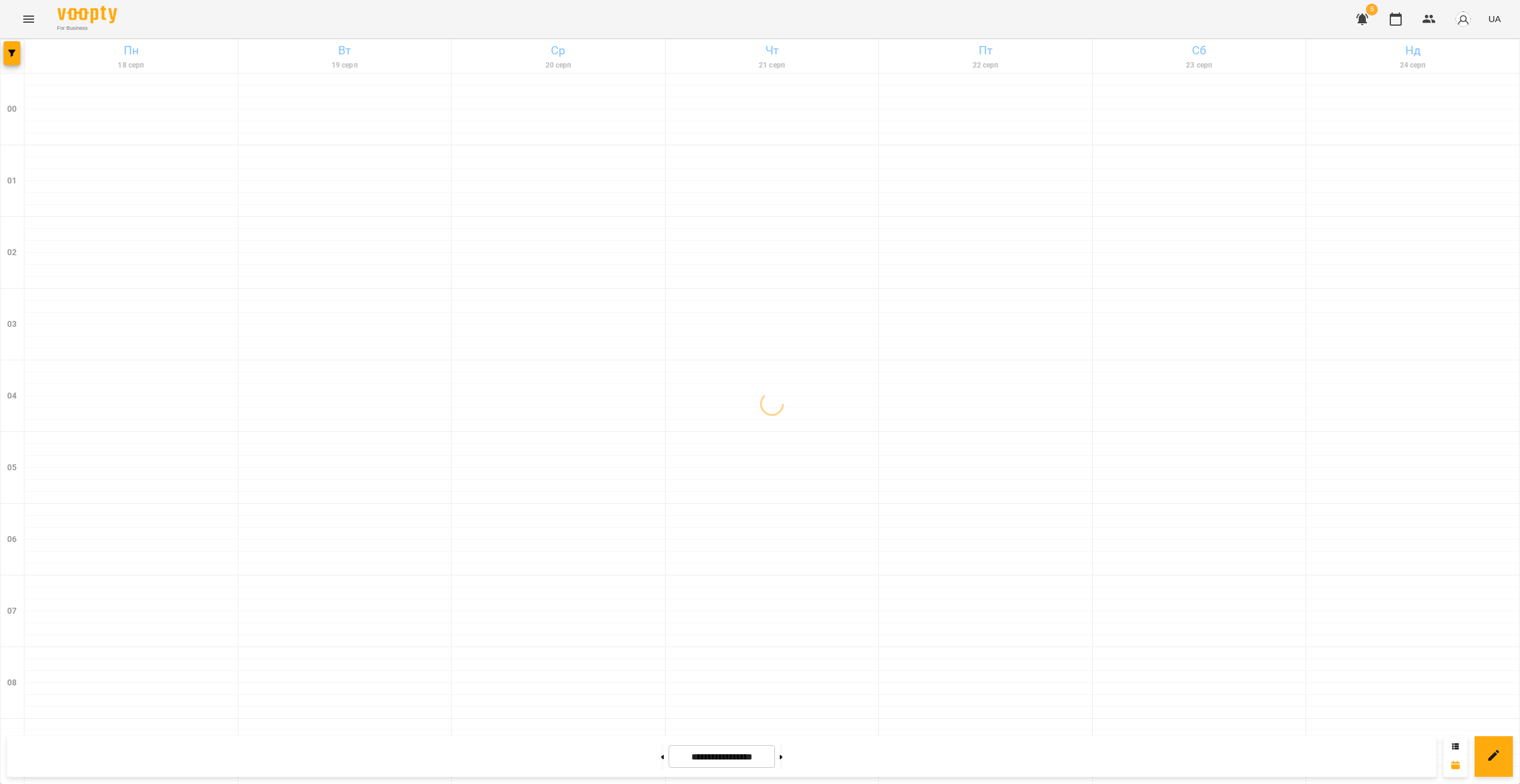
scroll to position [1063, 0]
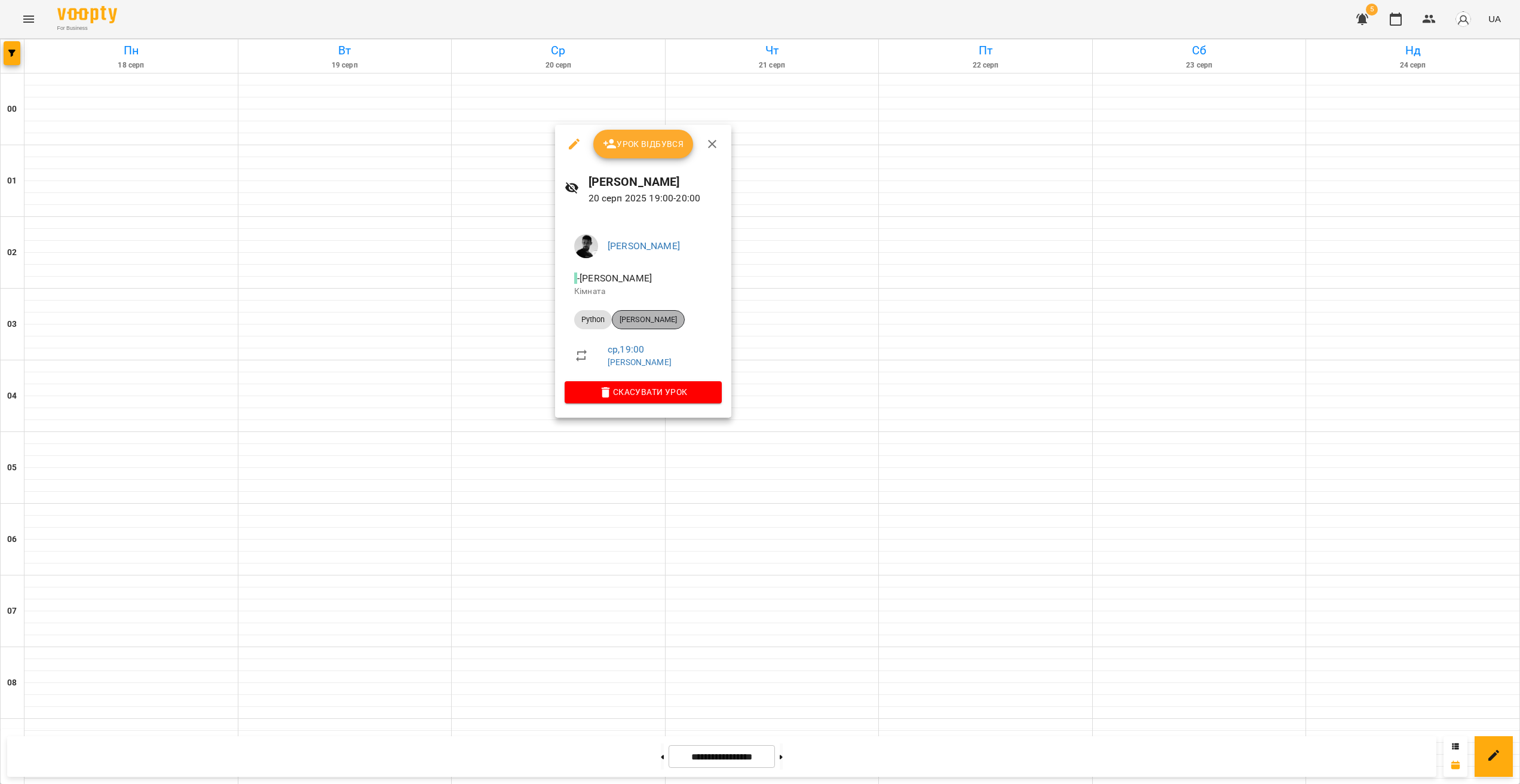
click at [653, 314] on span "[PERSON_NAME]" at bounding box center [648, 320] width 72 height 11
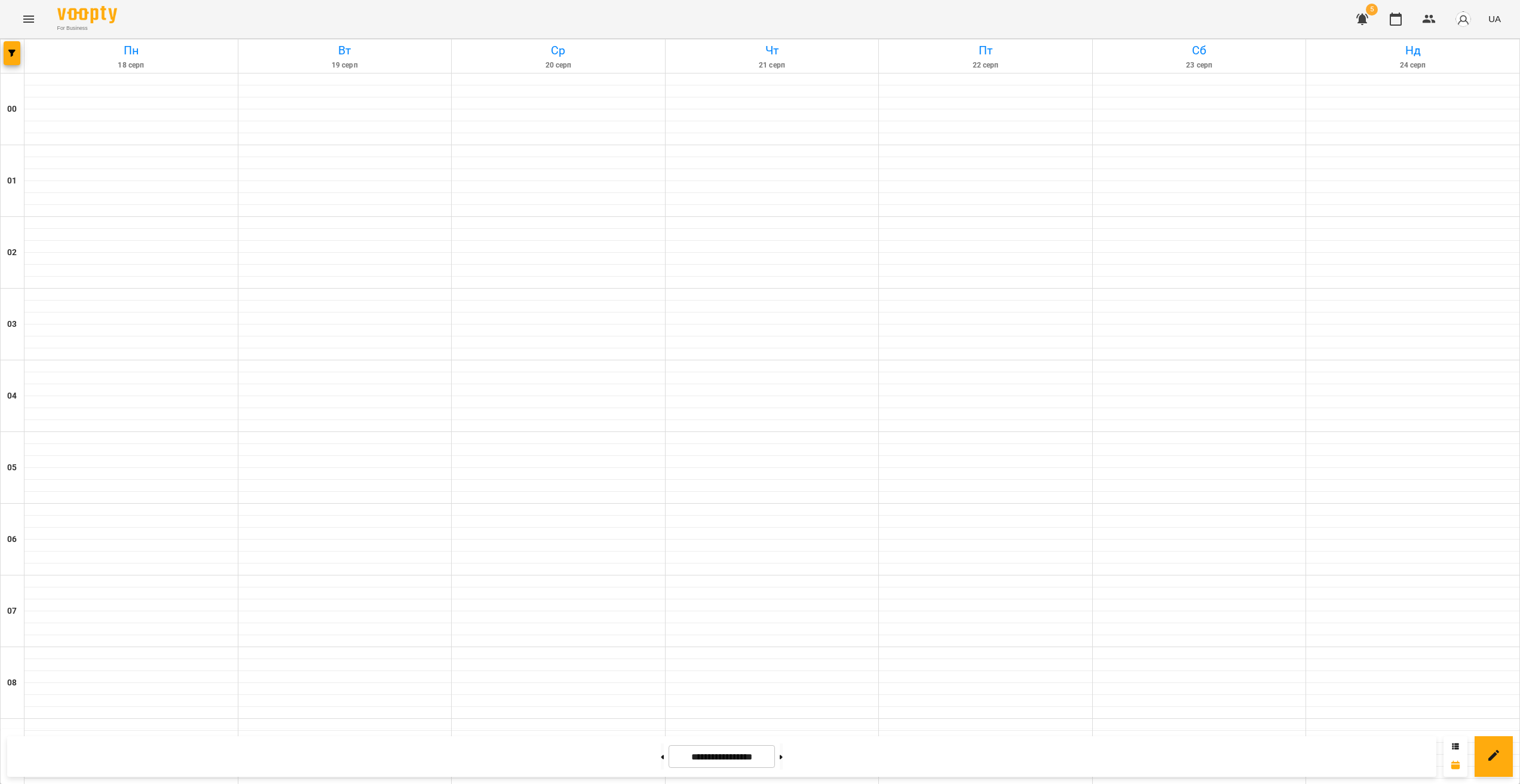
scroll to position [1063, 0]
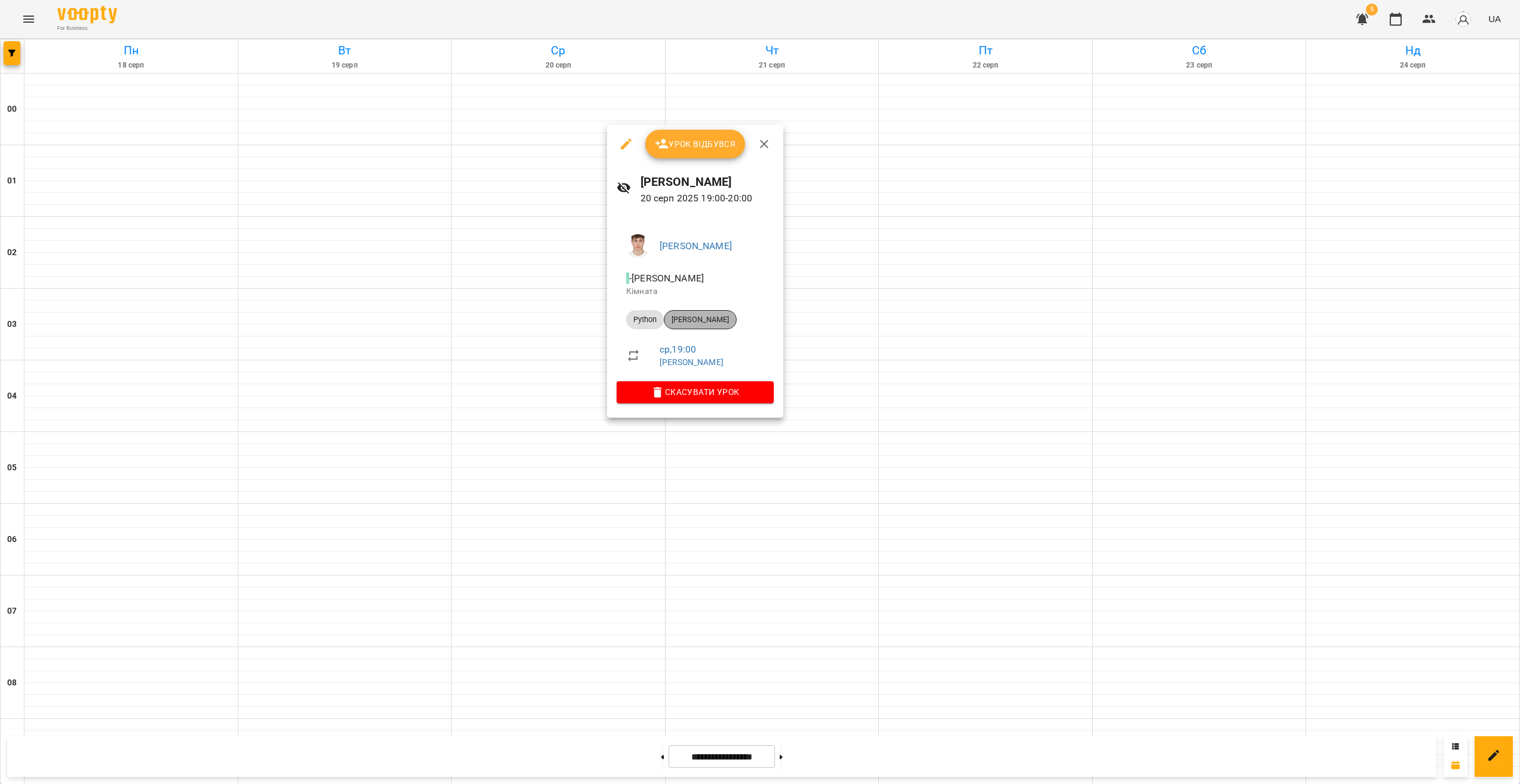
click at [689, 324] on span "[PERSON_NAME]" at bounding box center [701, 320] width 72 height 11
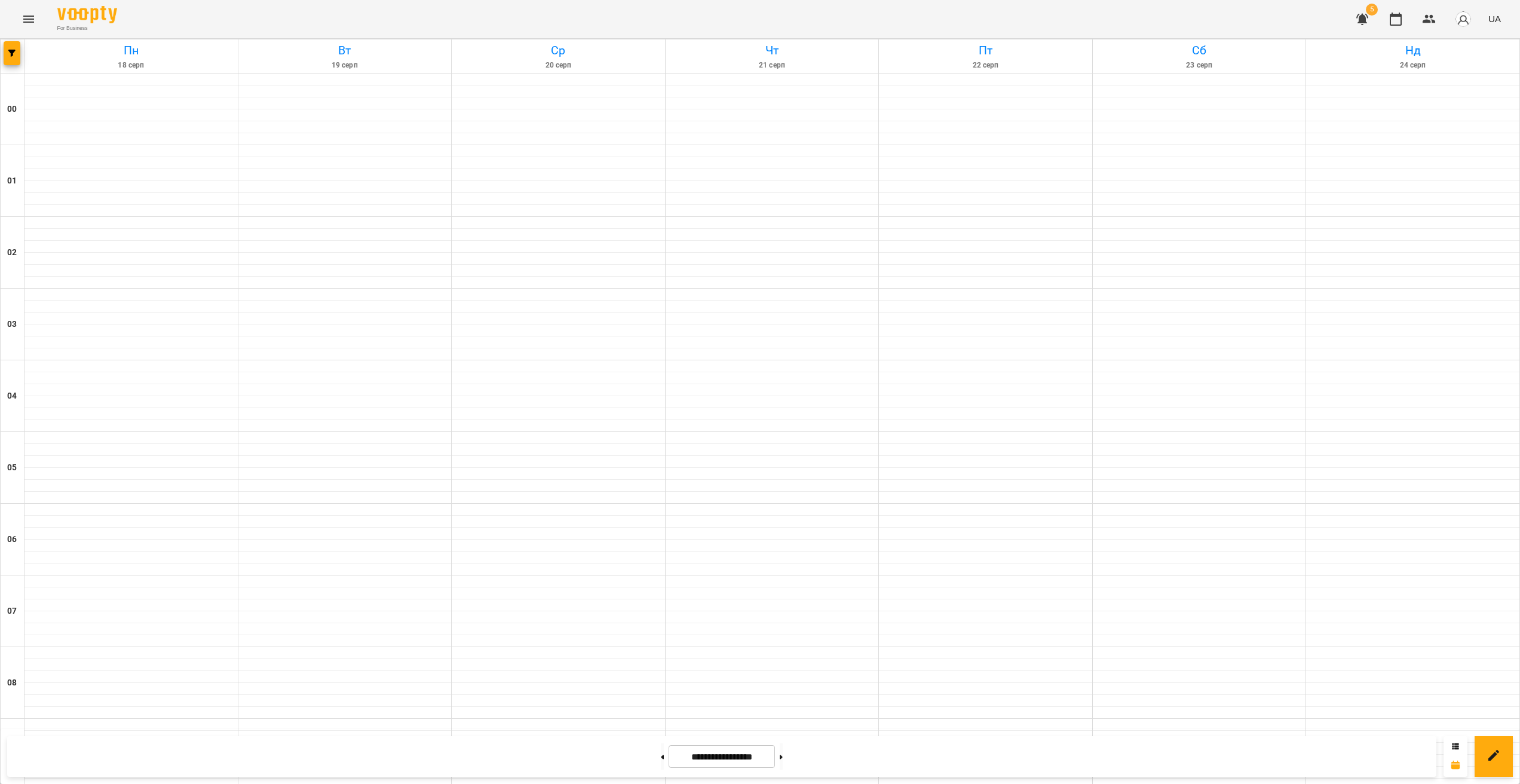
scroll to position [1063, 0]
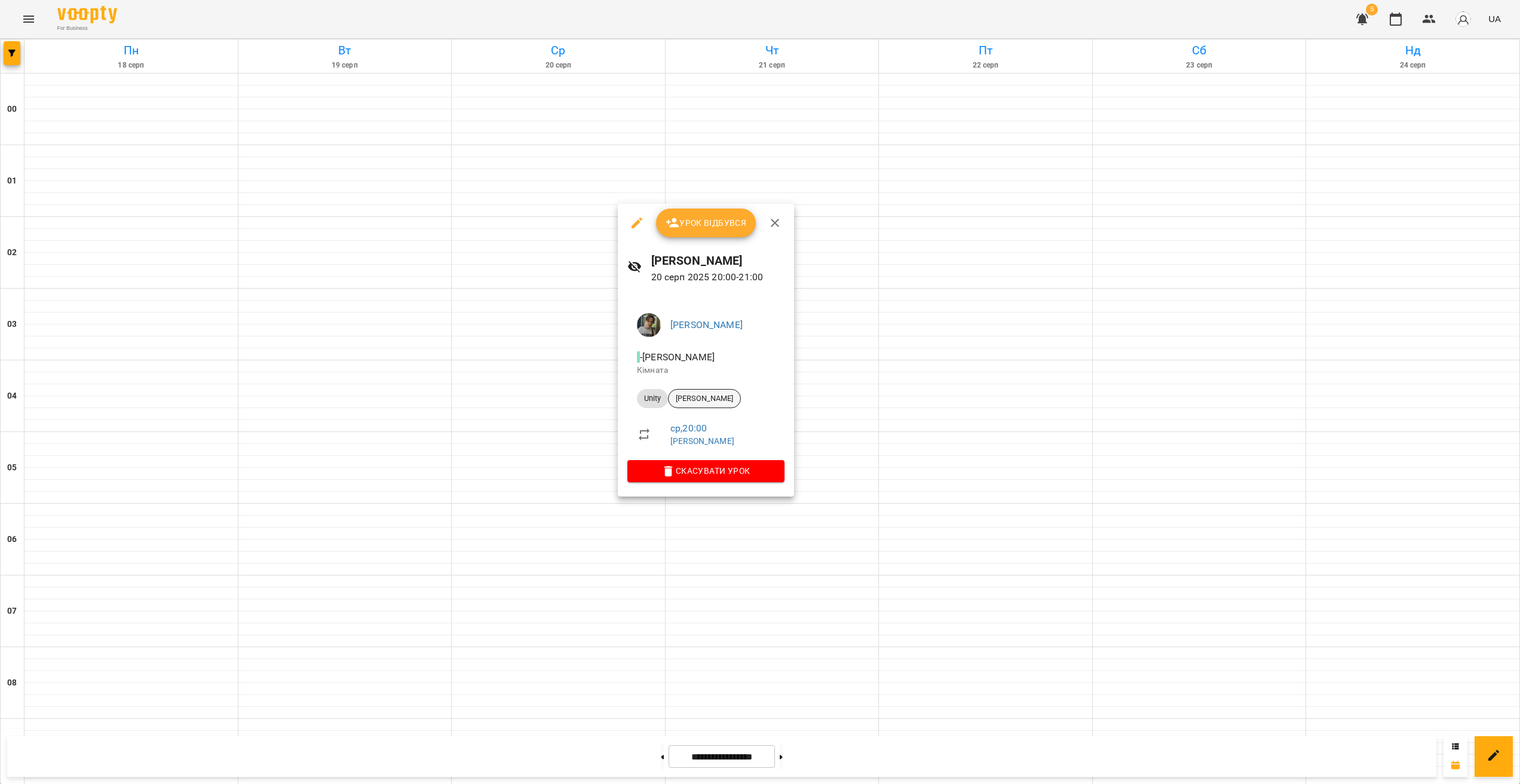
click at [705, 393] on span "[PERSON_NAME]" at bounding box center [704, 399] width 72 height 11
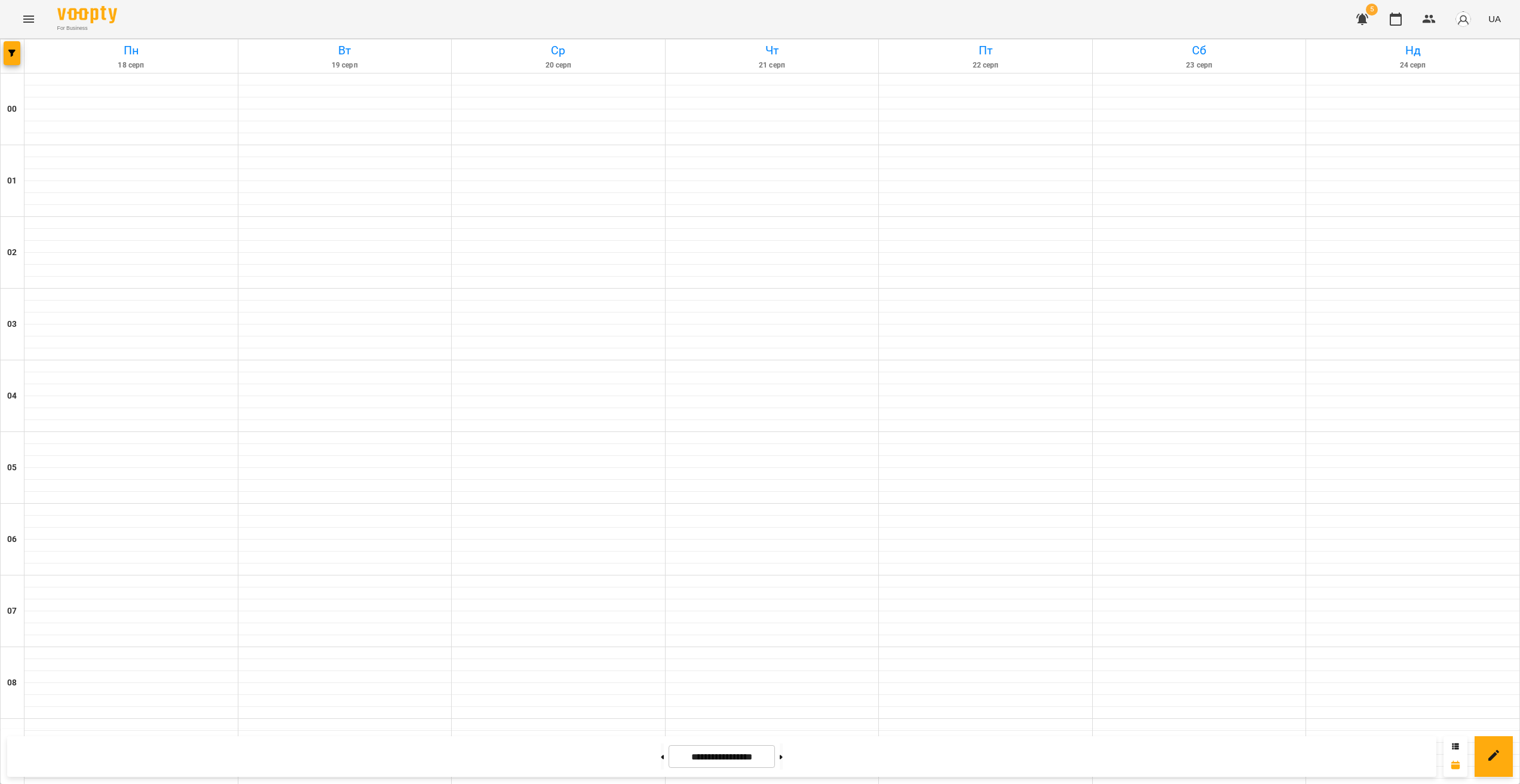
scroll to position [1034, 0]
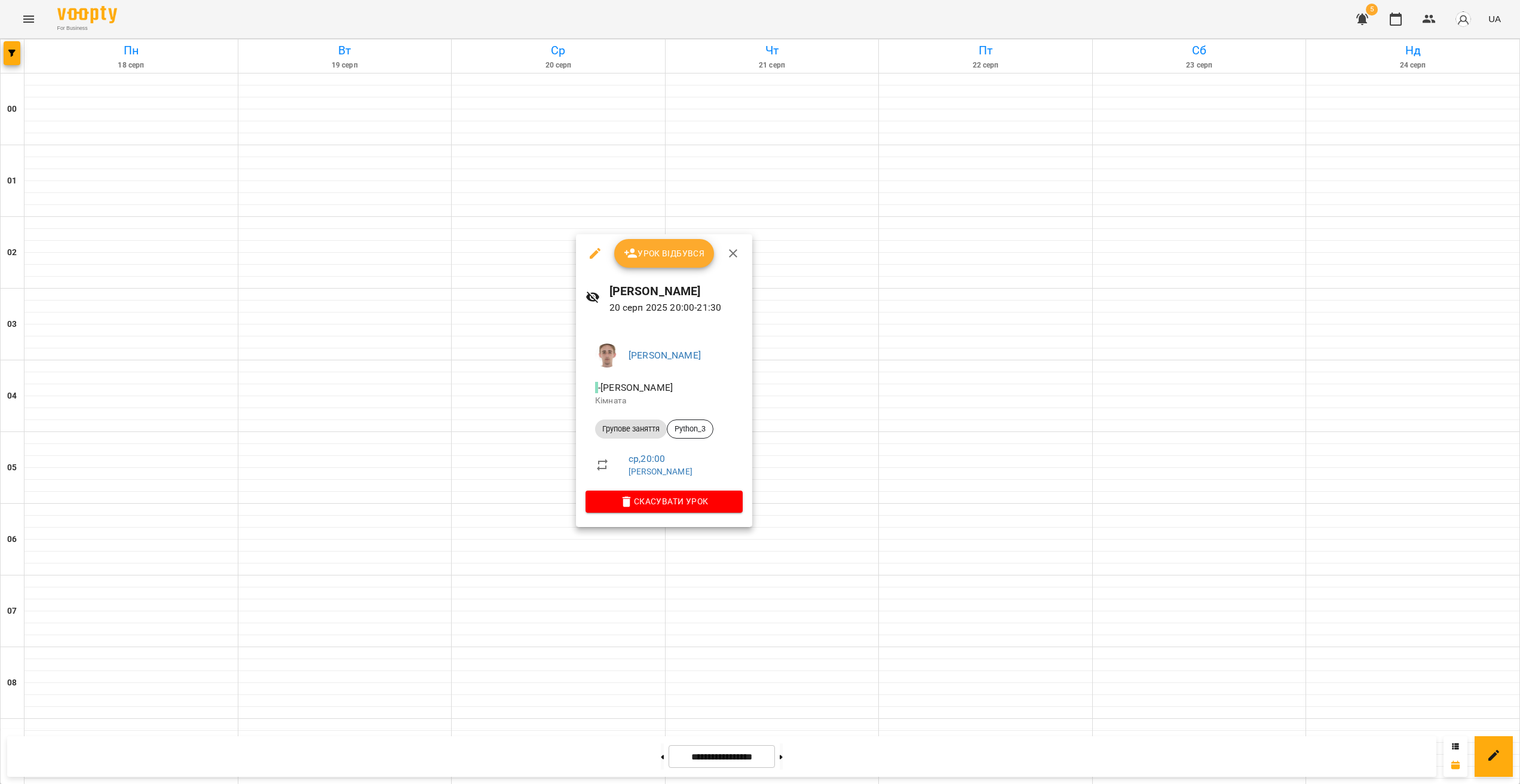
click at [551, 526] on div at bounding box center [760, 392] width 1520 height 784
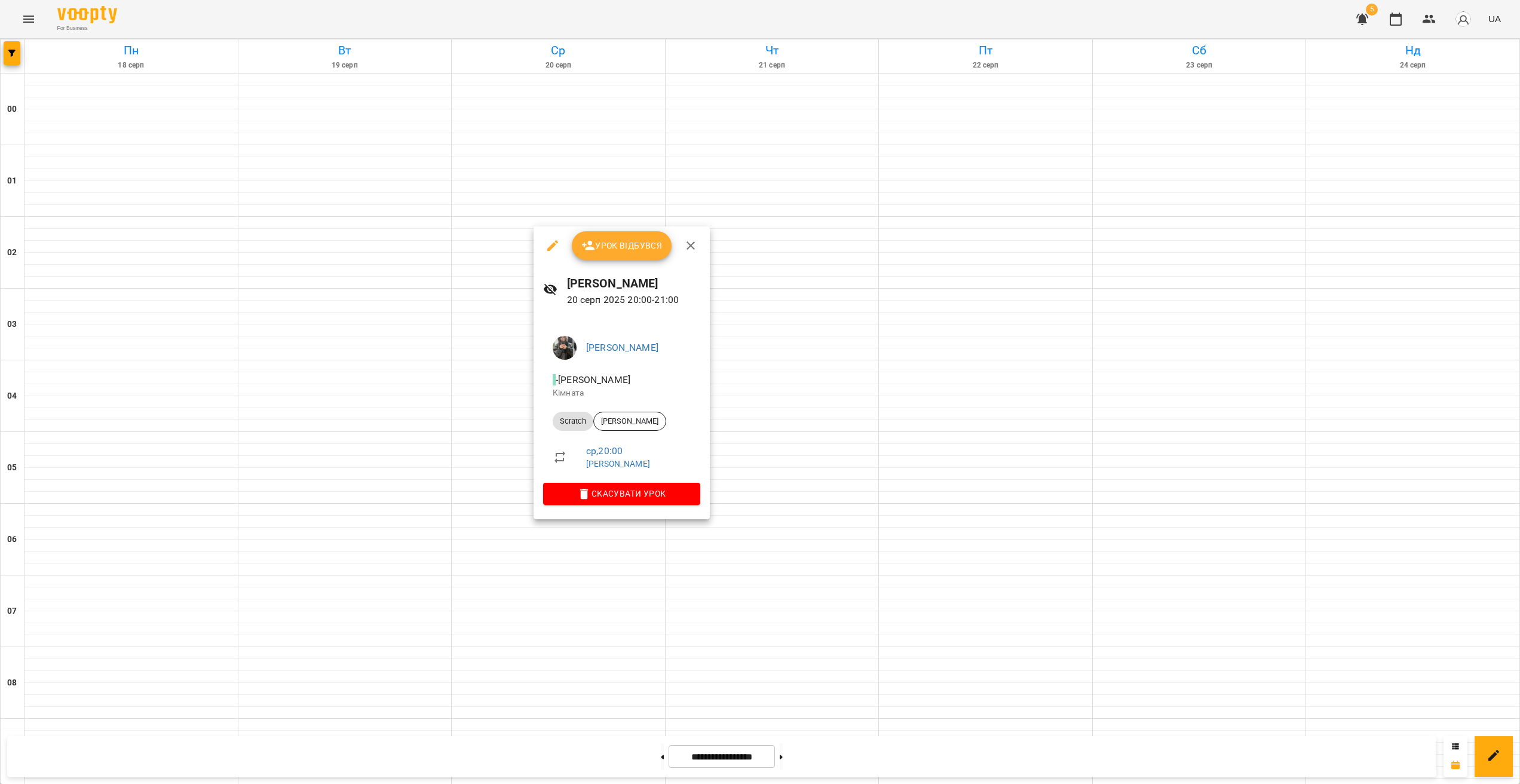
click at [530, 517] on div at bounding box center [760, 392] width 1520 height 784
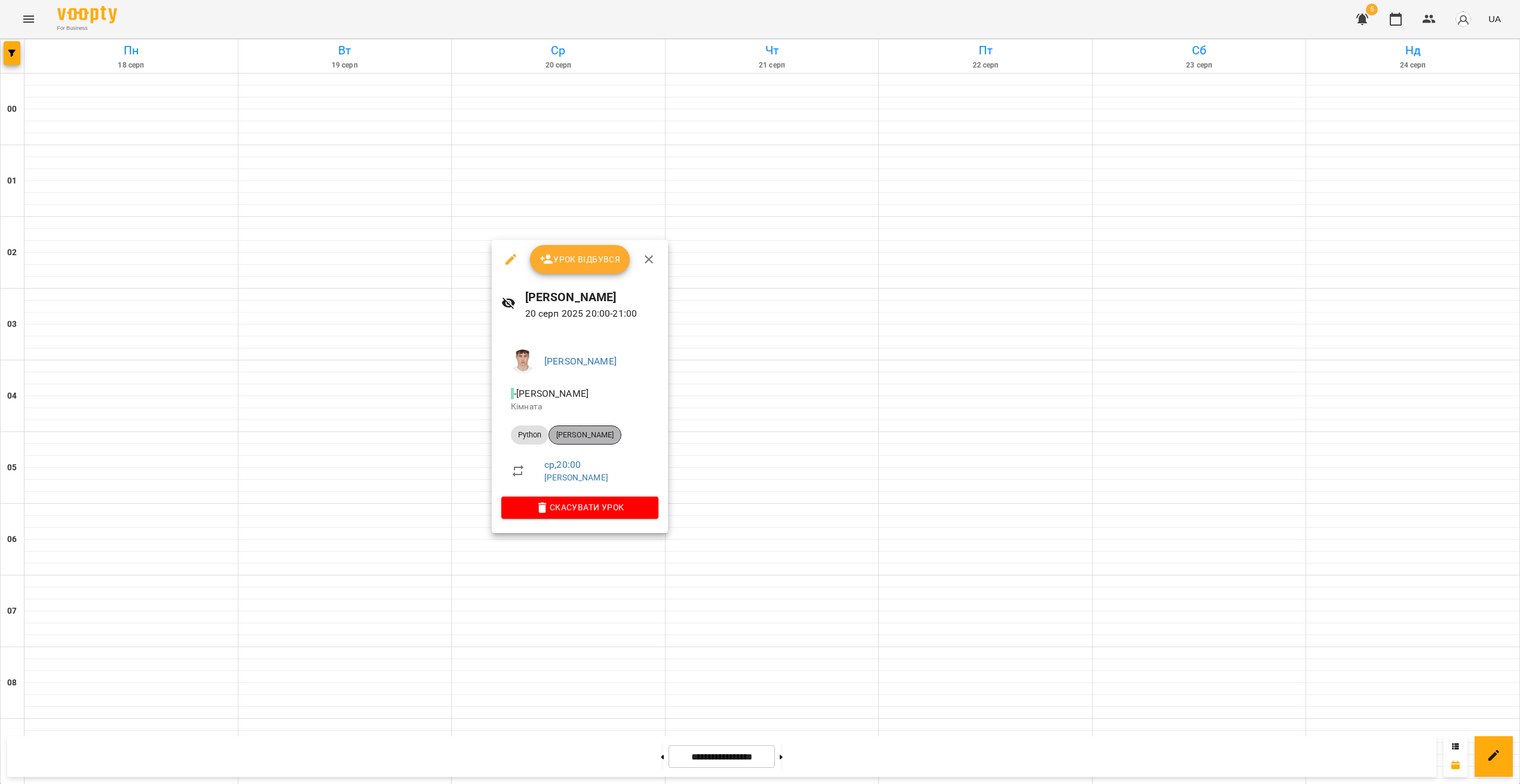
click at [589, 432] on span "[PERSON_NAME]" at bounding box center [585, 435] width 72 height 11
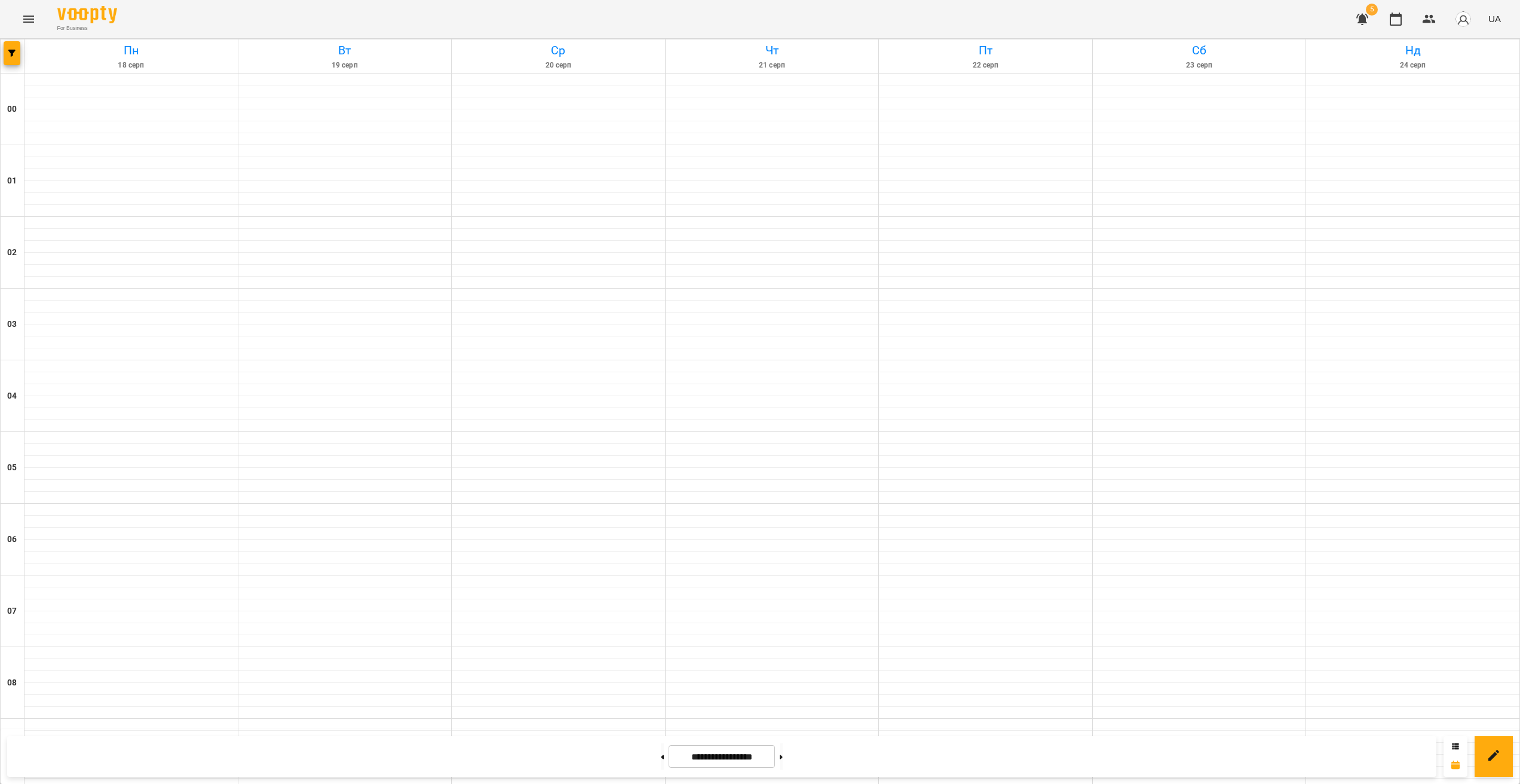
scroll to position [1063, 0]
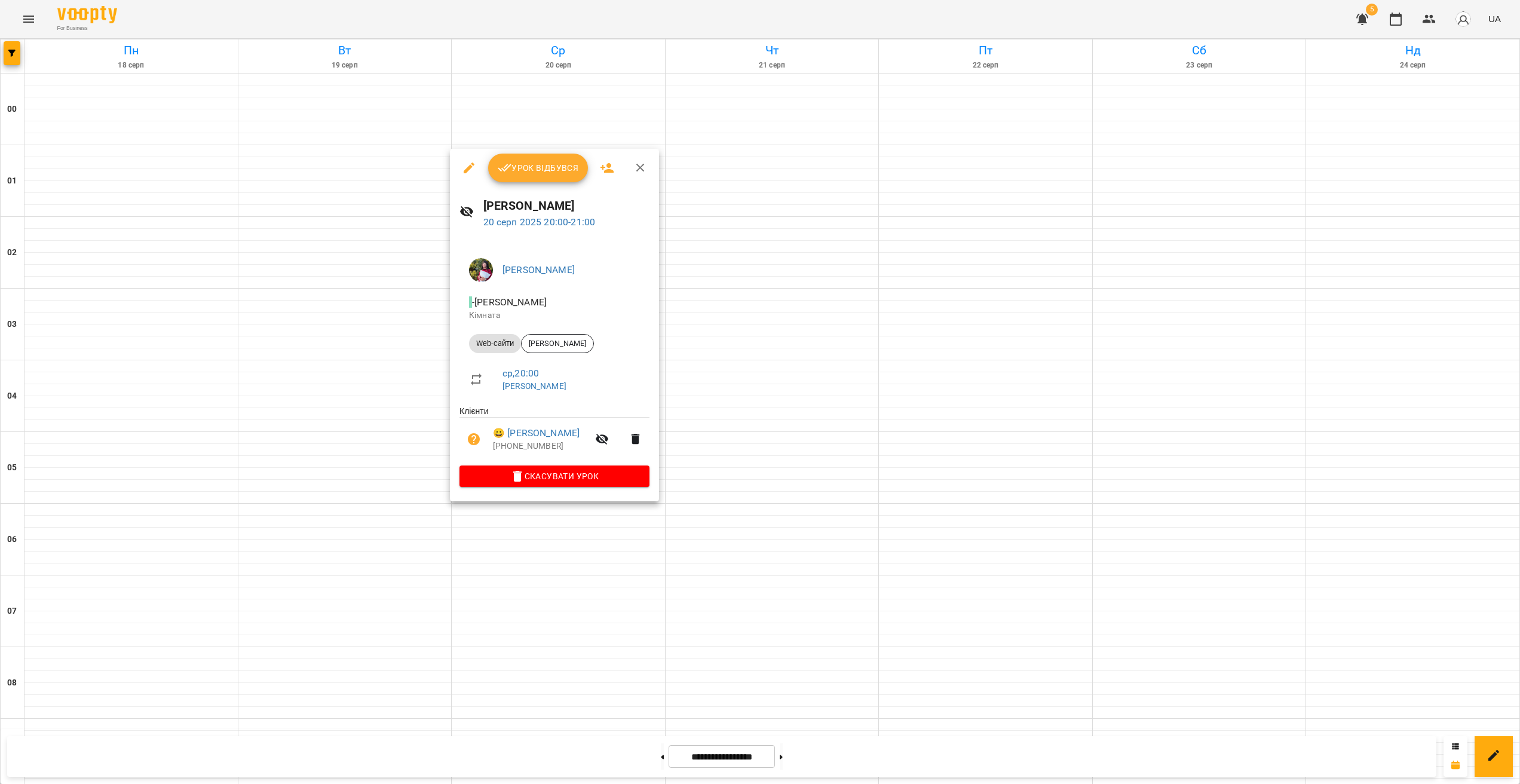
click at [577, 358] on li "ср , 20:00 [PERSON_NAME]" at bounding box center [554, 379] width 190 height 42
click at [580, 350] on div "[PERSON_NAME]" at bounding box center [557, 343] width 73 height 19
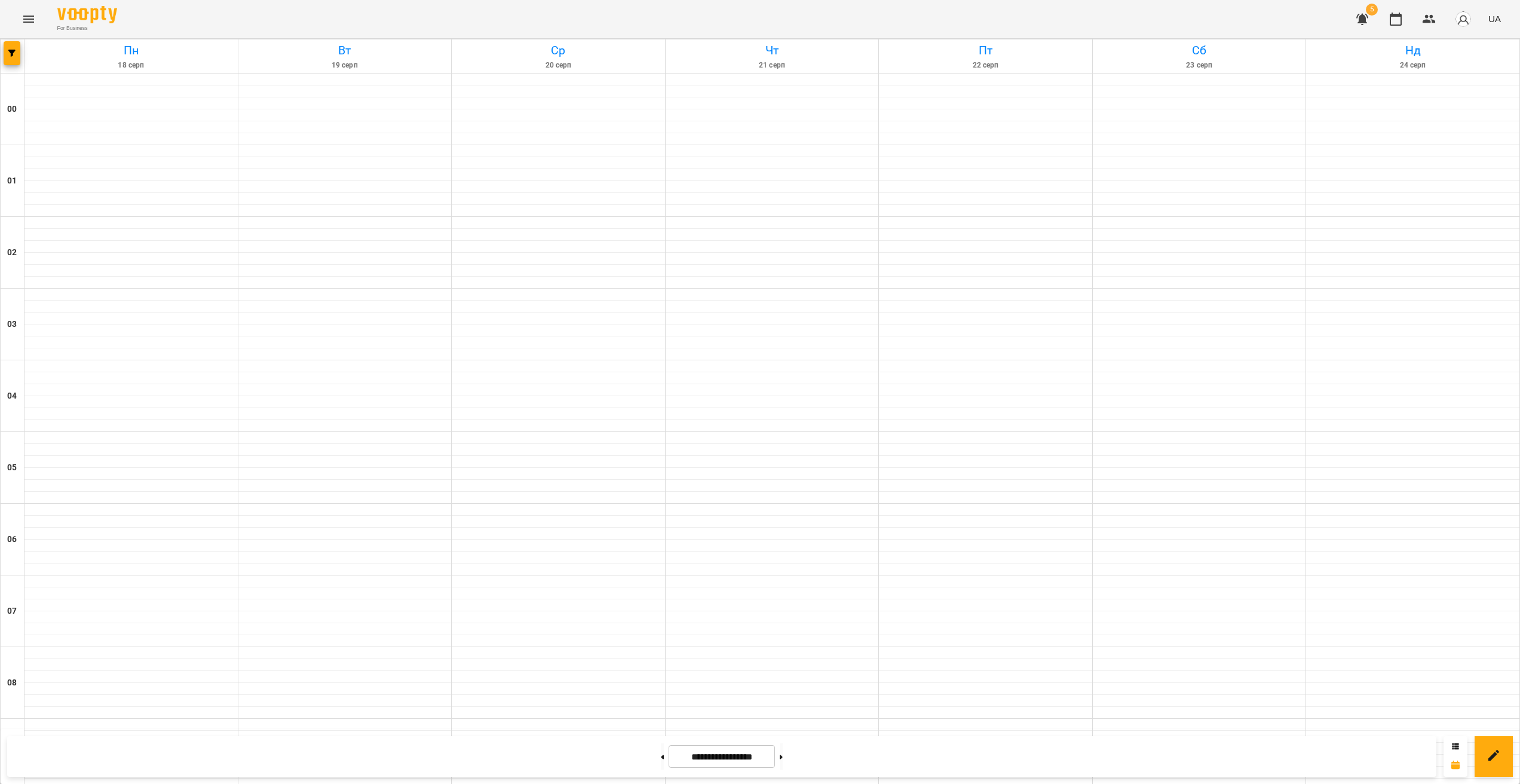
scroll to position [1063, 0]
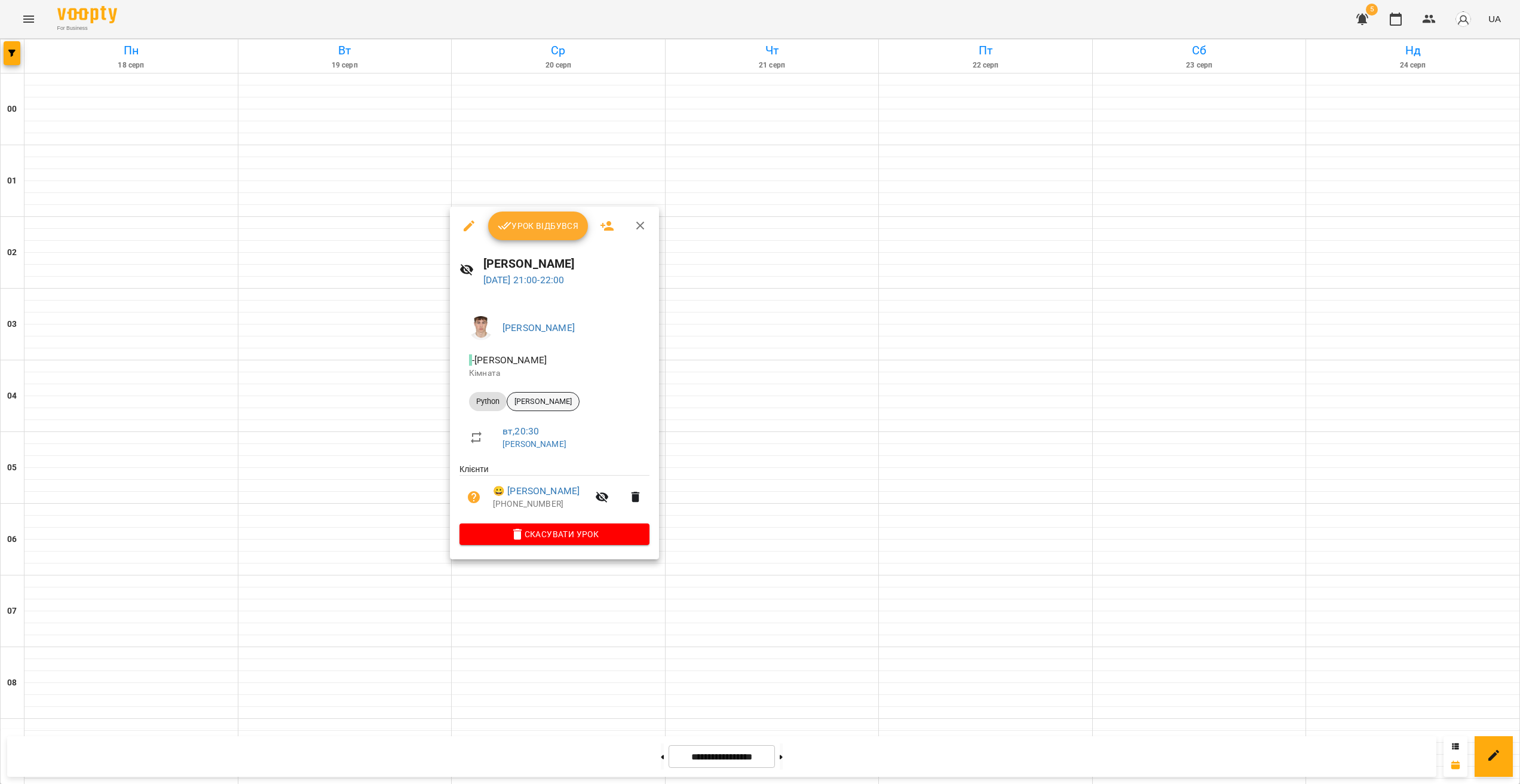
click at [549, 403] on span "[PERSON_NAME]" at bounding box center [543, 402] width 72 height 11
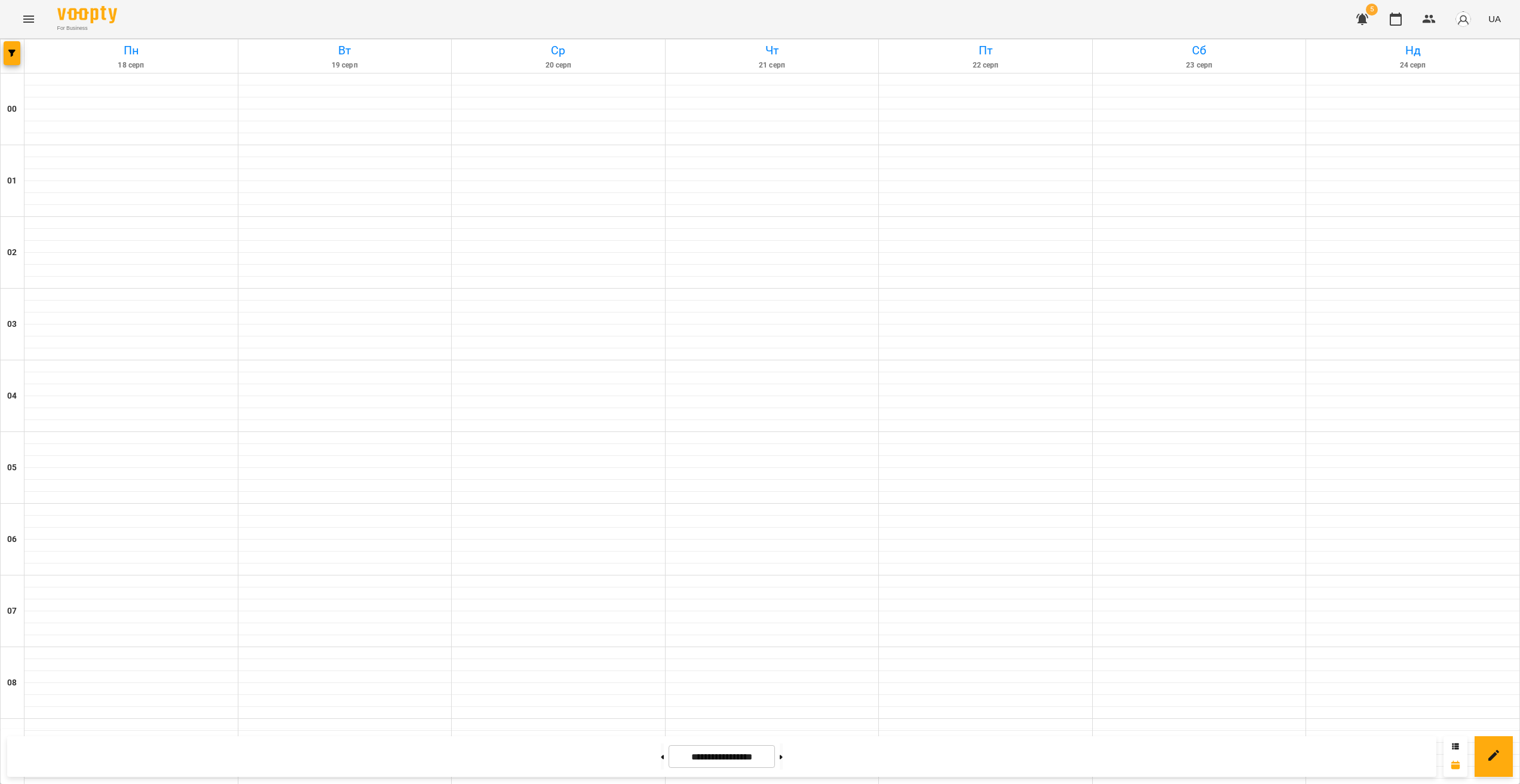
scroll to position [1063, 0]
click at [757, 23] on icon "button" at bounding box center [1363, 19] width 15 height 15
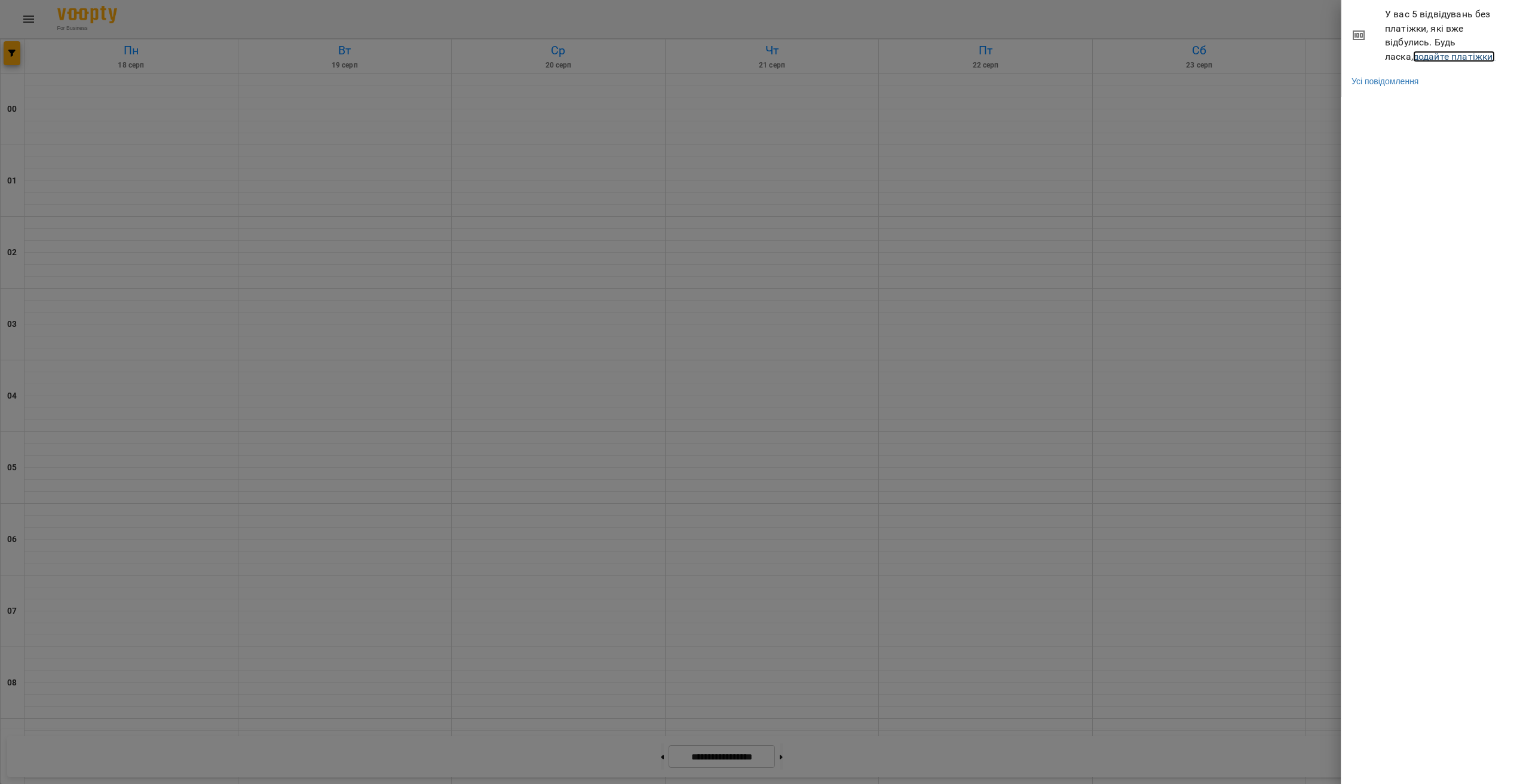
click at [757, 54] on link "додайте платіжки!" at bounding box center [1455, 56] width 83 height 11
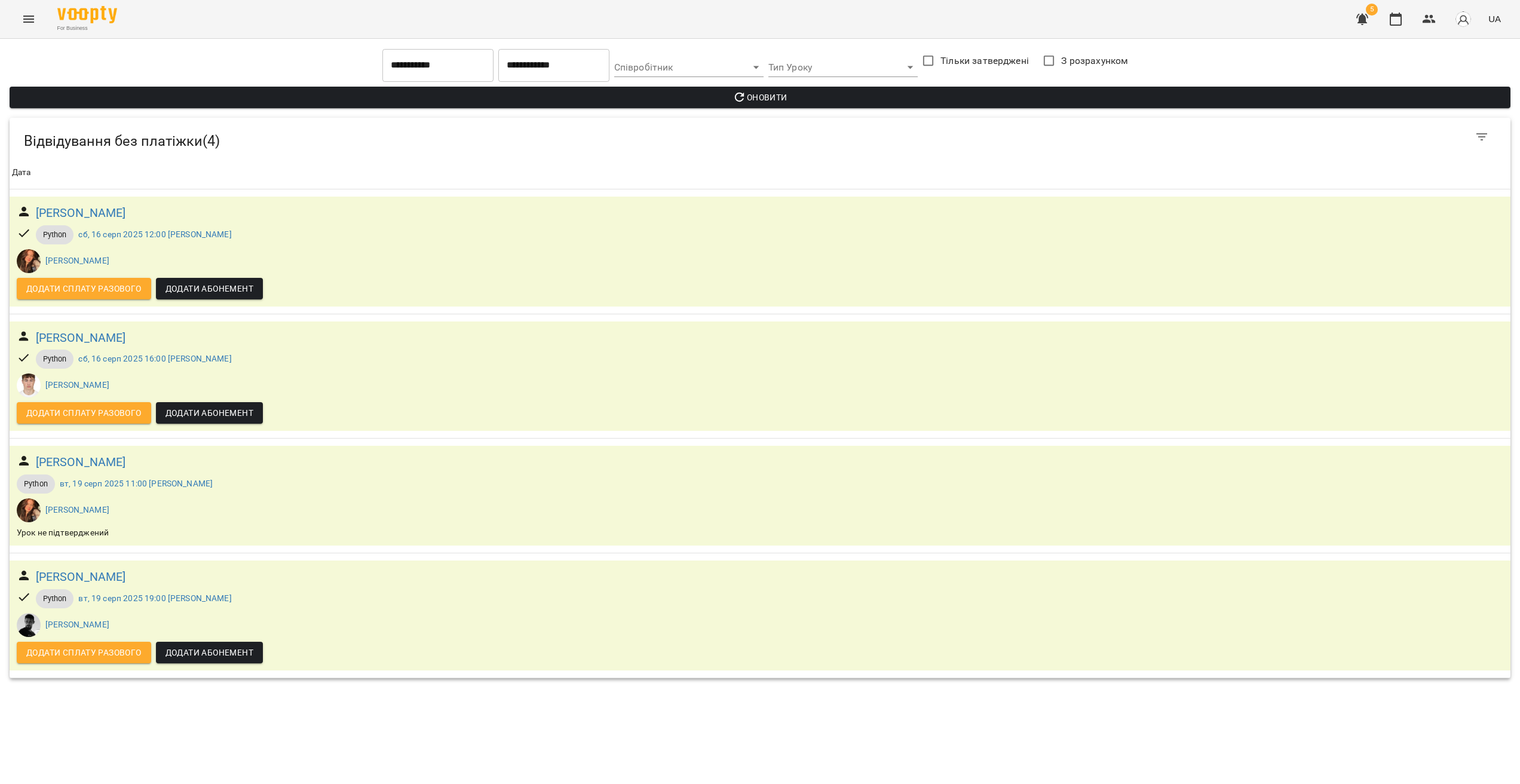
click at [19, 21] on button "Menu" at bounding box center [29, 18] width 29 height 28
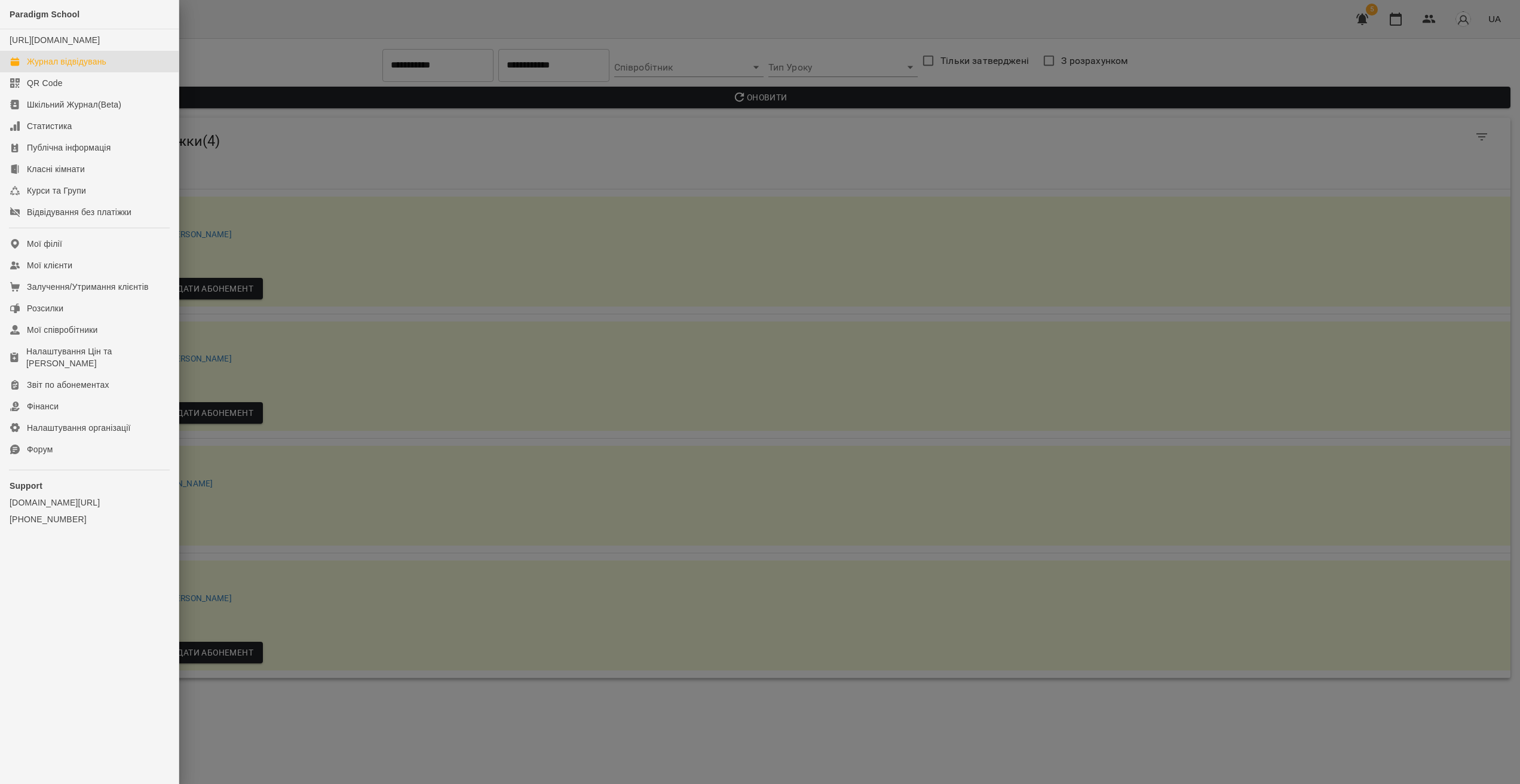
click at [52, 67] on div "Журнал відвідувань" at bounding box center [66, 61] width 79 height 12
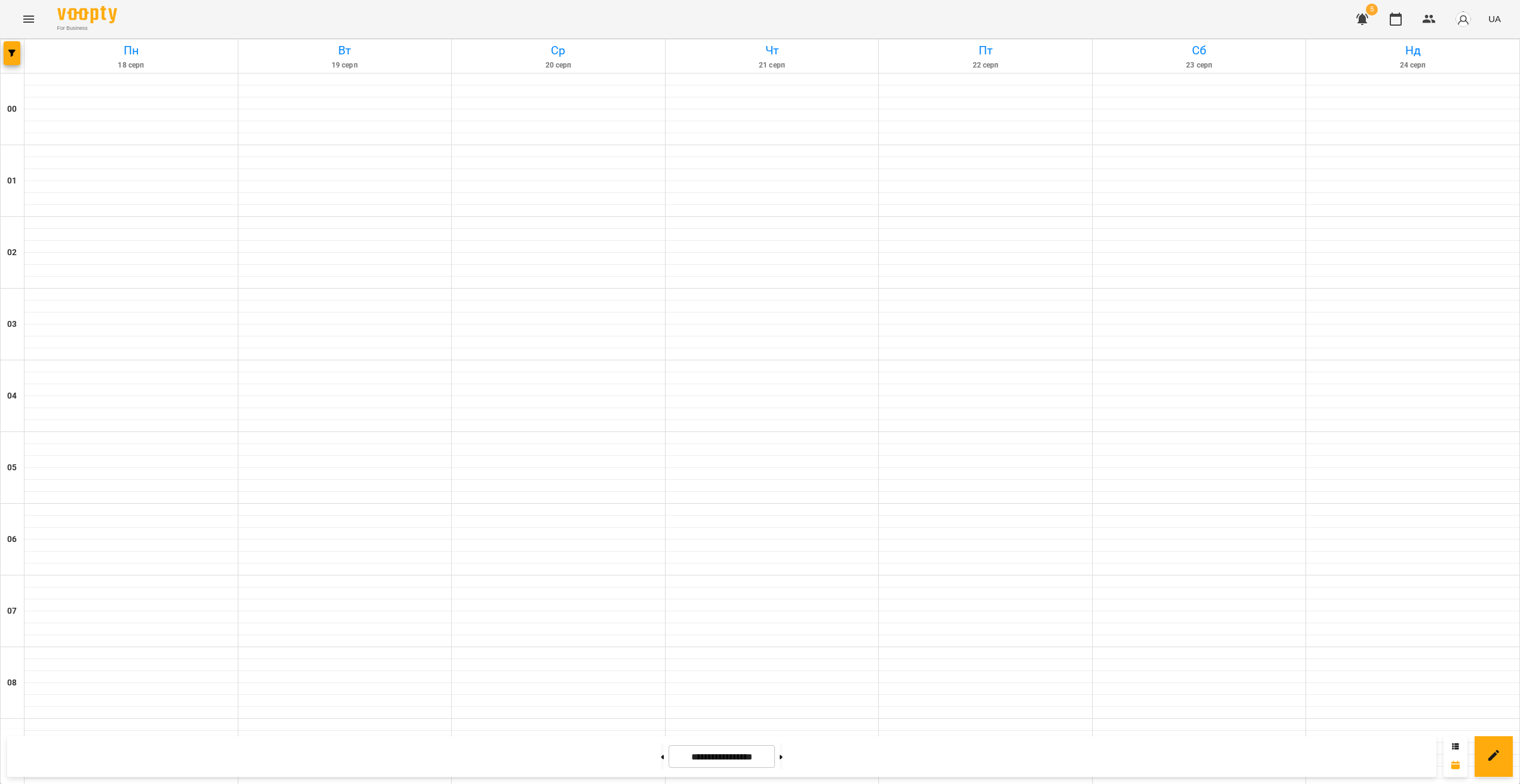
scroll to position [833, 0]
click at [757, 756] on button at bounding box center [781, 756] width 3 height 27
click at [13, 54] on icon "button" at bounding box center [12, 53] width 7 height 7
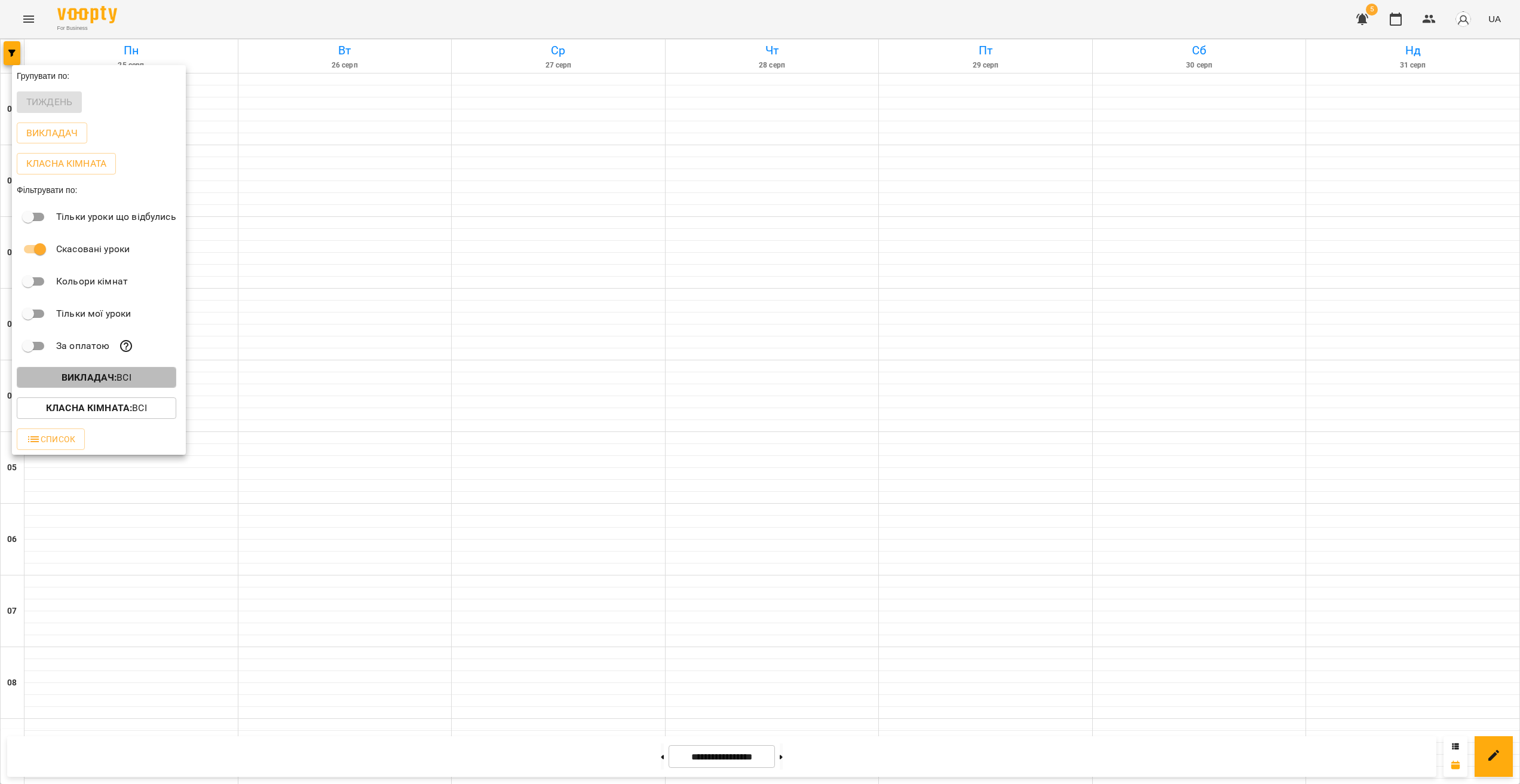
click at [109, 373] on button "Викладач : Всі" at bounding box center [97, 377] width 160 height 21
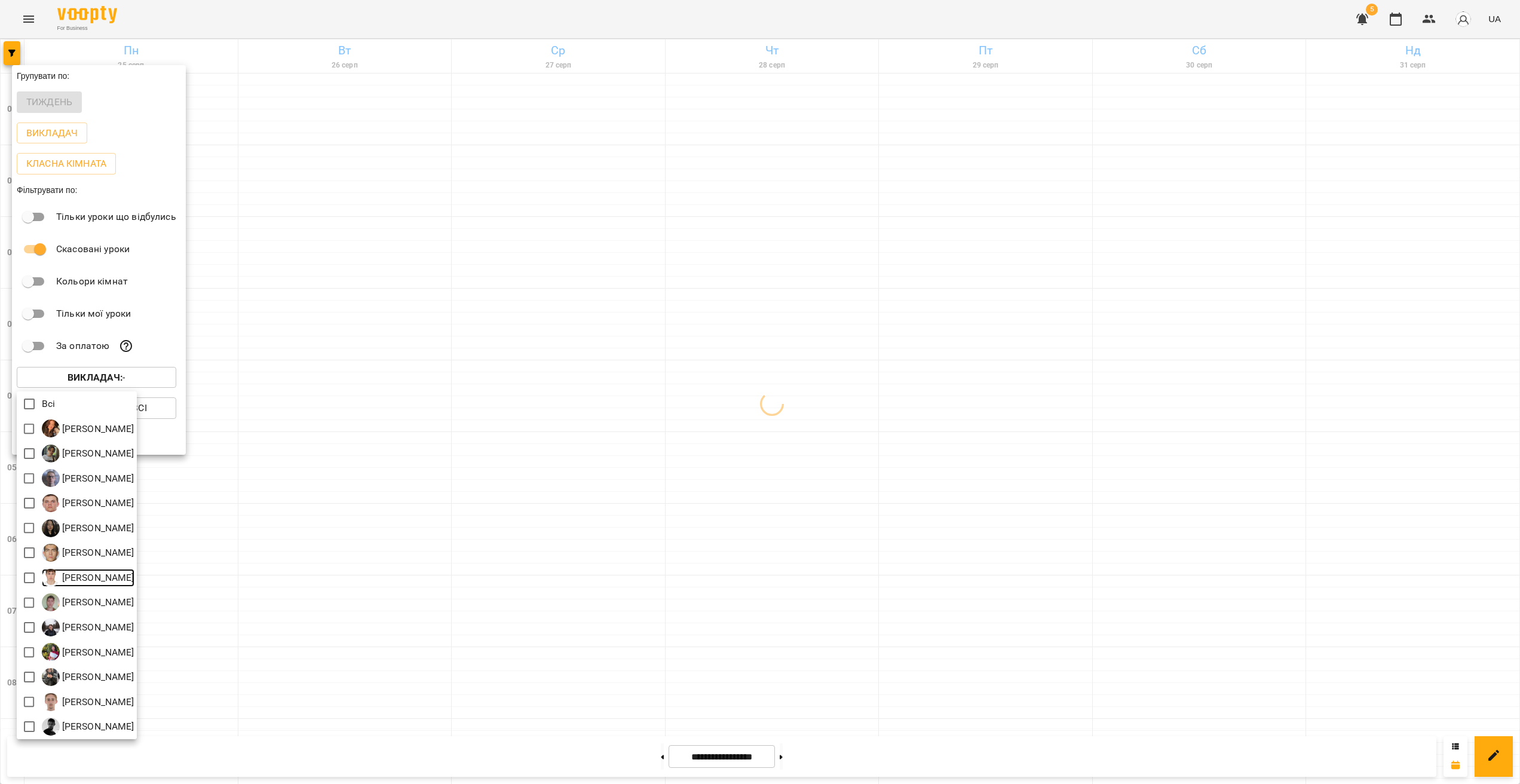
click at [41, 580] on div "[PERSON_NAME]" at bounding box center [76, 577] width 120 height 25
click at [757, 529] on div at bounding box center [760, 392] width 1520 height 784
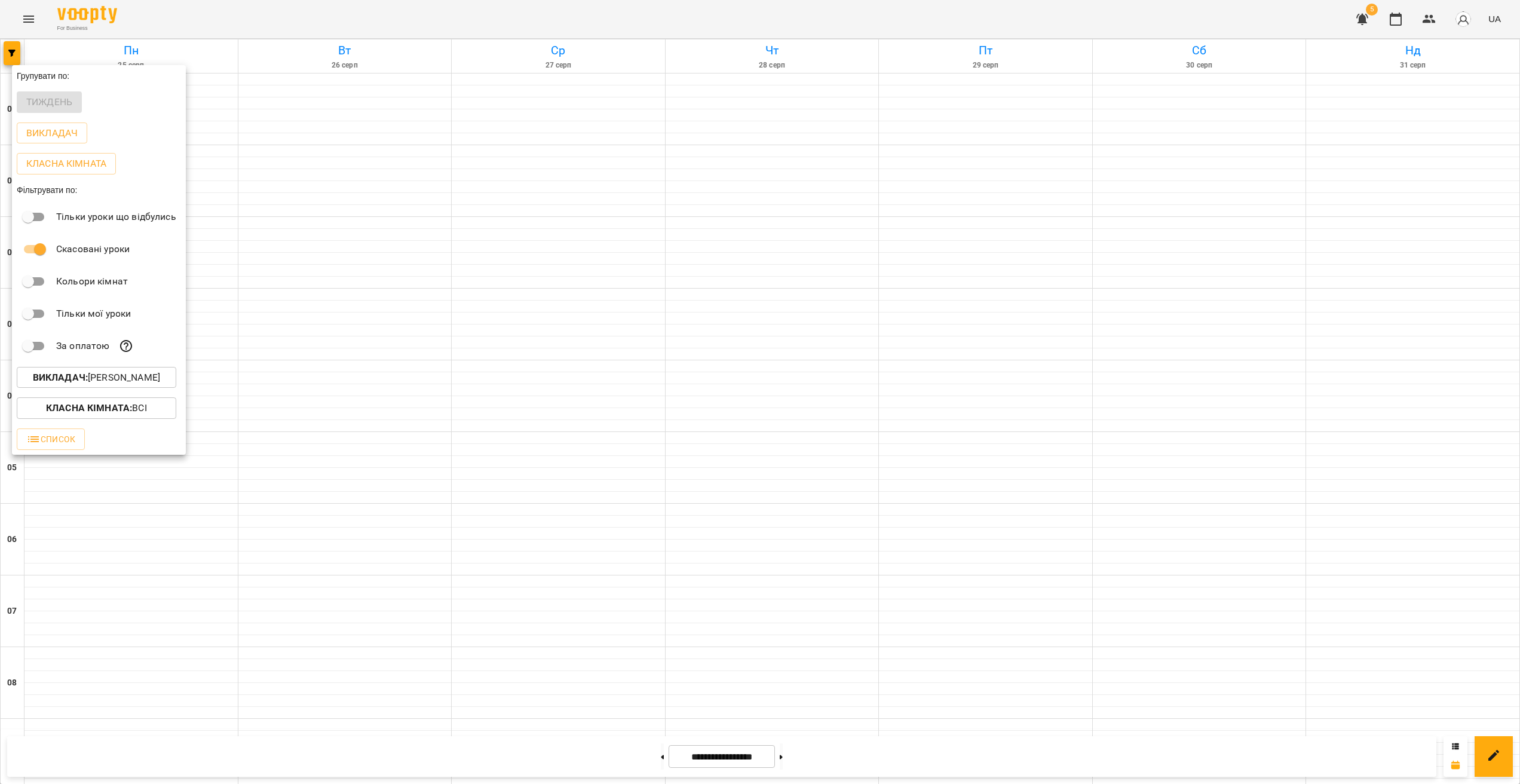
click at [757, 535] on div at bounding box center [760, 392] width 1520 height 784
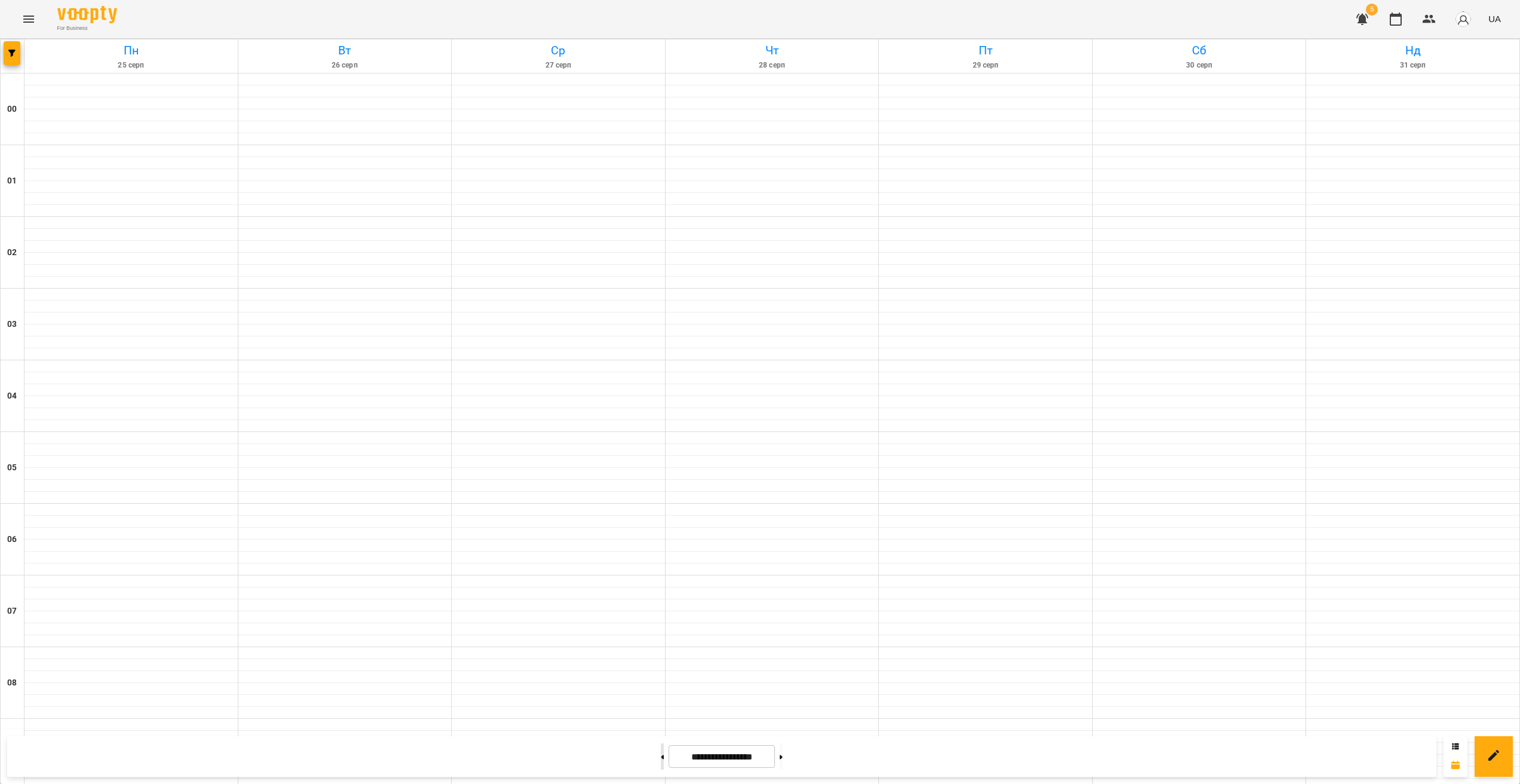
click at [661, 759] on button at bounding box center [662, 756] width 3 height 27
type input "**********"
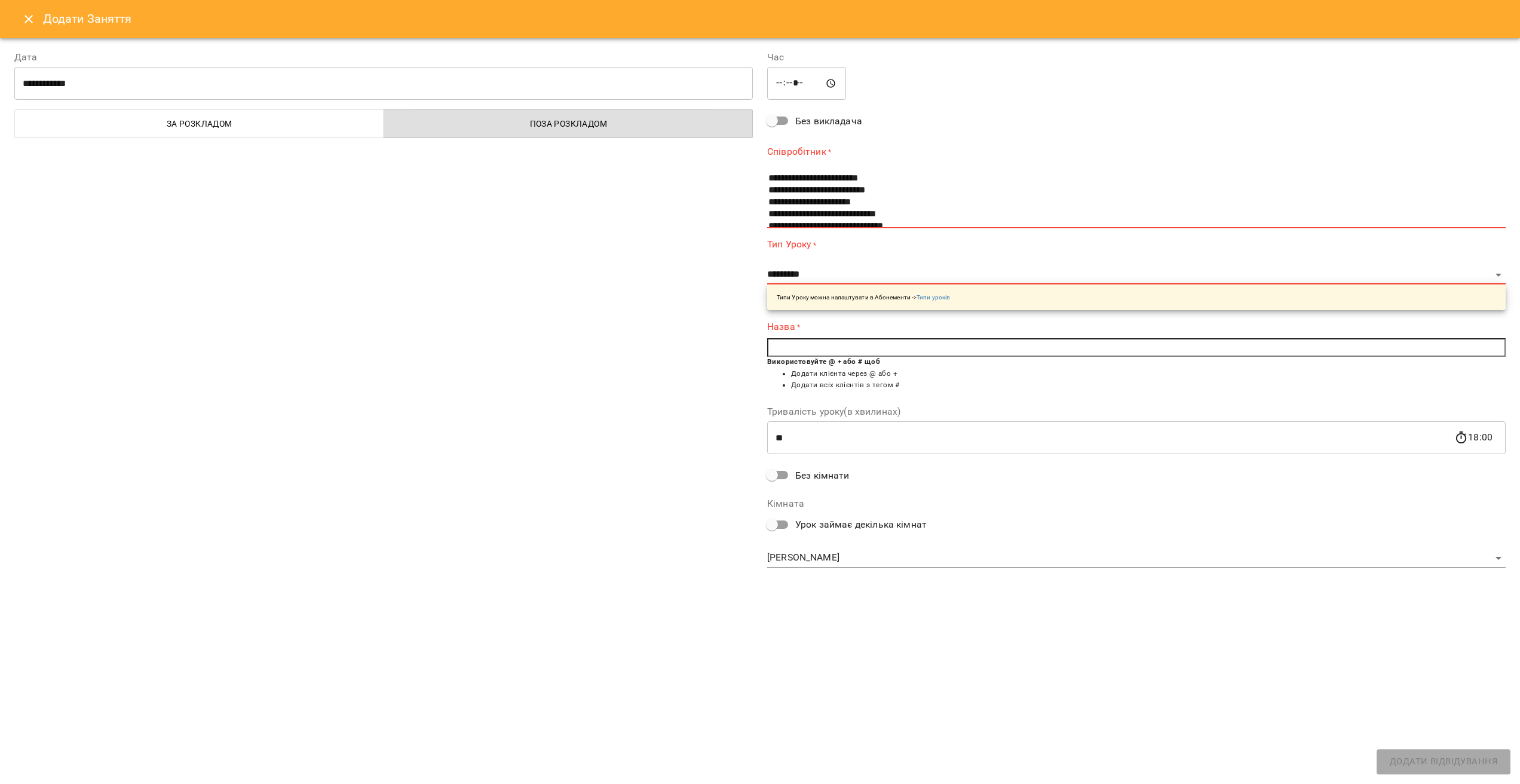
scroll to position [54, 0]
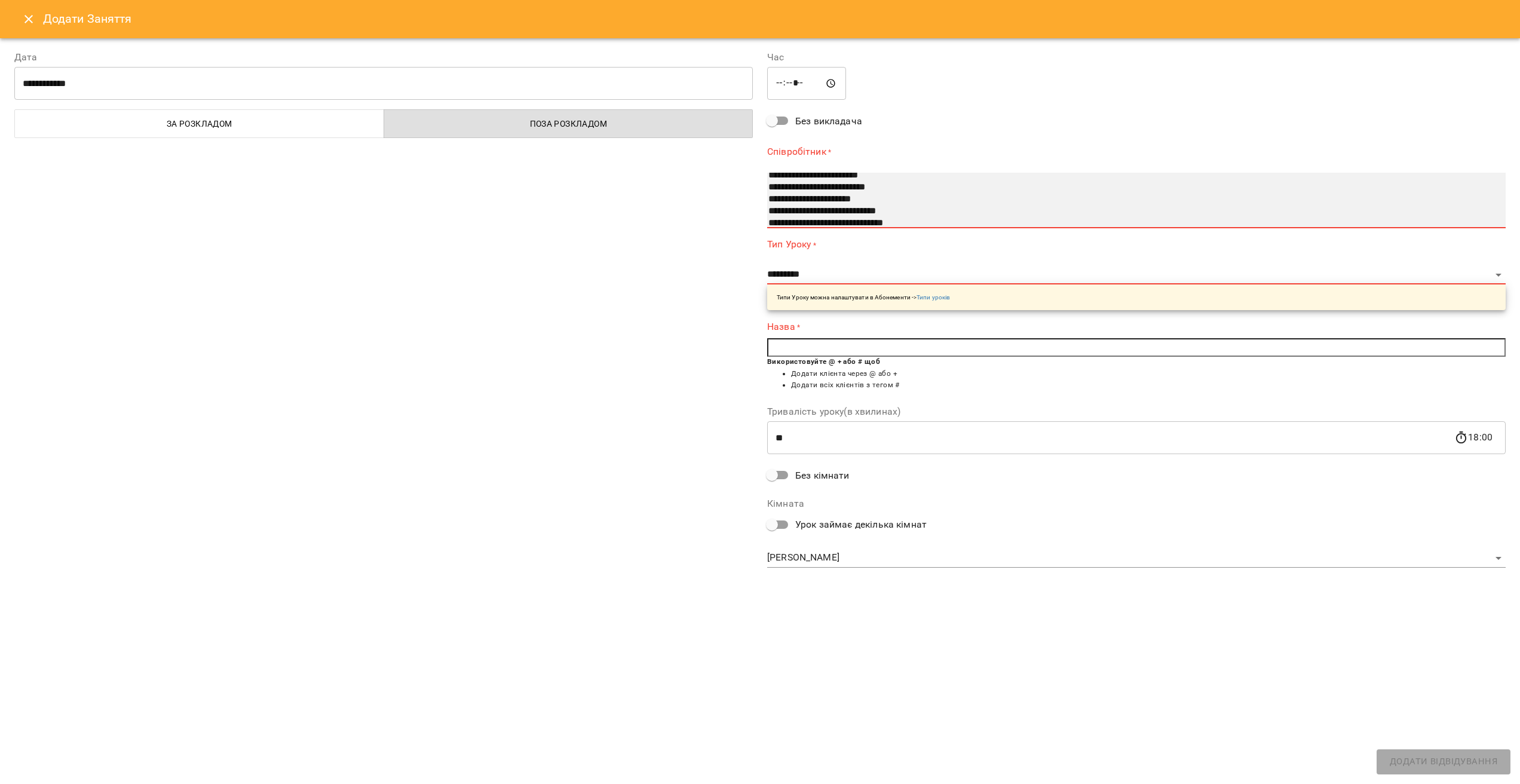
select select "**********"
click at [757, 200] on option "**********" at bounding box center [1125, 199] width 715 height 12
select select "******"
type input "**********"
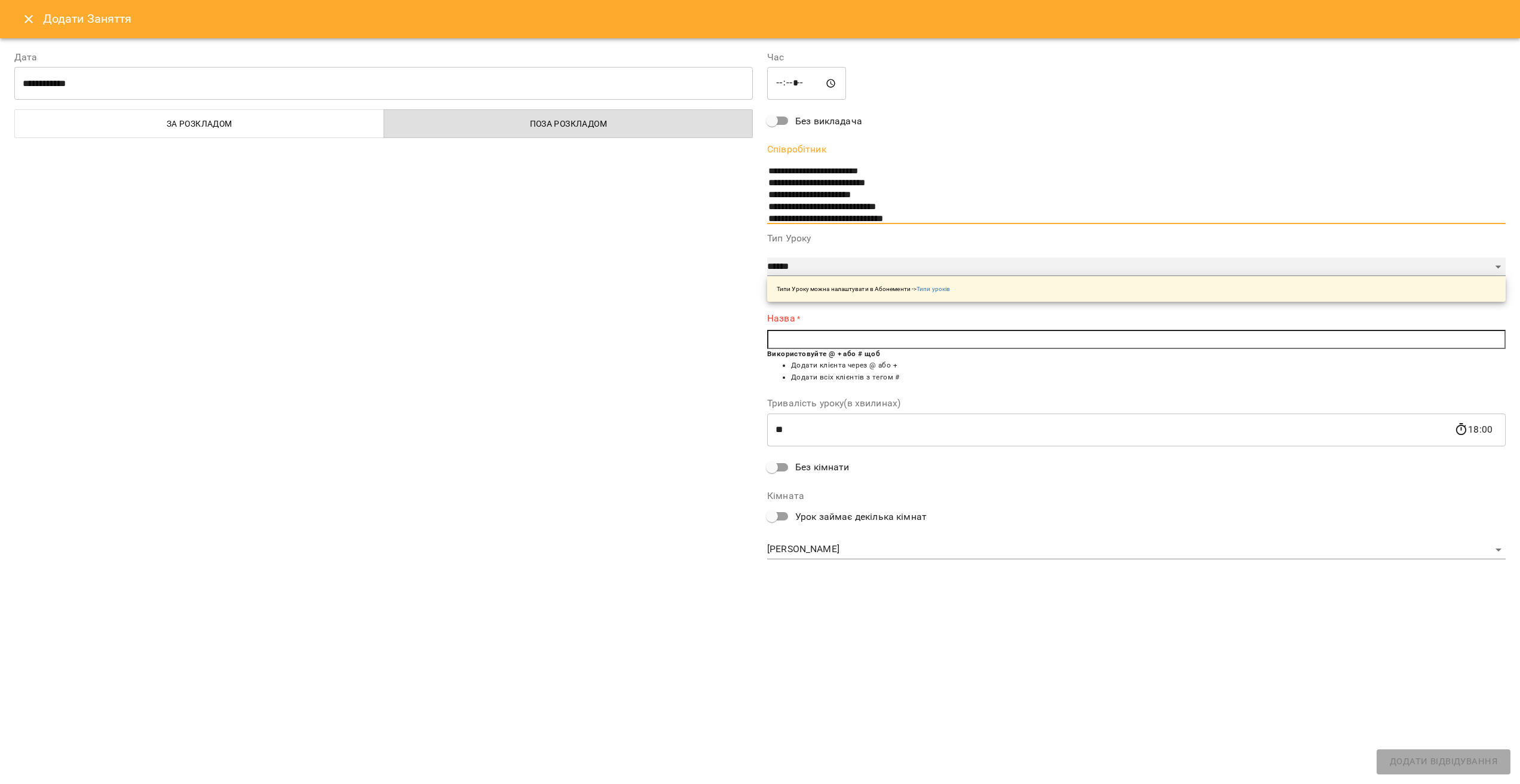
click at [757, 274] on select "**********" at bounding box center [1136, 267] width 738 height 19
select select "**********"
click at [757, 257] on select "**********" at bounding box center [1136, 267] width 738 height 19
click at [757, 343] on input "text" at bounding box center [1136, 339] width 738 height 19
type input "**********"
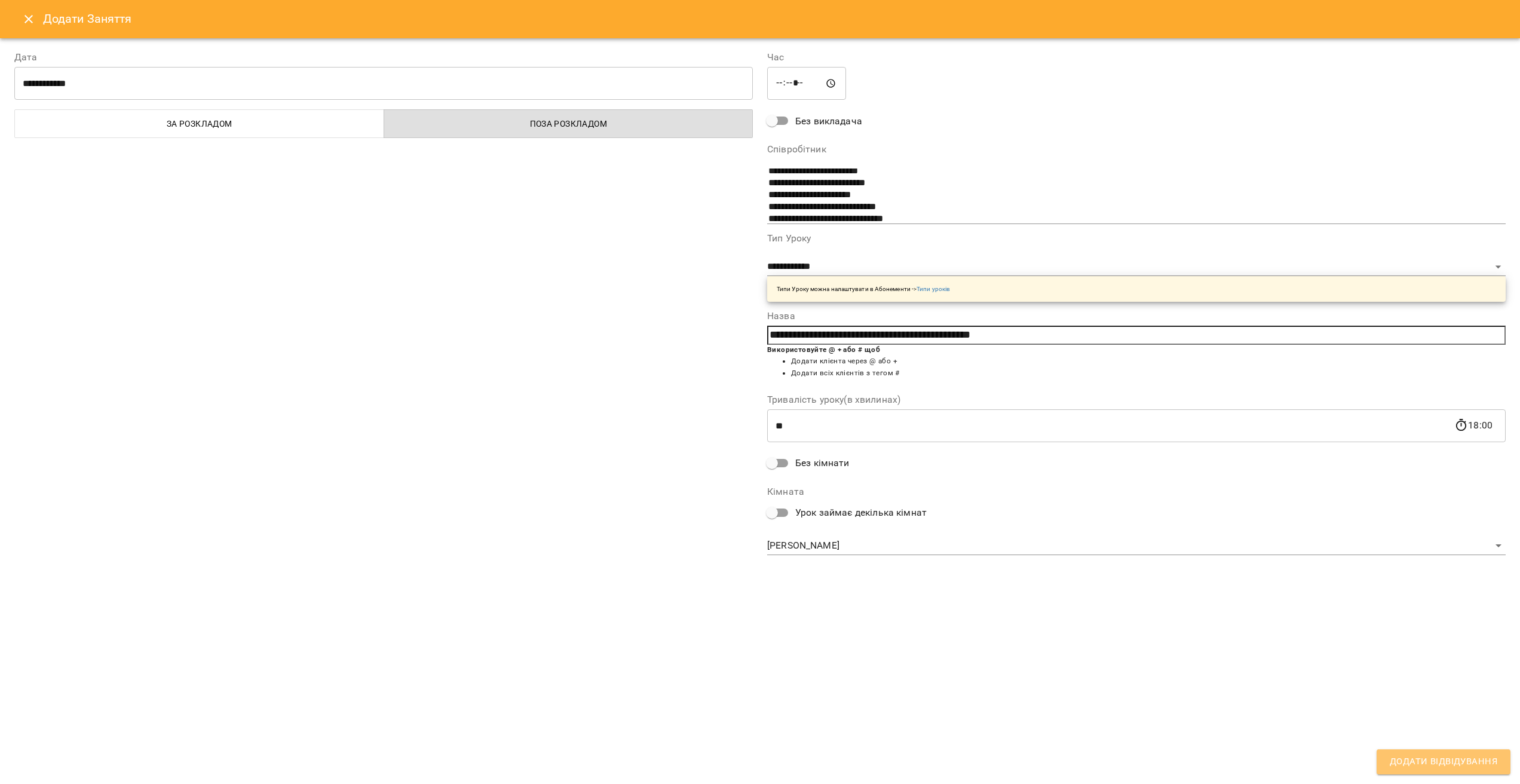
click at [757, 761] on span "Додати Відвідування" at bounding box center [1444, 761] width 108 height 16
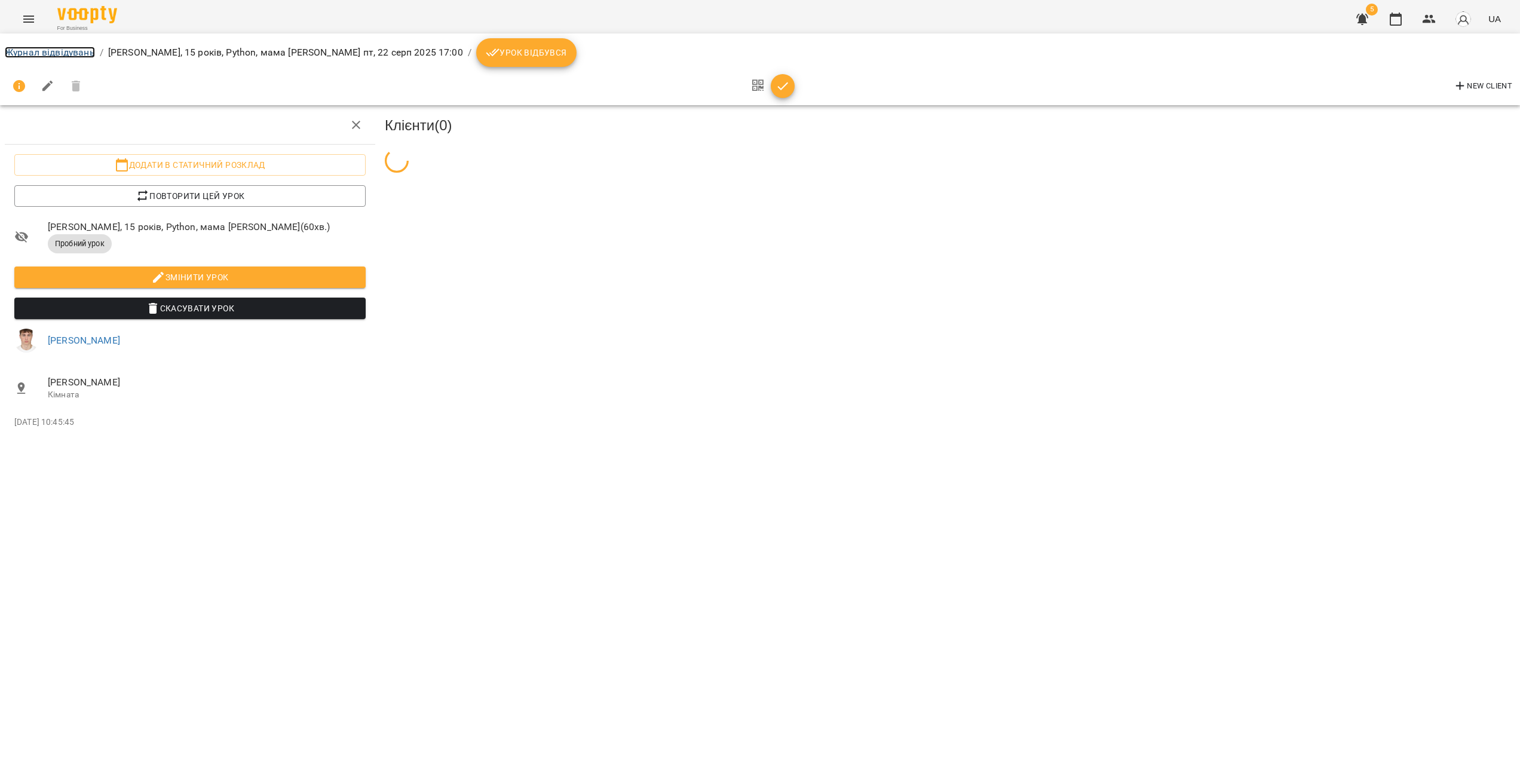
drag, startPoint x: 25, startPoint y: 52, endPoint x: 66, endPoint y: 72, distance: 45.6
click at [26, 52] on link "Журнал відвідувань" at bounding box center [50, 52] width 90 height 11
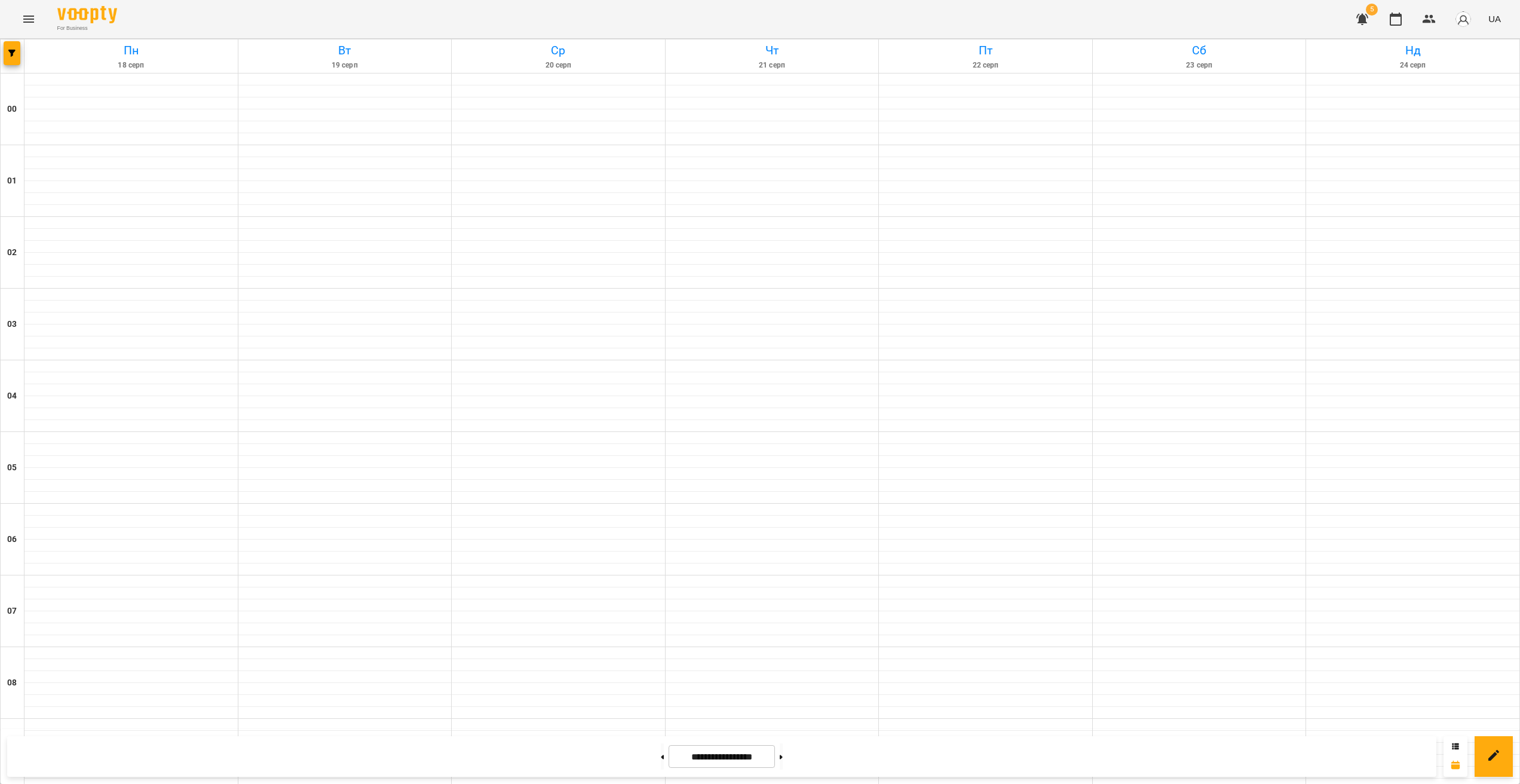
scroll to position [1063, 0]
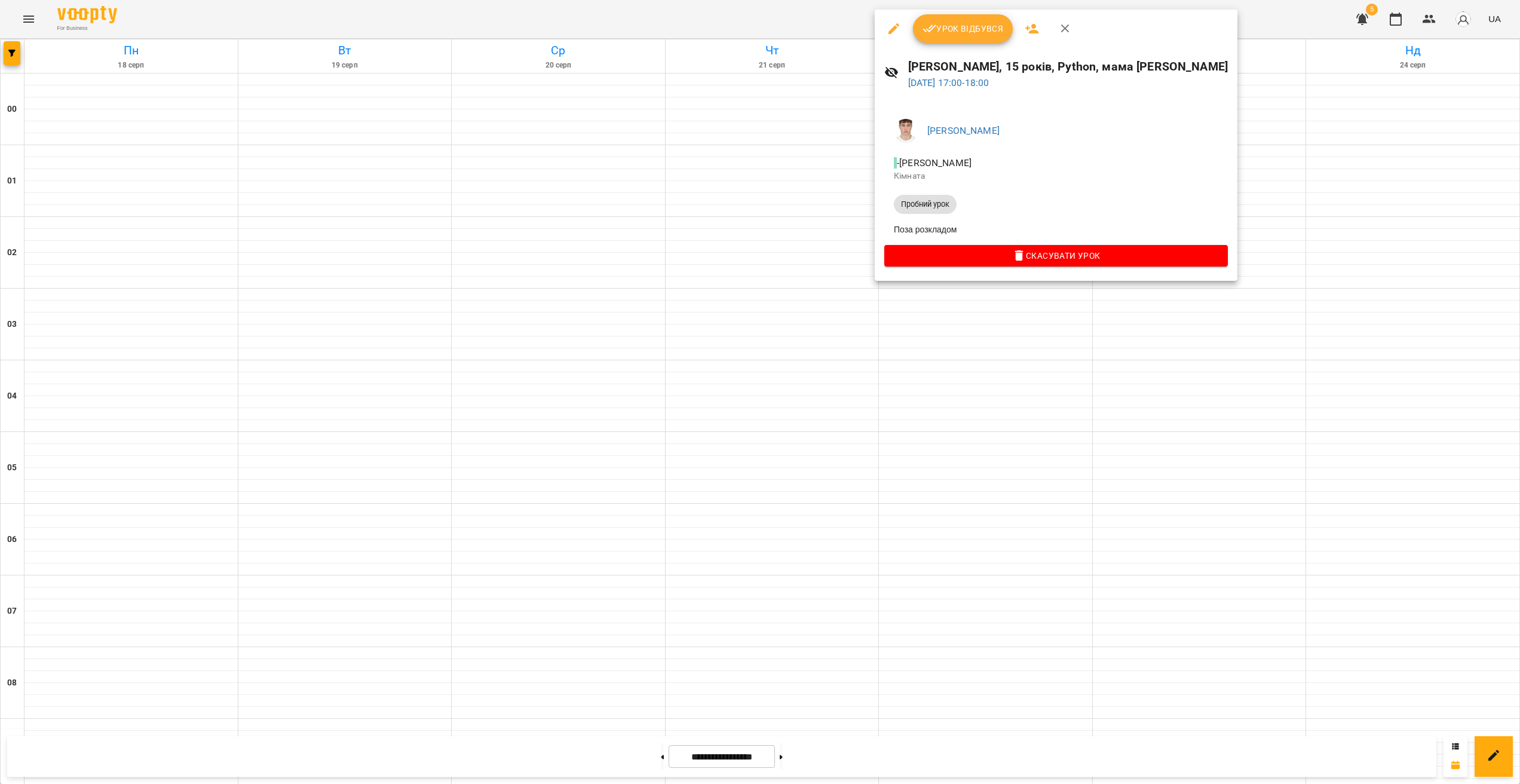
click at [757, 543] on div at bounding box center [760, 392] width 1520 height 784
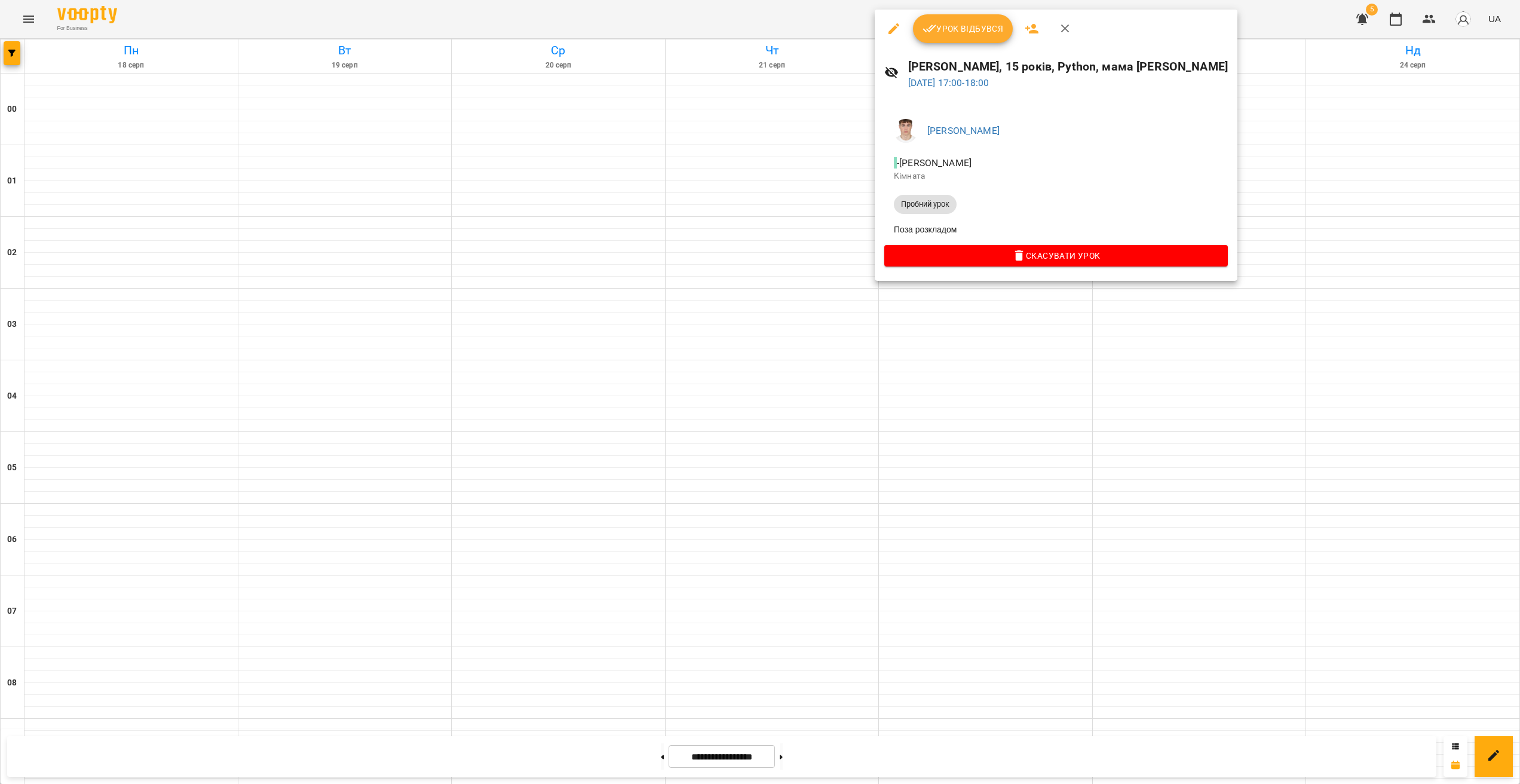
click at [757, 498] on div at bounding box center [760, 392] width 1520 height 784
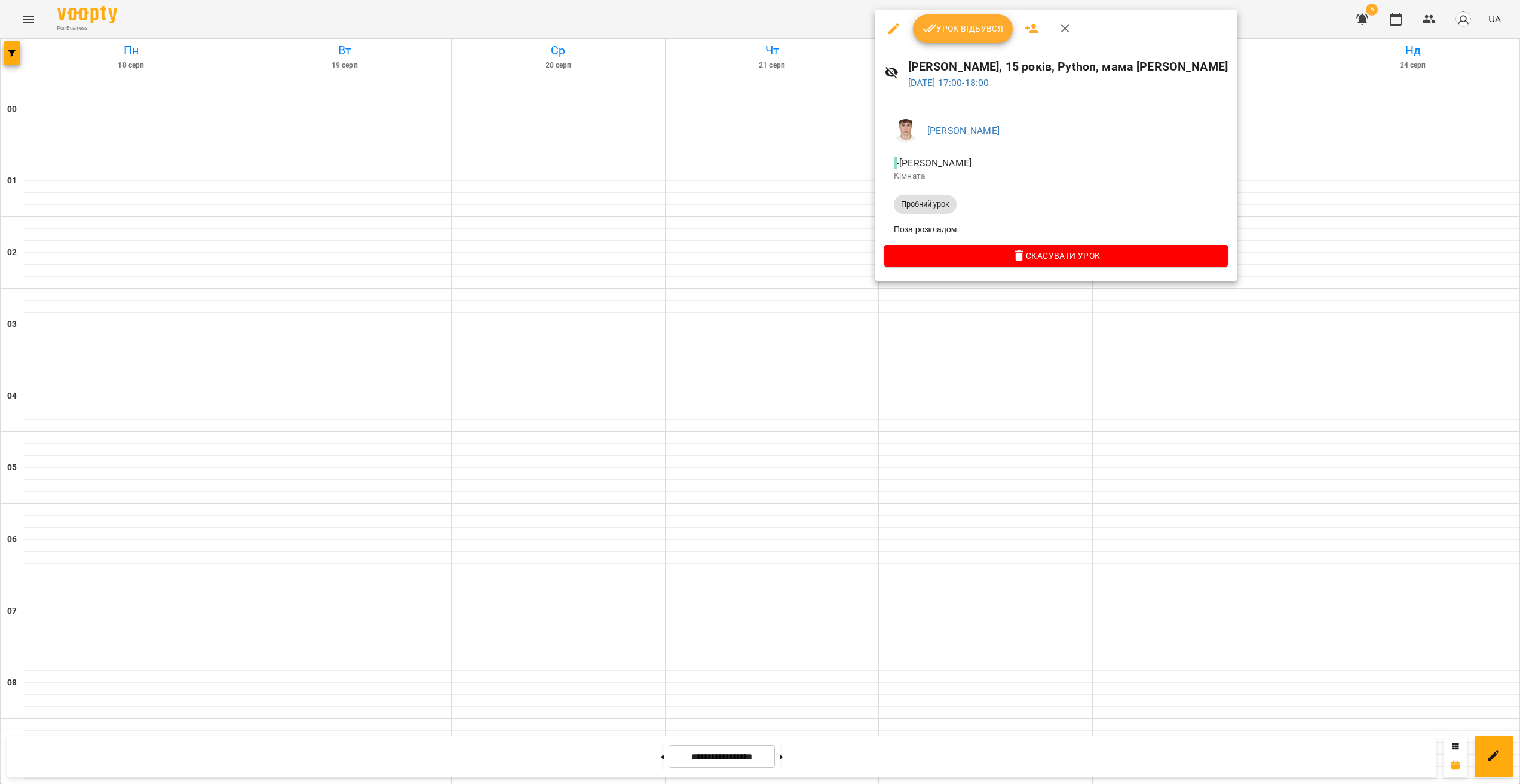
click at [757, 458] on div at bounding box center [760, 392] width 1520 height 784
